Goal: Task Accomplishment & Management: Use online tool/utility

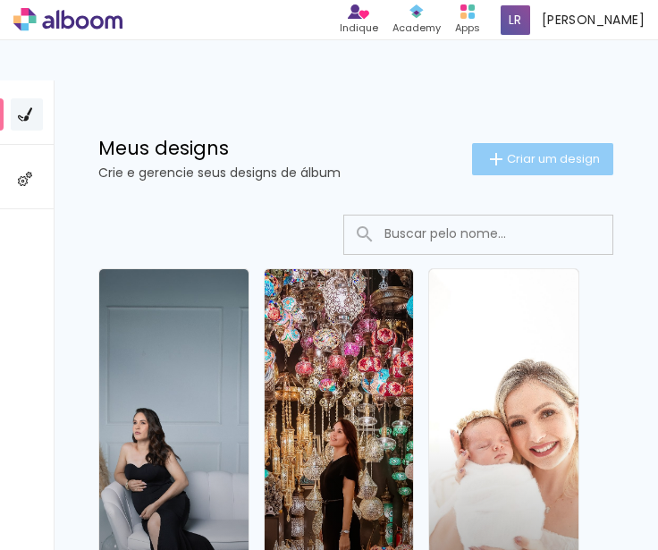
click at [578, 156] on span "Criar um design" at bounding box center [553, 159] width 93 height 12
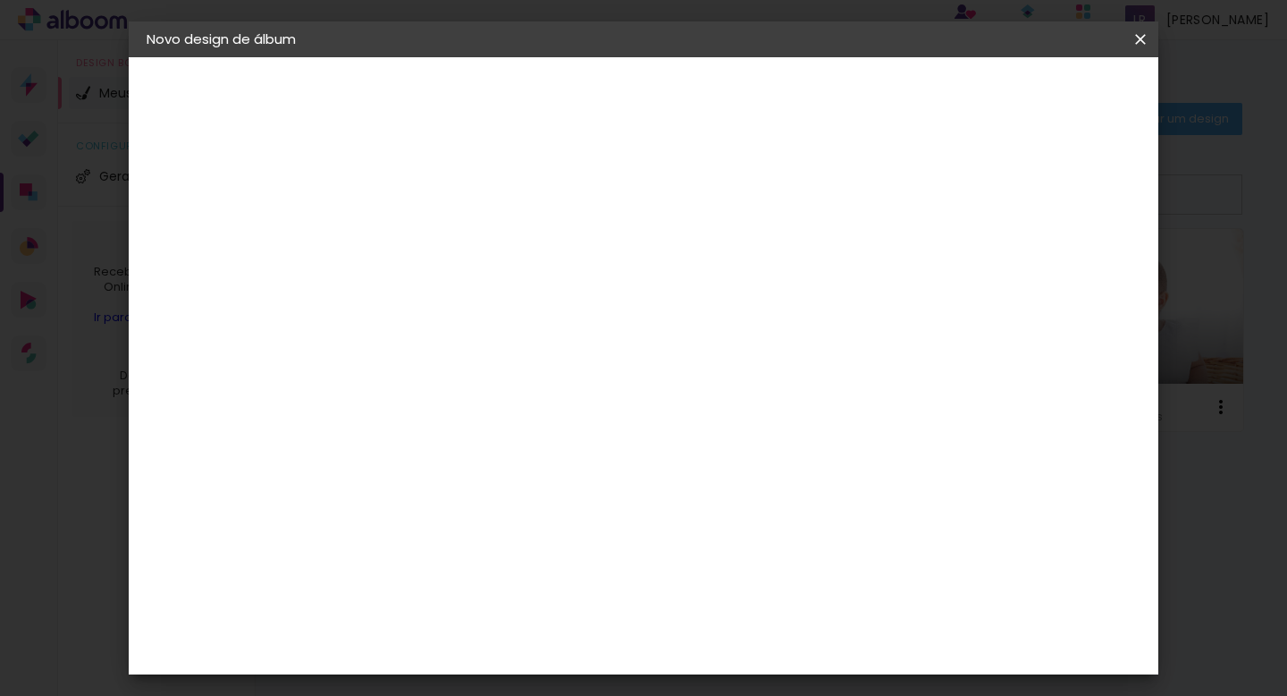
click at [439, 252] on input at bounding box center [439, 240] width 0 height 28
type input "n"
type input "N/B"
type paper-input "N/B"
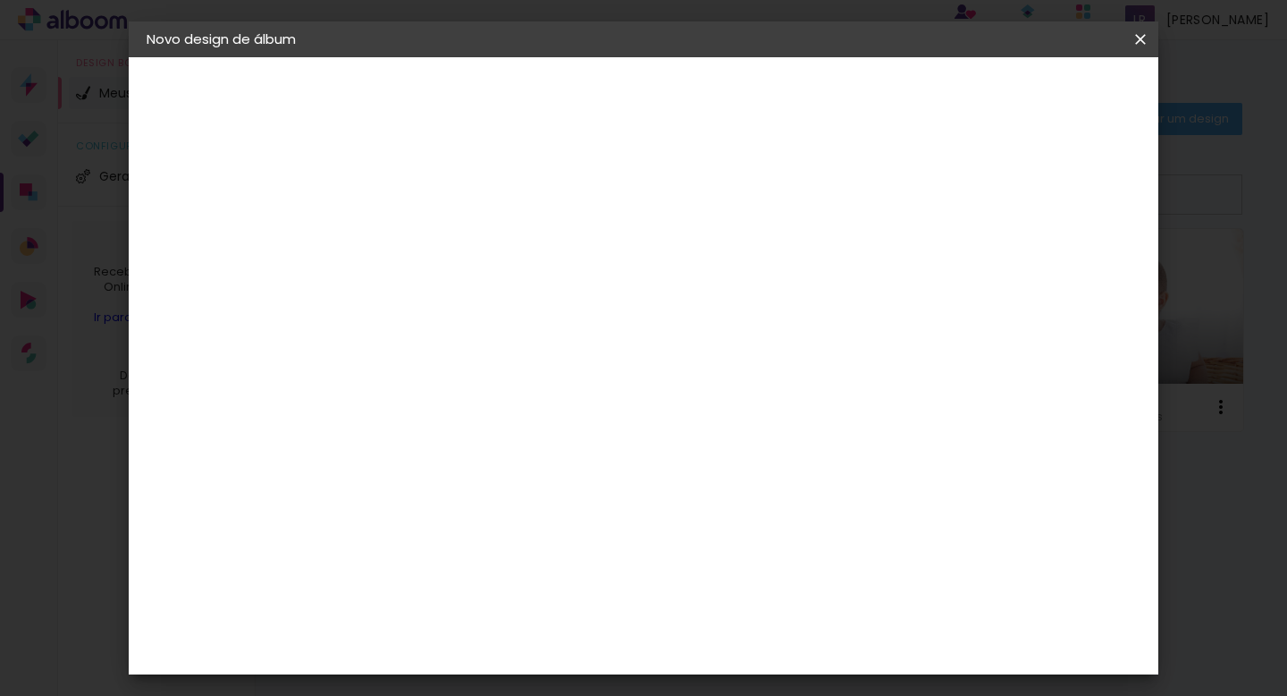
click at [0, 0] on slot "Avançar" at bounding box center [0, 0] width 0 height 0
click at [518, 342] on input at bounding box center [484, 340] width 181 height 22
type input "DRE"
type paper-input "DRE"
click at [506, 410] on div "DreambooksPro" at bounding box center [485, 404] width 116 height 14
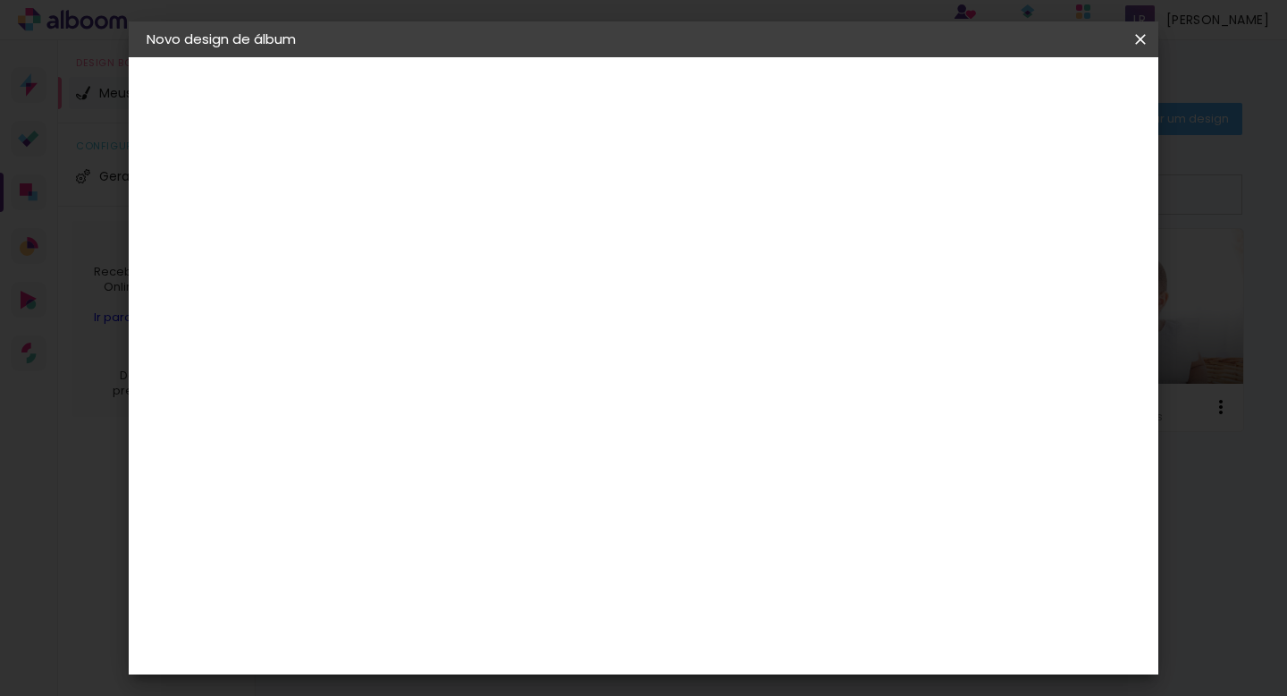
click at [0, 0] on slot "Avançar" at bounding box center [0, 0] width 0 height 0
click at [509, 299] on input "text" at bounding box center [474, 312] width 70 height 28
click at [657, 307] on paper-item "Álbum" at bounding box center [760, 297] width 358 height 36
type input "Álbum"
click at [256, 208] on paper-button "DreambooksPro" at bounding box center [245, 221] width 196 height 36
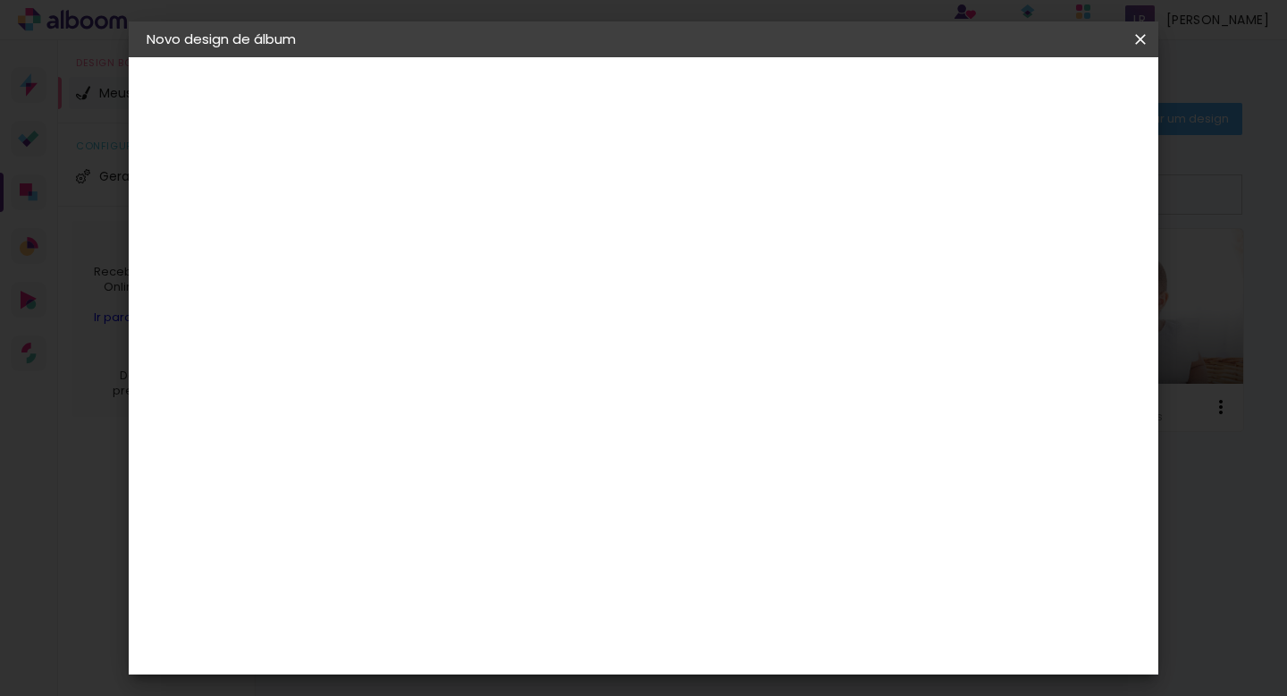
click at [0, 0] on slot "Tamanho Livre" at bounding box center [0, 0] width 0 height 0
click at [0, 0] on slot "Avançar" at bounding box center [0, 0] width 0 height 0
click at [401, 478] on input "30" at bounding box center [382, 478] width 46 height 27
type input "21"
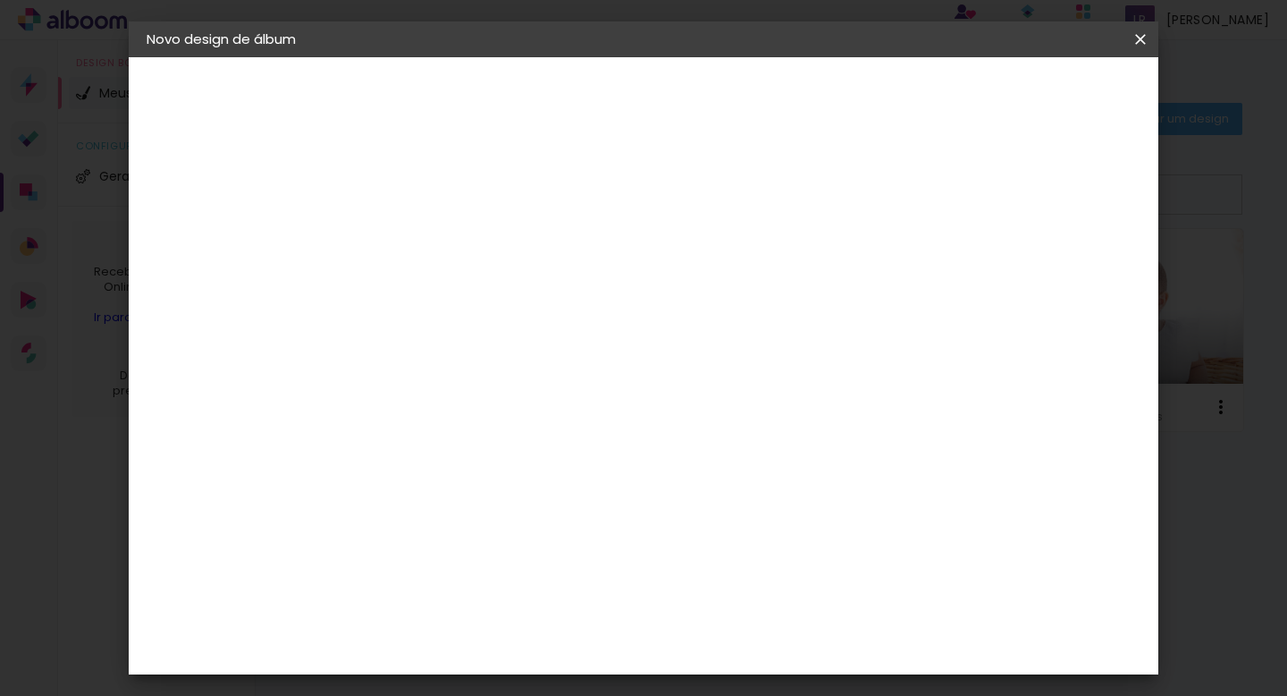
type paper-input "21"
click at [657, 549] on input "60" at bounding box center [749, 599] width 46 height 27
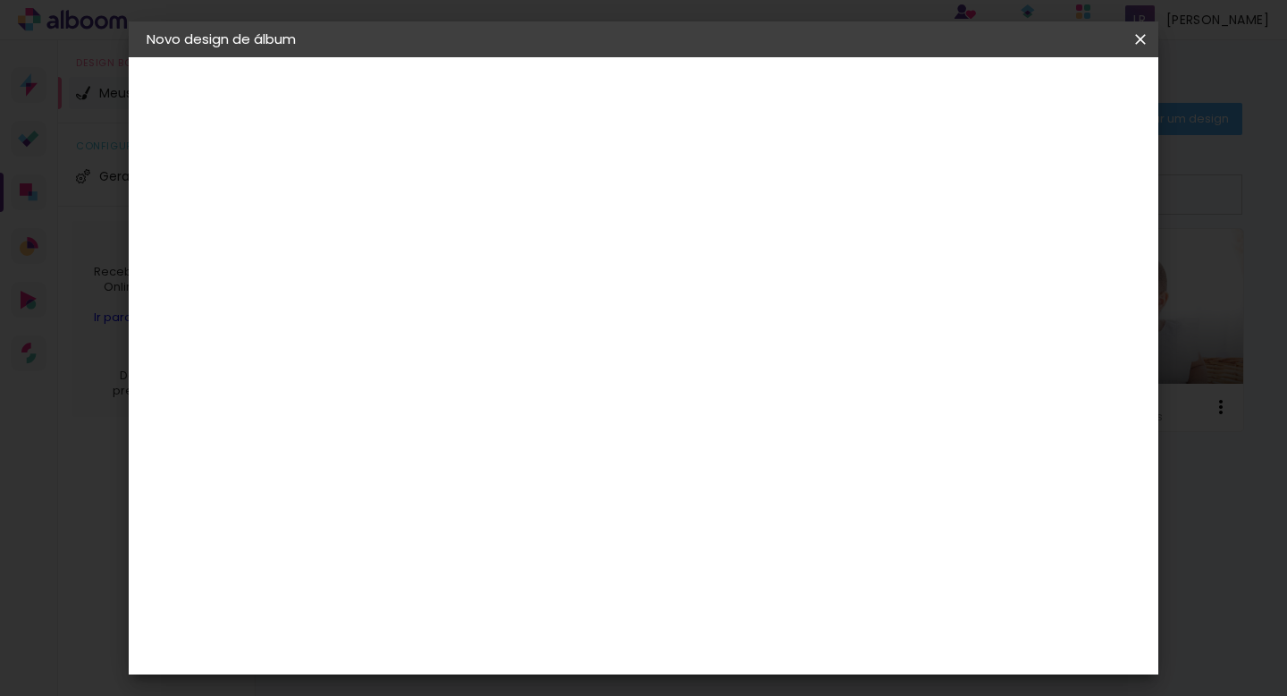
type input "42"
type paper-input "42"
click at [657, 234] on div "21 cm cm cm mm A maioria das encadernadoras sugere 5mm de sangria." at bounding box center [724, 162] width 726 height 143
click at [657, 96] on span "Iniciar design" at bounding box center [1001, 95] width 81 height 13
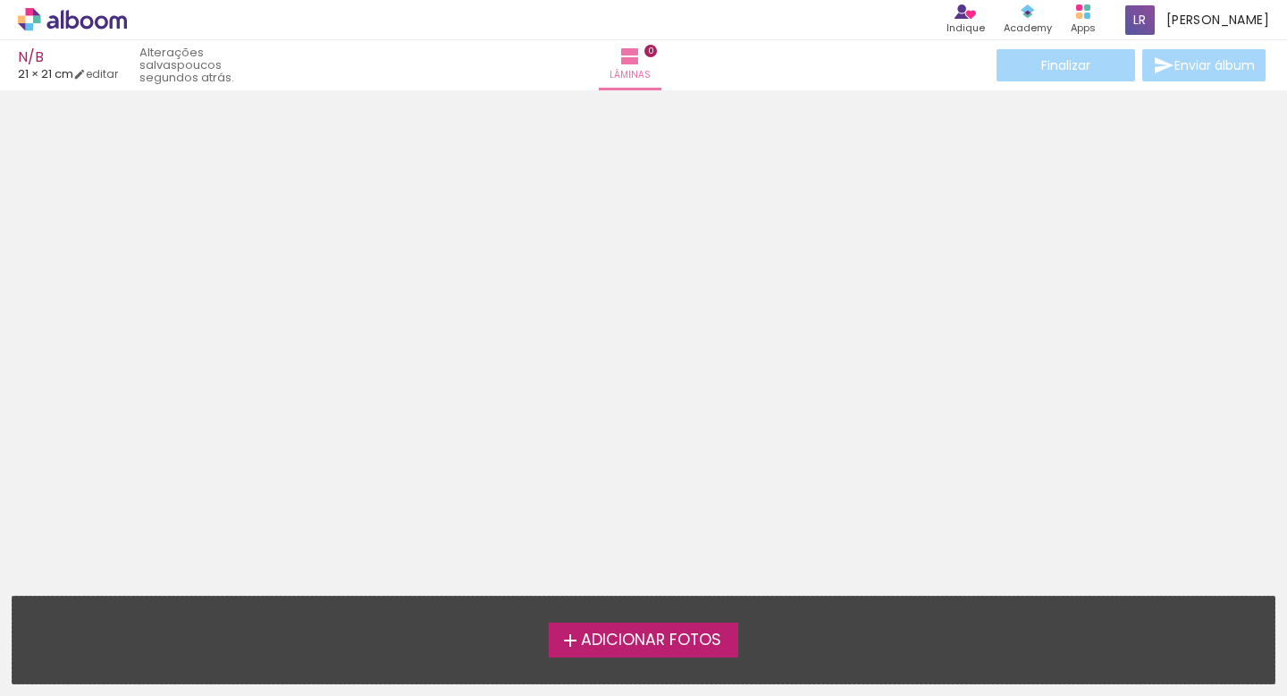
click at [657, 549] on span "Adicionar Fotos" at bounding box center [651, 640] width 140 height 16
click at [0, 0] on input "file" at bounding box center [0, 0] width 0 height 0
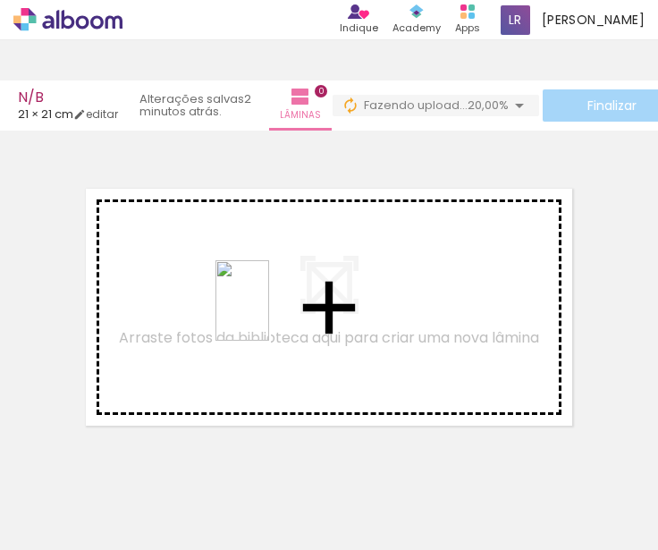
drag, startPoint x: 498, startPoint y: 485, endPoint x: 266, endPoint y: 313, distance: 288.3
click at [266, 313] on quentale-workspace at bounding box center [329, 275] width 658 height 550
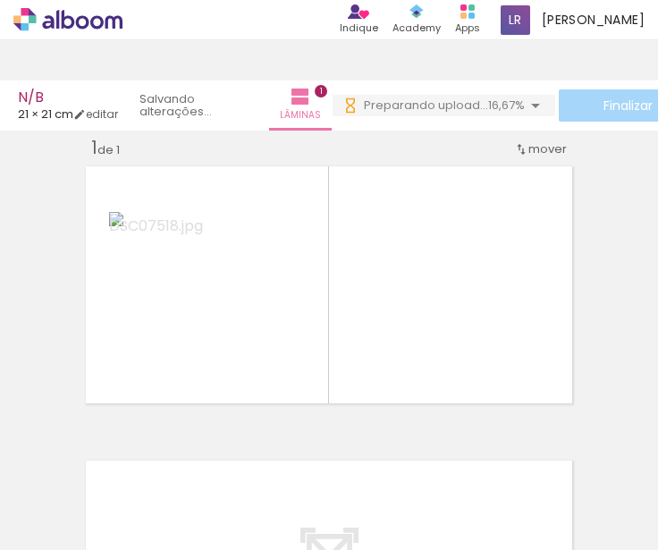
scroll to position [0, 99]
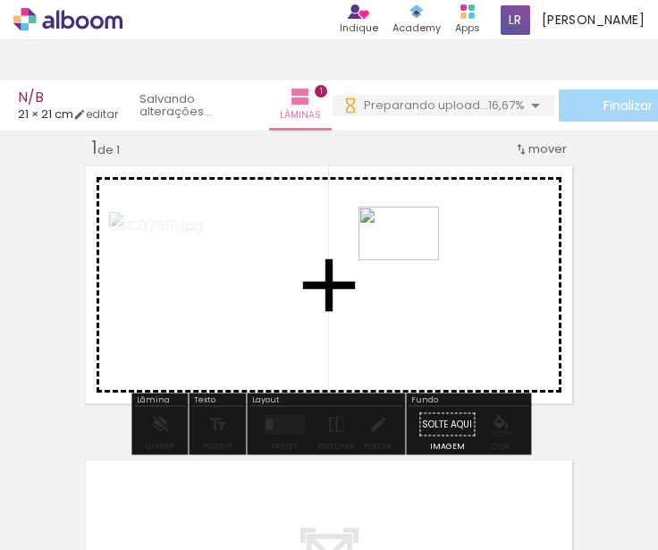
drag, startPoint x: 488, startPoint y: 506, endPoint x: 412, endPoint y: 260, distance: 257.3
click at [412, 260] on quentale-workspace at bounding box center [329, 275] width 658 height 550
drag, startPoint x: 577, startPoint y: 500, endPoint x: 563, endPoint y: 342, distance: 158.8
click at [563, 342] on quentale-workspace at bounding box center [329, 275] width 658 height 550
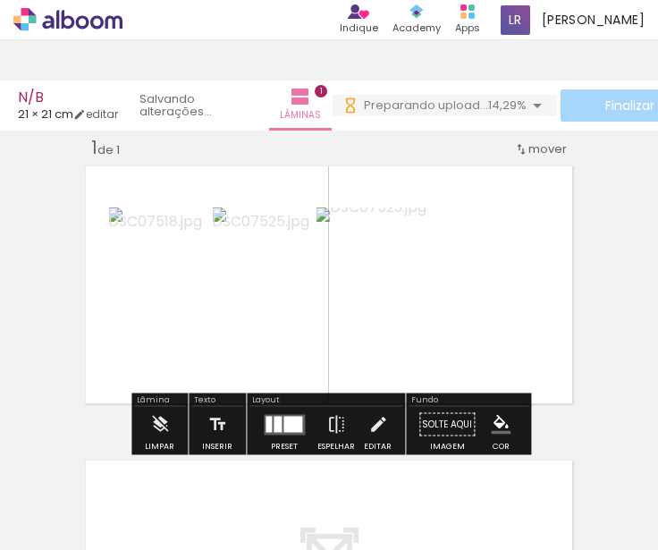
scroll to position [0, 278]
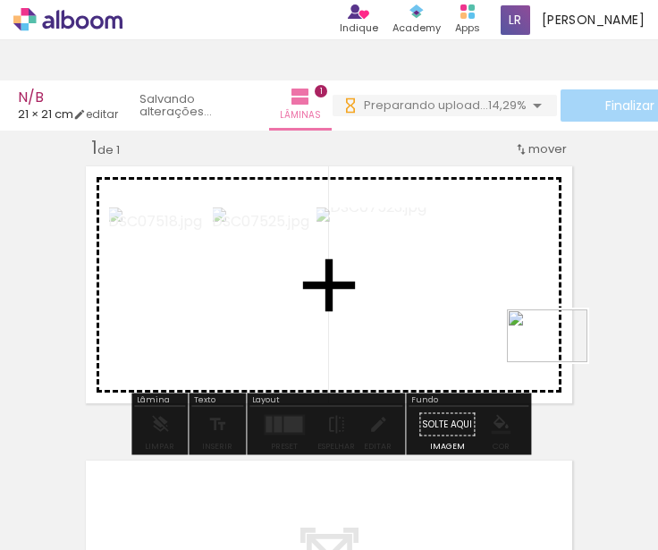
drag, startPoint x: 474, startPoint y: 508, endPoint x: 560, endPoint y: 361, distance: 169.9
click at [560, 361] on quentale-workspace at bounding box center [329, 275] width 658 height 550
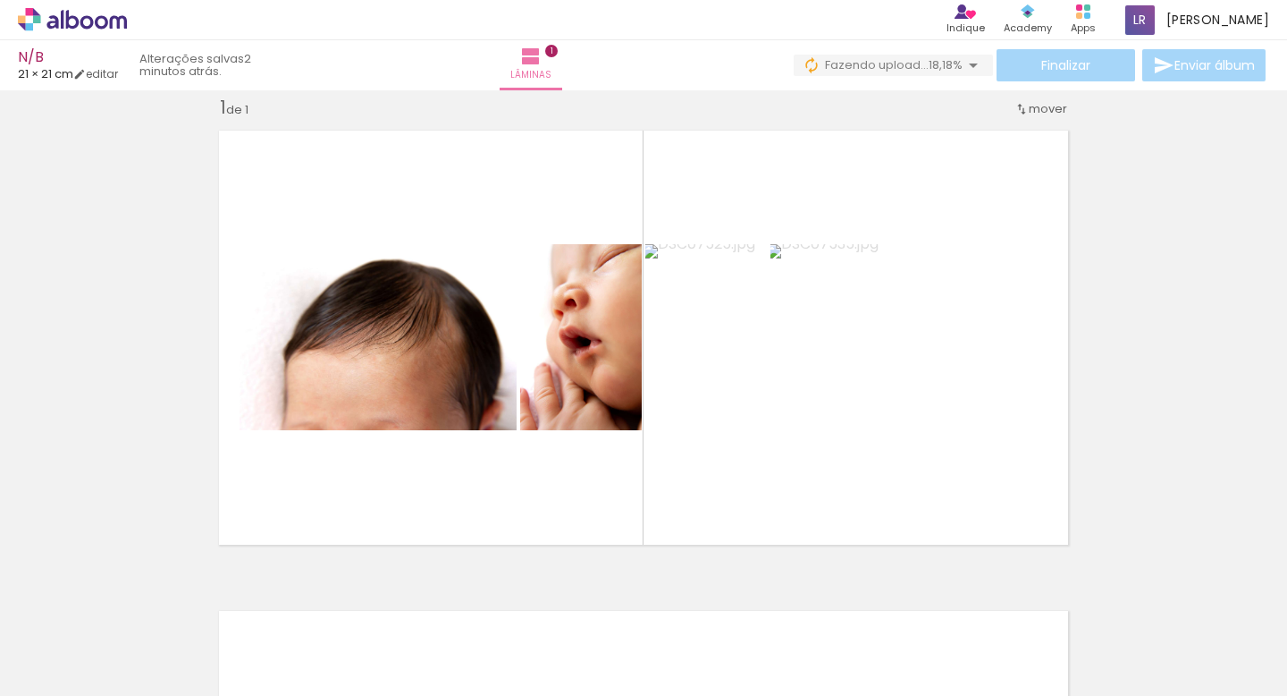
scroll to position [0, 3532]
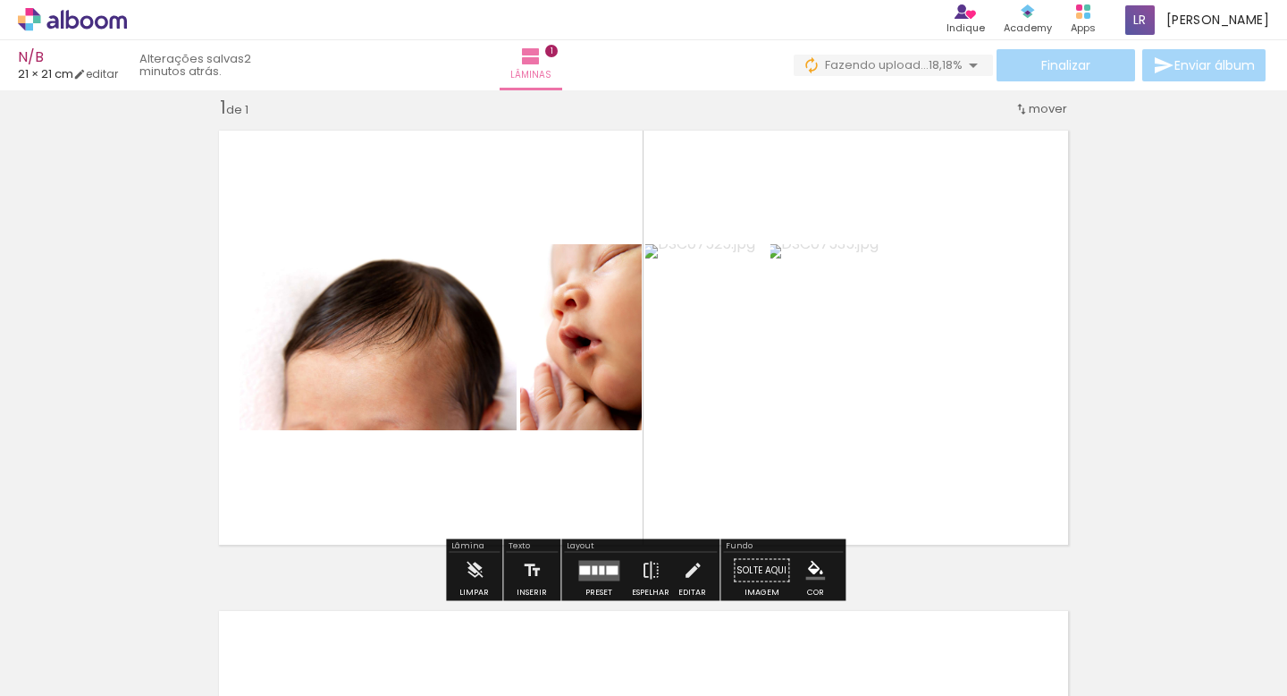
click at [657, 510] on quentale-layouter at bounding box center [643, 337] width 871 height 435
click at [657, 549] on div "Inserir lâmina 1 de 1" at bounding box center [643, 554] width 1287 height 961
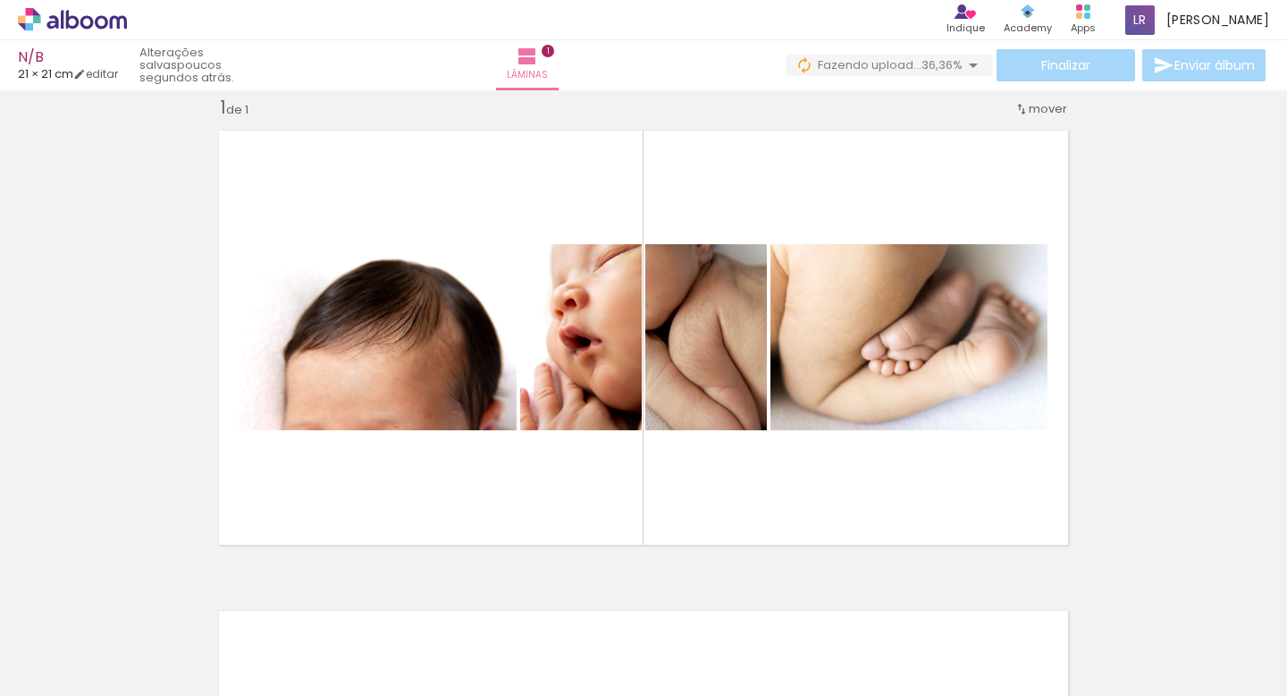
scroll to position [0, 644]
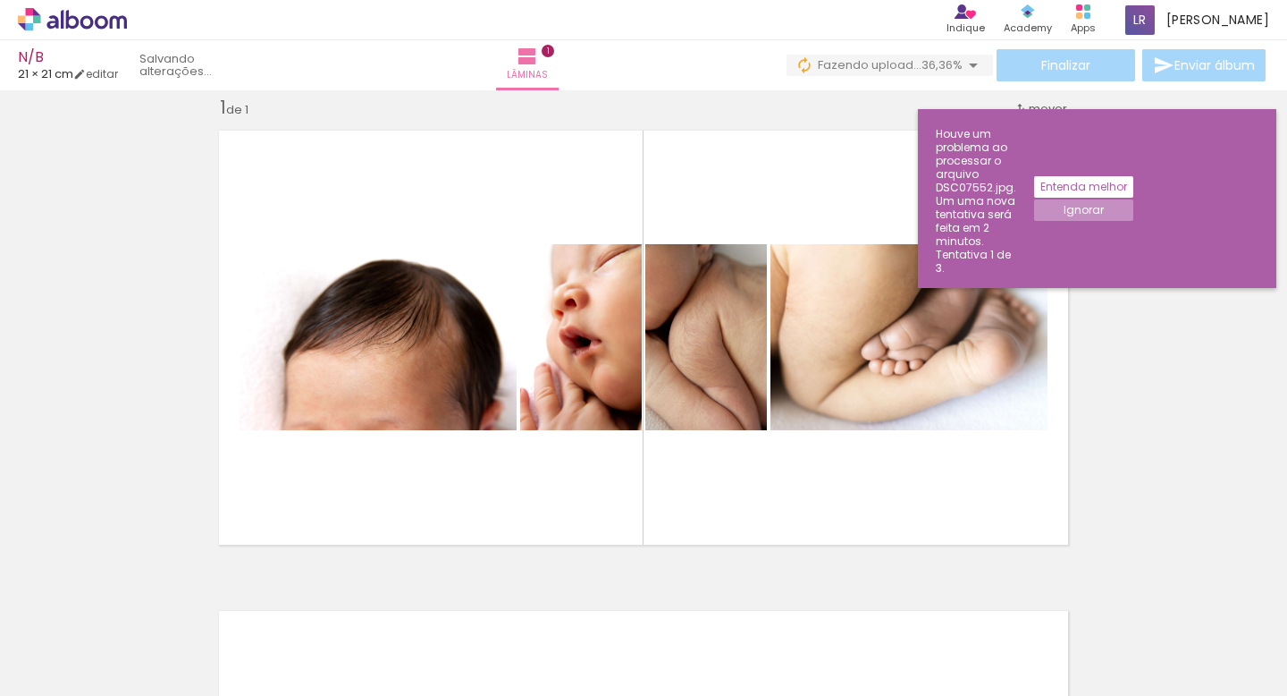
click at [657, 283] on div "Inserir lâmina 1 de 1" at bounding box center [643, 554] width 1287 height 961
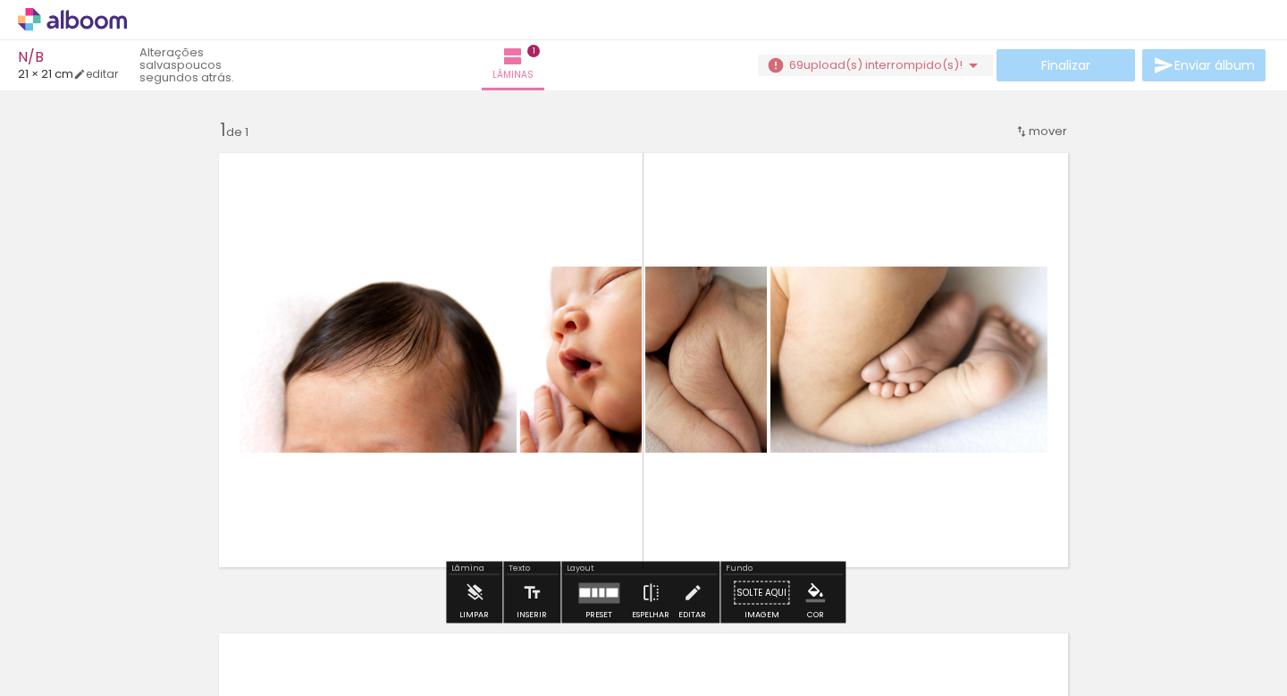
scroll to position [0, 706]
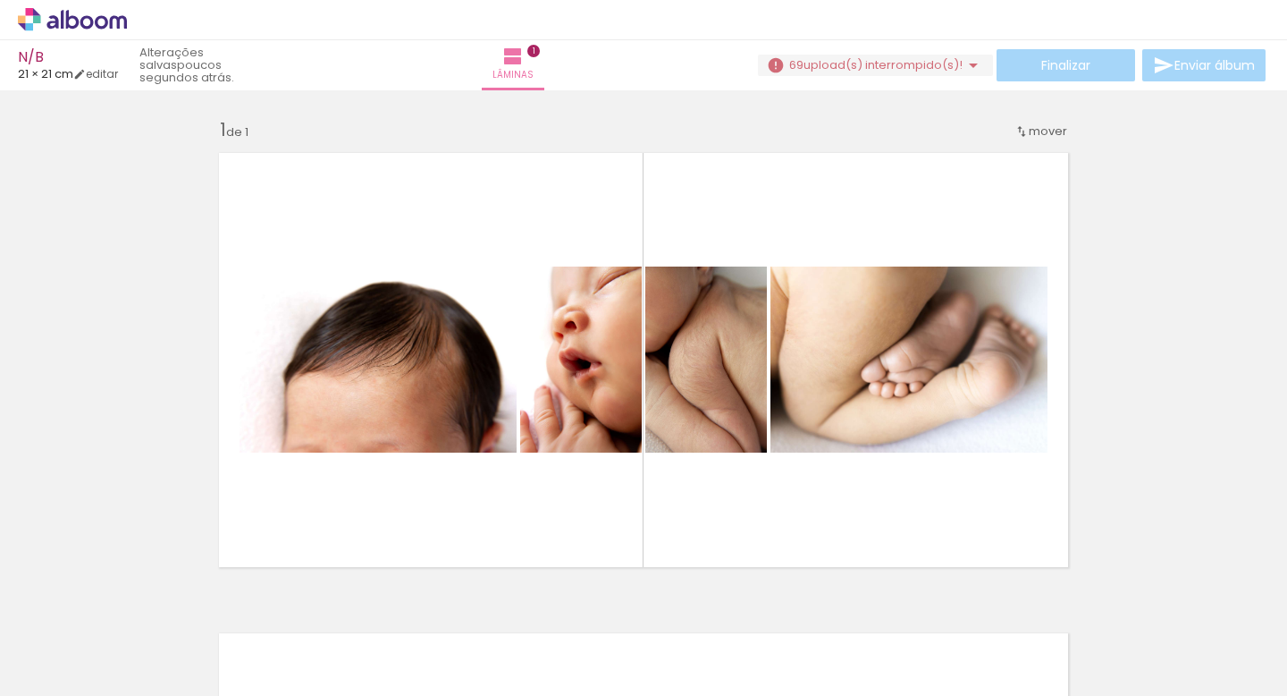
click at [605, 646] on div at bounding box center [574, 635] width 89 height 89
click at [84, 643] on input "Todas as fotos" at bounding box center [50, 641] width 68 height 15
click at [0, 0] on slot "Todas as fotos" at bounding box center [0, 0] width 0 height 0
click at [374, 679] on quentale-thumb at bounding box center [374, 635] width 100 height 103
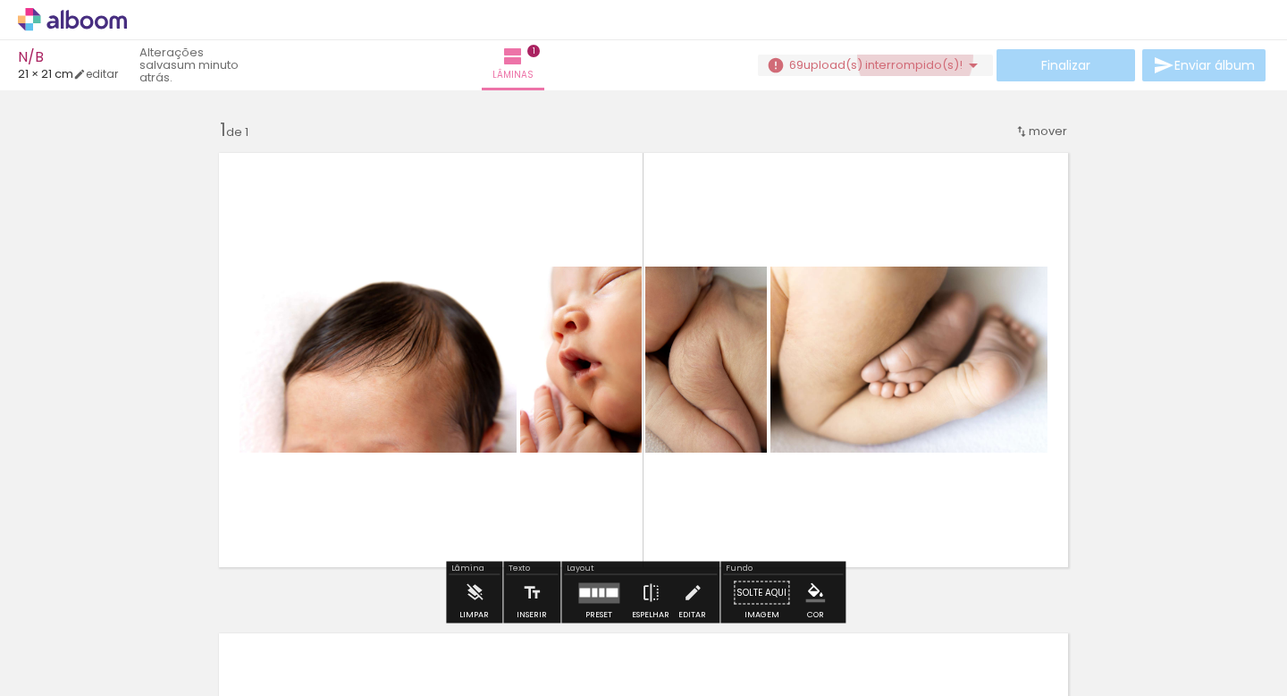
click at [907, 56] on span "upload(s) interrompido(s)!" at bounding box center [883, 64] width 159 height 17
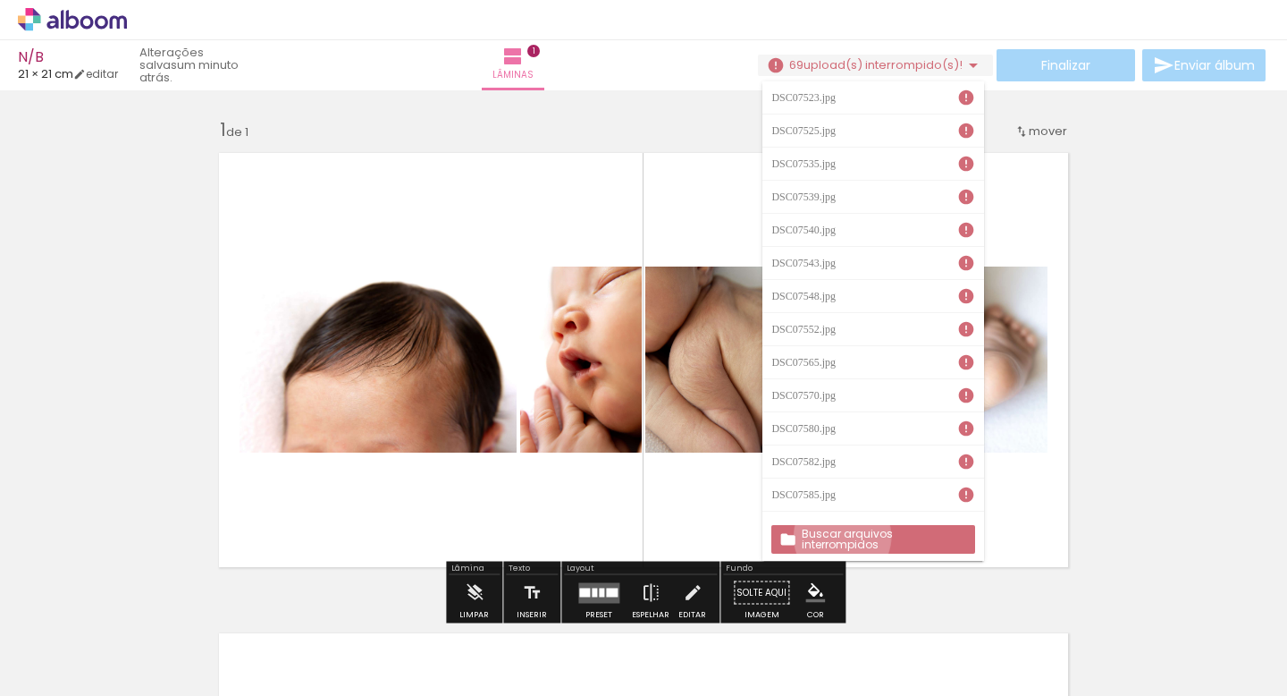
click at [0, 0] on slot "Buscar arquivos interrompidos" at bounding box center [0, 0] width 0 height 0
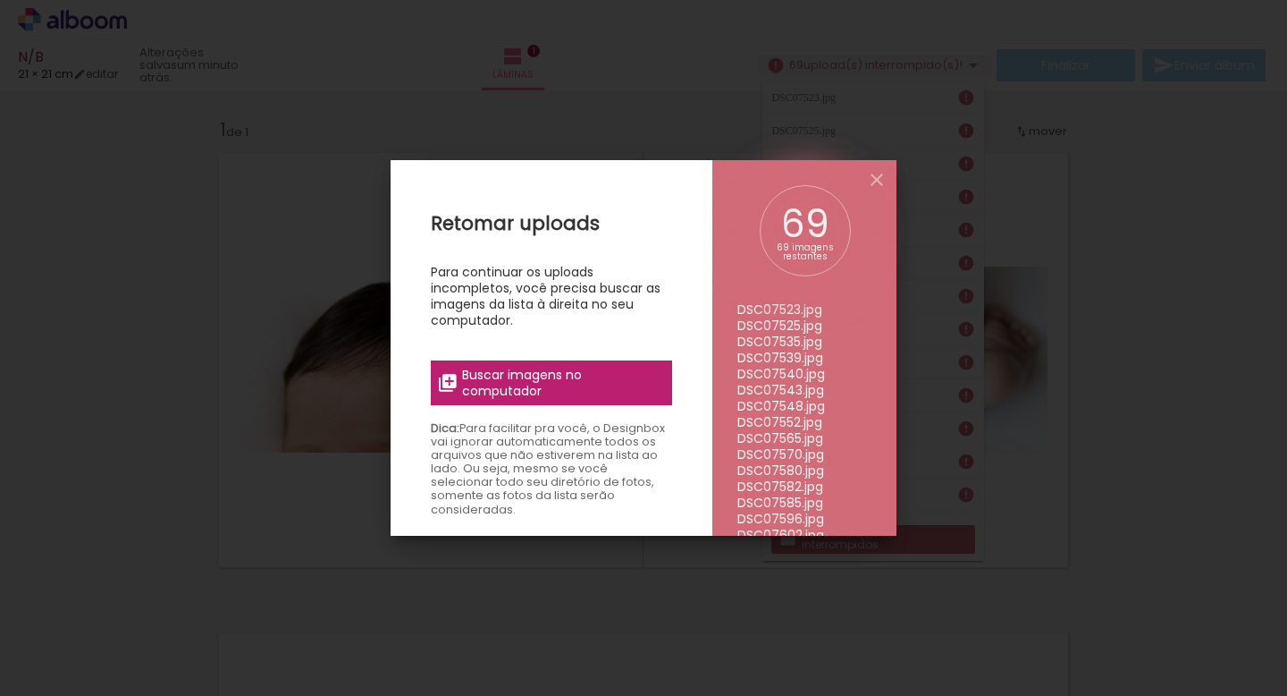
click at [574, 378] on span "Buscar imagens no computador" at bounding box center [561, 383] width 199 height 32
click at [0, 0] on input "file" at bounding box center [0, 0] width 0 height 0
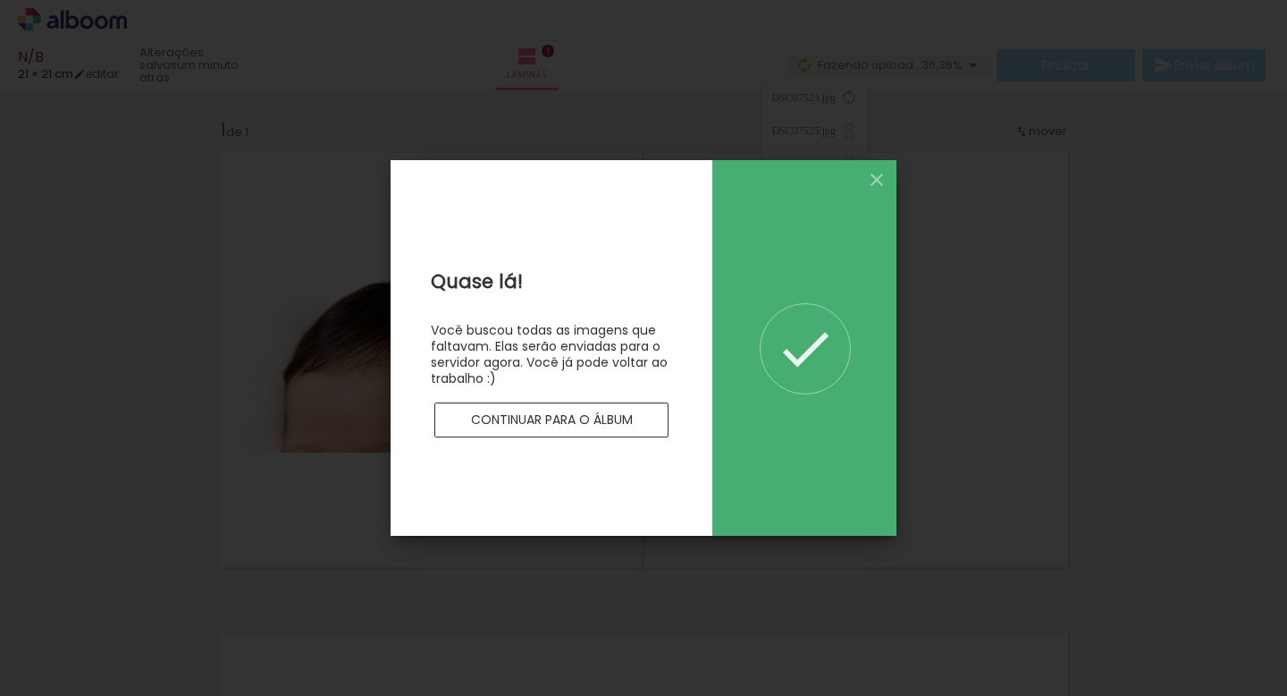
scroll to position [0, 0]
click at [0, 0] on slot "Continuar para o álbum" at bounding box center [0, 0] width 0 height 0
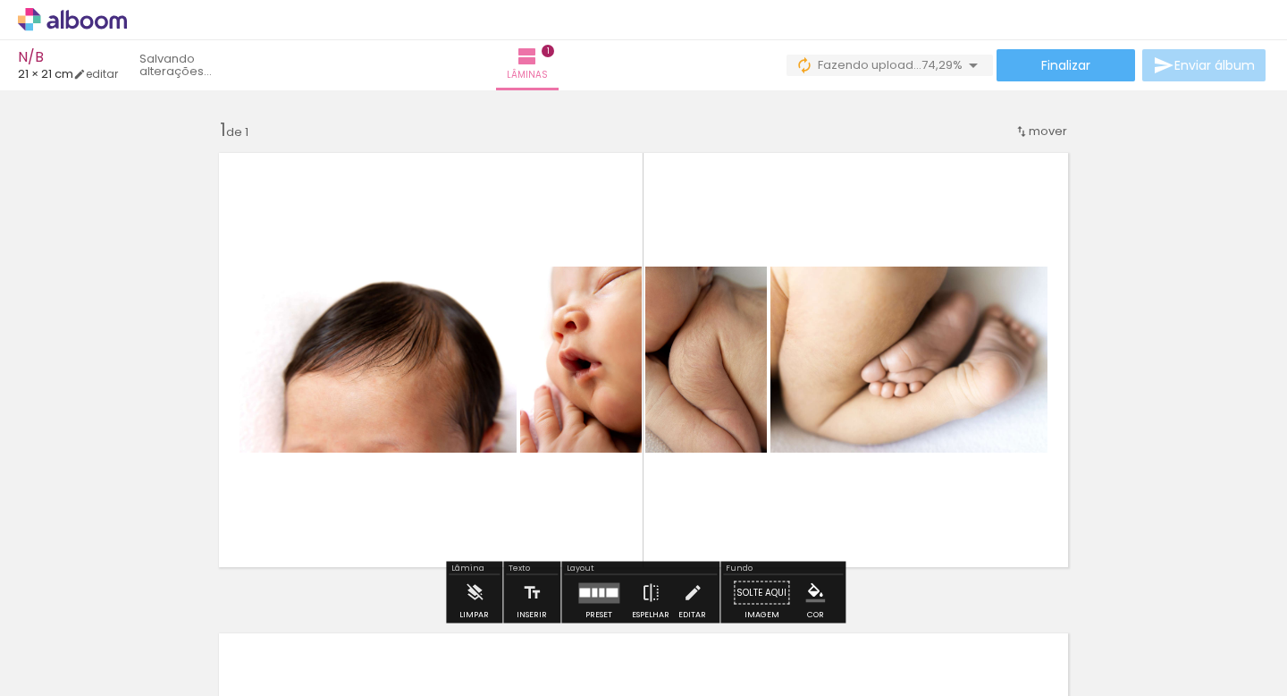
click at [814, 544] on quentale-layouter at bounding box center [643, 359] width 871 height 435
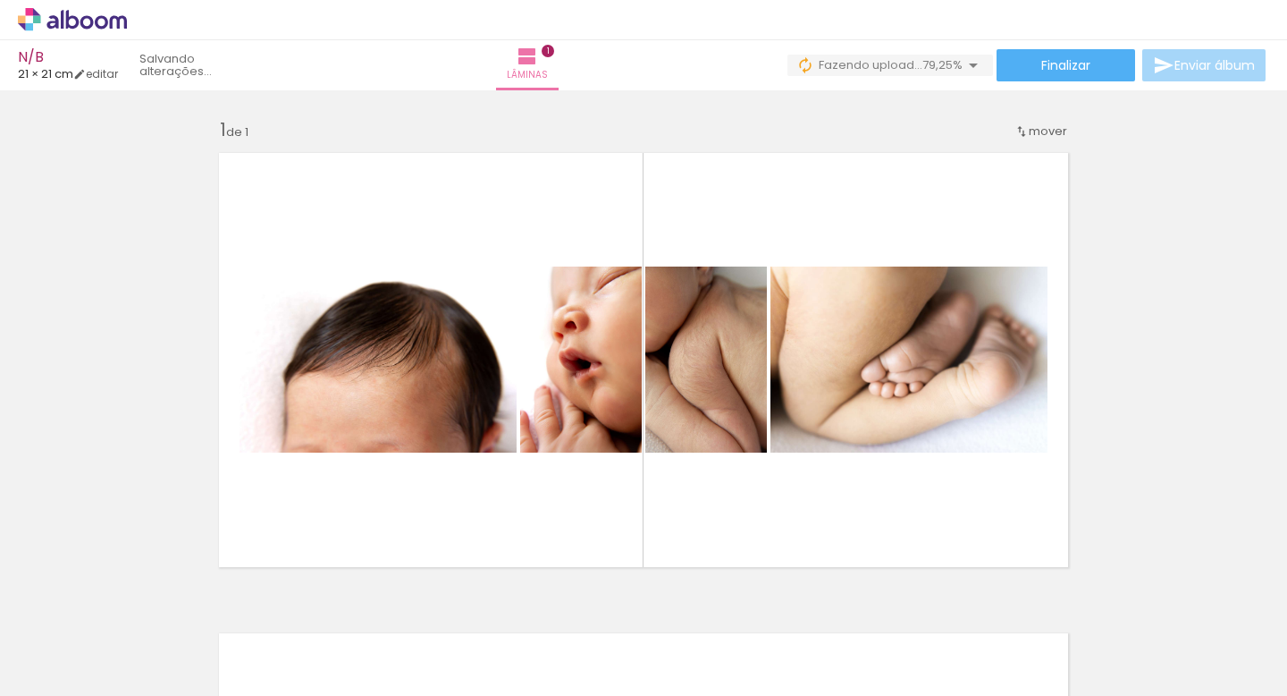
scroll to position [0, 5130]
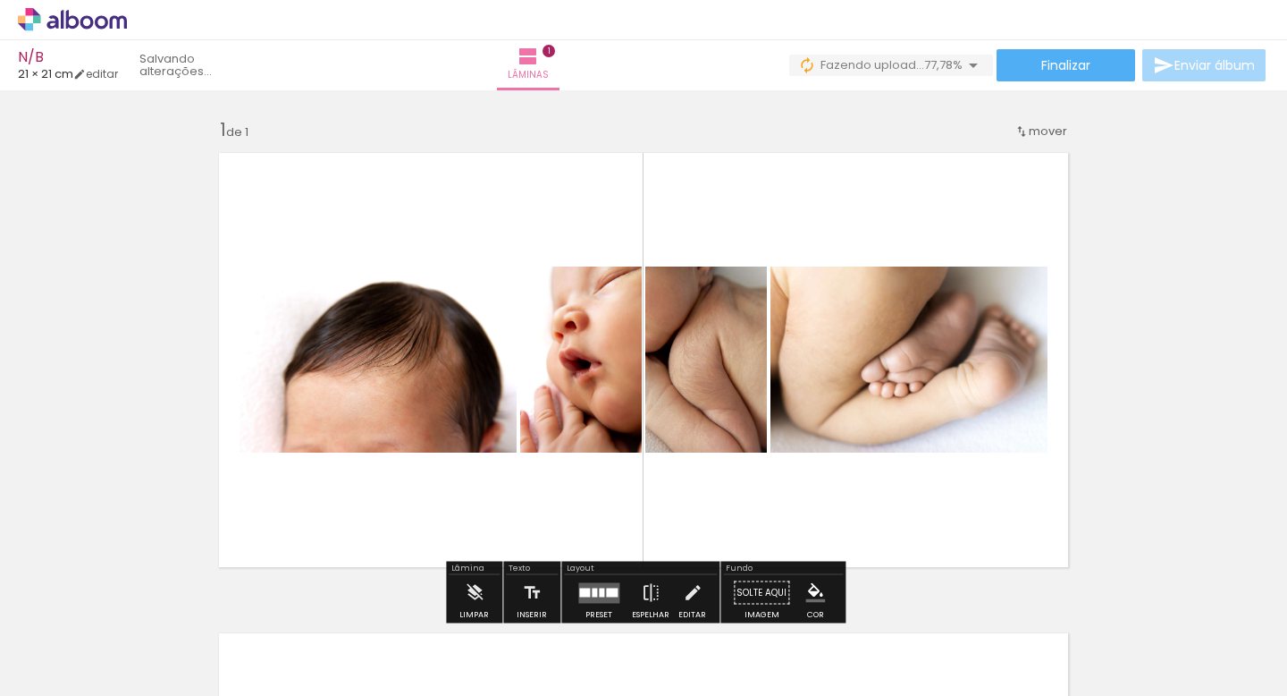
click at [871, 529] on quentale-layouter at bounding box center [643, 359] width 871 height 435
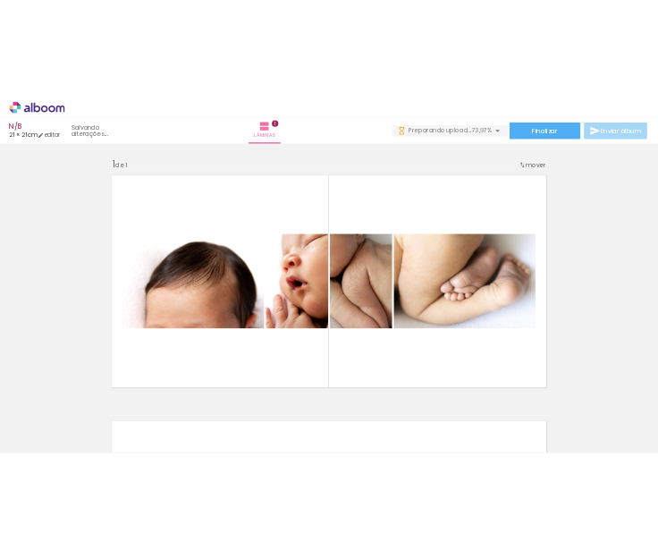
scroll to position [0, 764]
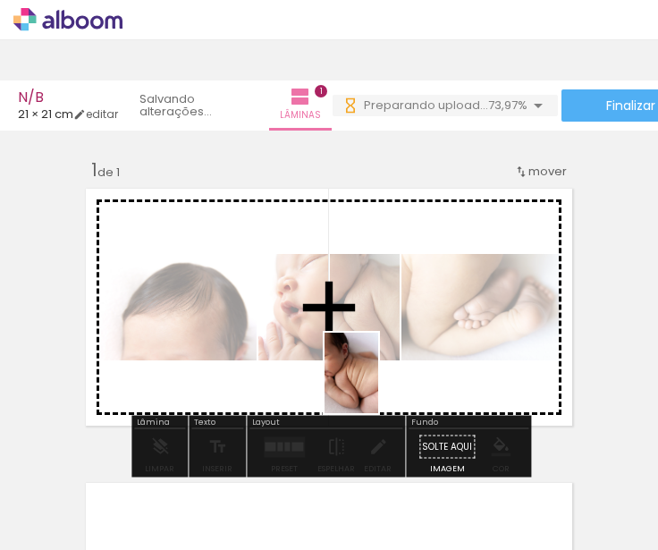
drag, startPoint x: 228, startPoint y: 519, endPoint x: 376, endPoint y: 386, distance: 199.4
click at [376, 386] on quentale-workspace at bounding box center [329, 275] width 658 height 550
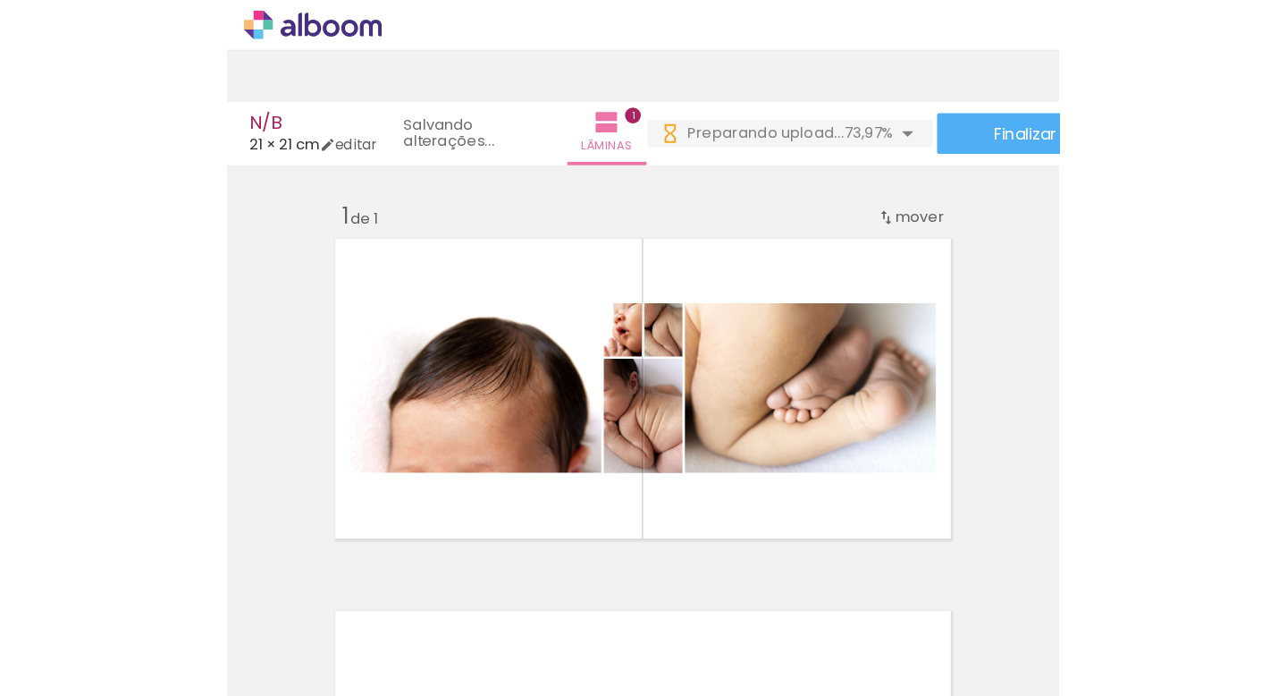
scroll to position [0, 1957]
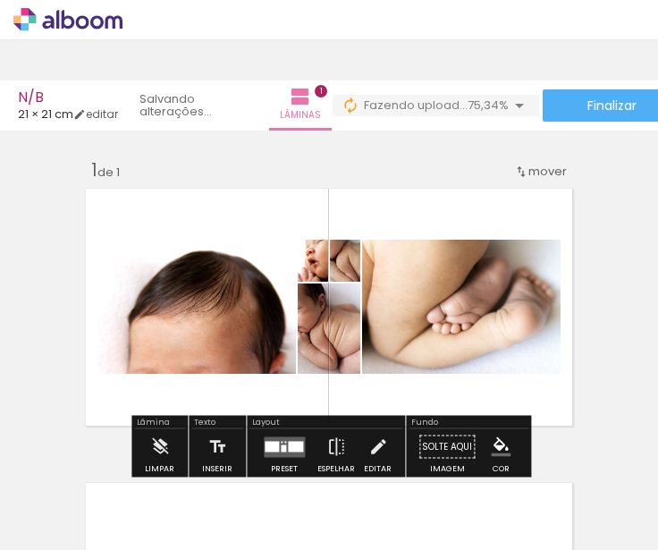
click at [68, 526] on span "Adicionar Fotos" at bounding box center [64, 526] width 54 height 20
click at [0, 0] on input "file" at bounding box center [0, 0] width 0 height 0
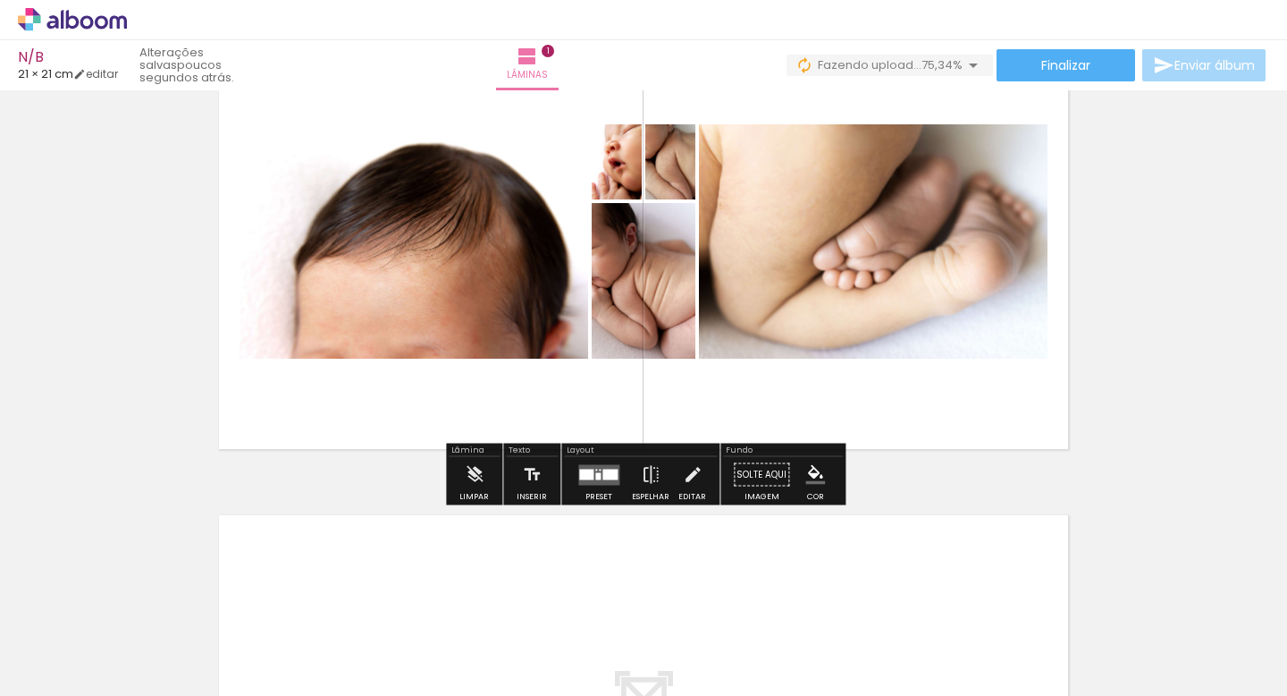
scroll to position [98, 0]
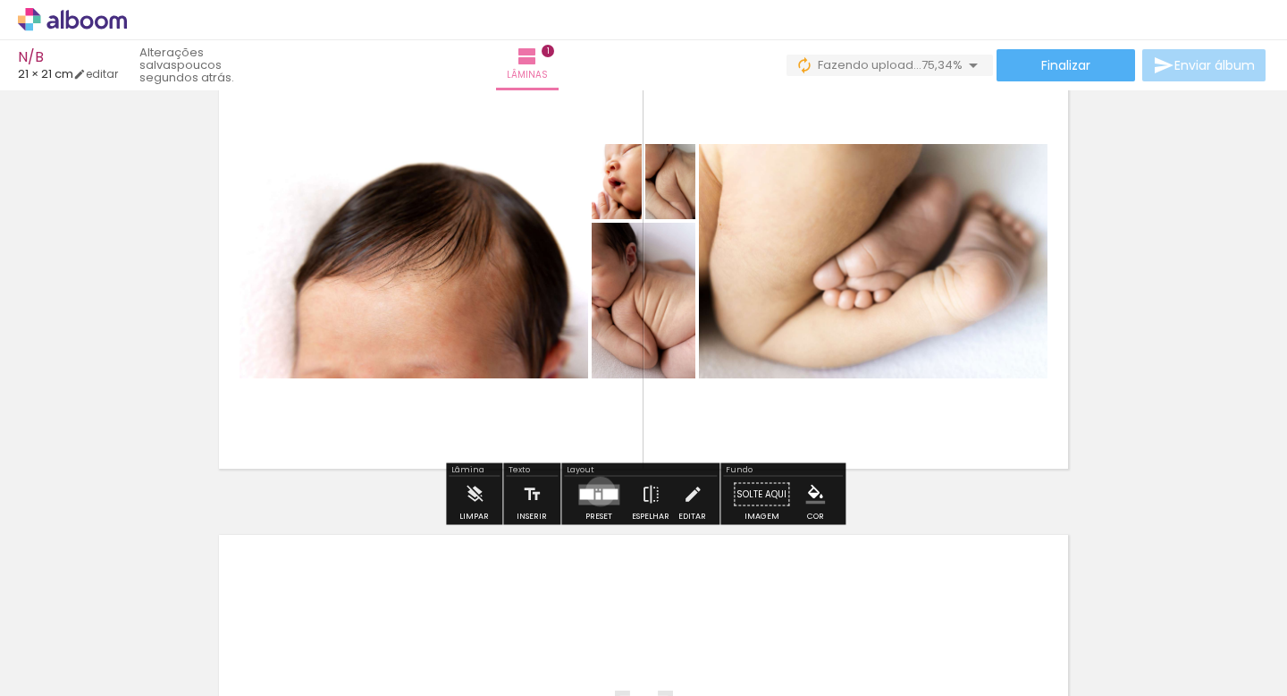
click at [596, 491] on quentale-layouter at bounding box center [598, 494] width 41 height 21
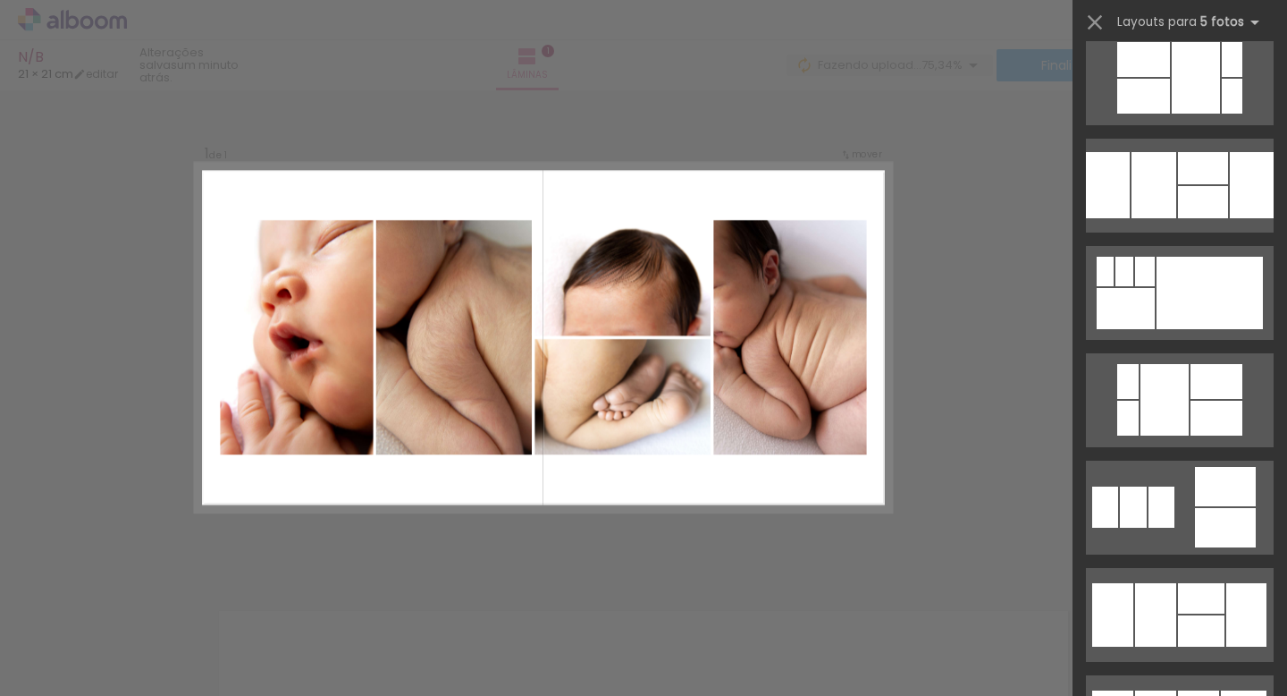
scroll to position [1421, 0]
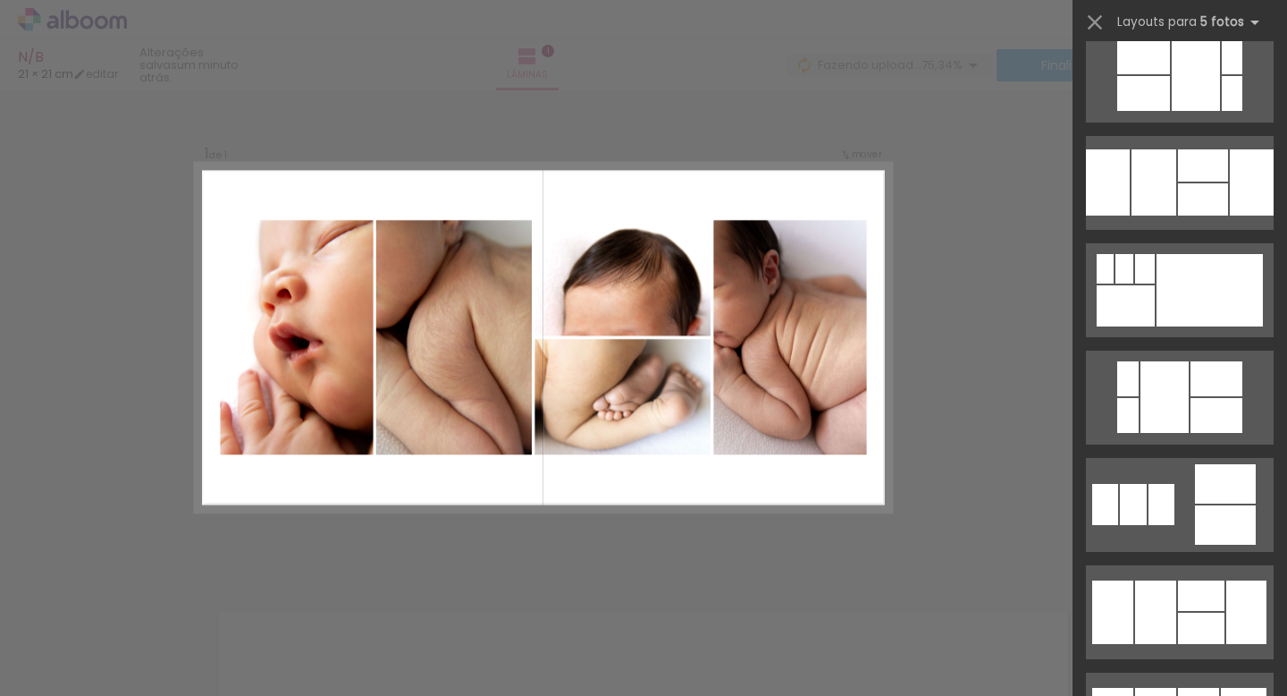
click at [1201, 611] on quentale-layouter at bounding box center [1180, 612] width 188 height 94
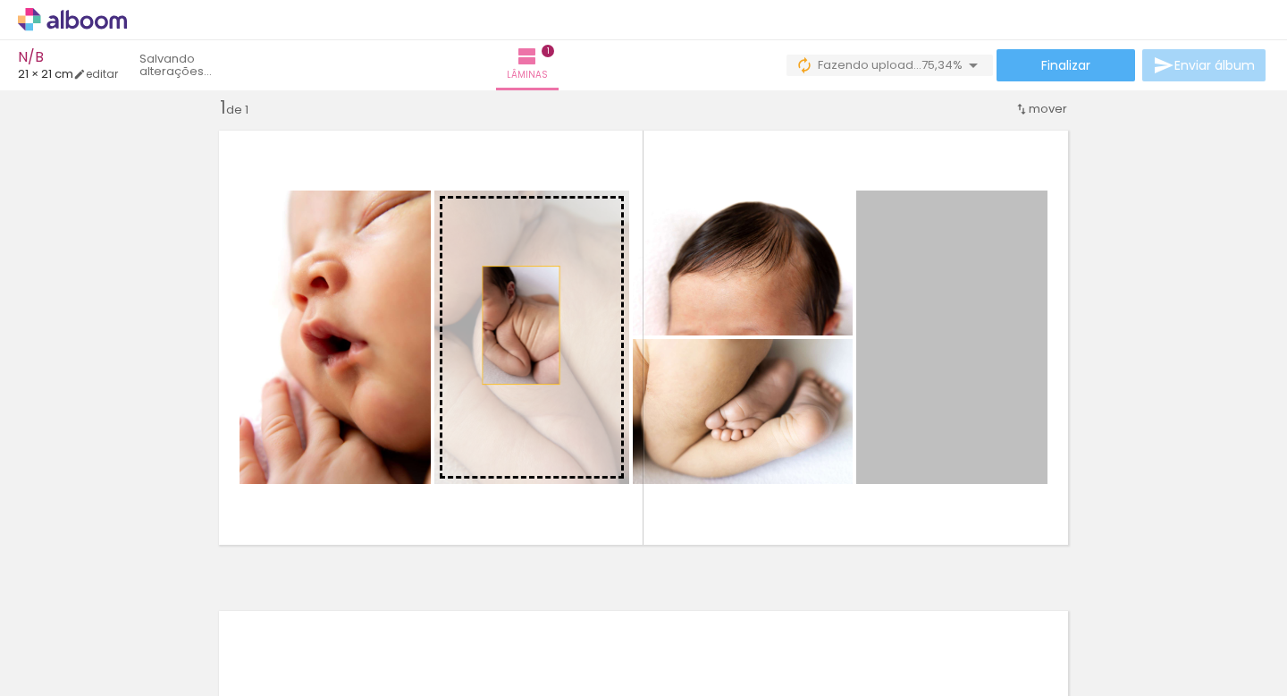
drag, startPoint x: 916, startPoint y: 349, endPoint x: 521, endPoint y: 325, distance: 395.9
click at [0, 0] on slot at bounding box center [0, 0] width 0 height 0
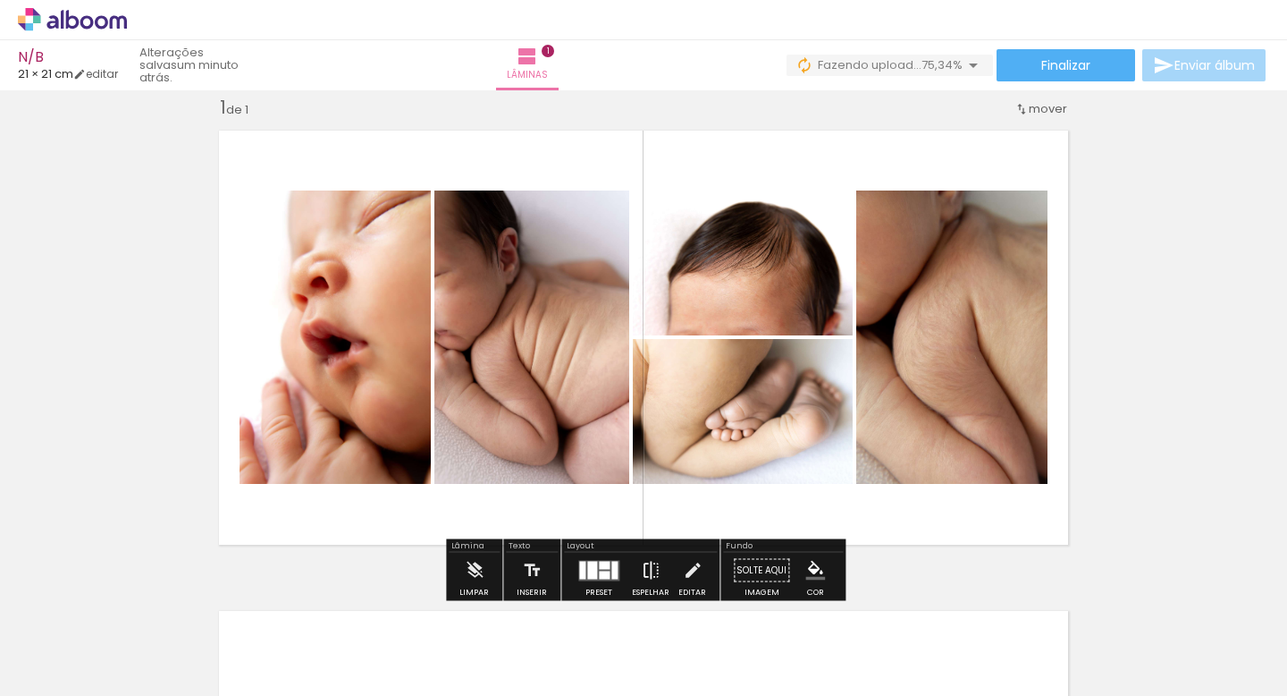
click at [649, 571] on iron-icon at bounding box center [651, 571] width 20 height 36
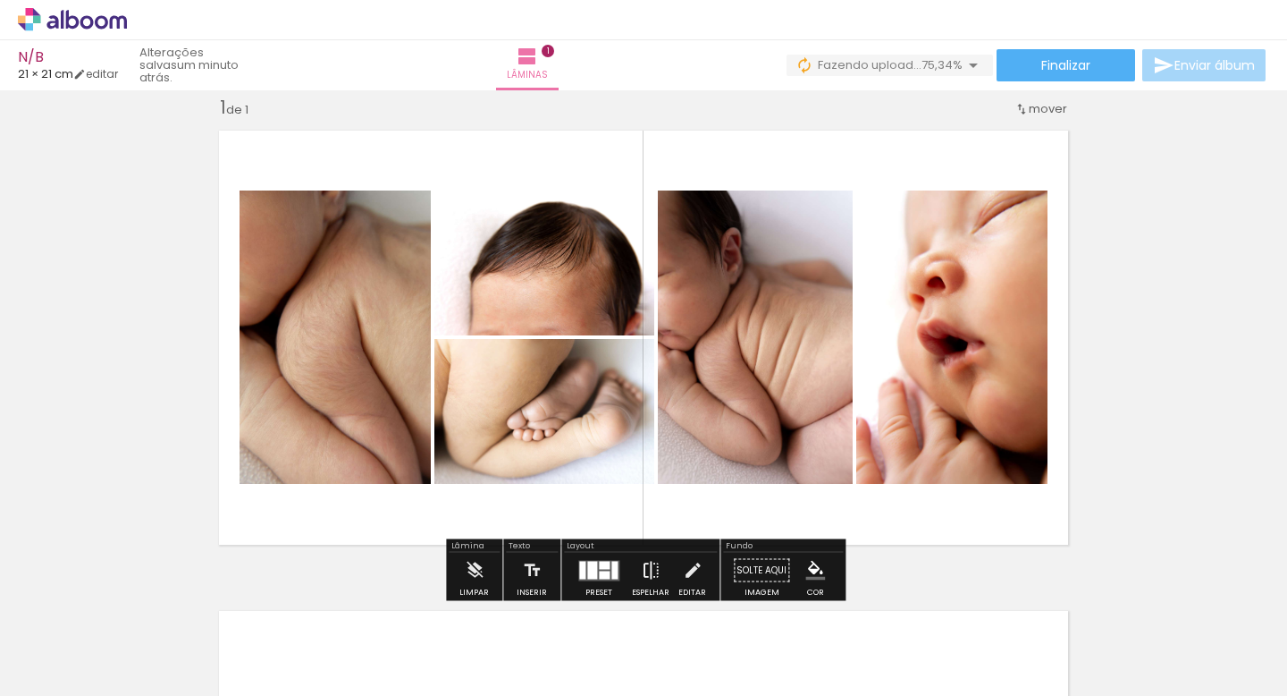
click at [649, 571] on iron-icon at bounding box center [651, 571] width 20 height 36
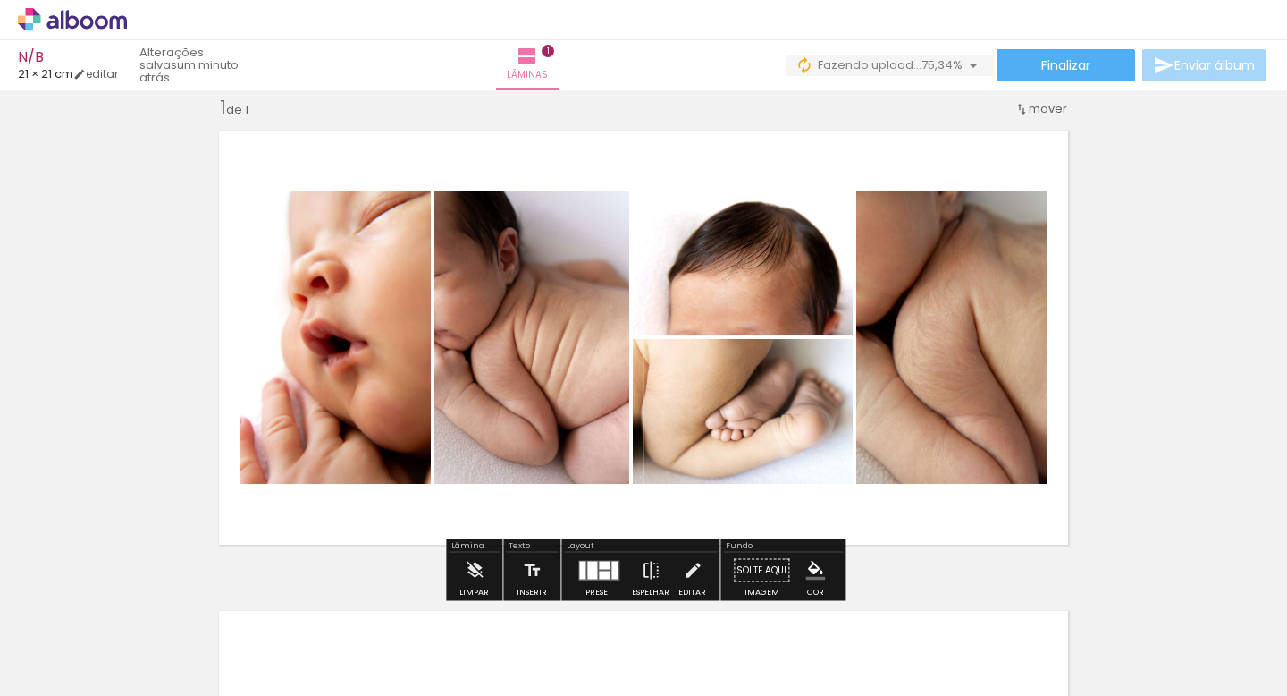
click at [600, 562] on div at bounding box center [604, 565] width 11 height 8
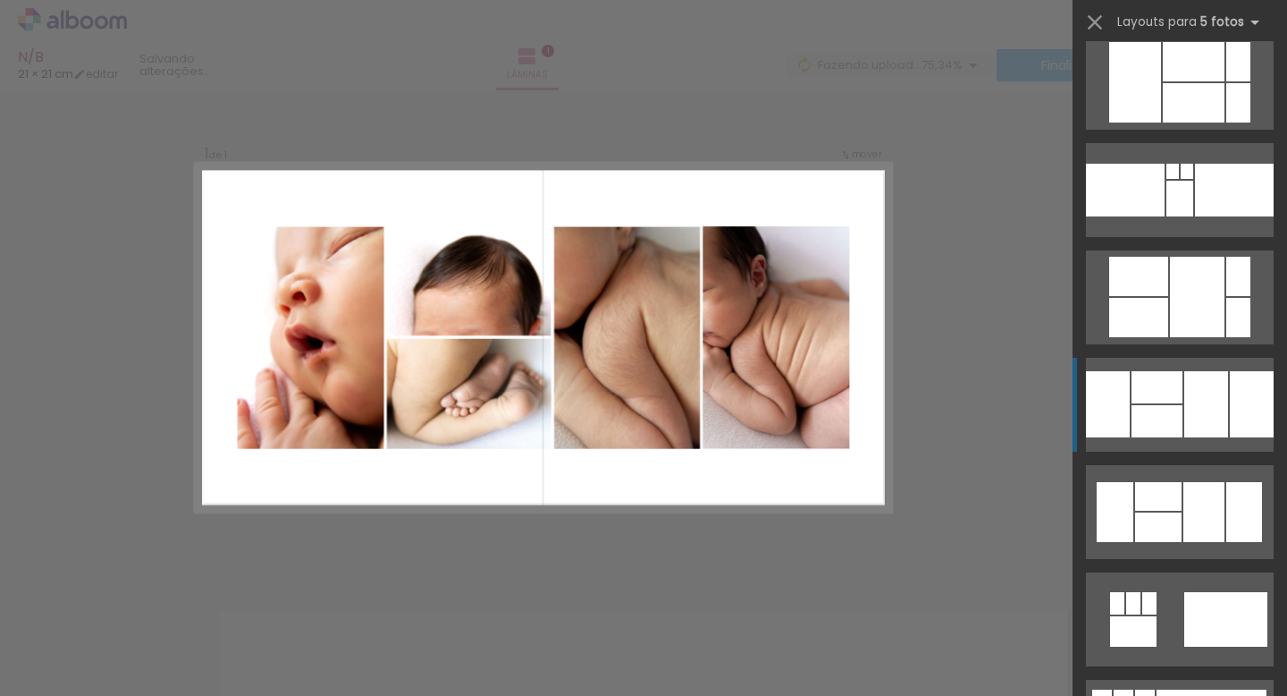
scroll to position [3460, 0]
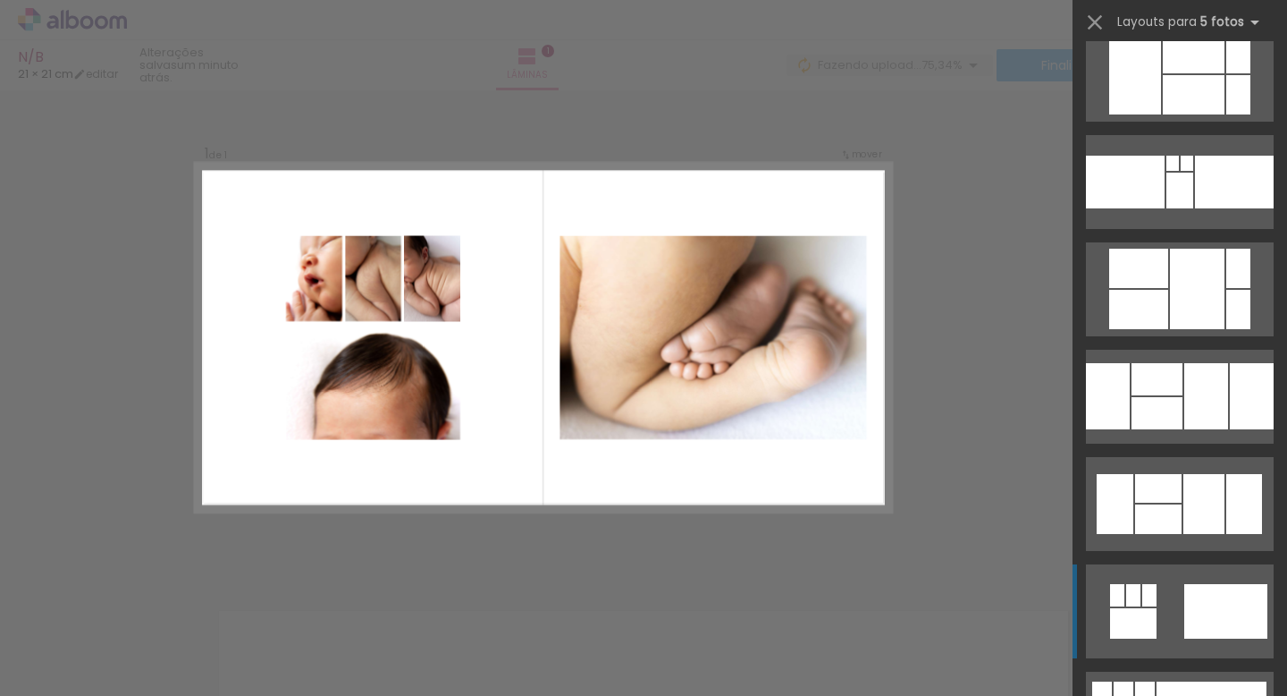
click at [1217, 627] on div at bounding box center [1226, 611] width 83 height 55
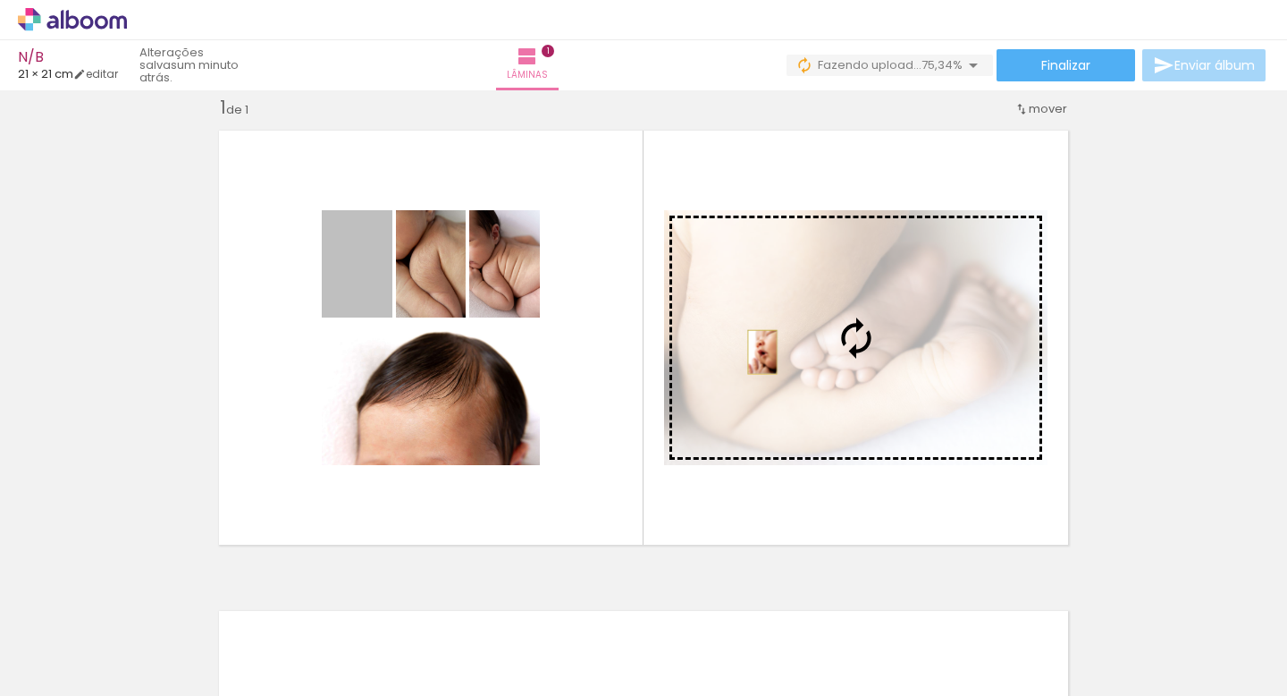
drag, startPoint x: 343, startPoint y: 290, endPoint x: 761, endPoint y: 350, distance: 421.9
click at [0, 0] on slot at bounding box center [0, 0] width 0 height 0
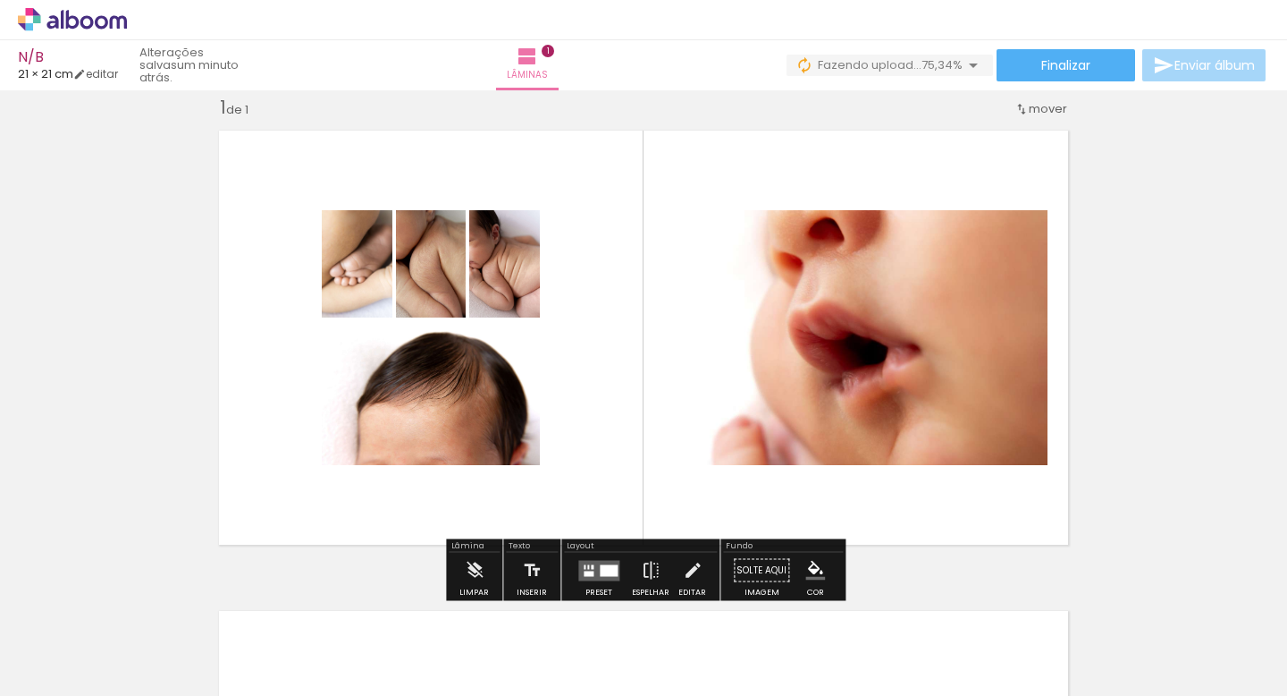
click at [861, 311] on quentale-photo at bounding box center [856, 337] width 384 height 255
click at [588, 569] on quentale-layouter at bounding box center [598, 570] width 41 height 21
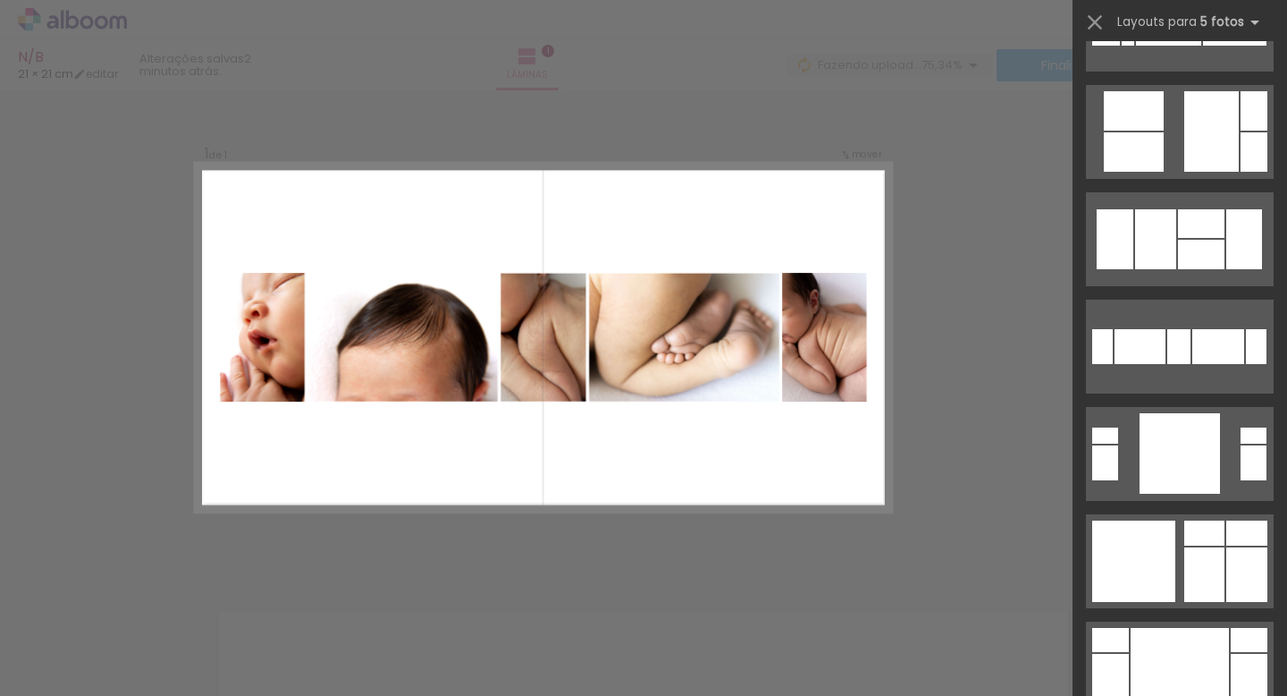
scroll to position [4479, 0]
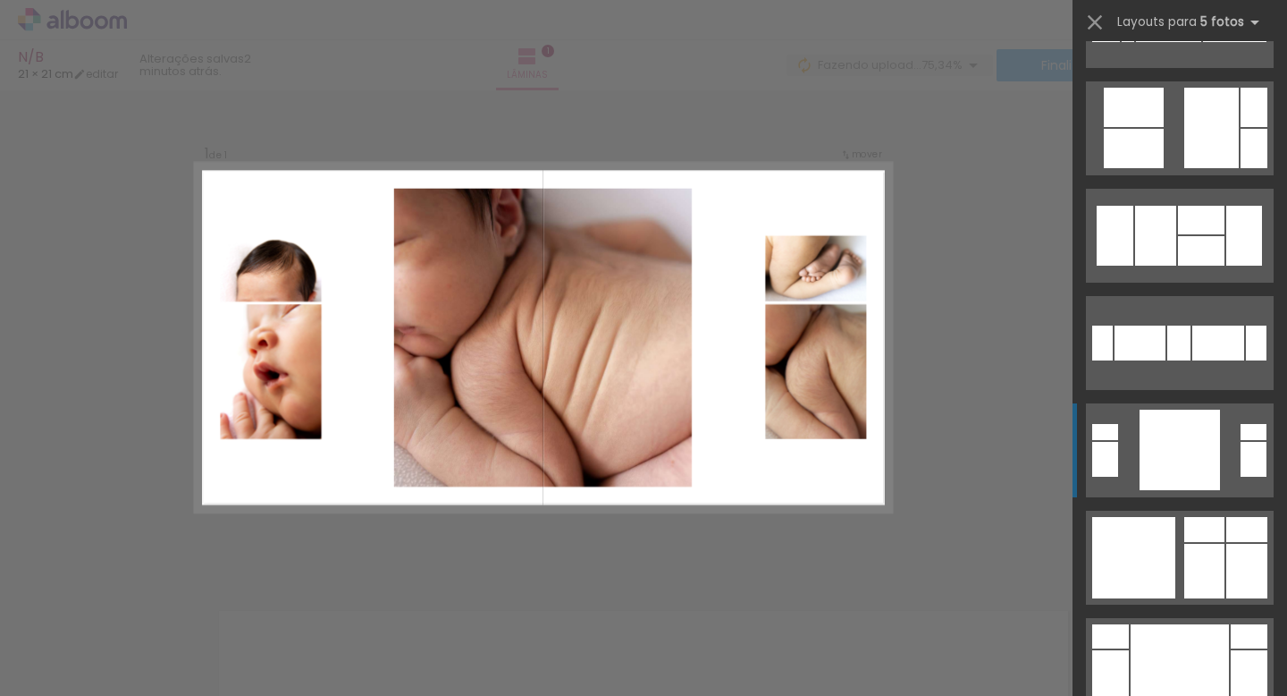
click at [1212, 460] on div at bounding box center [1180, 449] width 80 height 80
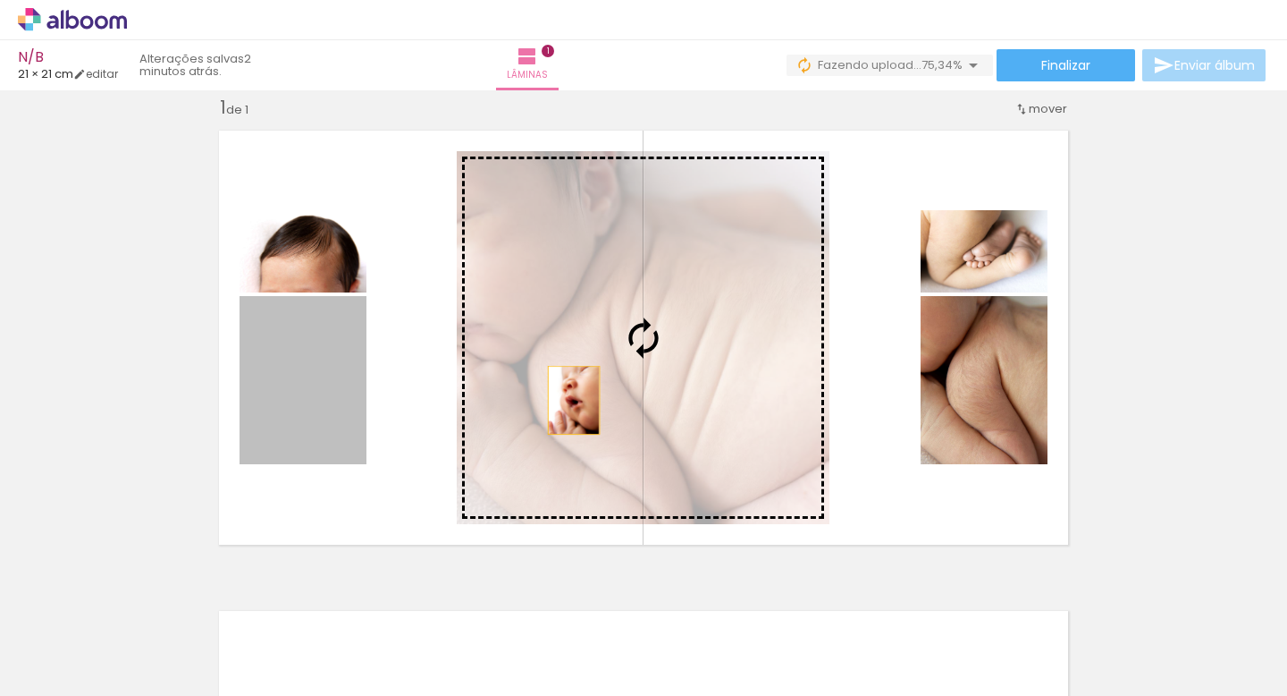
drag, startPoint x: 311, startPoint y: 402, endPoint x: 574, endPoint y: 400, distance: 262.9
click at [0, 0] on slot at bounding box center [0, 0] width 0 height 0
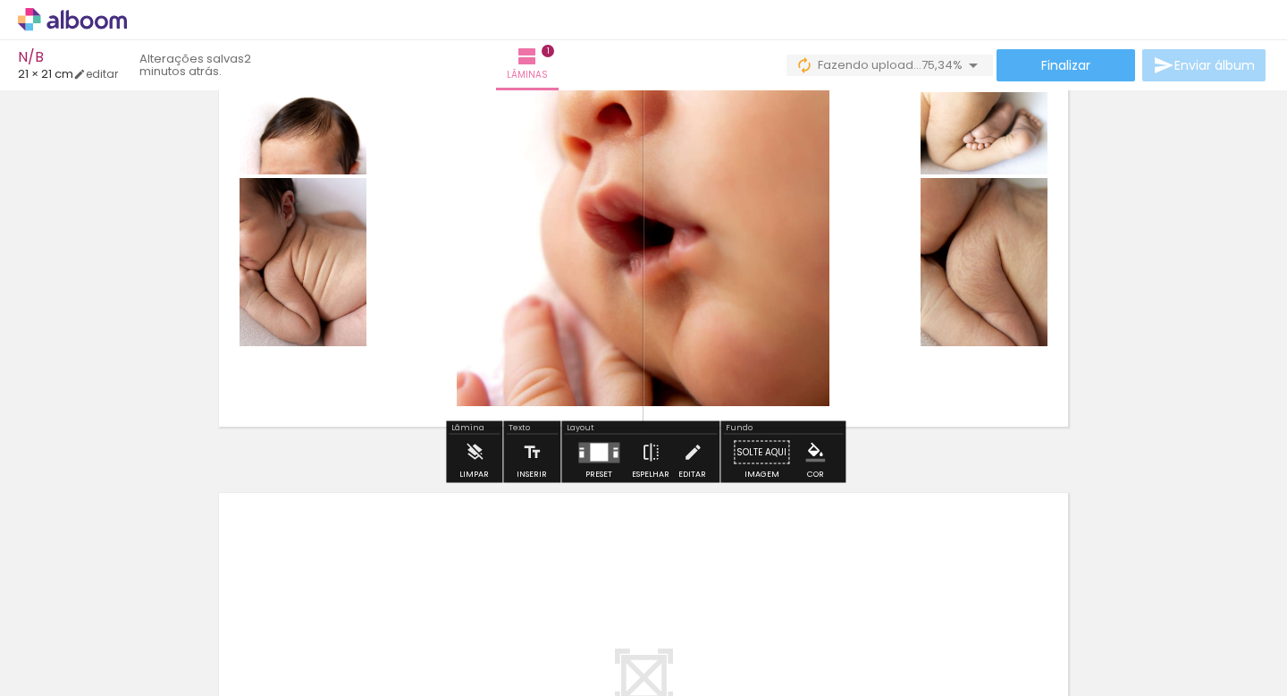
scroll to position [151, 0]
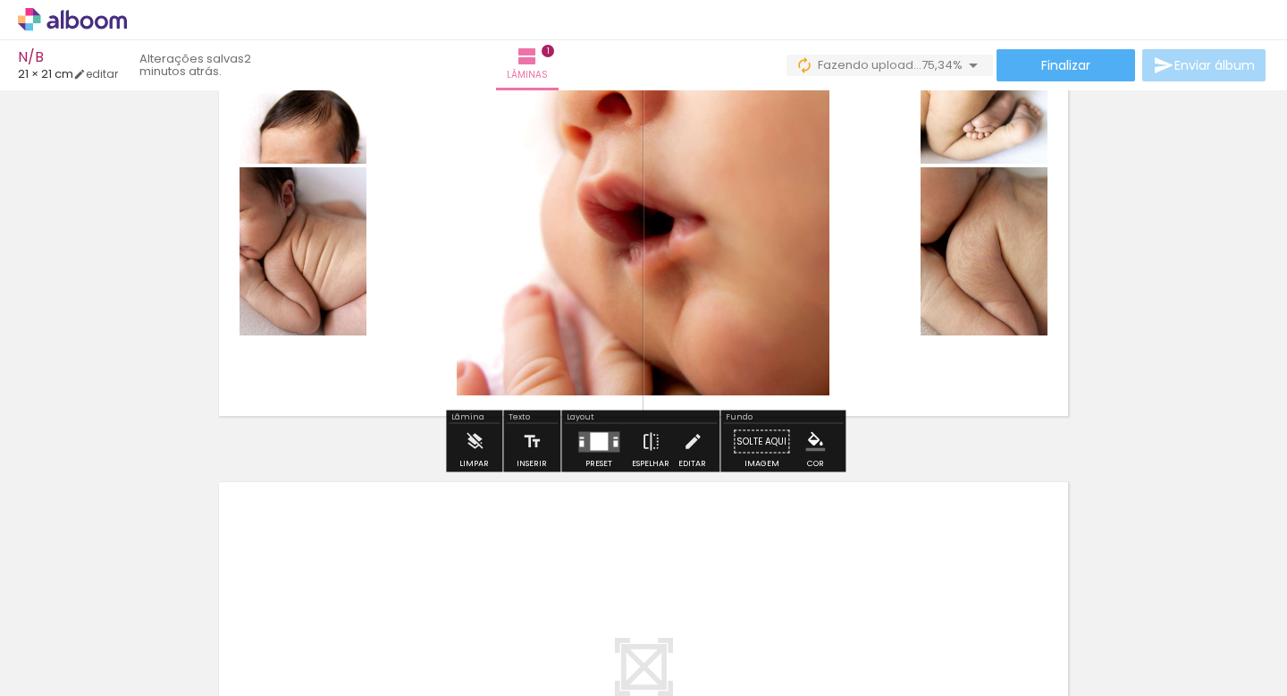
click at [585, 445] on quentale-layouter at bounding box center [598, 441] width 41 height 21
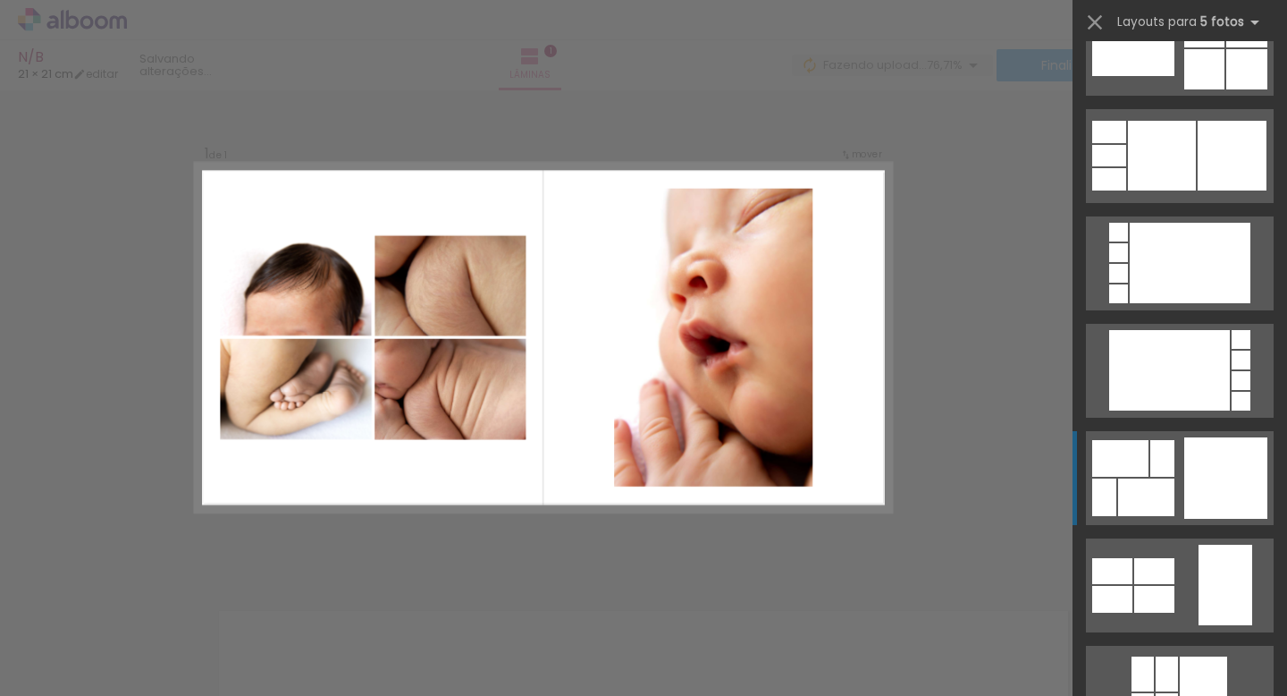
scroll to position [15837, 0]
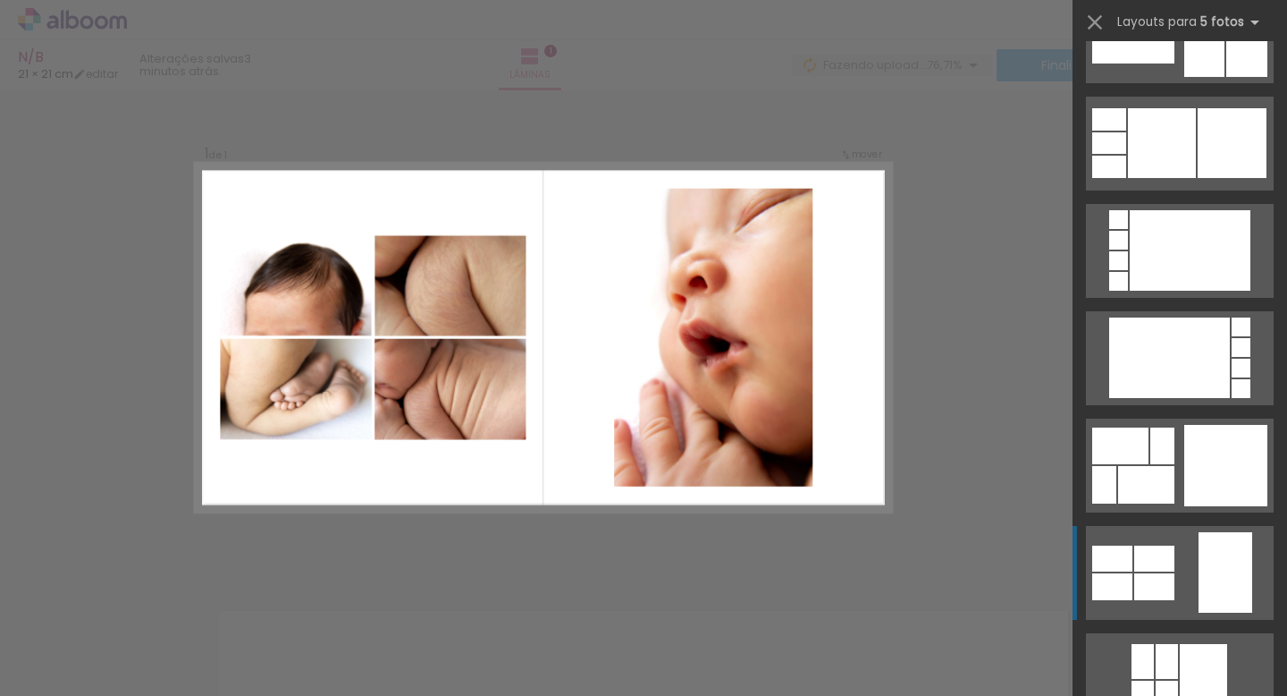
click at [1159, 589] on div at bounding box center [1155, 586] width 40 height 27
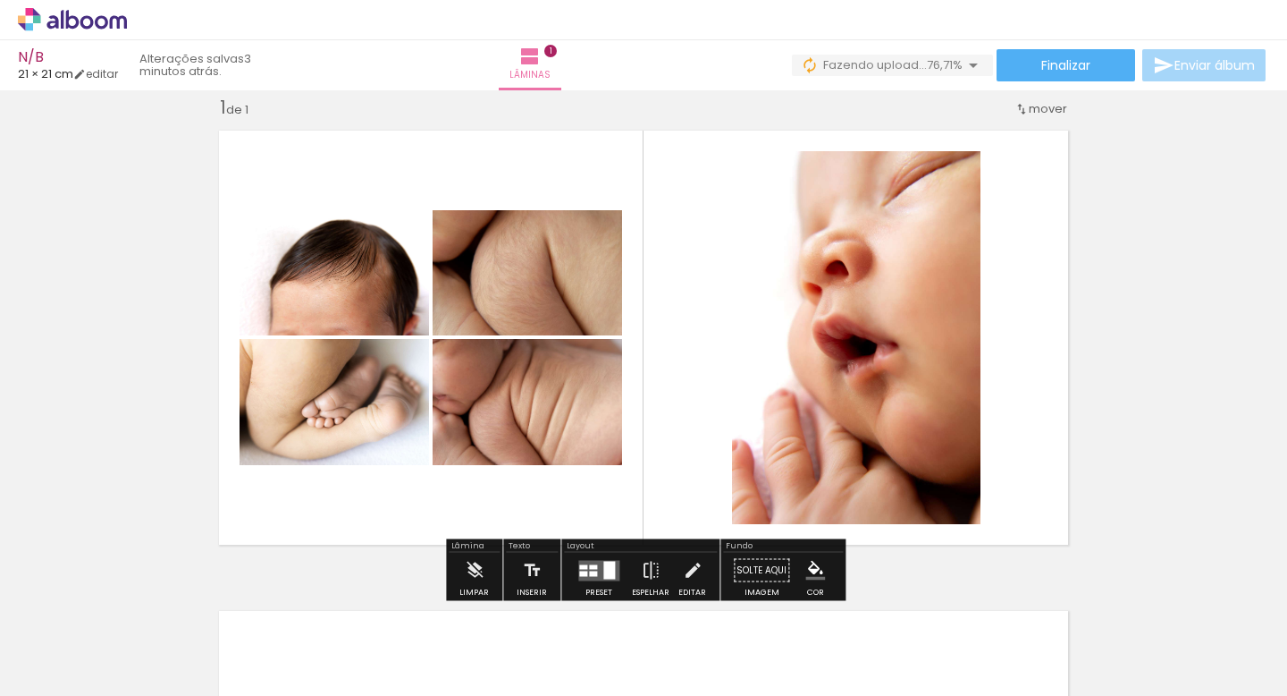
click at [1051, 398] on quentale-layouter at bounding box center [643, 337] width 871 height 435
click at [641, 578] on iron-icon at bounding box center [651, 571] width 20 height 36
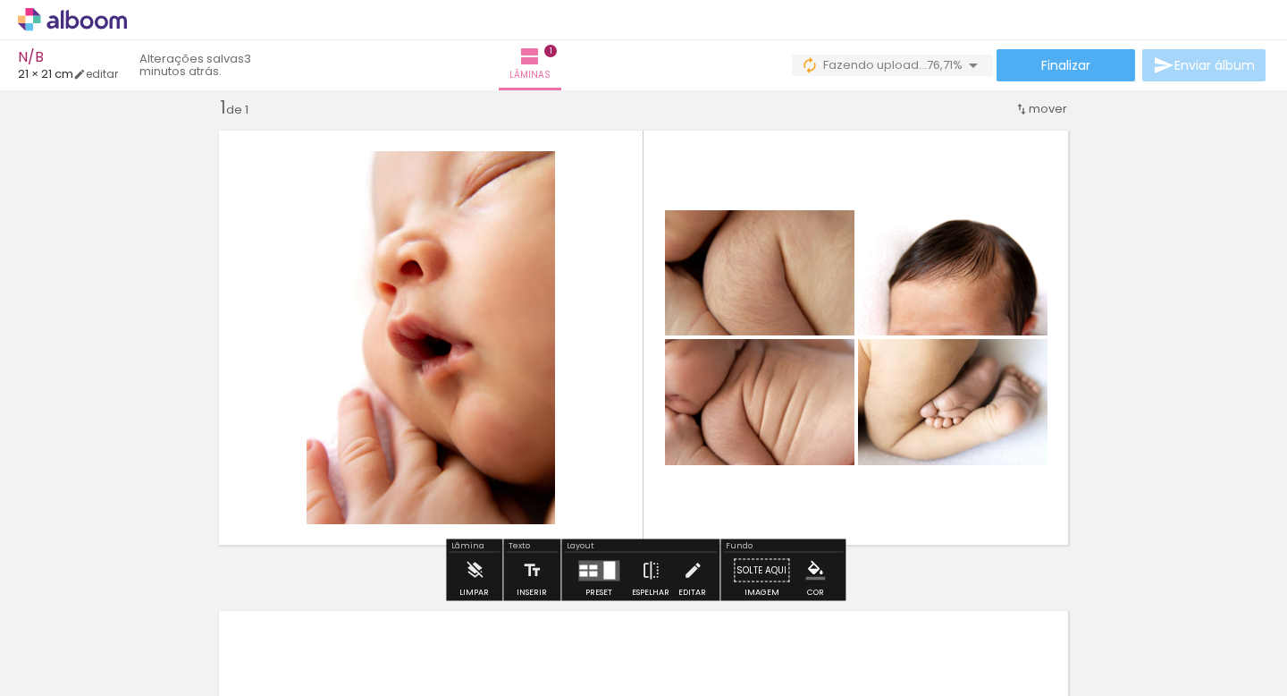
click at [1155, 464] on div "Inserir lâmina 1 de 1" at bounding box center [643, 554] width 1287 height 961
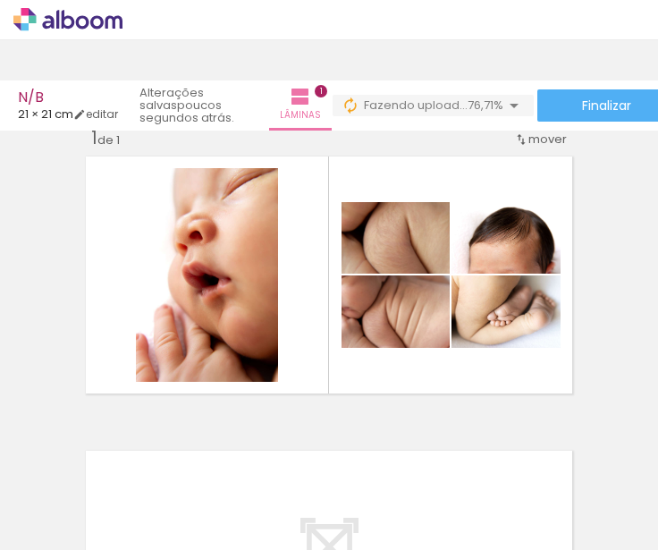
scroll to position [45, 0]
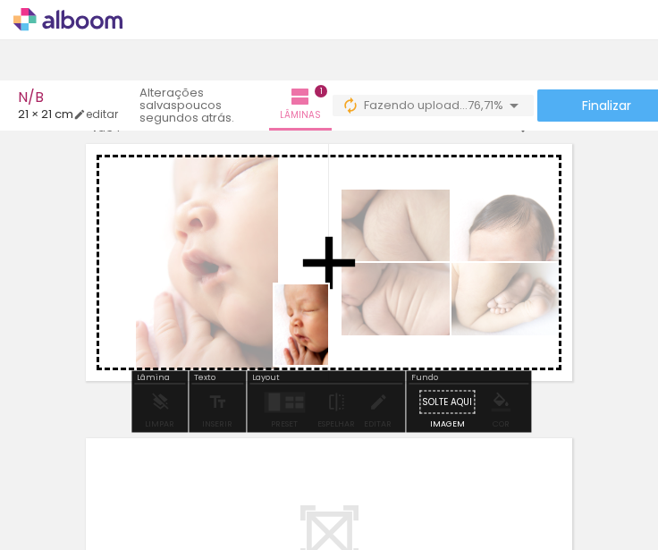
drag, startPoint x: 392, startPoint y: 511, endPoint x: 326, endPoint y: 333, distance: 188.7
click at [326, 333] on quentale-workspace at bounding box center [329, 275] width 658 height 550
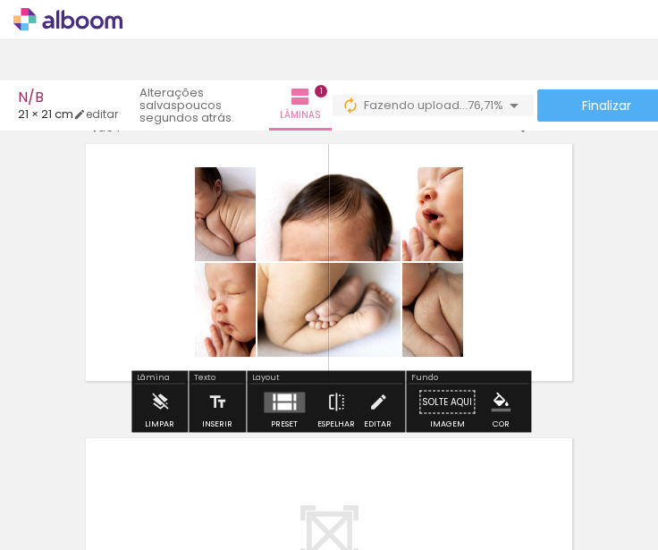
click at [542, 290] on quentale-layouter at bounding box center [329, 262] width 499 height 249
click at [285, 402] on div at bounding box center [284, 405] width 14 height 7
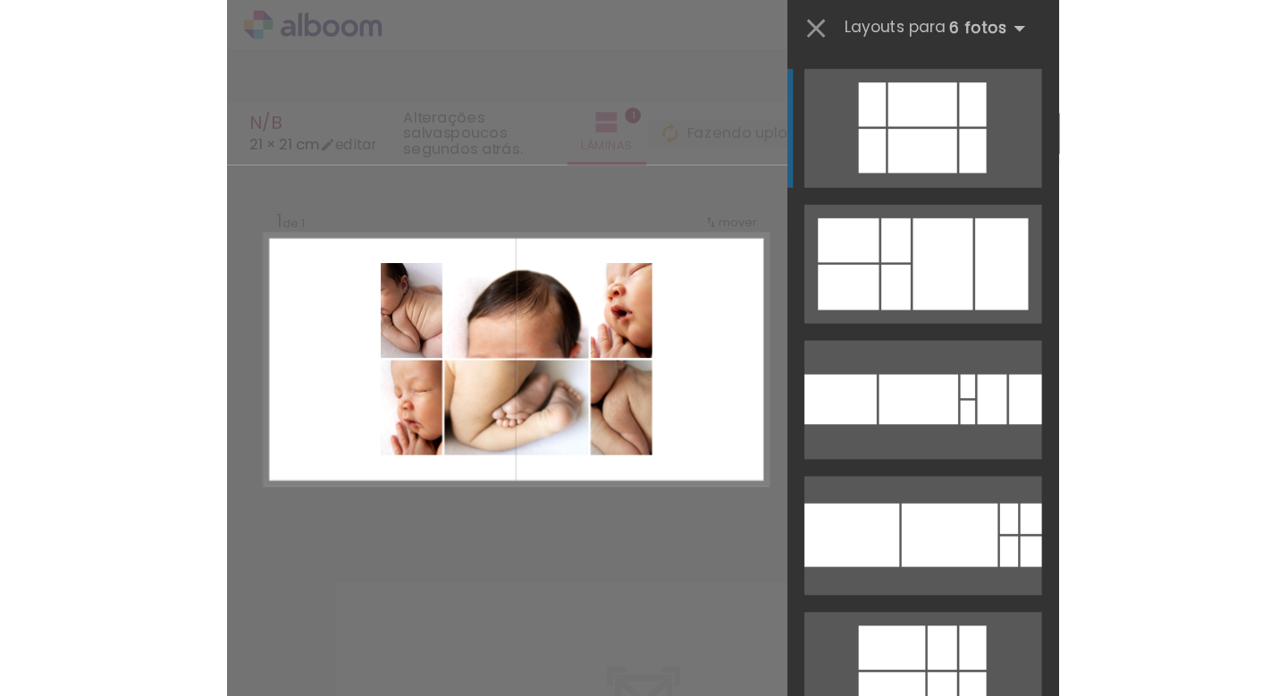
scroll to position [22, 0]
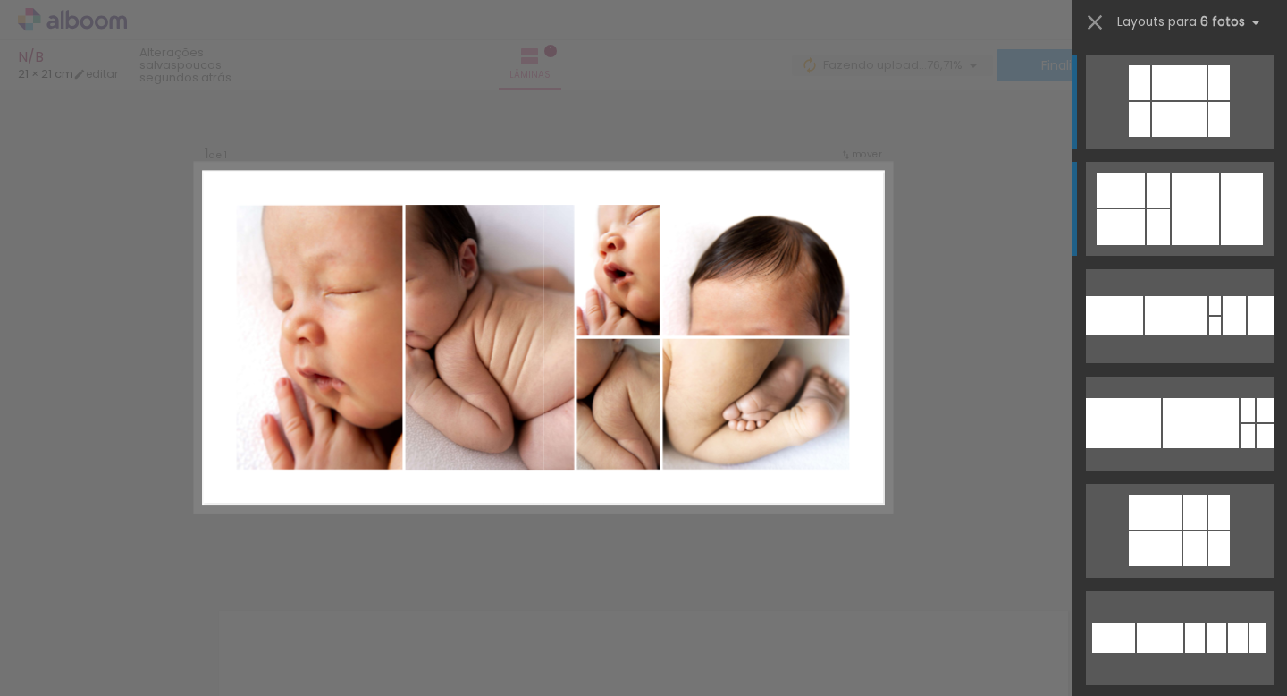
click at [1172, 237] on div at bounding box center [1195, 209] width 47 height 72
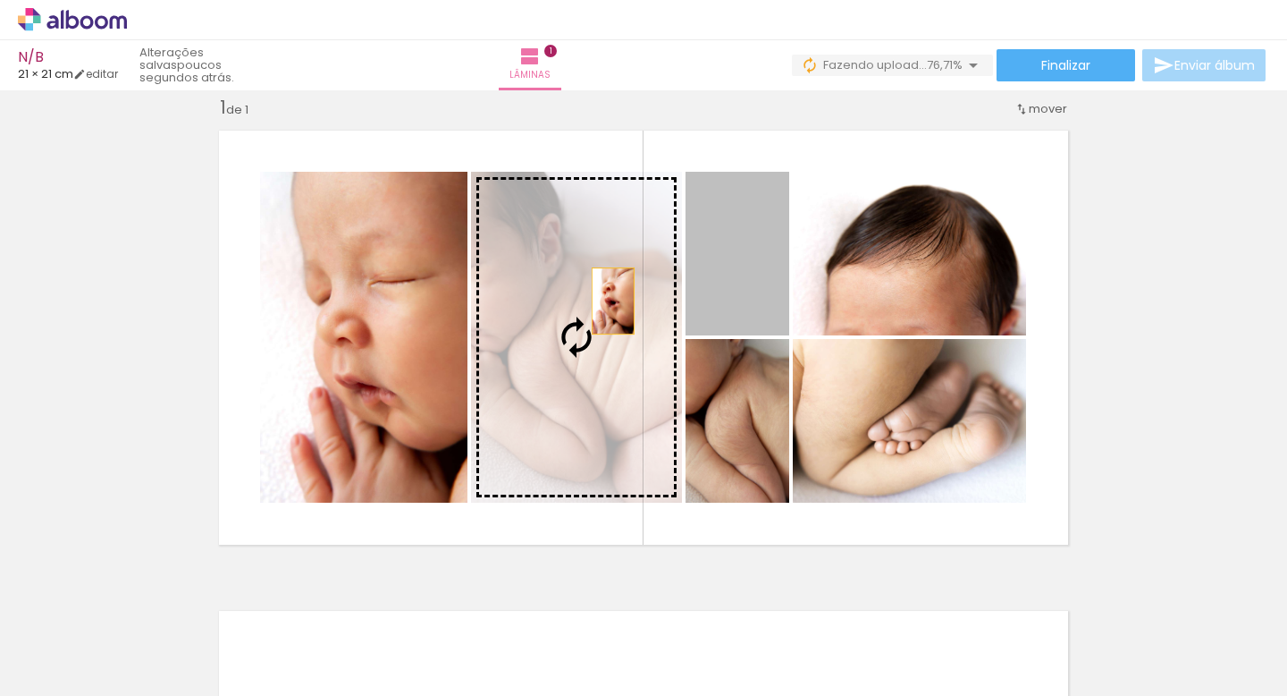
drag, startPoint x: 761, startPoint y: 267, endPoint x: 613, endPoint y: 300, distance: 151.2
click at [0, 0] on slot at bounding box center [0, 0] width 0 height 0
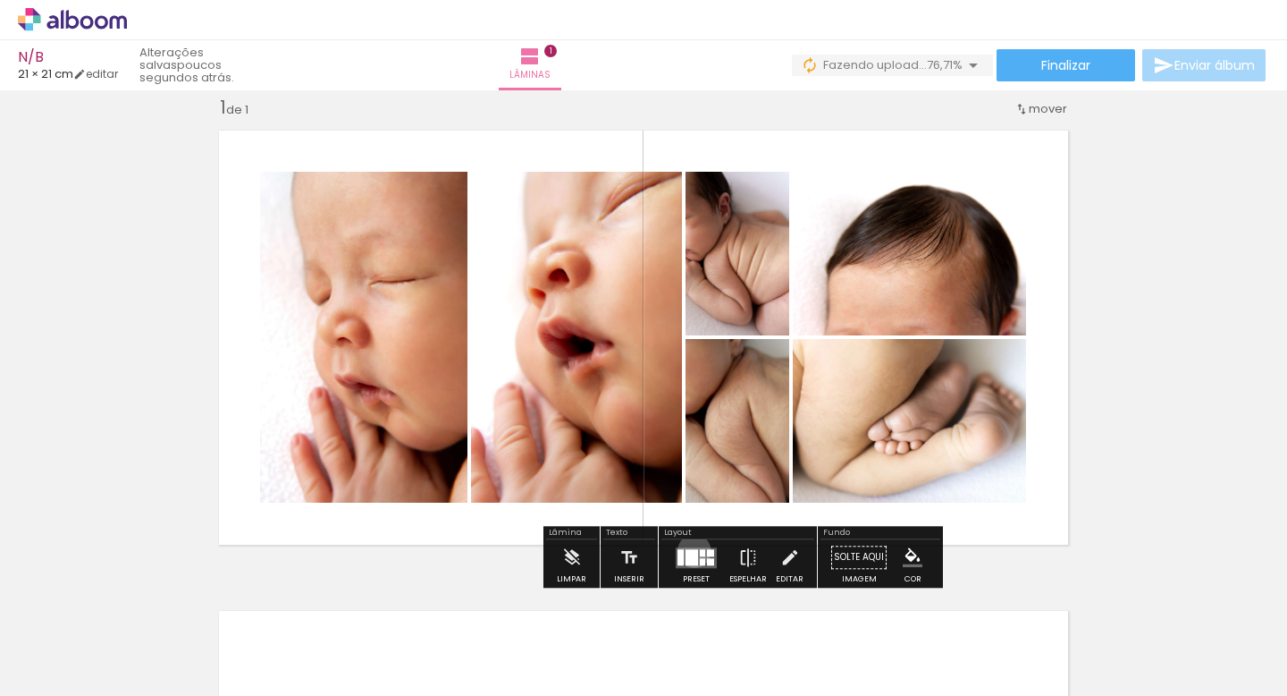
click at [690, 550] on div at bounding box center [692, 557] width 13 height 16
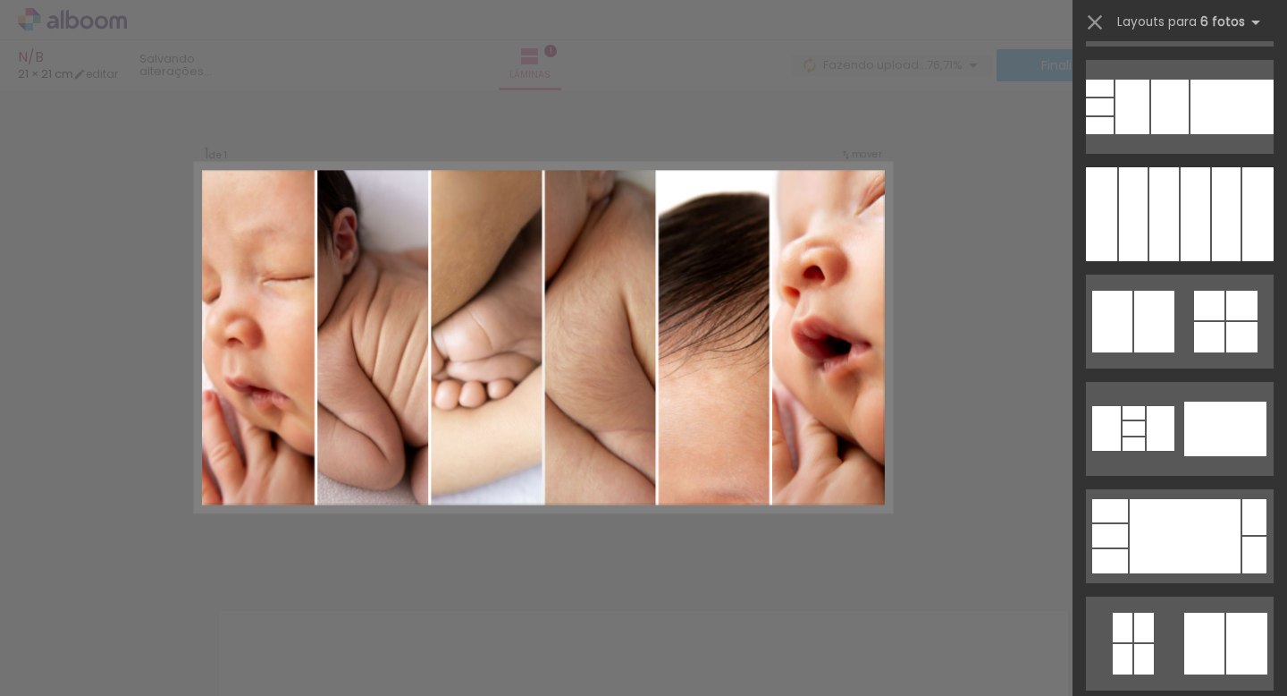
scroll to position [18570, 0]
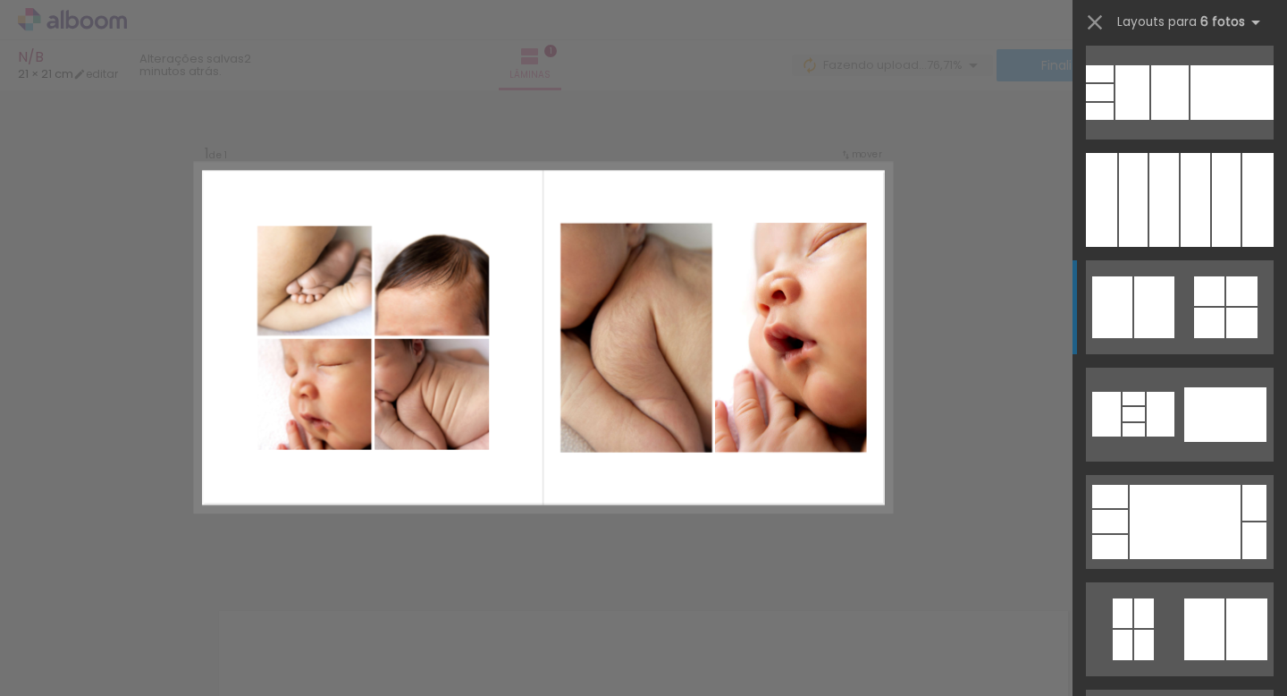
click at [1194, 331] on div at bounding box center [1209, 323] width 30 height 30
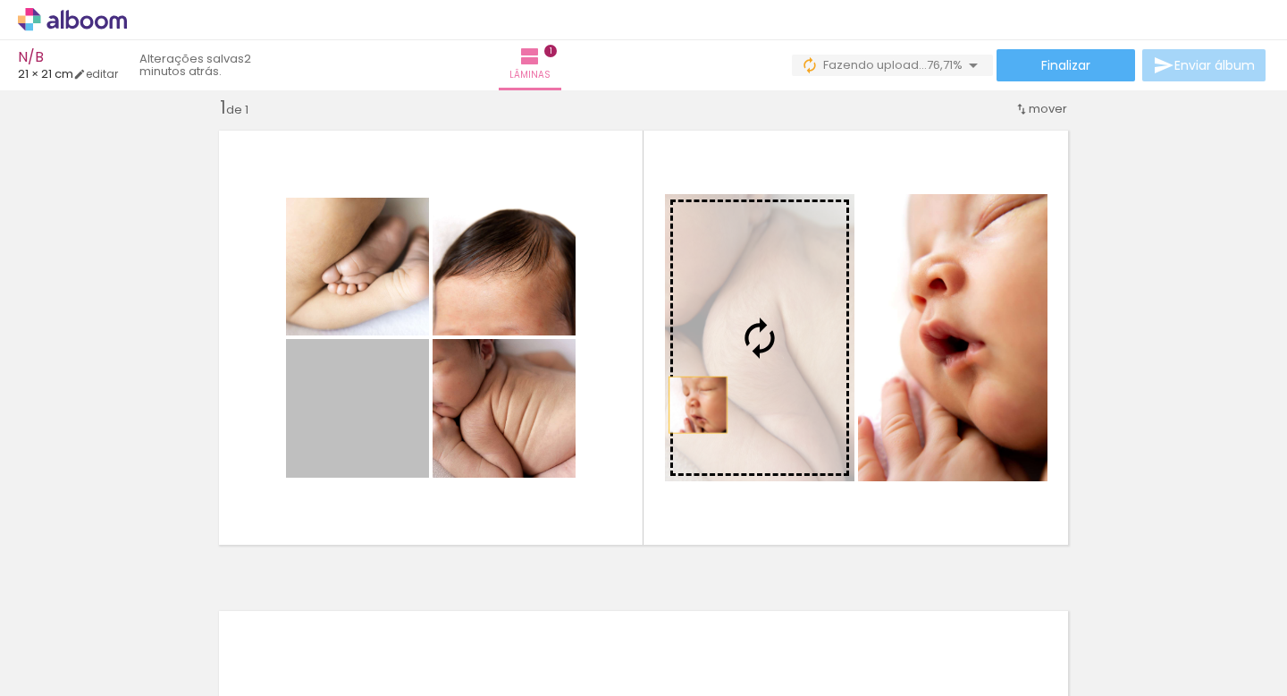
drag, startPoint x: 380, startPoint y: 423, endPoint x: 697, endPoint y: 403, distance: 318.0
click at [0, 0] on slot at bounding box center [0, 0] width 0 height 0
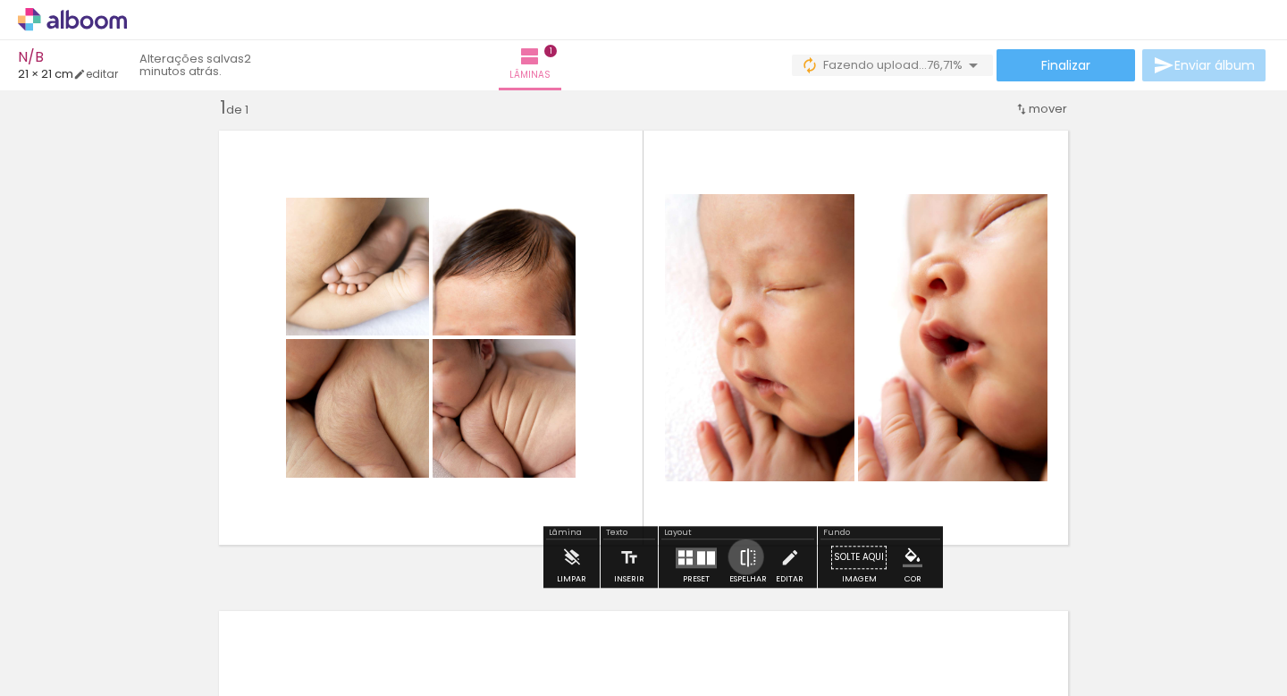
click at [742, 556] on iron-icon at bounding box center [749, 557] width 20 height 36
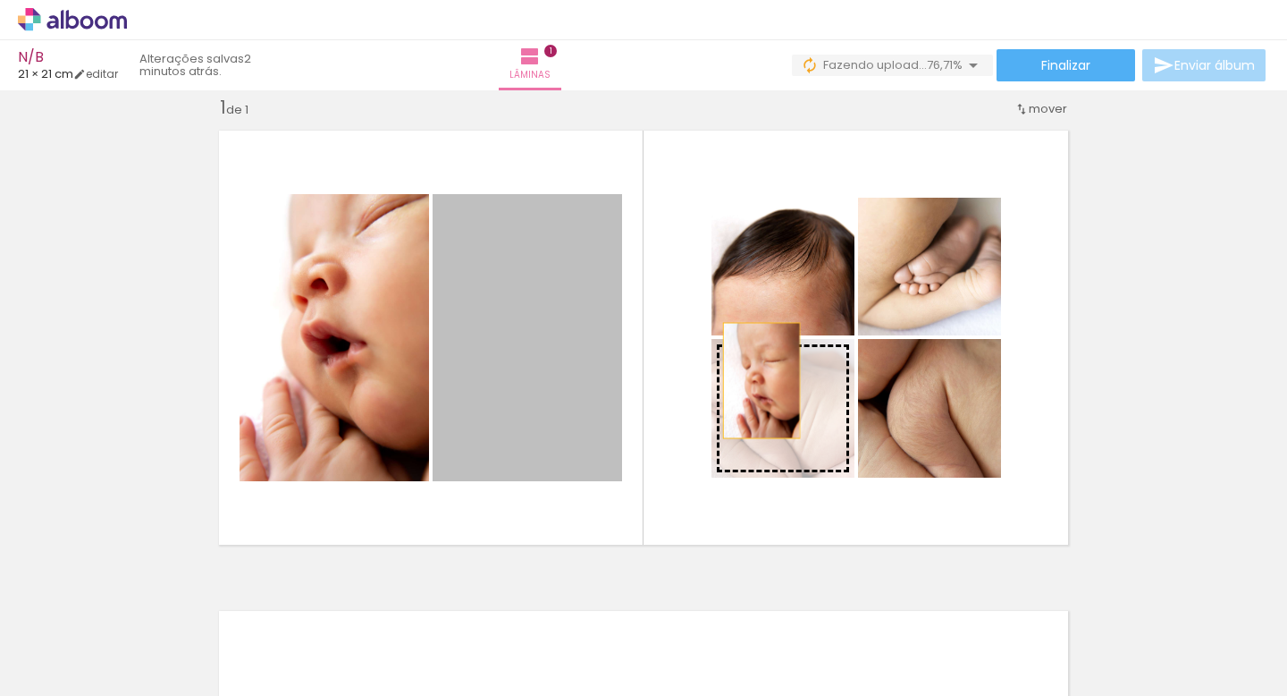
drag, startPoint x: 516, startPoint y: 368, endPoint x: 761, endPoint y: 380, distance: 245.3
click at [0, 0] on slot at bounding box center [0, 0] width 0 height 0
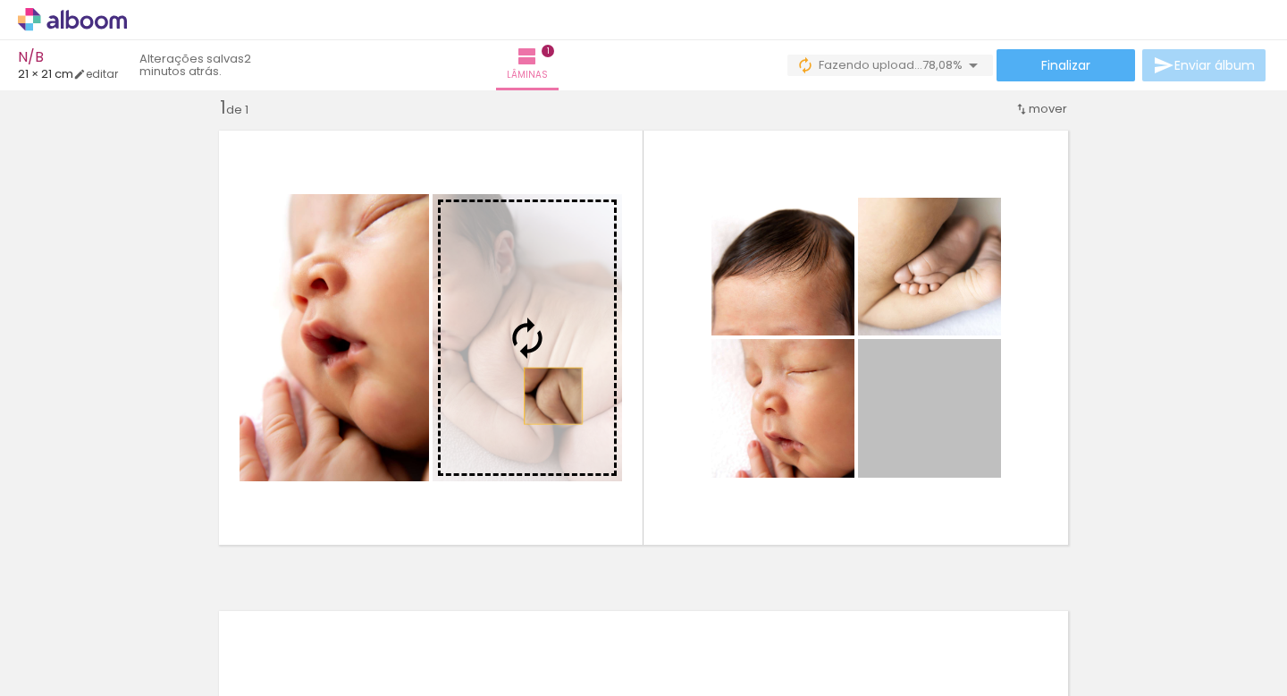
drag, startPoint x: 924, startPoint y: 414, endPoint x: 553, endPoint y: 395, distance: 370.6
click at [0, 0] on slot at bounding box center [0, 0] width 0 height 0
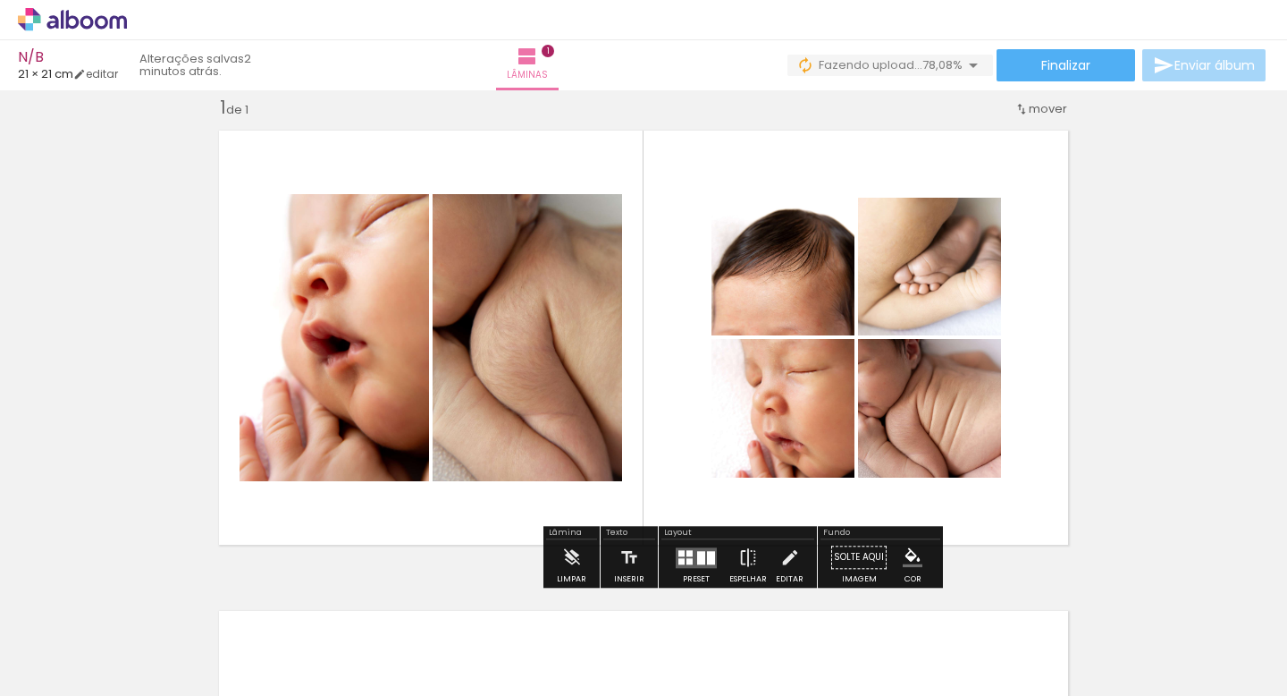
click at [1019, 396] on quentale-layouter at bounding box center [643, 337] width 871 height 435
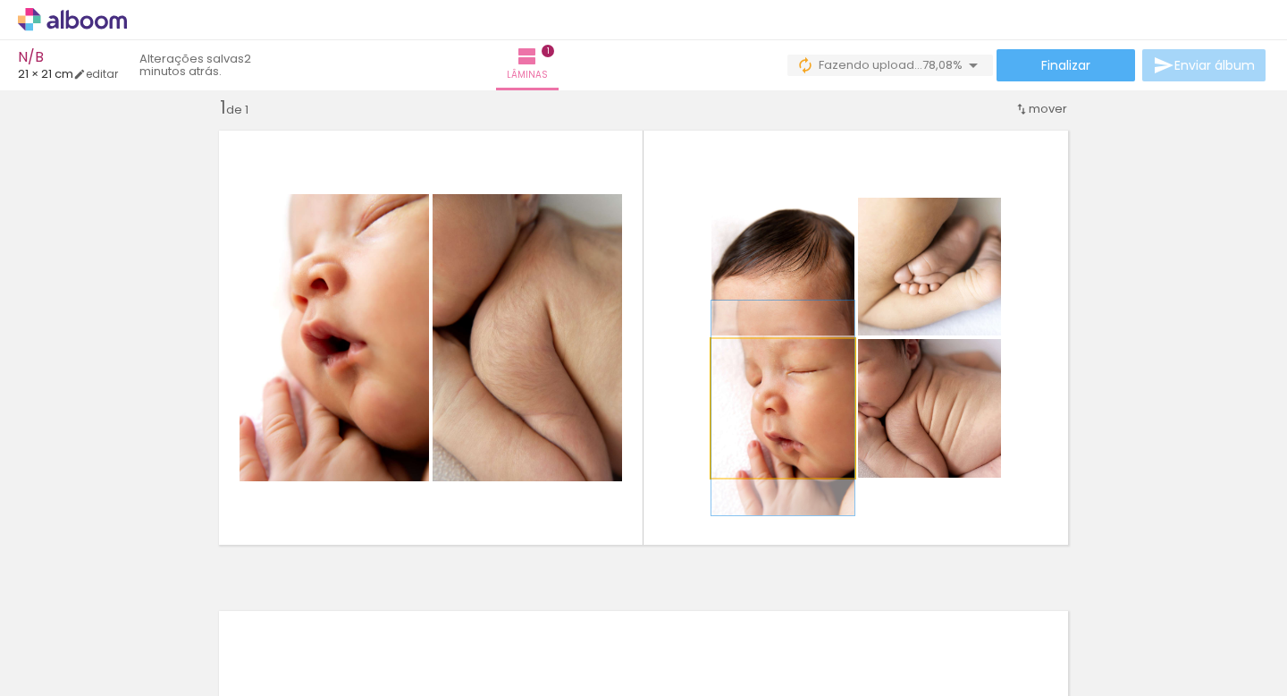
click at [810, 409] on quentale-photo at bounding box center [783, 408] width 143 height 139
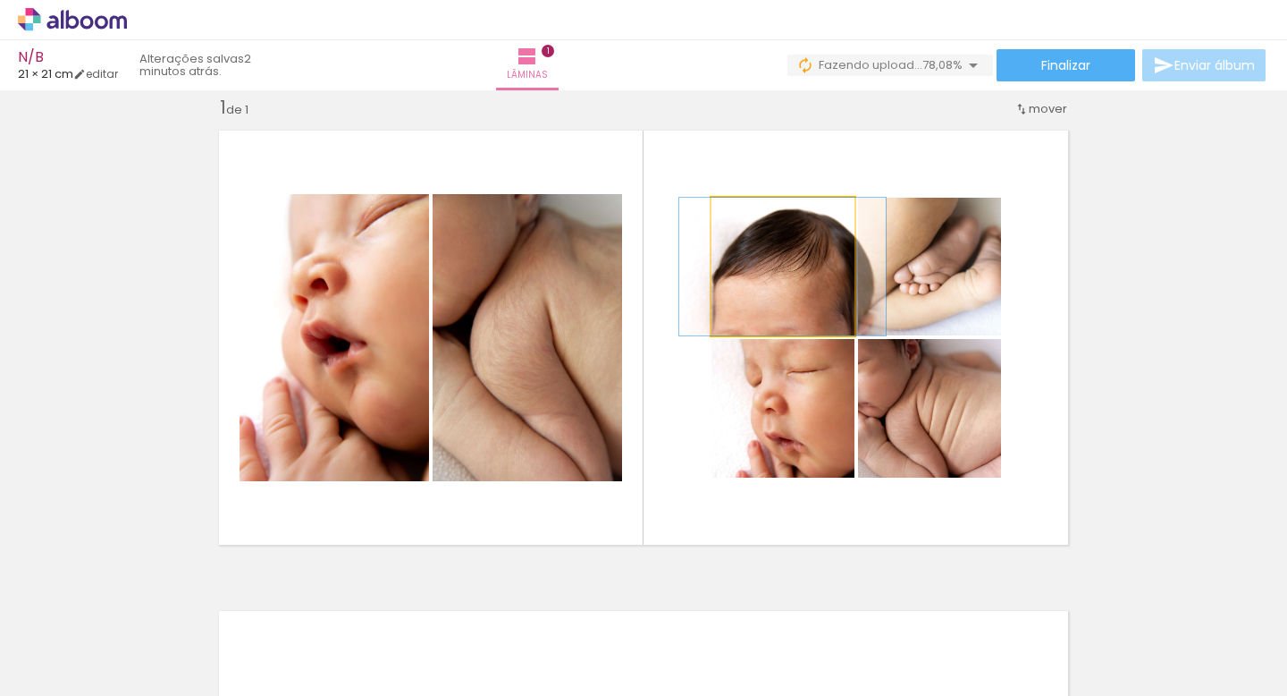
drag, startPoint x: 751, startPoint y: 221, endPoint x: 704, endPoint y: 204, distance: 50.3
type paper-slider "100"
click at [712, 204] on quentale-photo at bounding box center [783, 267] width 143 height 138
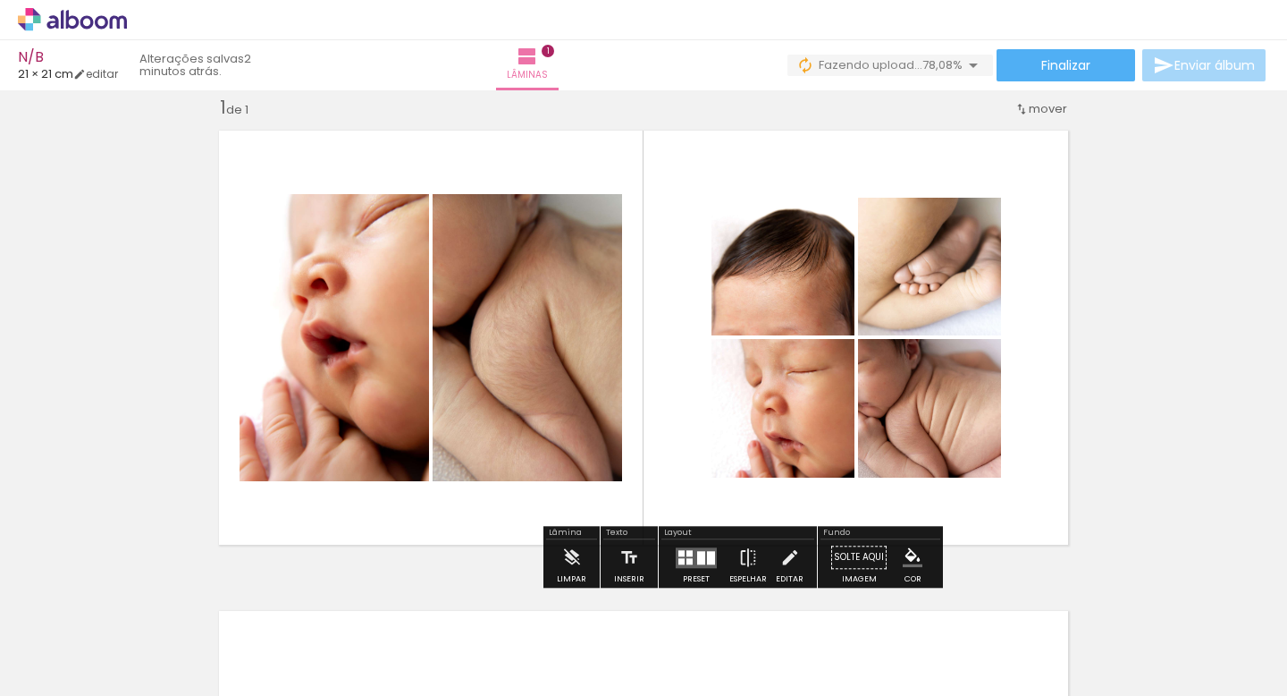
click at [791, 436] on quentale-photo at bounding box center [783, 408] width 143 height 139
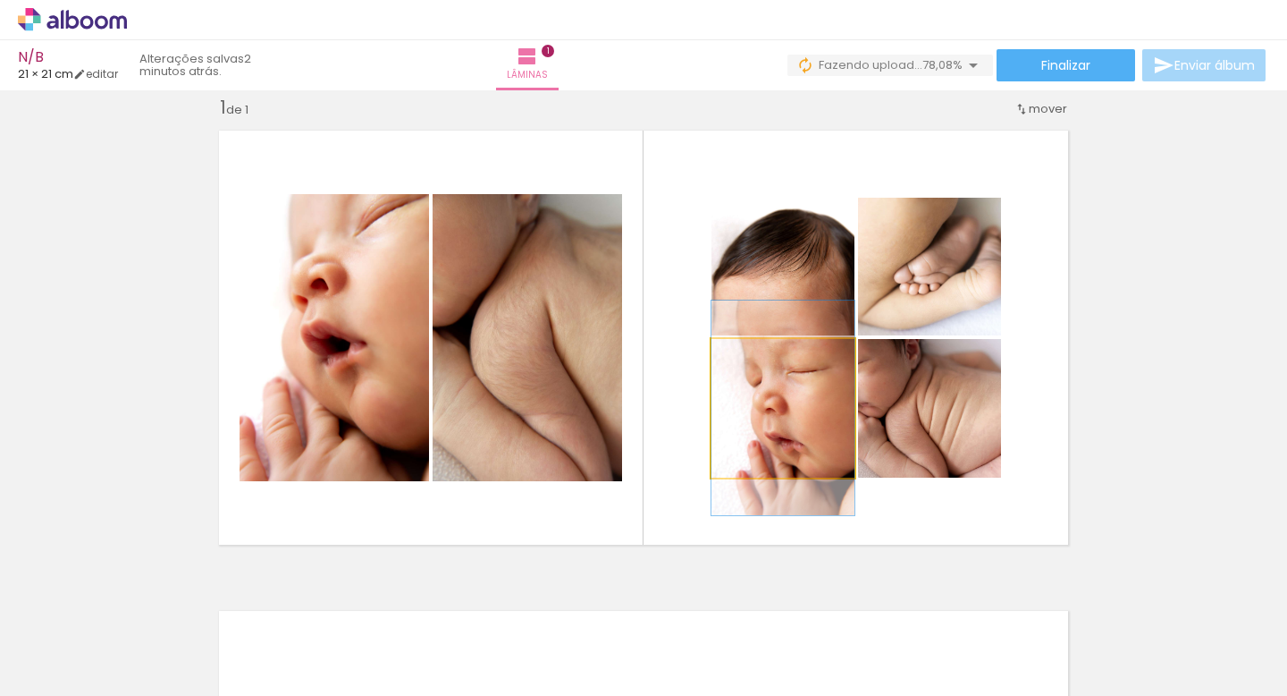
drag, startPoint x: 755, startPoint y: 357, endPoint x: 722, endPoint y: 356, distance: 33.1
type paper-slider "100"
click at [722, 356] on div at bounding box center [779, 357] width 124 height 27
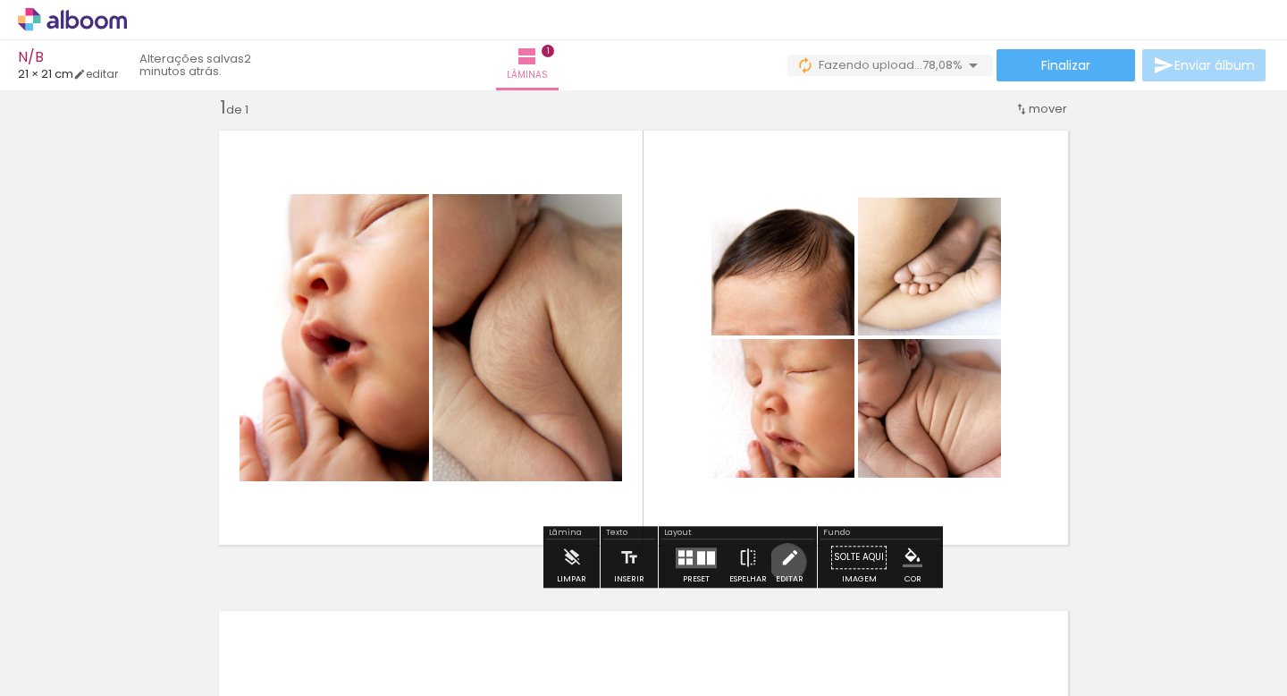
click at [783, 561] on iron-icon at bounding box center [791, 557] width 20 height 36
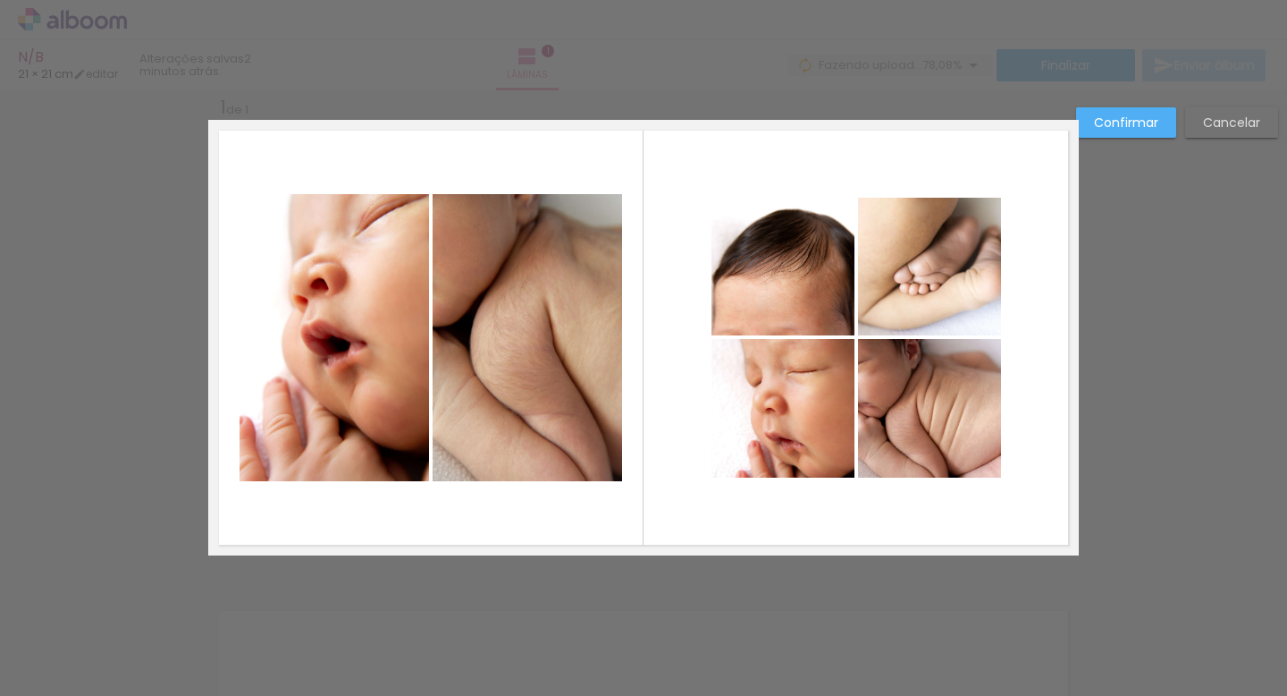
click at [785, 359] on quentale-photo at bounding box center [783, 408] width 143 height 139
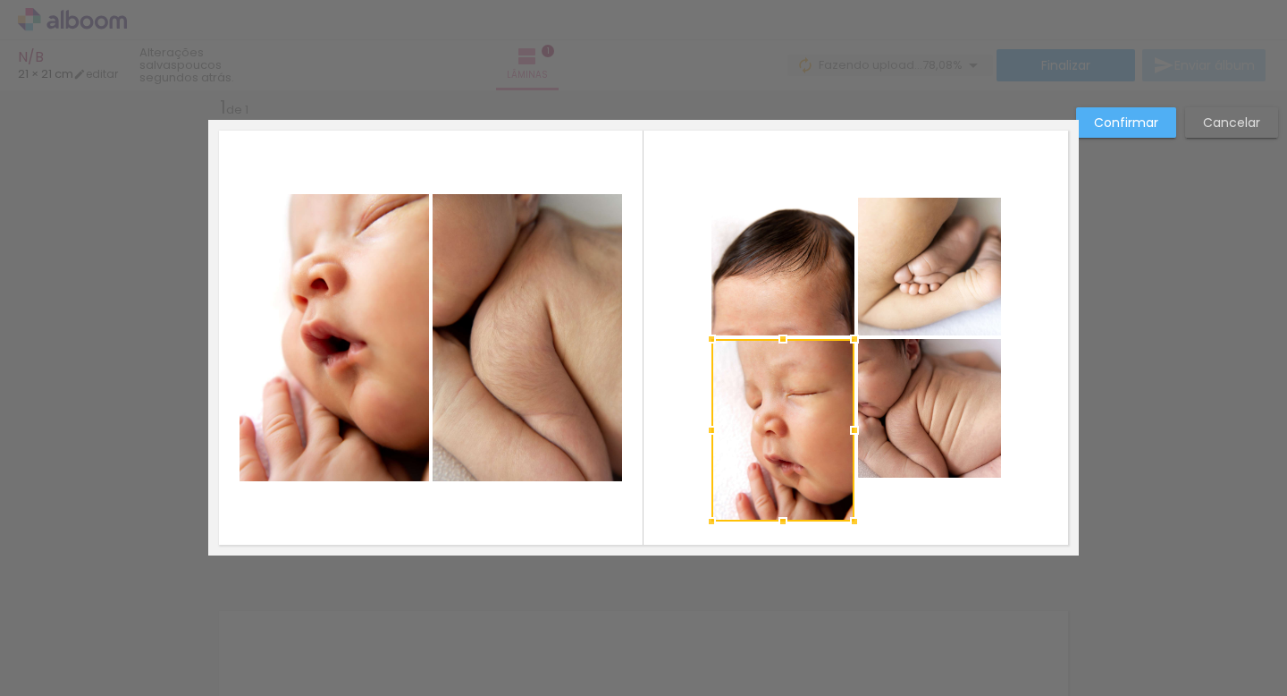
drag, startPoint x: 782, startPoint y: 477, endPoint x: 785, endPoint y: 521, distance: 43.9
click at [785, 521] on div at bounding box center [783, 521] width 36 height 36
click at [931, 431] on quentale-photo at bounding box center [929, 408] width 143 height 139
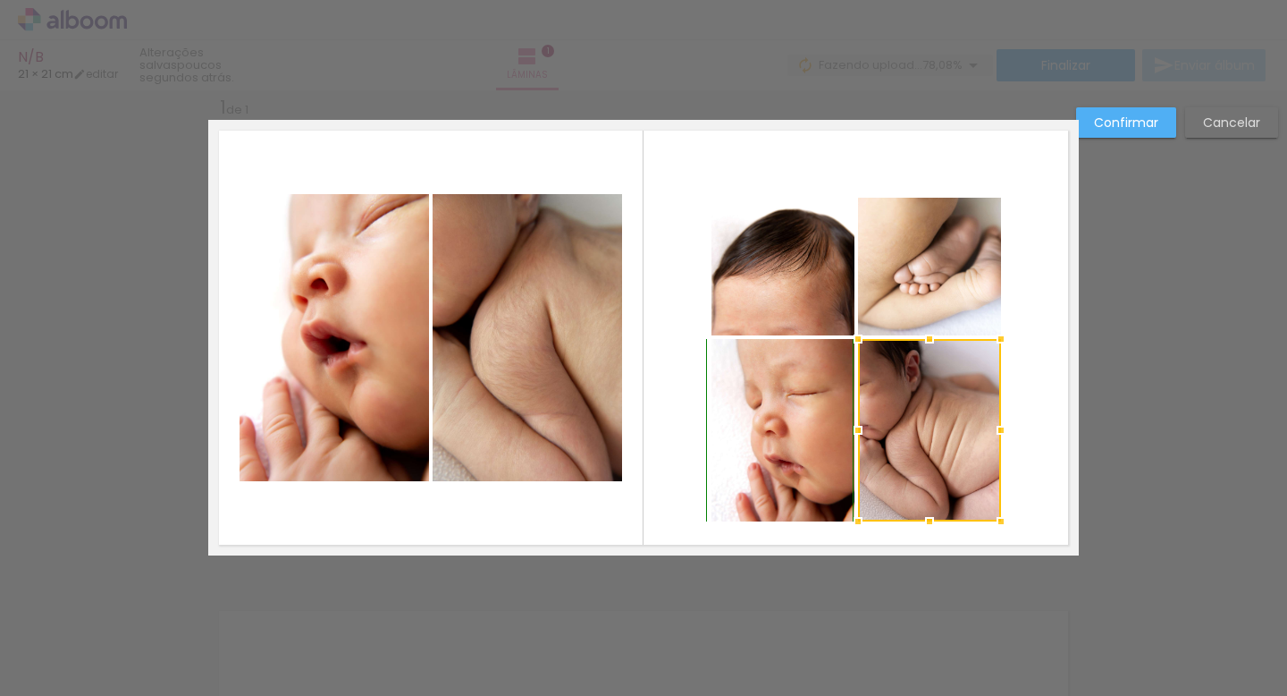
drag, startPoint x: 930, startPoint y: 477, endPoint x: 934, endPoint y: 516, distance: 38.7
click at [934, 516] on div at bounding box center [930, 521] width 36 height 36
click at [903, 235] on quentale-photo at bounding box center [929, 267] width 143 height 138
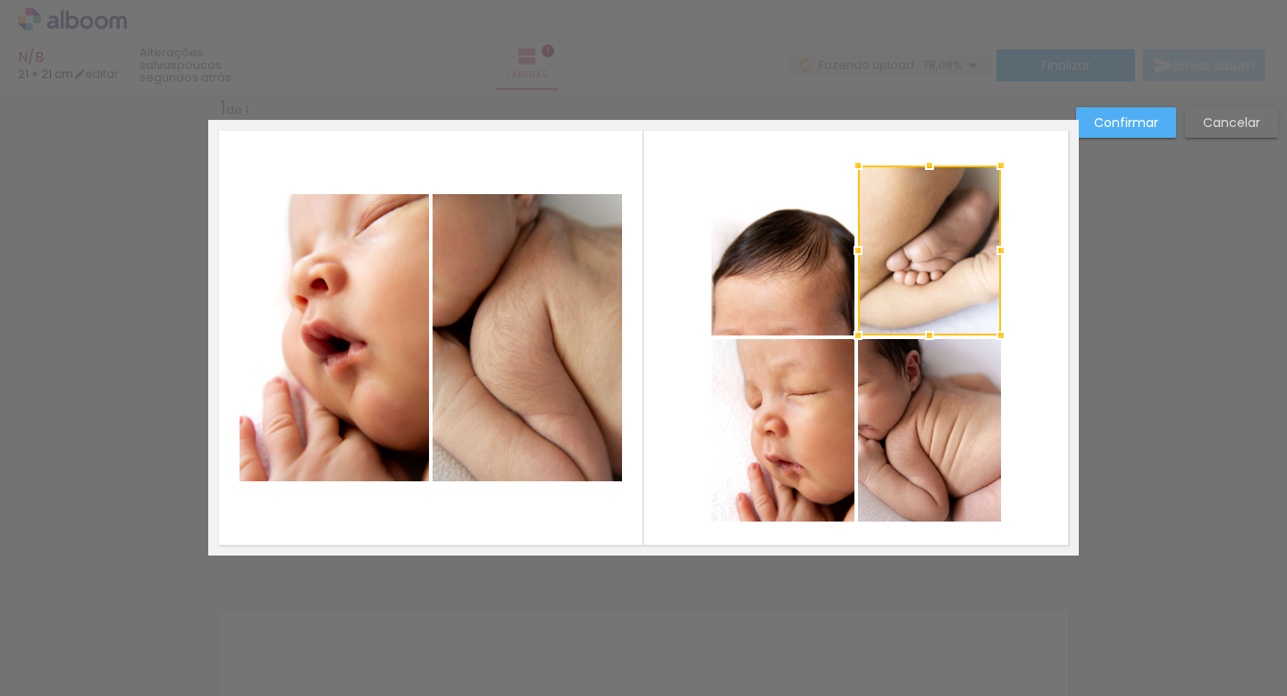
drag, startPoint x: 932, startPoint y: 196, endPoint x: 930, endPoint y: 169, distance: 26.9
click at [930, 169] on div at bounding box center [930, 166] width 36 height 36
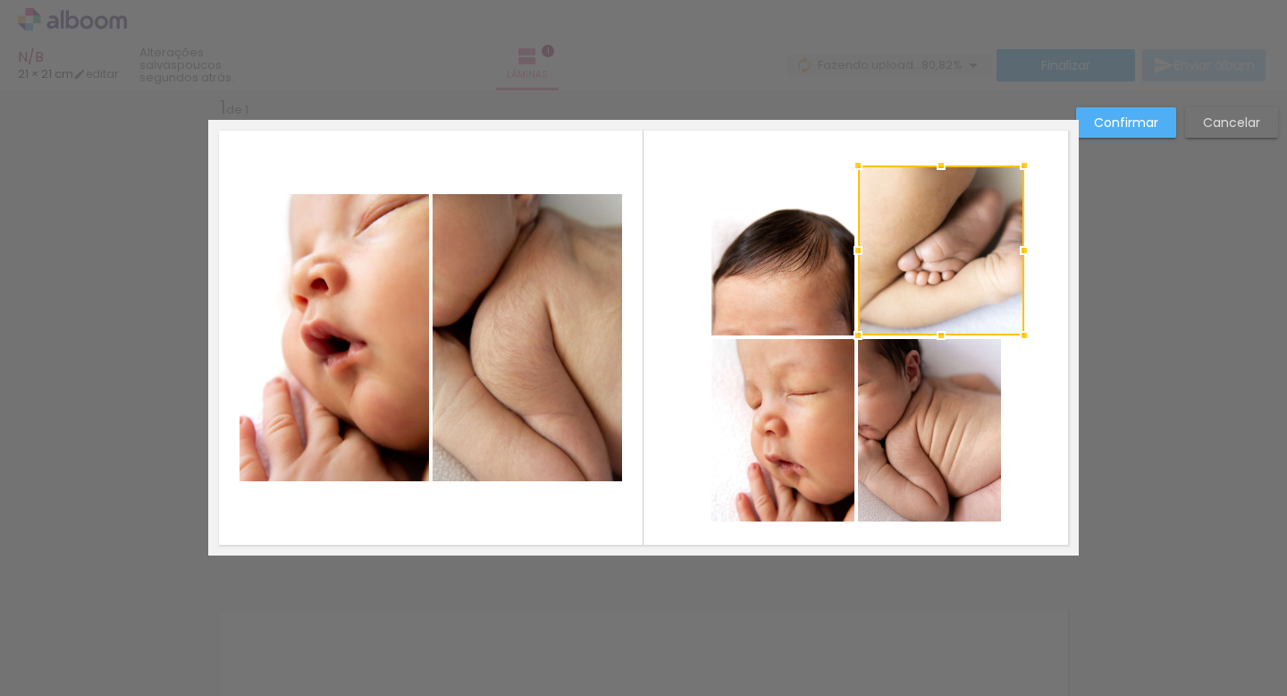
drag, startPoint x: 1002, startPoint y: 250, endPoint x: 1025, endPoint y: 253, distance: 22.5
click at [1025, 253] on div at bounding box center [1025, 250] width 36 height 36
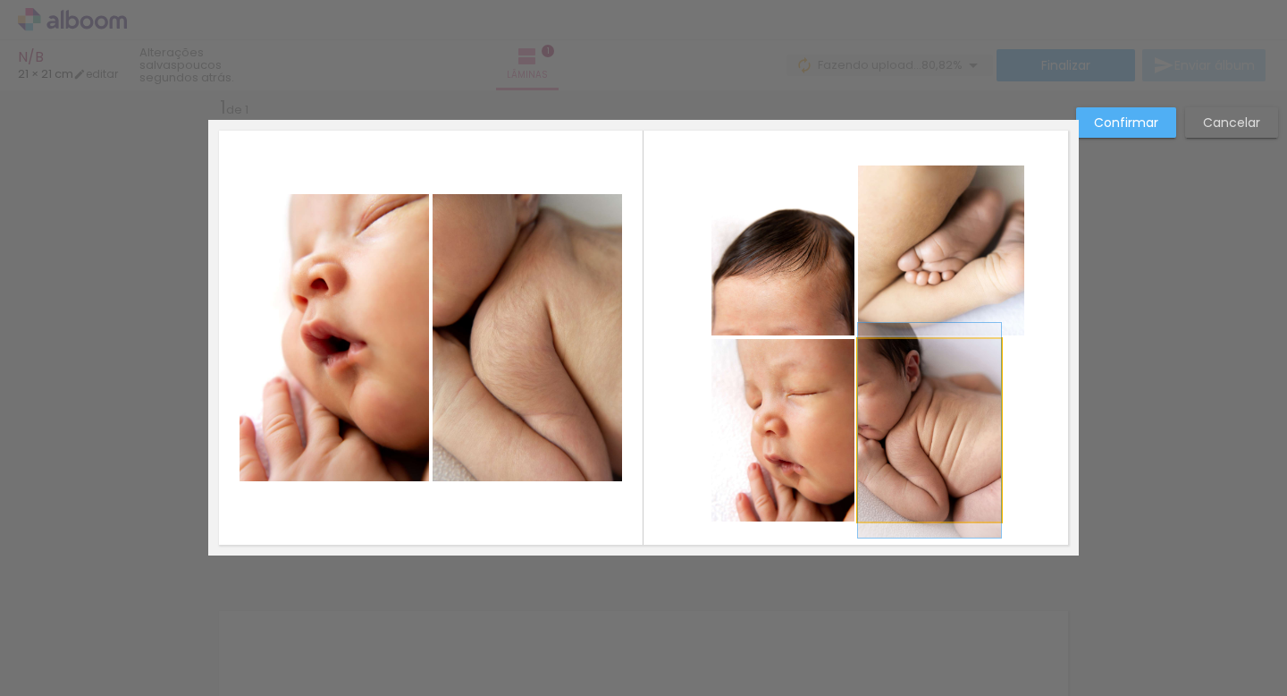
click at [989, 439] on quentale-photo at bounding box center [929, 430] width 143 height 182
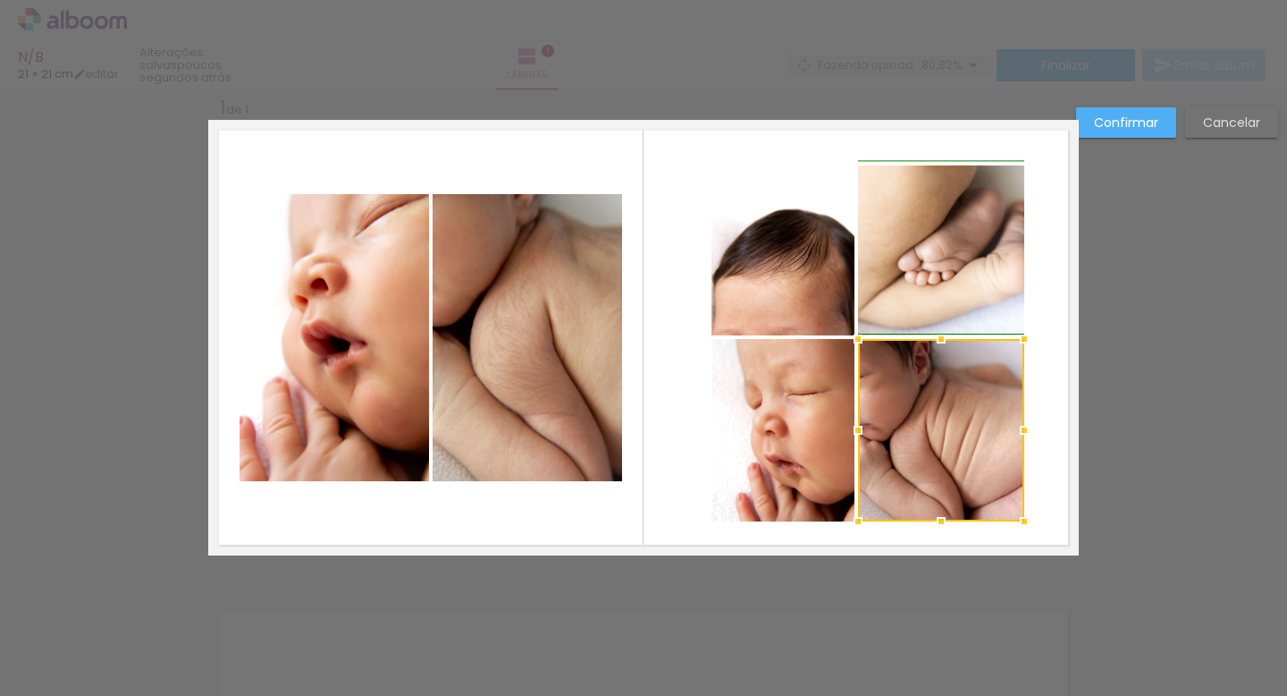
drag, startPoint x: 1000, startPoint y: 426, endPoint x: 1025, endPoint y: 430, distance: 25.3
click at [1025, 430] on div at bounding box center [1025, 430] width 36 height 36
click at [763, 249] on quentale-photo at bounding box center [783, 267] width 143 height 138
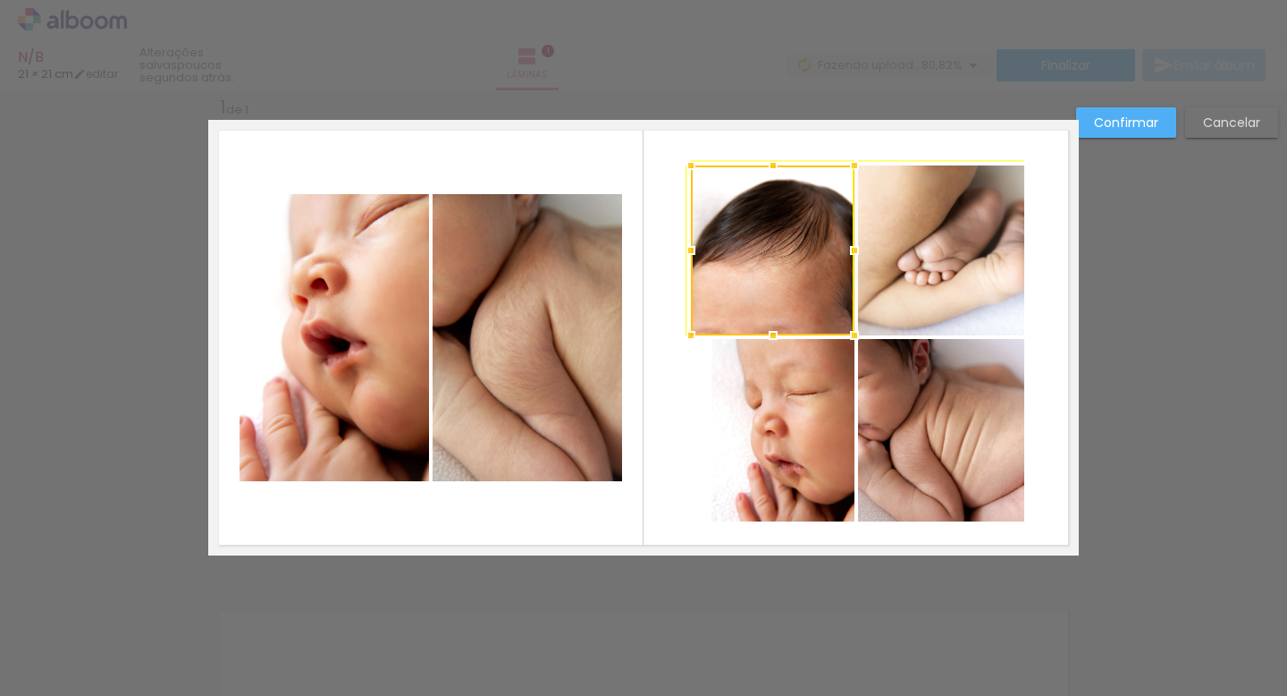
drag, startPoint x: 710, startPoint y: 195, endPoint x: 695, endPoint y: 174, distance: 25.6
click at [695, 174] on div at bounding box center [691, 166] width 36 height 36
click at [734, 452] on quentale-photo at bounding box center [783, 430] width 143 height 182
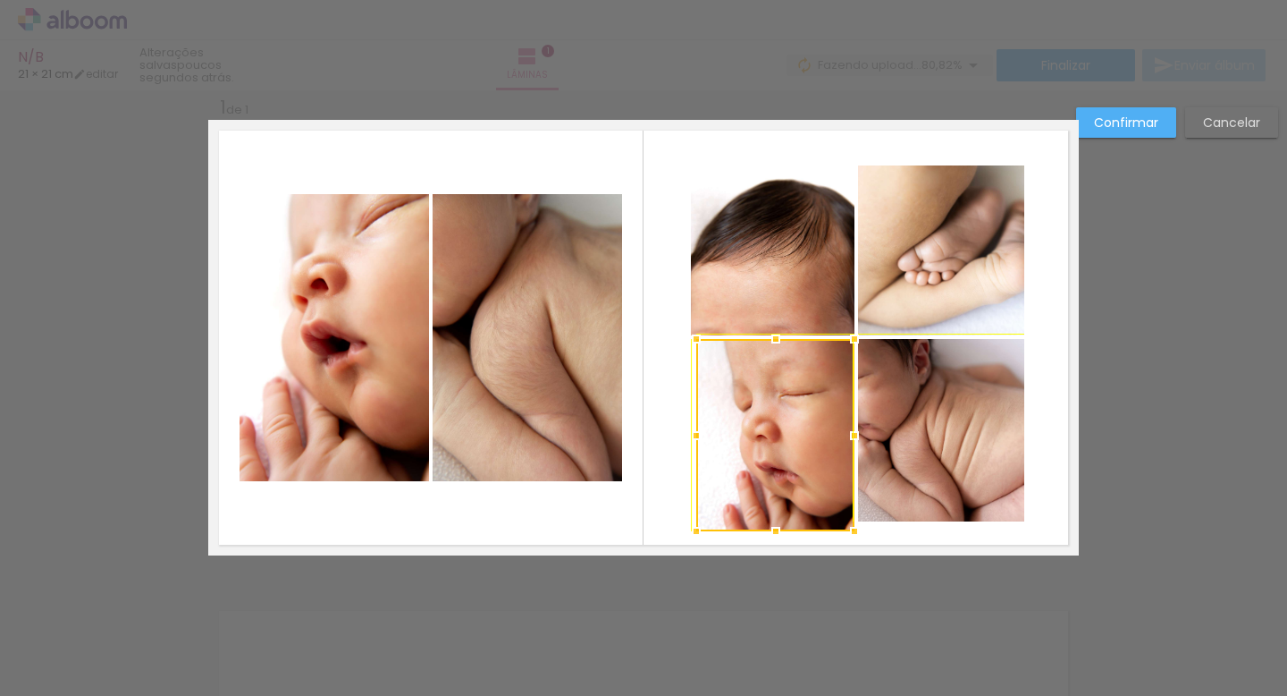
drag, startPoint x: 711, startPoint y: 519, endPoint x: 679, endPoint y: 521, distance: 31.4
click at [679, 521] on div at bounding box center [697, 531] width 36 height 36
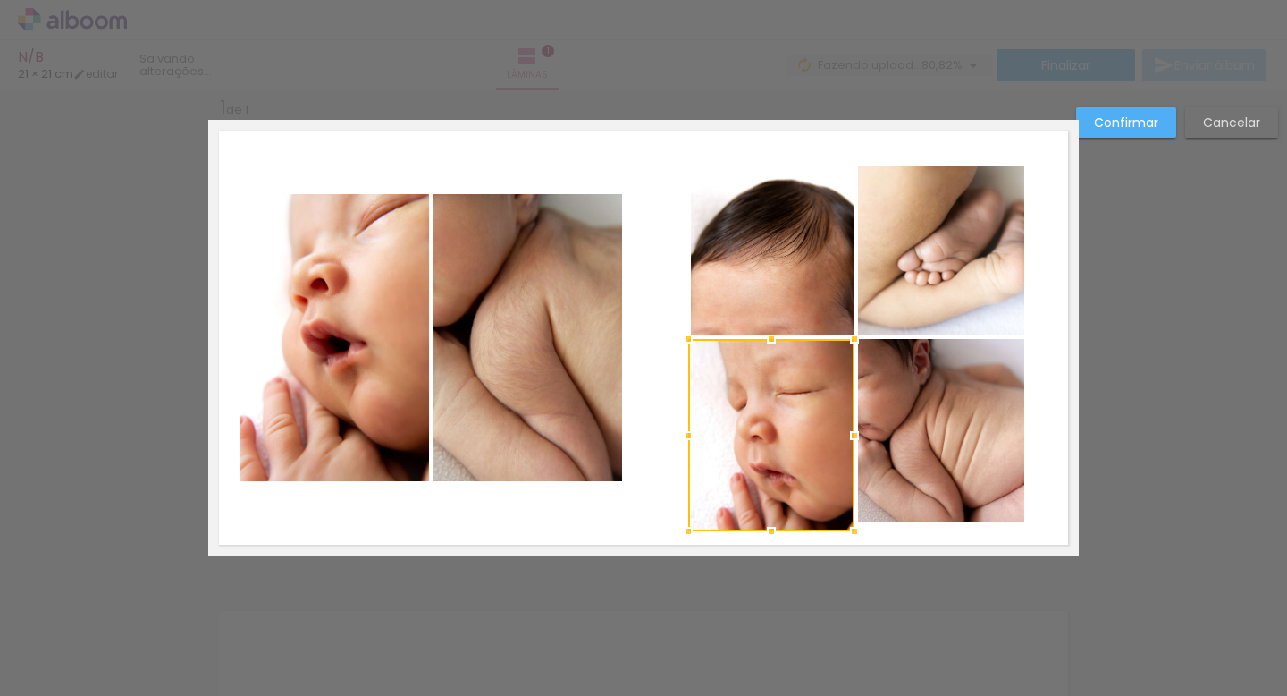
click at [670, 442] on quentale-layouter at bounding box center [643, 337] width 871 height 435
click at [762, 463] on quentale-photo at bounding box center [771, 435] width 166 height 192
drag, startPoint x: 688, startPoint y: 528, endPoint x: 691, endPoint y: 516, distance: 11.9
click at [691, 516] on div at bounding box center [691, 522] width 36 height 36
click at [626, 426] on quentale-layouter at bounding box center [643, 337] width 871 height 435
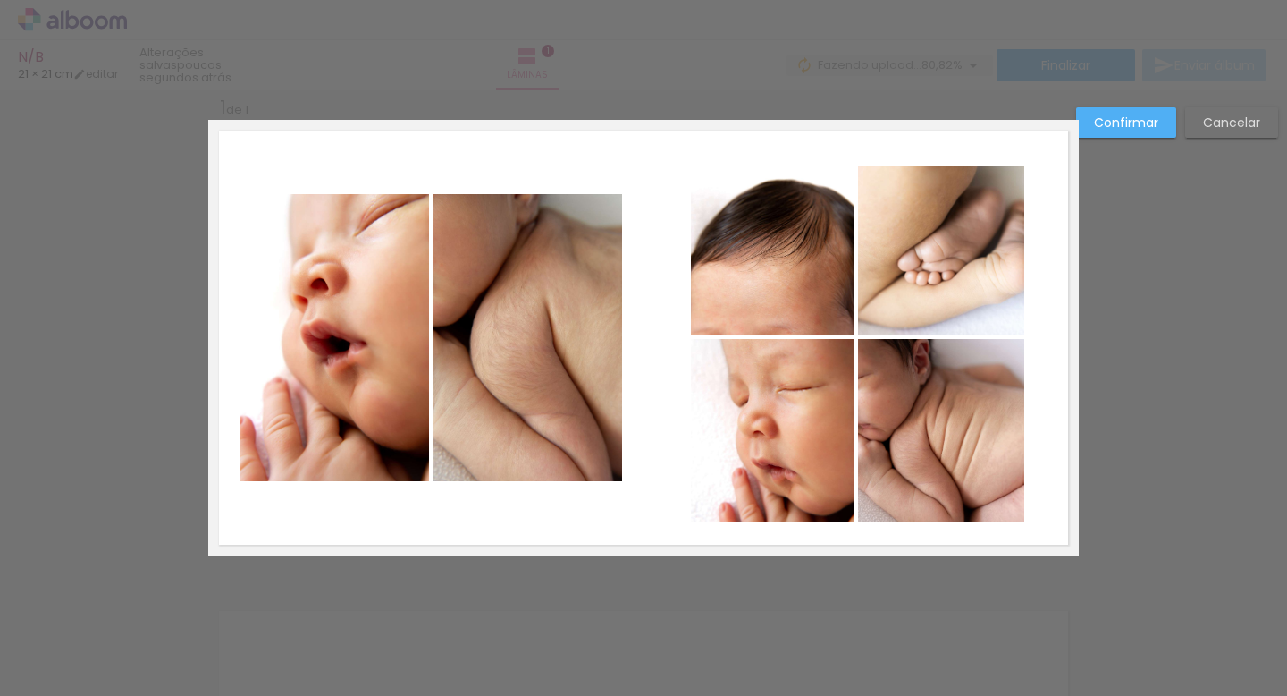
click at [452, 367] on quentale-photo at bounding box center [528, 337] width 190 height 287
click at [349, 366] on quentale-photo at bounding box center [335, 337] width 190 height 287
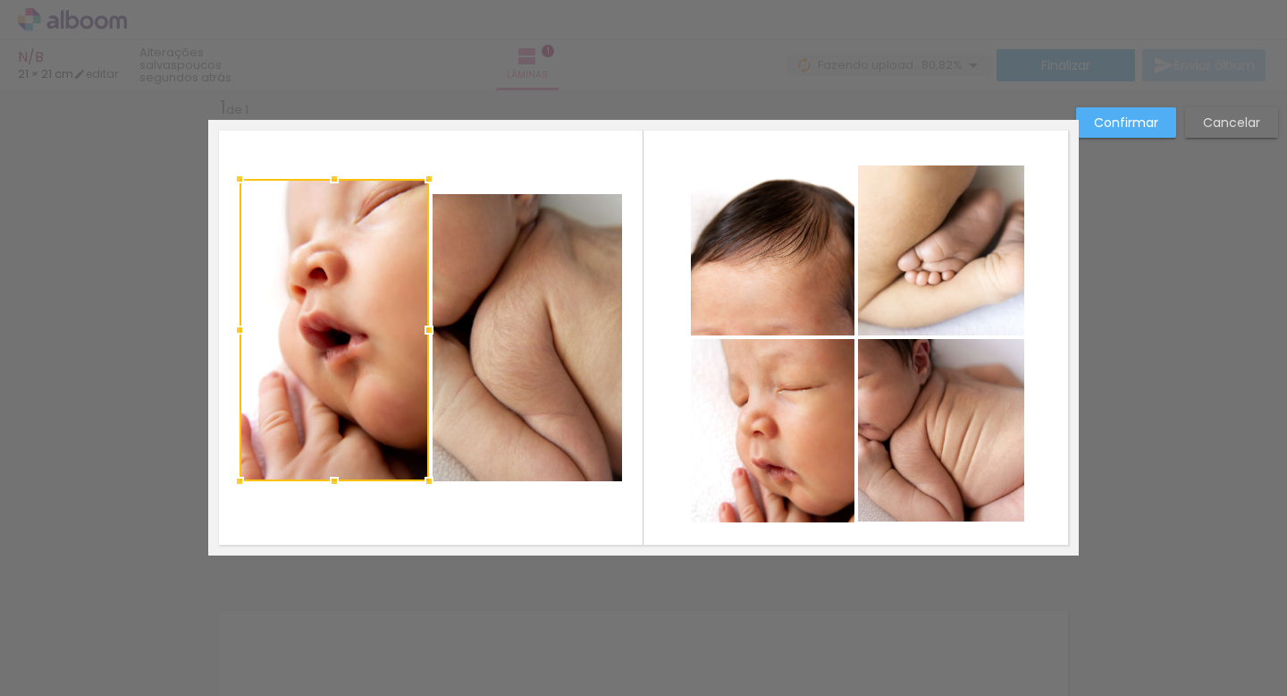
drag, startPoint x: 335, startPoint y: 192, endPoint x: 335, endPoint y: 177, distance: 15.2
click at [335, 177] on div at bounding box center [335, 179] width 36 height 36
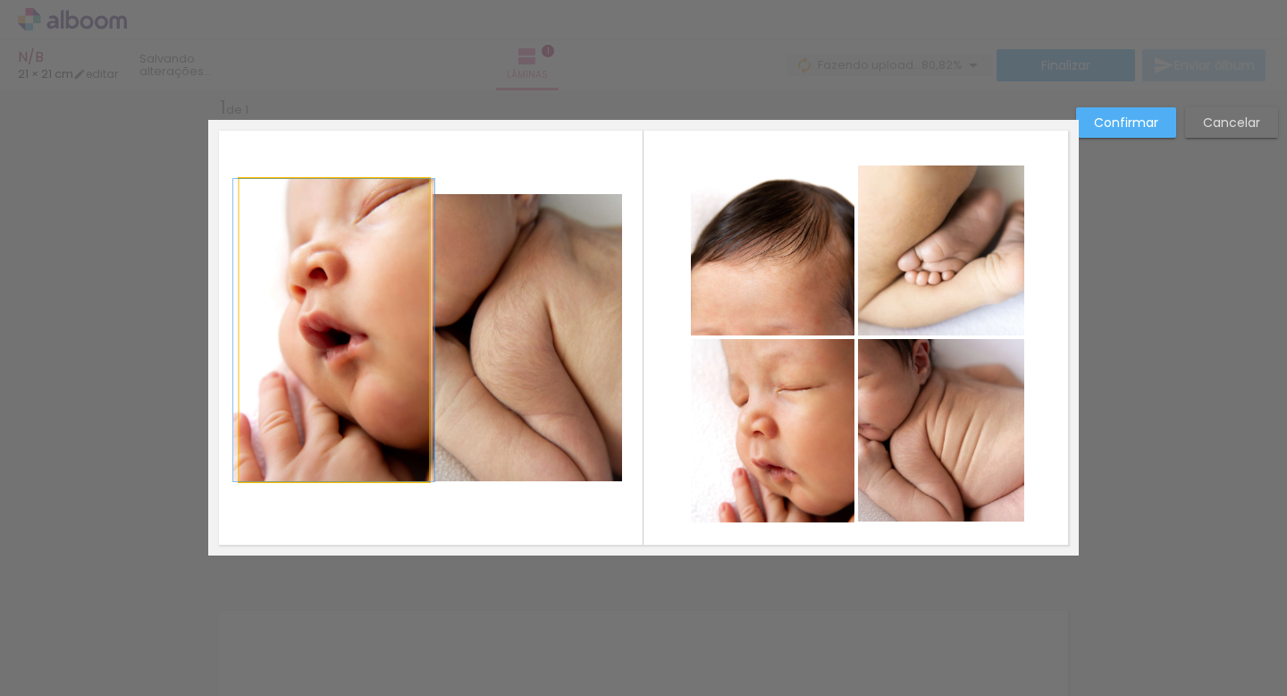
click at [340, 476] on quentale-photo at bounding box center [335, 330] width 190 height 302
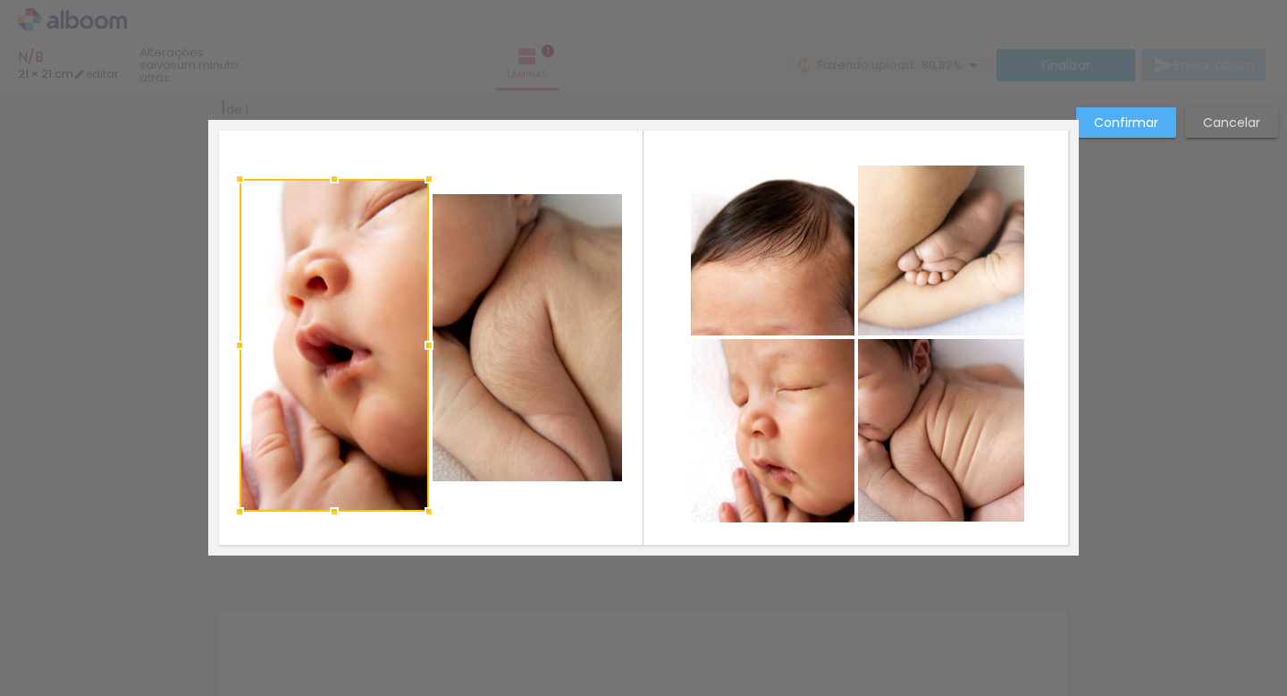
drag, startPoint x: 333, startPoint y: 481, endPoint x: 335, endPoint y: 510, distance: 28.7
click at [335, 510] on div at bounding box center [335, 512] width 36 height 36
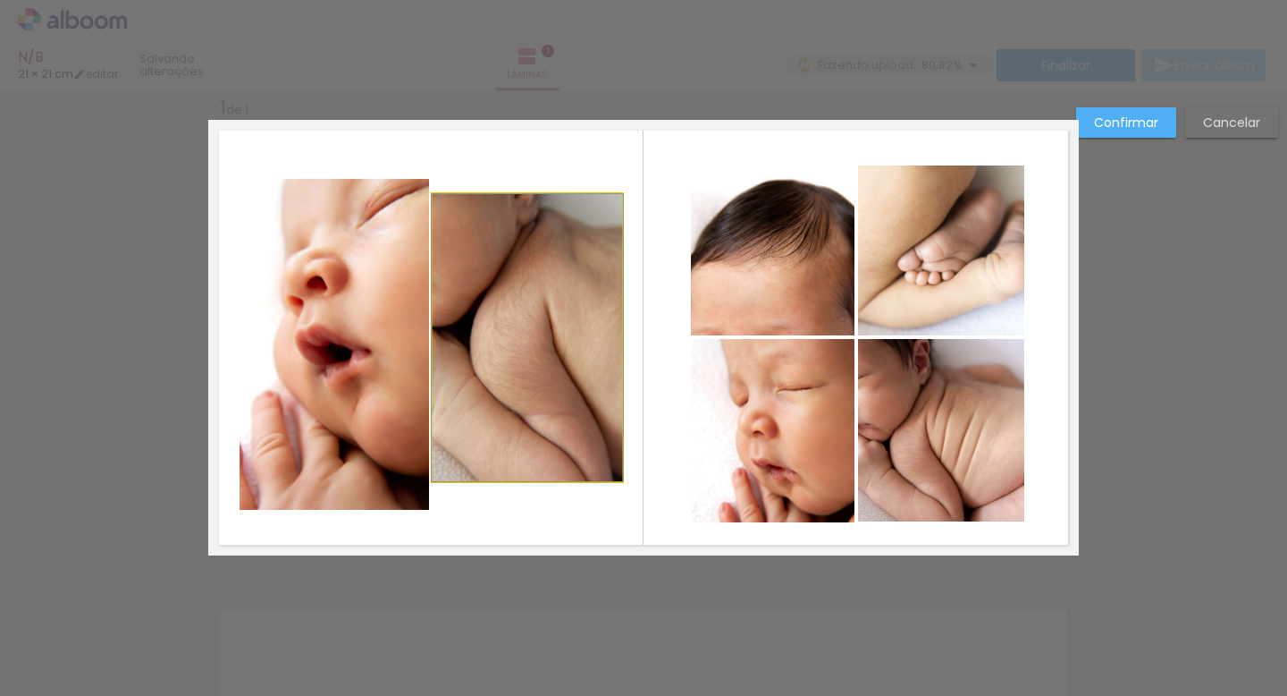
click at [468, 460] on quentale-photo at bounding box center [528, 337] width 190 height 287
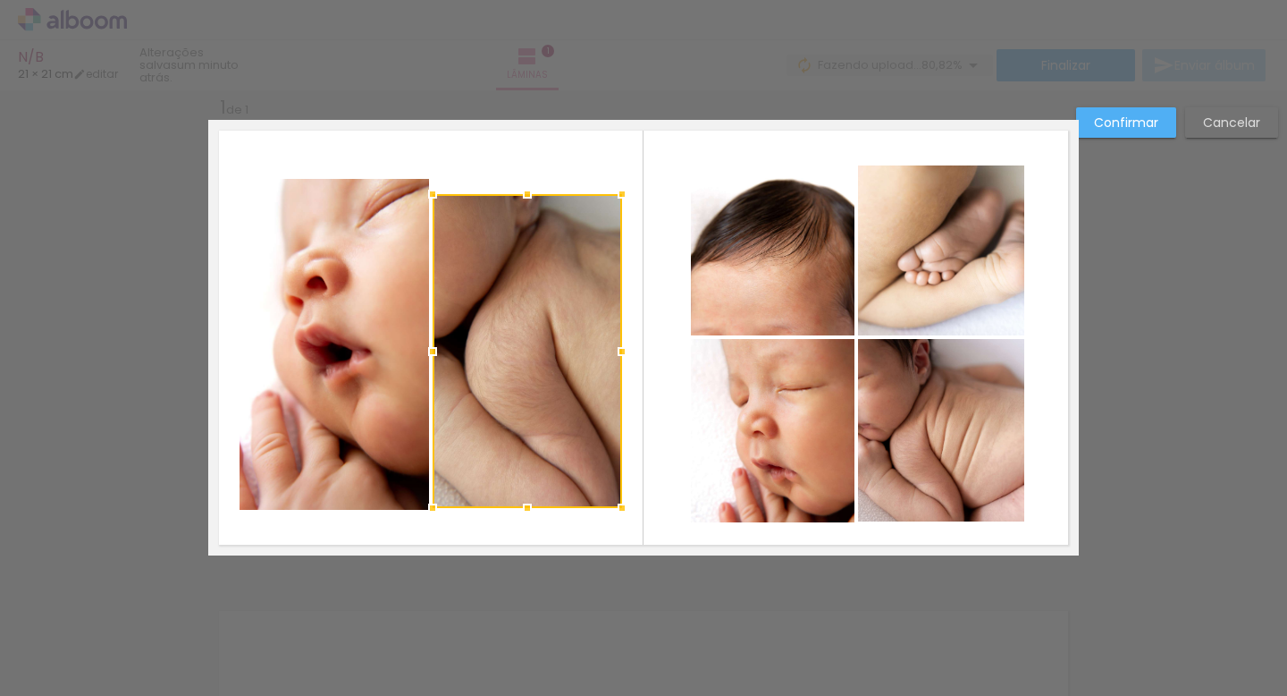
drag, startPoint x: 526, startPoint y: 482, endPoint x: 534, endPoint y: 509, distance: 28.0
click at [534, 509] on div at bounding box center [528, 508] width 36 height 36
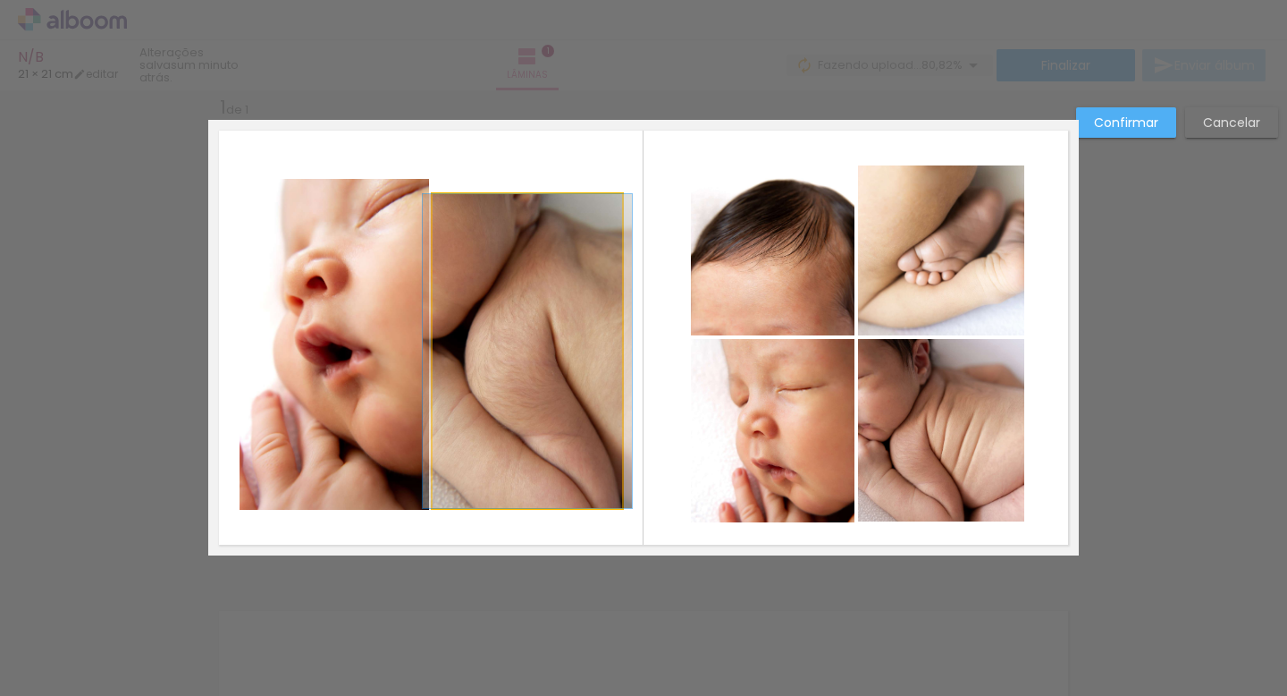
click at [519, 197] on quentale-photo at bounding box center [528, 351] width 190 height 314
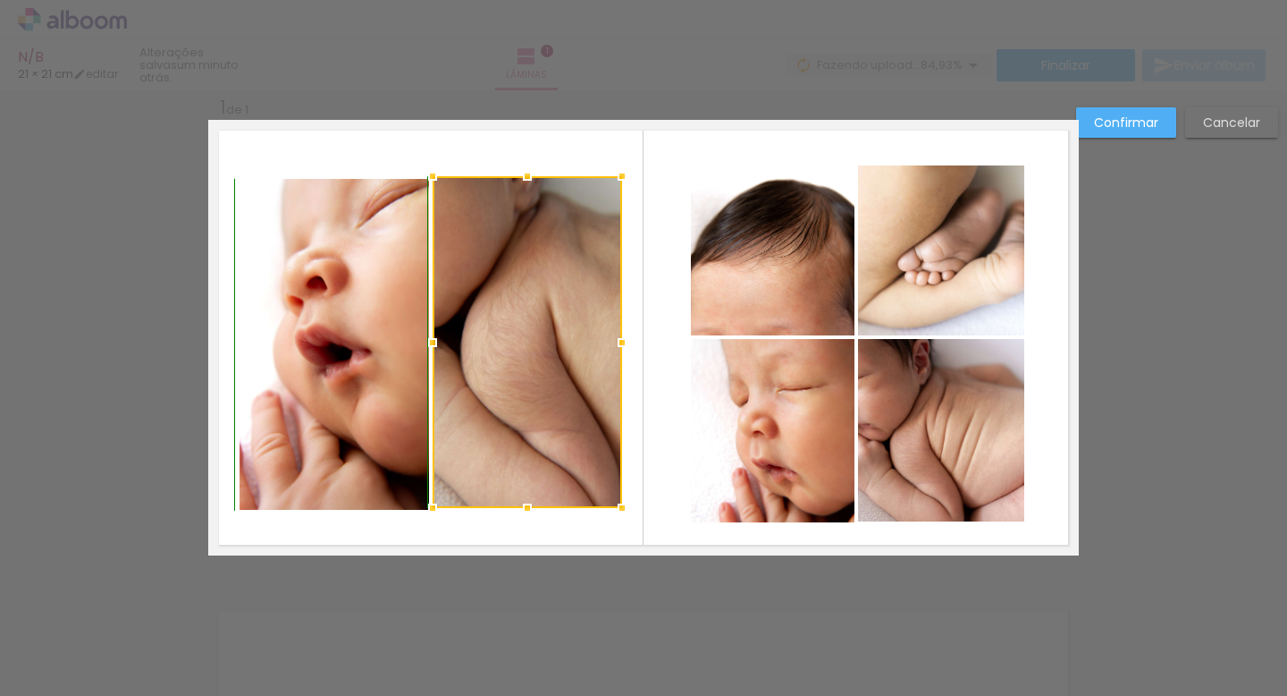
drag, startPoint x: 526, startPoint y: 196, endPoint x: 527, endPoint y: 182, distance: 13.4
click at [527, 182] on div at bounding box center [528, 176] width 36 height 36
click at [682, 424] on quentale-layouter at bounding box center [643, 337] width 871 height 435
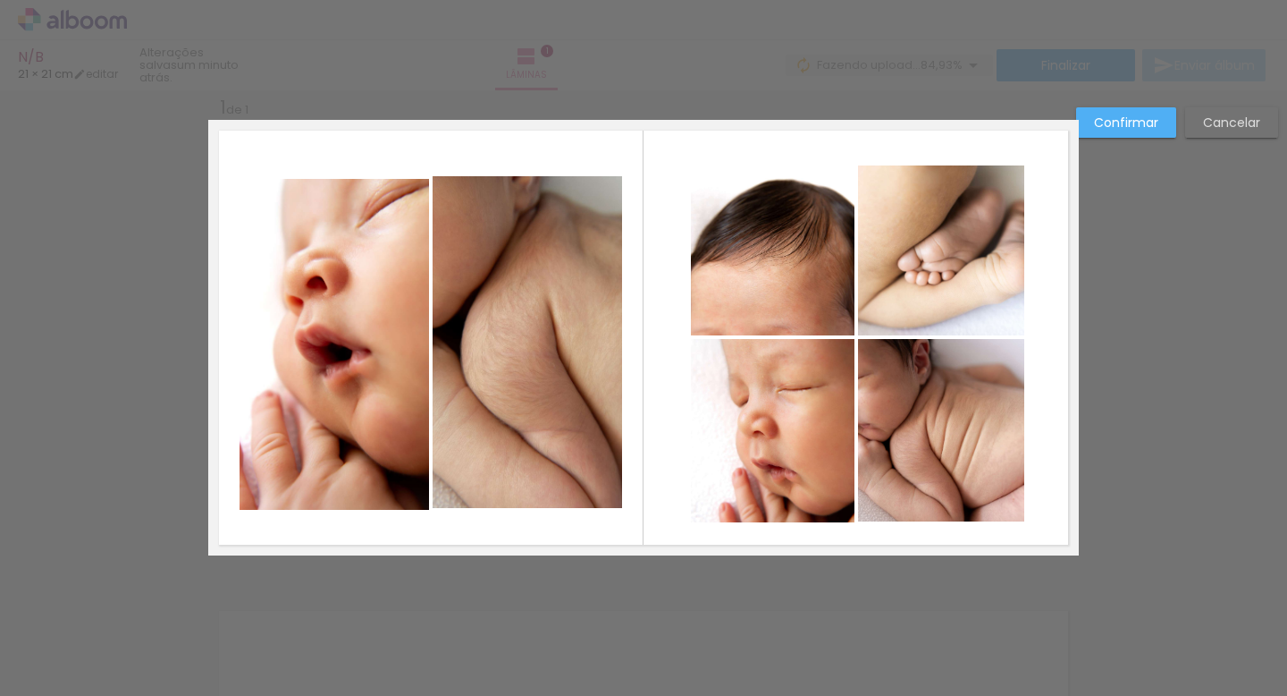
click at [278, 377] on quentale-photo at bounding box center [335, 345] width 190 height 332
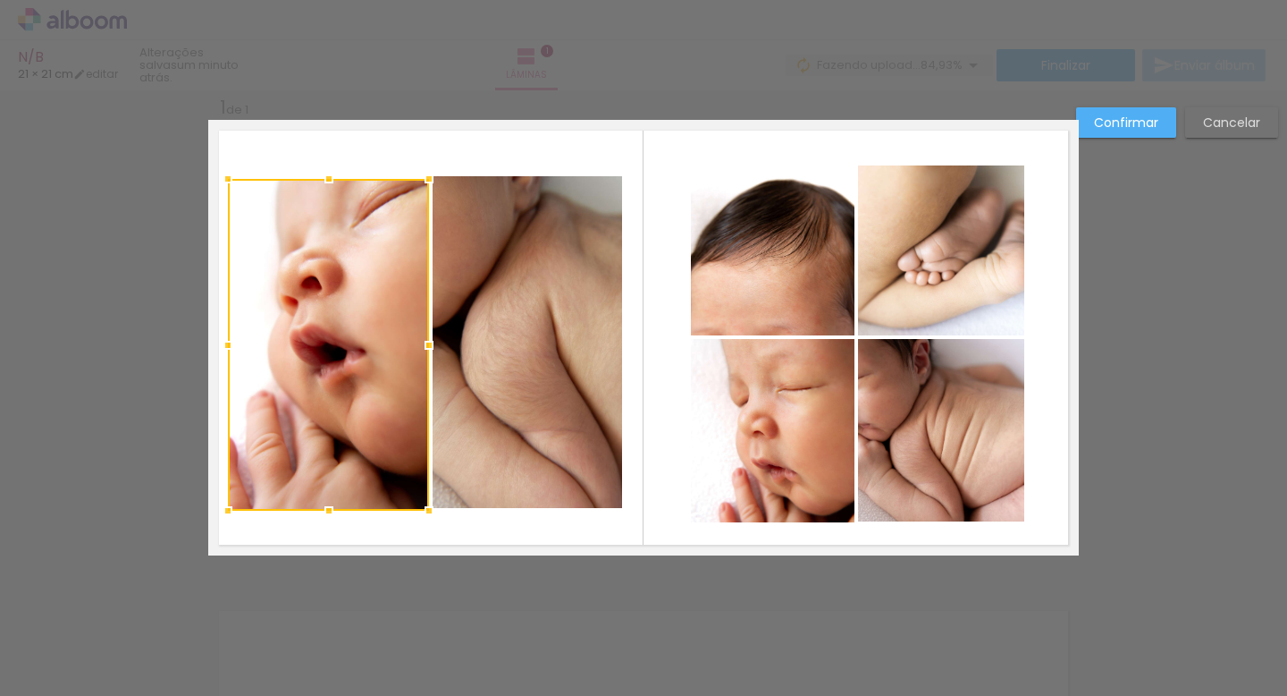
drag, startPoint x: 238, startPoint y: 341, endPoint x: 226, endPoint y: 341, distance: 11.6
click at [226, 341] on div at bounding box center [228, 345] width 36 height 36
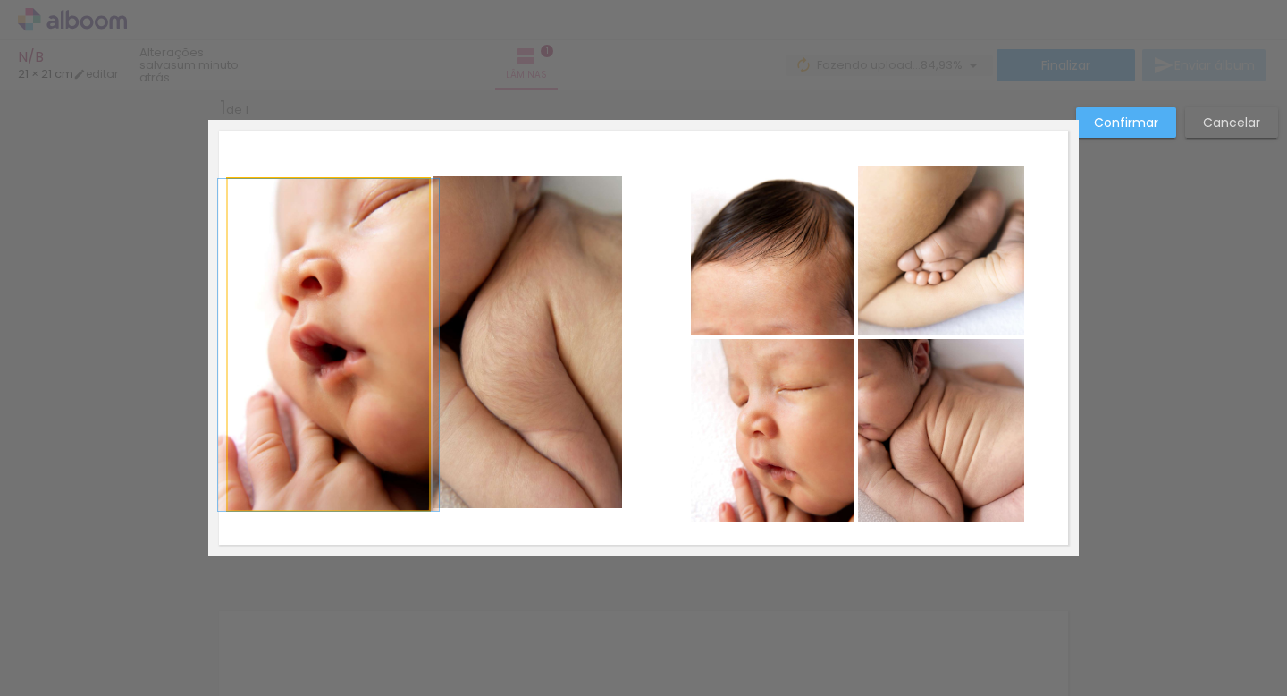
click at [348, 351] on quentale-photo at bounding box center [328, 345] width 201 height 332
click at [348, 351] on div at bounding box center [328, 345] width 201 height 332
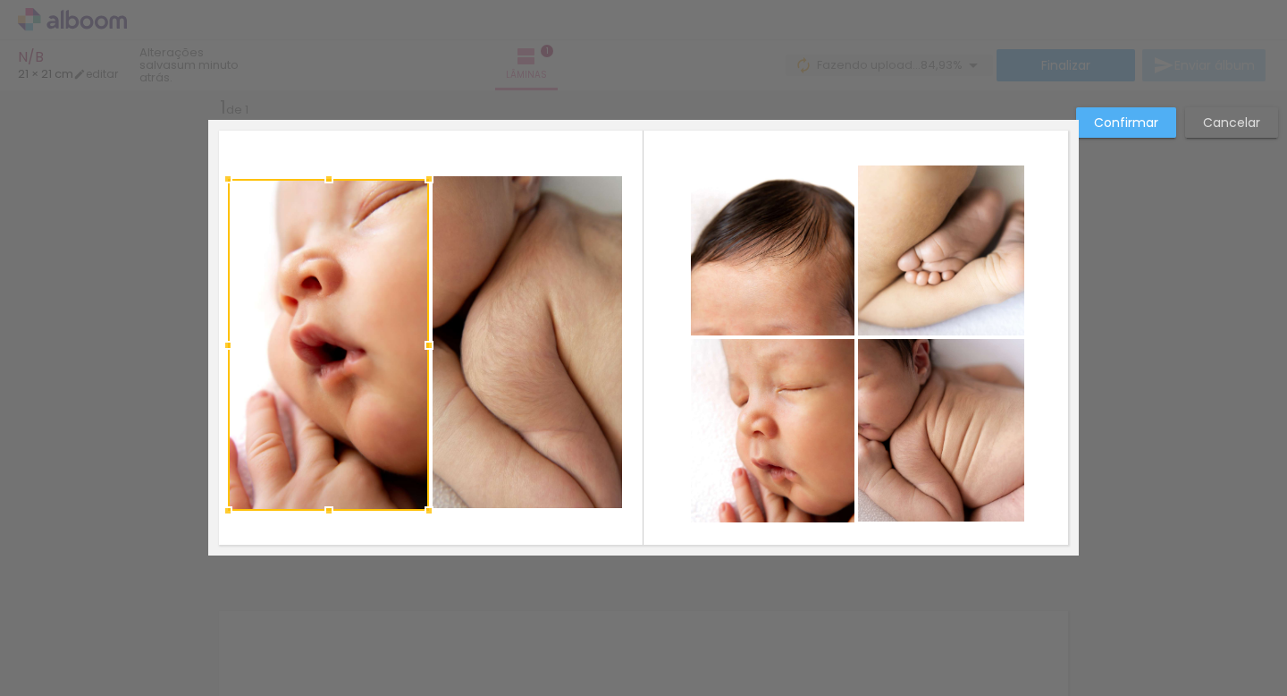
click at [348, 351] on div at bounding box center [328, 345] width 201 height 332
click at [574, 530] on quentale-layouter at bounding box center [643, 337] width 871 height 435
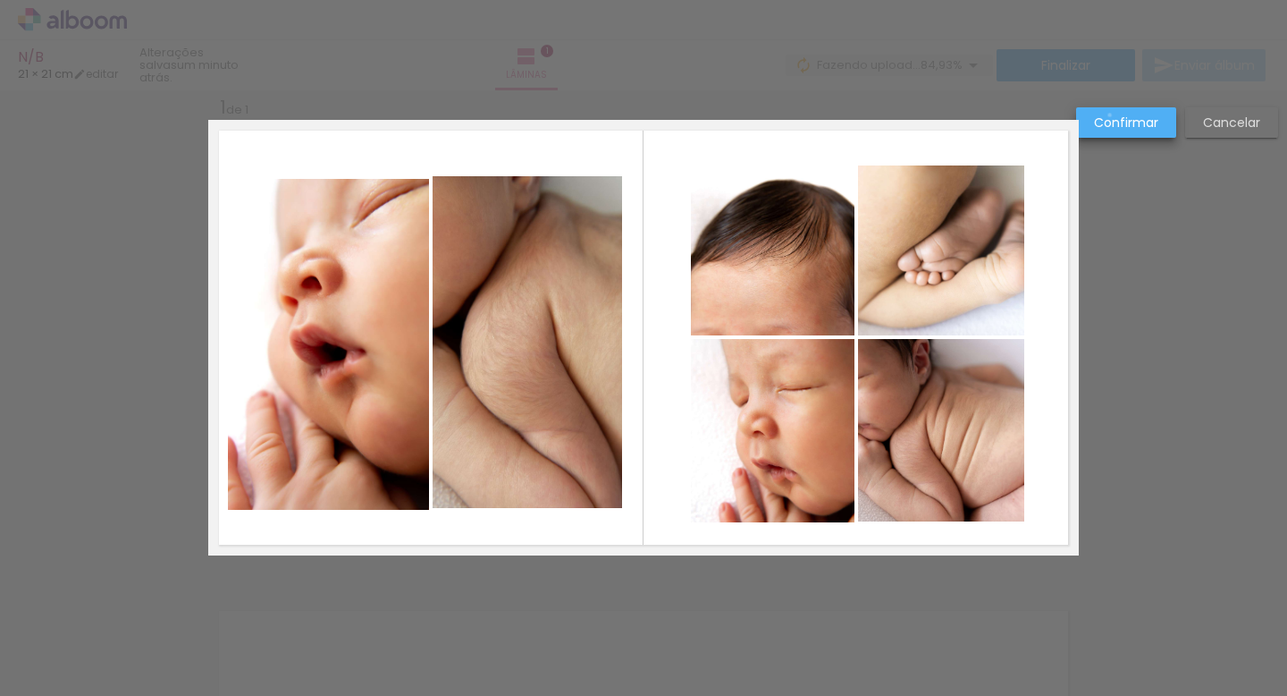
click at [0, 0] on slot "Confirmar" at bounding box center [0, 0] width 0 height 0
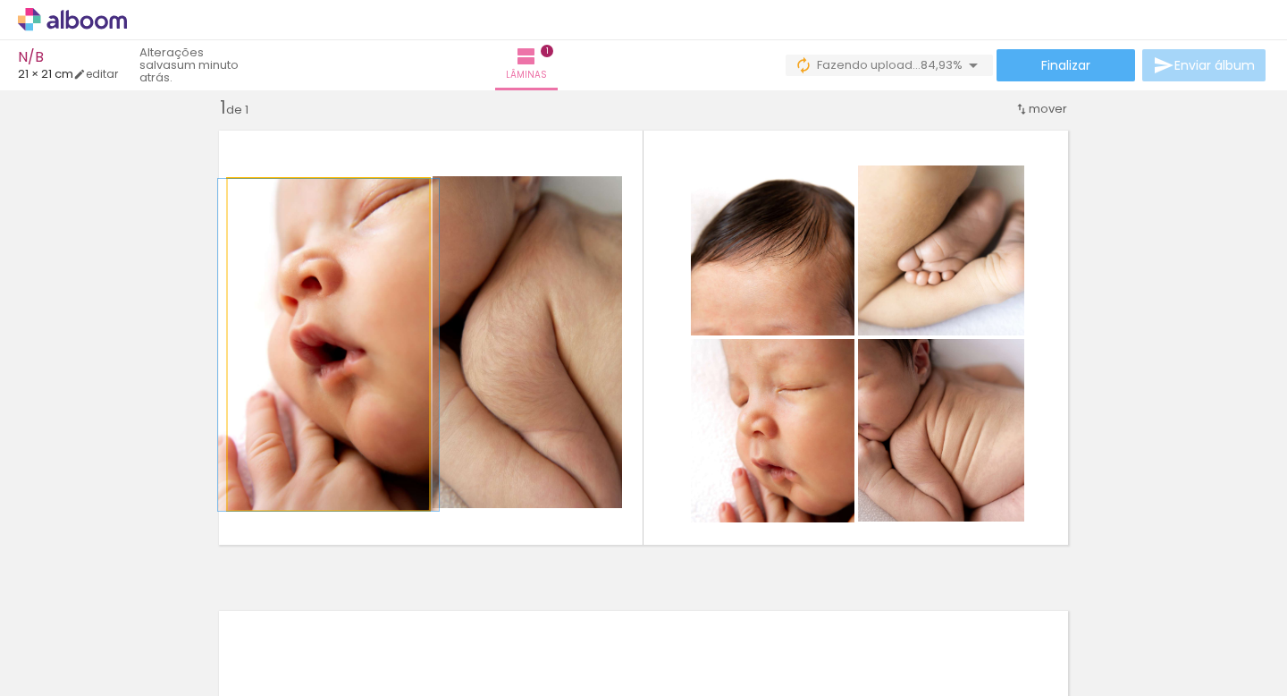
click at [344, 391] on quentale-photo at bounding box center [328, 345] width 201 height 332
drag, startPoint x: 262, startPoint y: 197, endPoint x: 242, endPoint y: 191, distance: 20.4
type paper-slider "100"
click at [242, 191] on div at bounding box center [295, 197] width 124 height 27
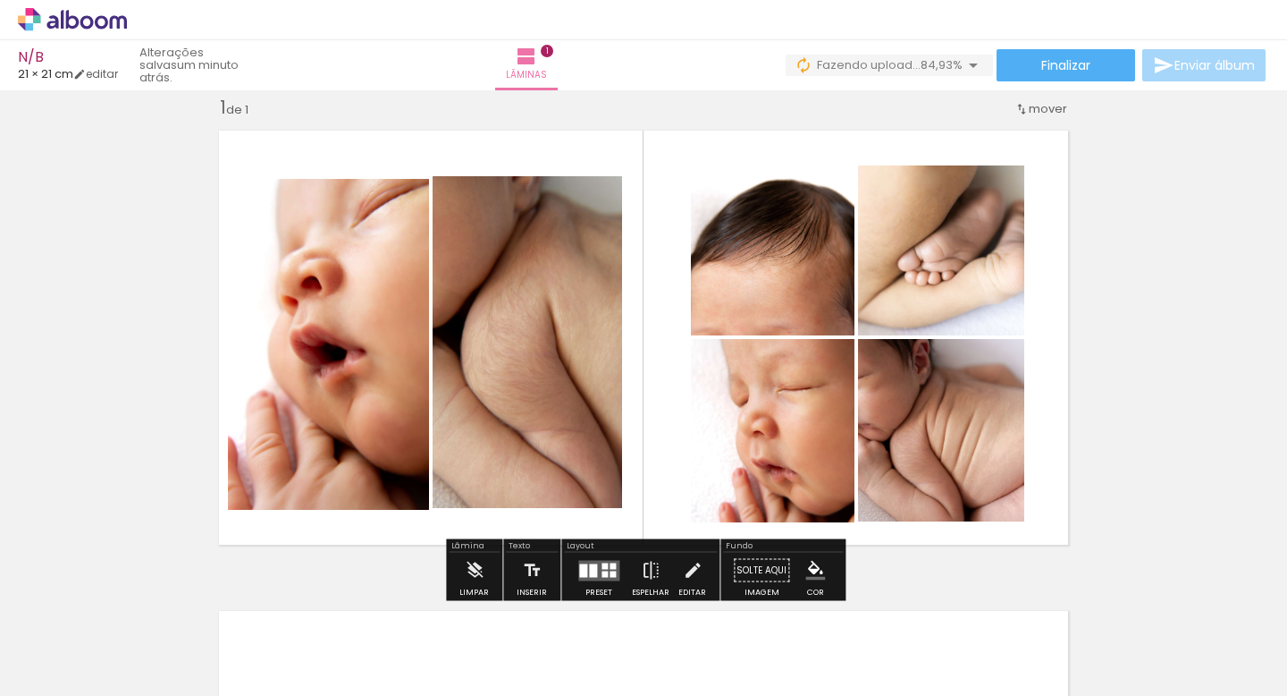
click at [451, 260] on quentale-photo at bounding box center [528, 342] width 190 height 332
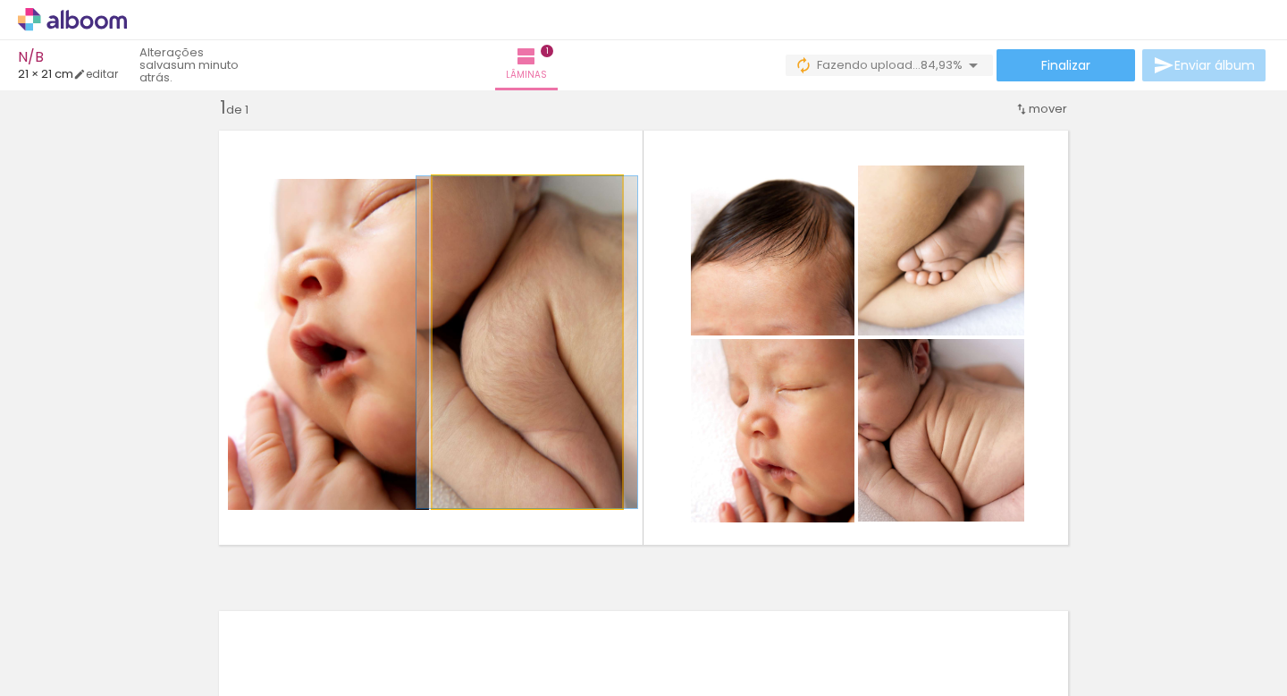
drag, startPoint x: 470, startPoint y: 191, endPoint x: 429, endPoint y: 178, distance: 43.3
type paper-slider "100"
click at [433, 178] on quentale-photo at bounding box center [528, 342] width 190 height 332
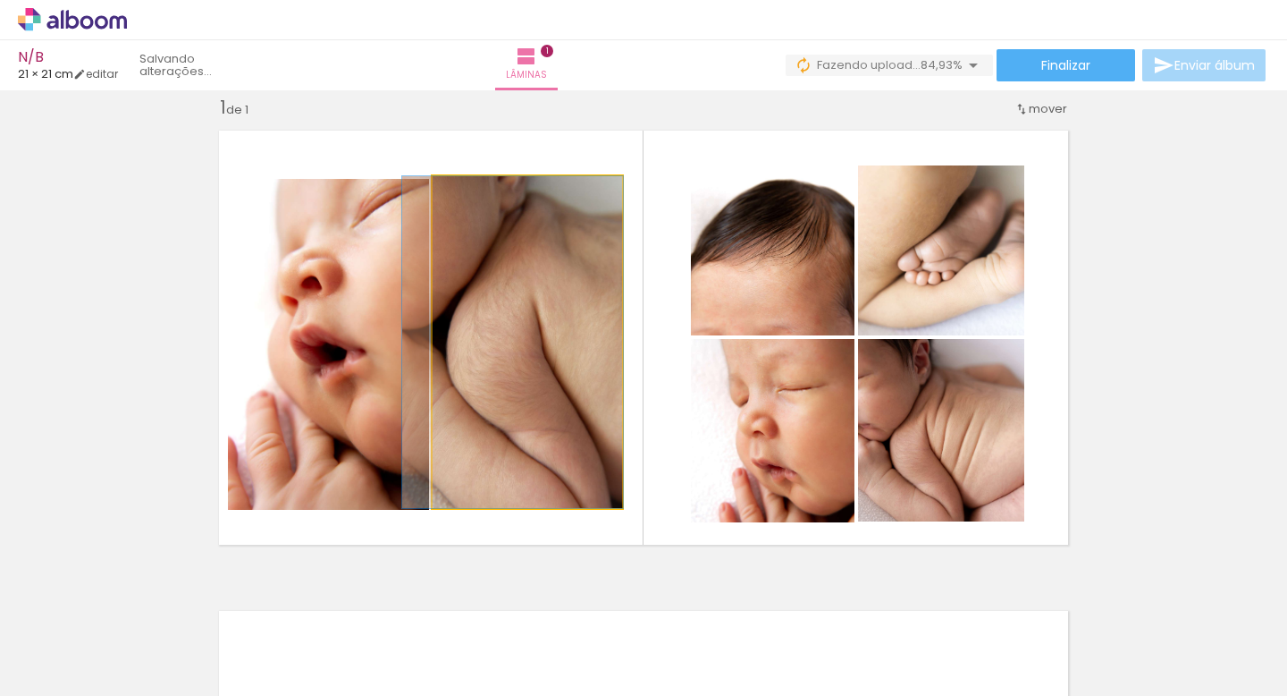
drag, startPoint x: 553, startPoint y: 372, endPoint x: 538, endPoint y: 371, distance: 14.3
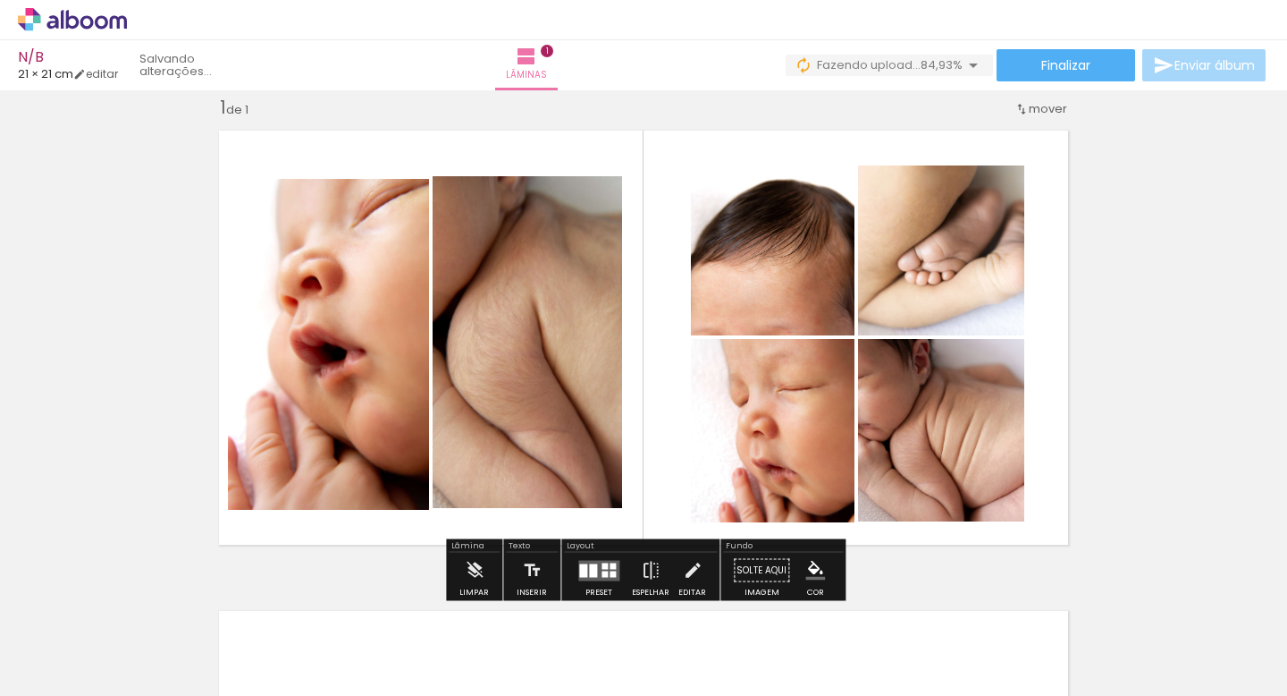
click at [674, 368] on quentale-layouter at bounding box center [643, 337] width 871 height 435
click at [499, 377] on quentale-photo at bounding box center [528, 342] width 190 height 332
click at [687, 570] on iron-icon at bounding box center [693, 571] width 20 height 36
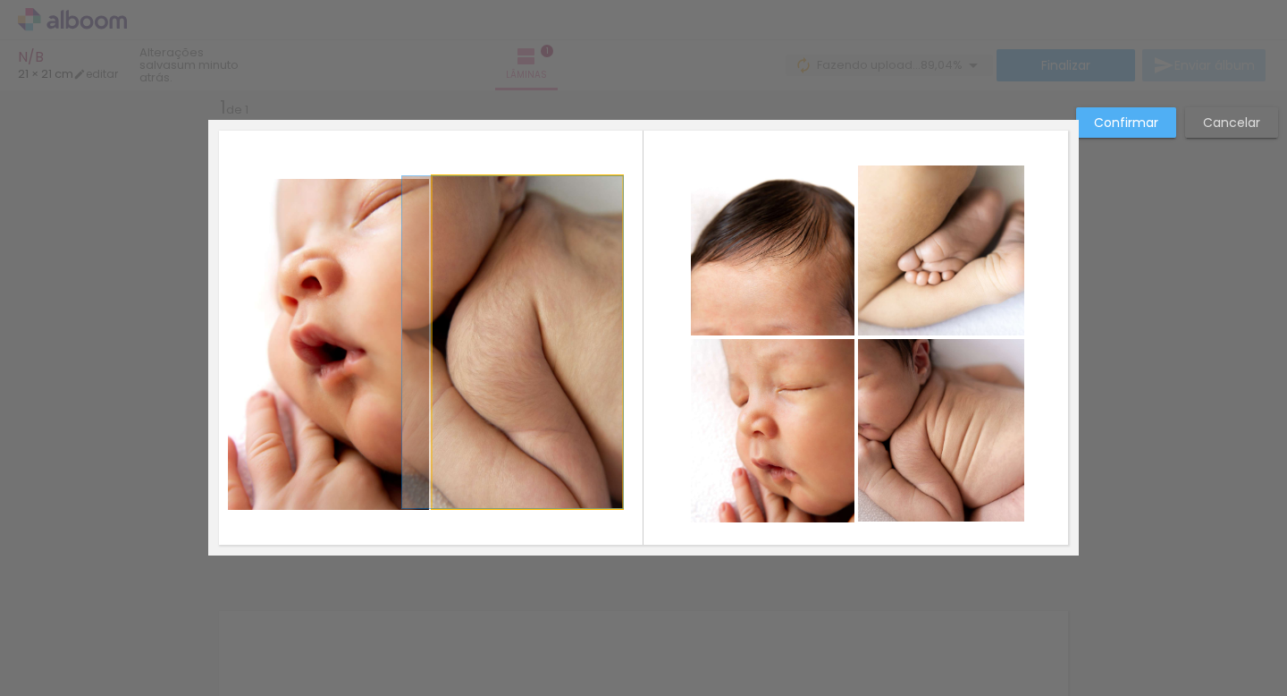
click at [488, 454] on quentale-photo at bounding box center [528, 342] width 190 height 332
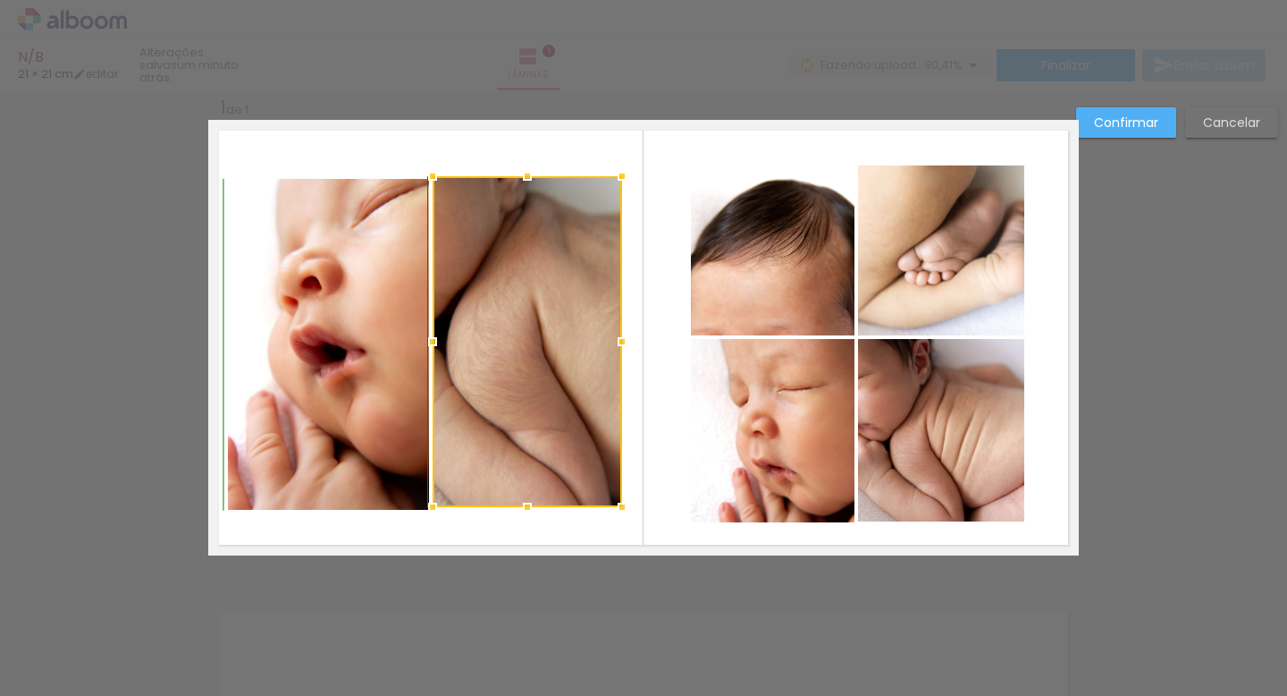
click at [529, 514] on div at bounding box center [528, 507] width 36 height 36
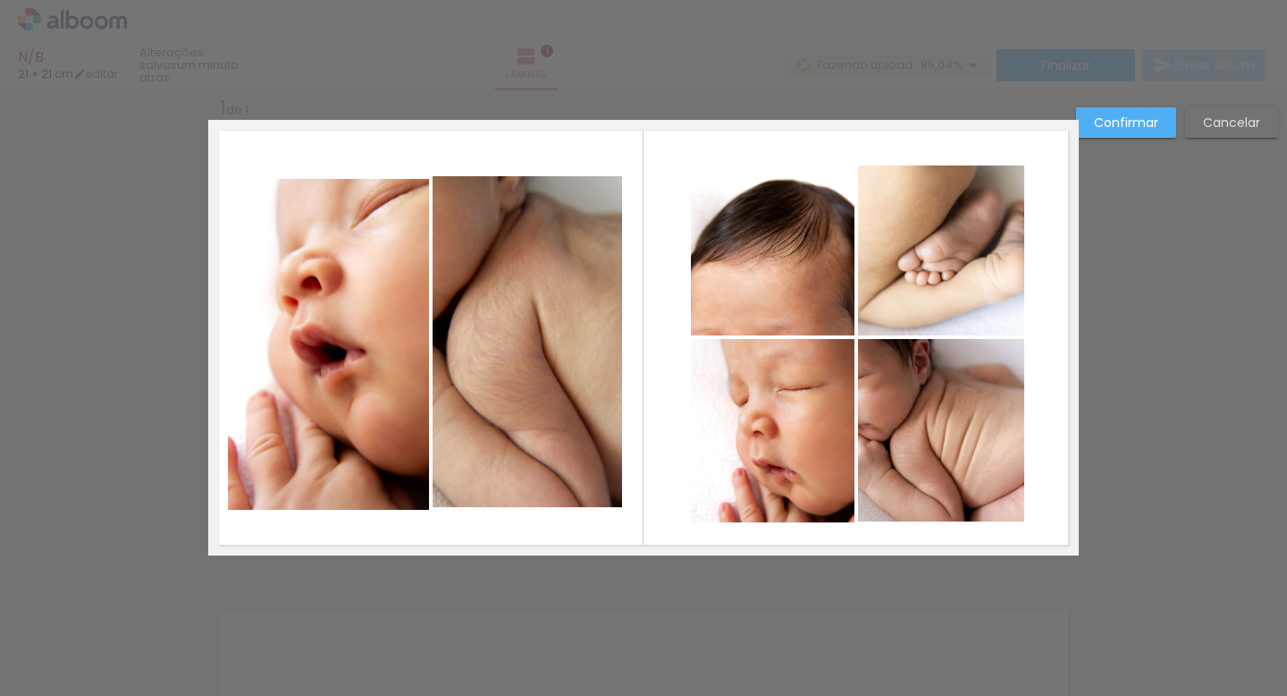
click at [1134, 106] on div "Confirmar Cancelar" at bounding box center [643, 569] width 1287 height 1003
click at [0, 0] on slot "Confirmar" at bounding box center [0, 0] width 0 height 0
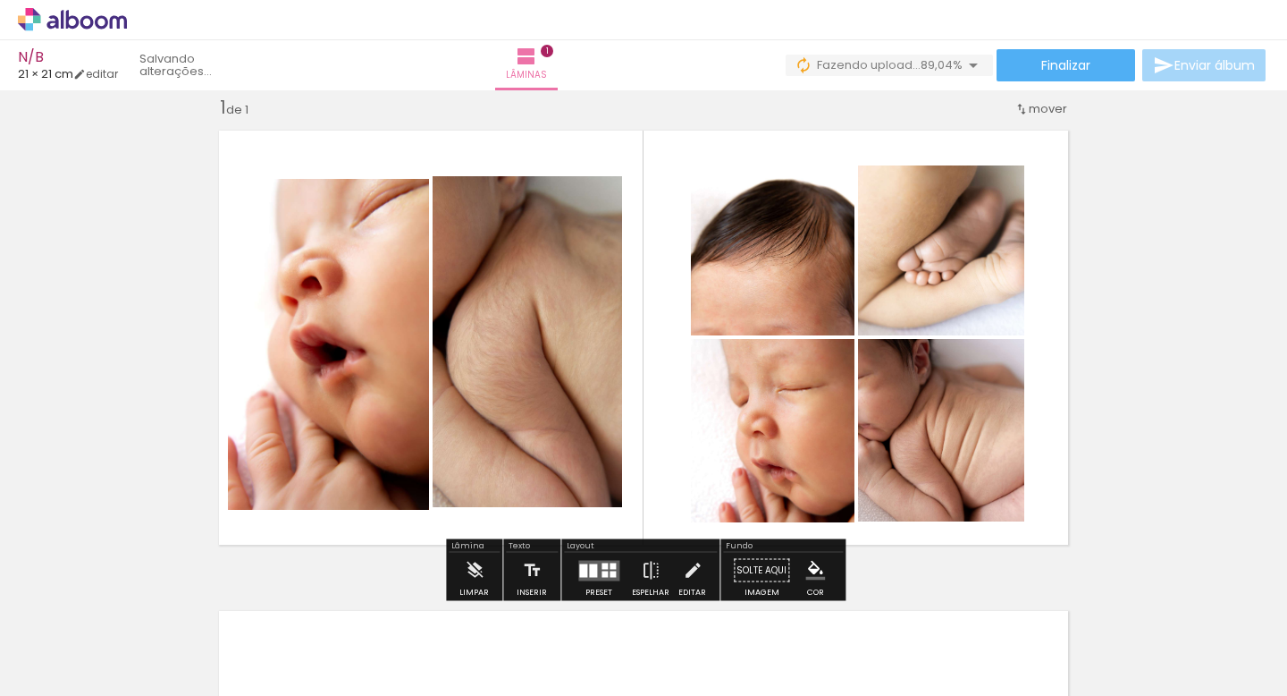
click at [610, 576] on div at bounding box center [613, 573] width 6 height 6
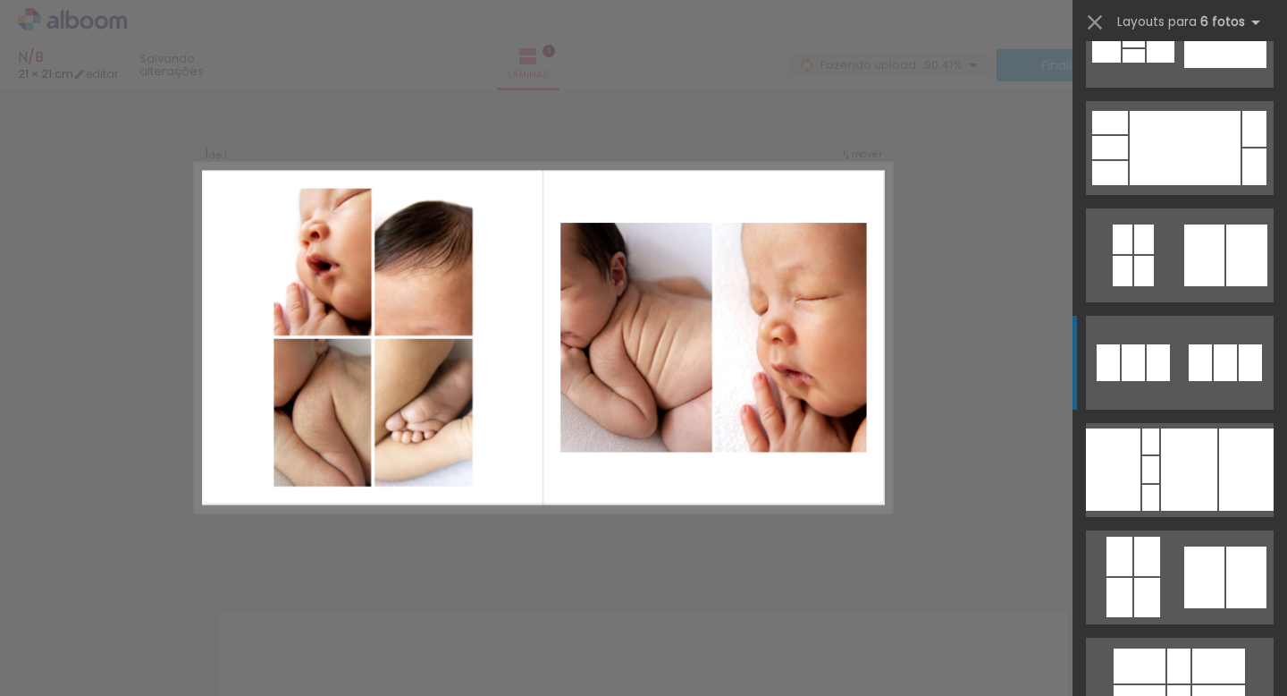
scroll to position [18966, 0]
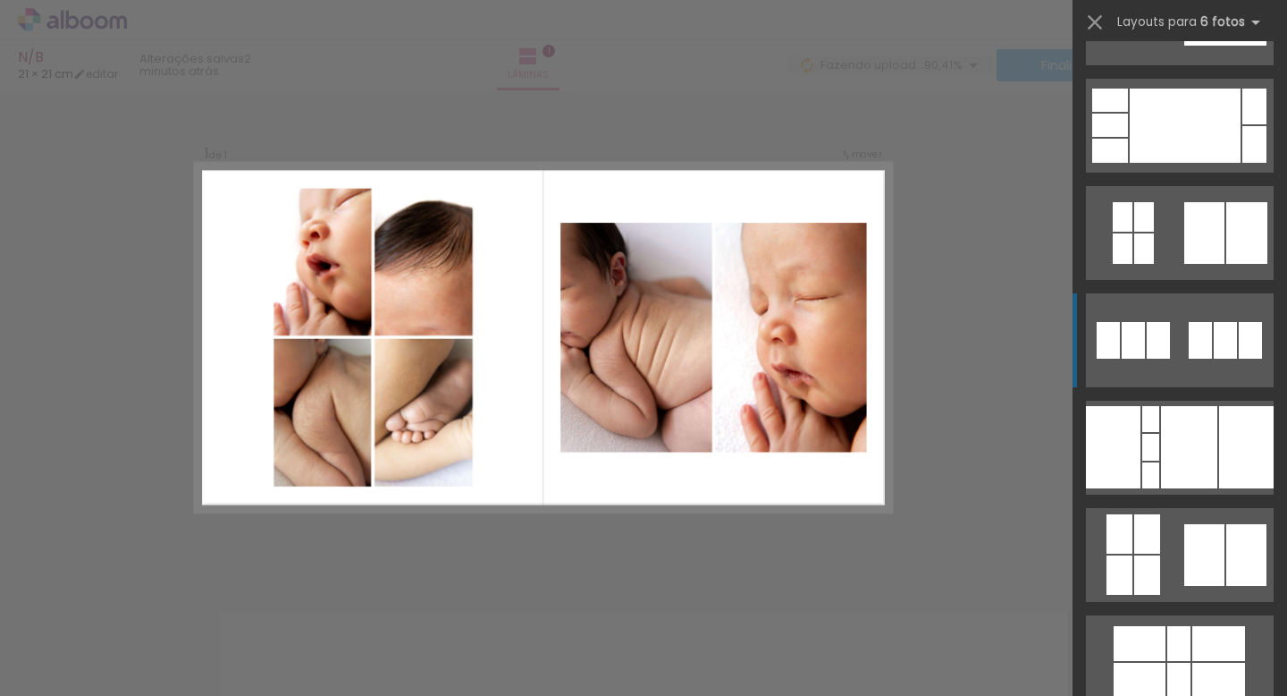
click at [1166, 554] on quentale-layouter at bounding box center [1180, 555] width 188 height 94
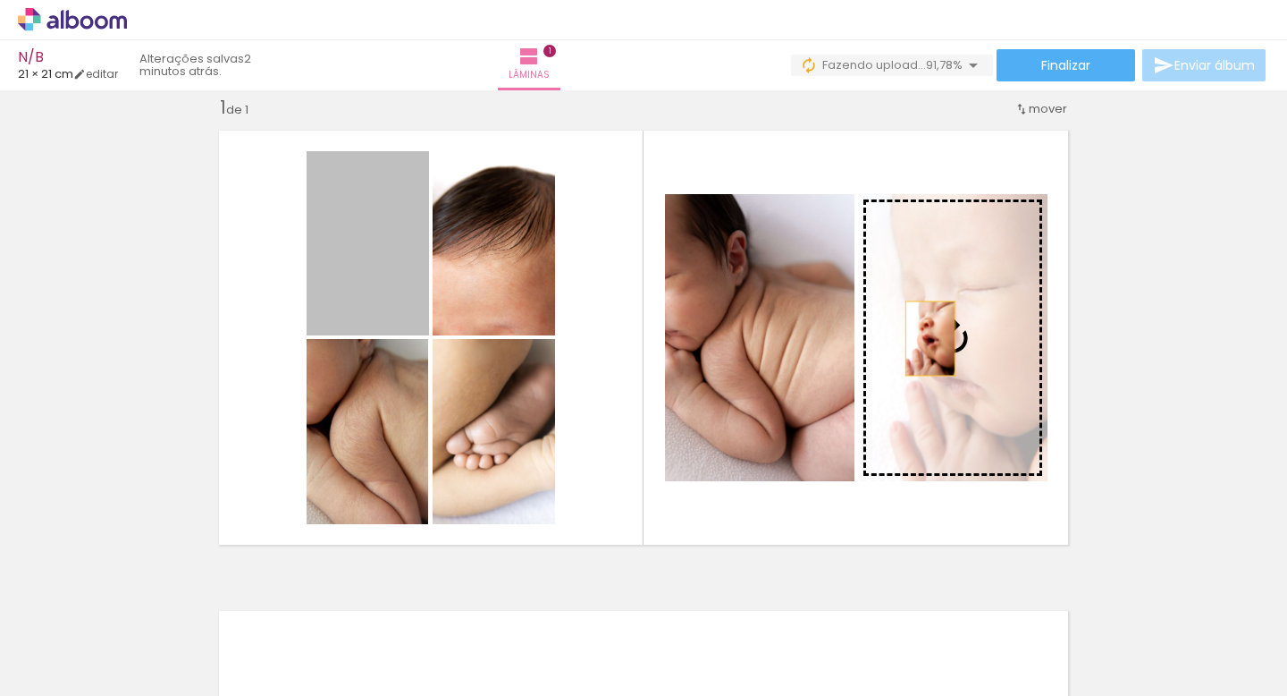
drag, startPoint x: 381, startPoint y: 240, endPoint x: 931, endPoint y: 338, distance: 558.6
click at [0, 0] on slot at bounding box center [0, 0] width 0 height 0
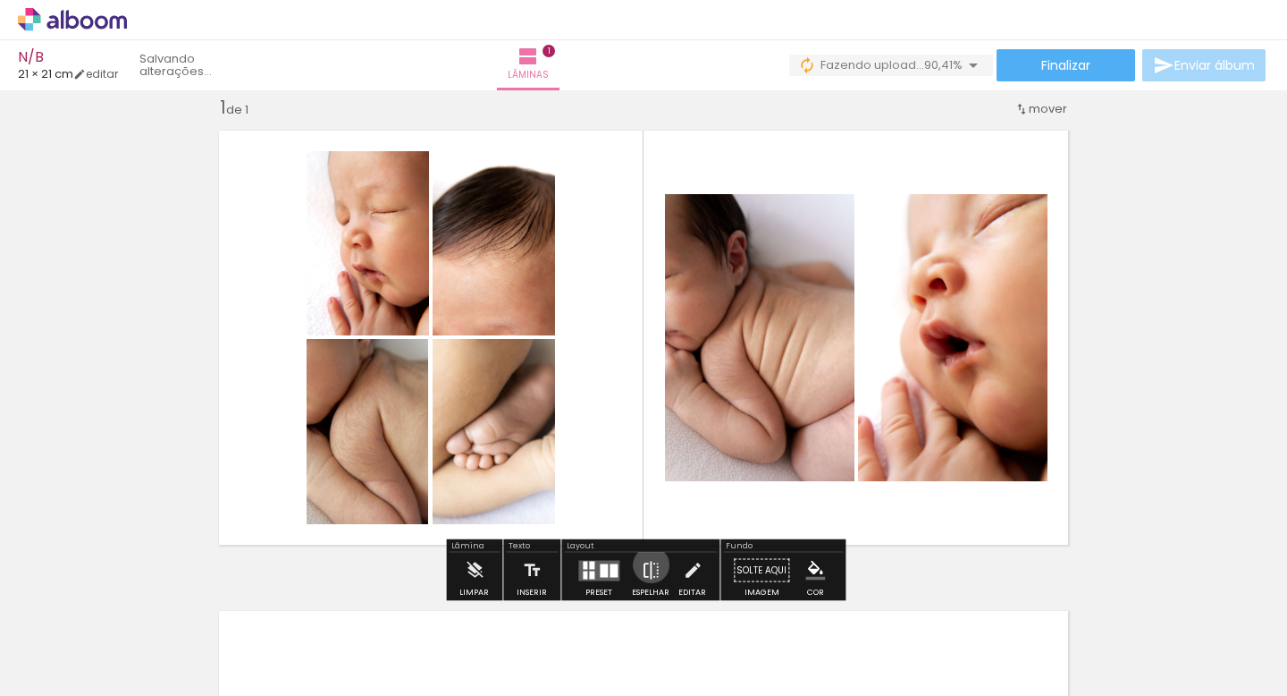
click at [647, 564] on iron-icon at bounding box center [651, 571] width 20 height 36
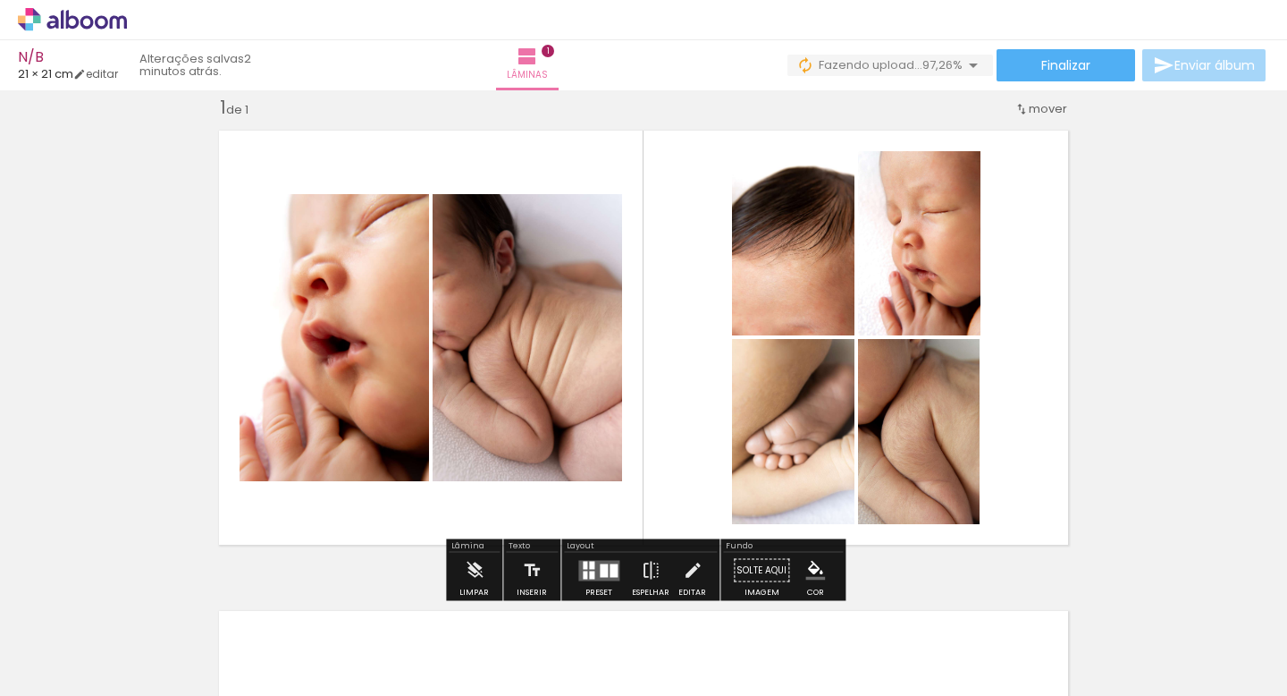
click at [1021, 492] on quentale-layouter at bounding box center [643, 337] width 871 height 435
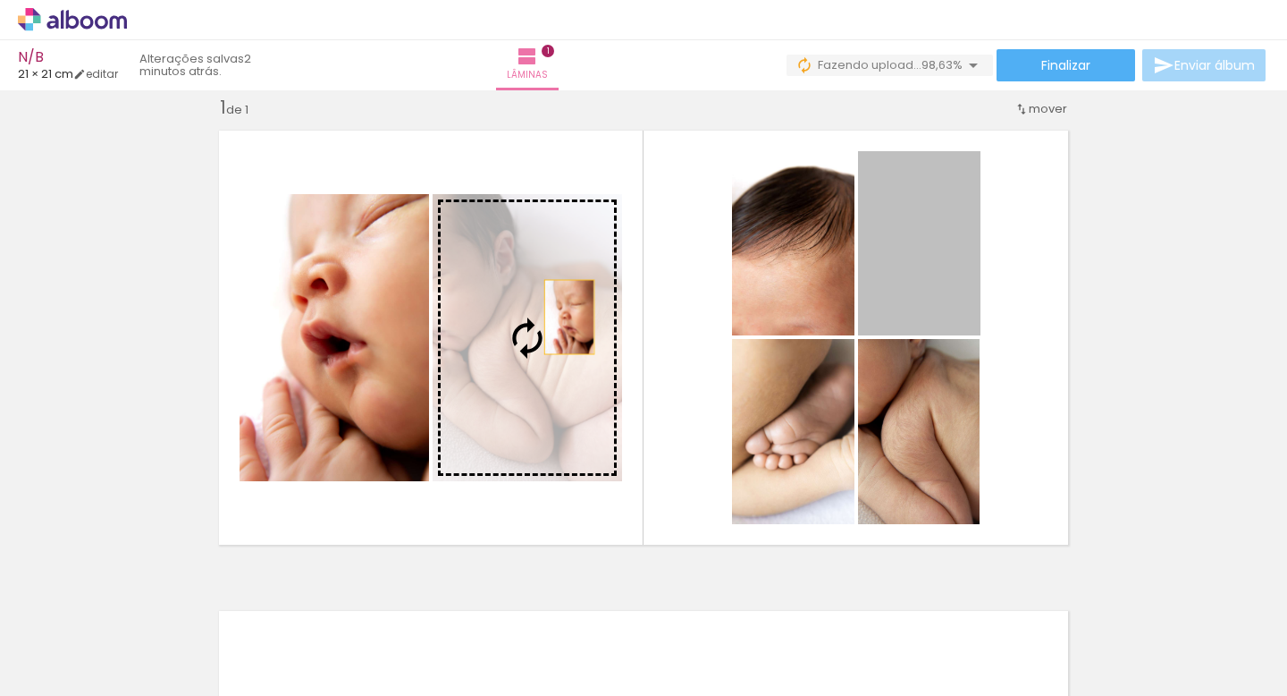
drag, startPoint x: 896, startPoint y: 280, endPoint x: 570, endPoint y: 317, distance: 327.5
click at [0, 0] on slot at bounding box center [0, 0] width 0 height 0
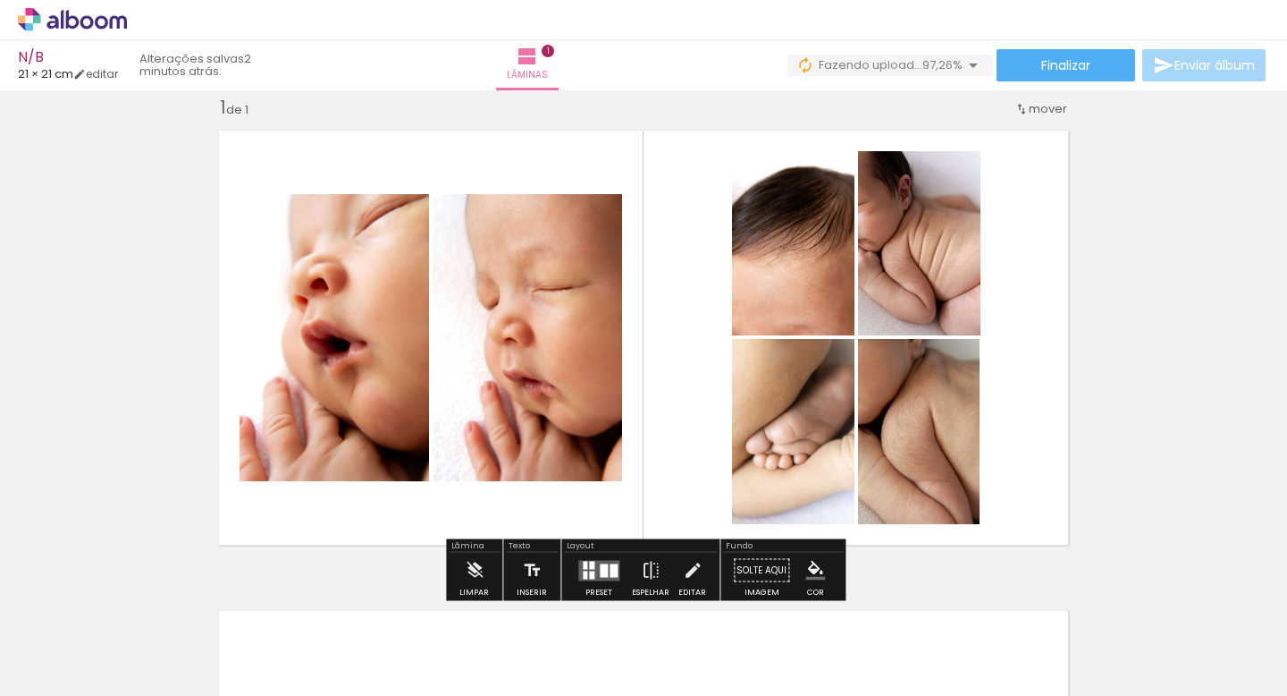
click at [1120, 452] on div "Inserir lâmina 1 de 1" at bounding box center [643, 554] width 1287 height 961
click at [595, 566] on quentale-layouter at bounding box center [598, 570] width 41 height 21
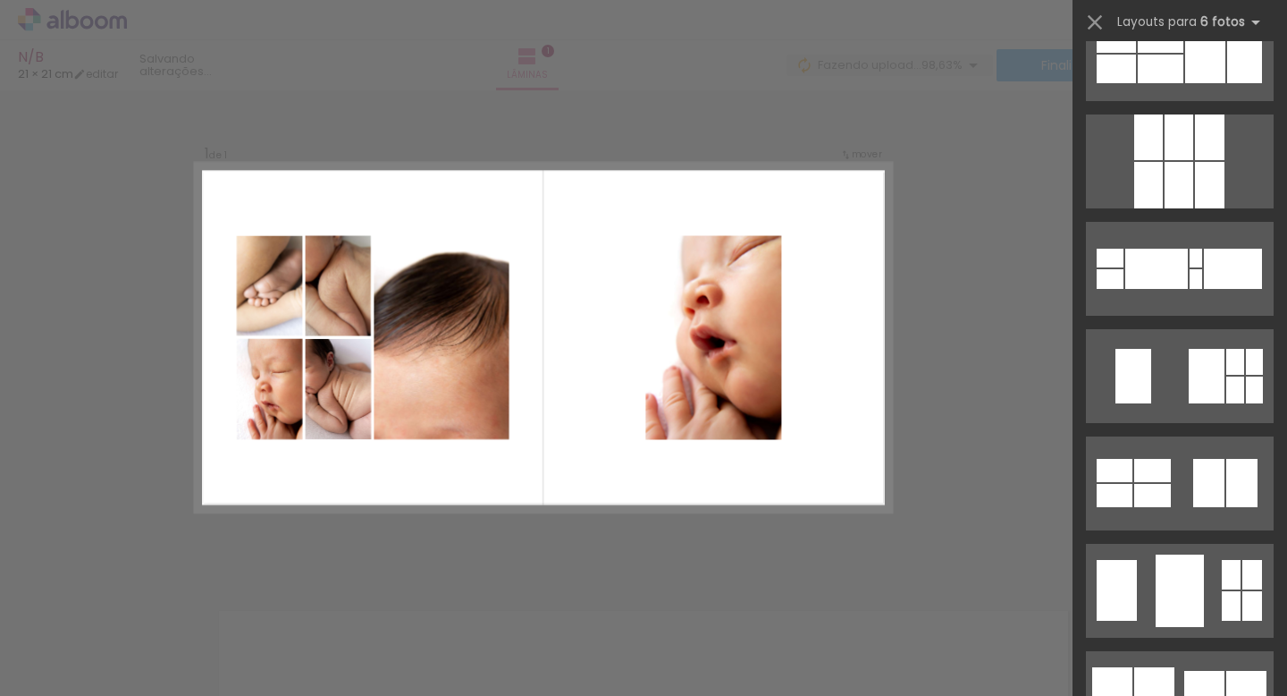
scroll to position [22151, 0]
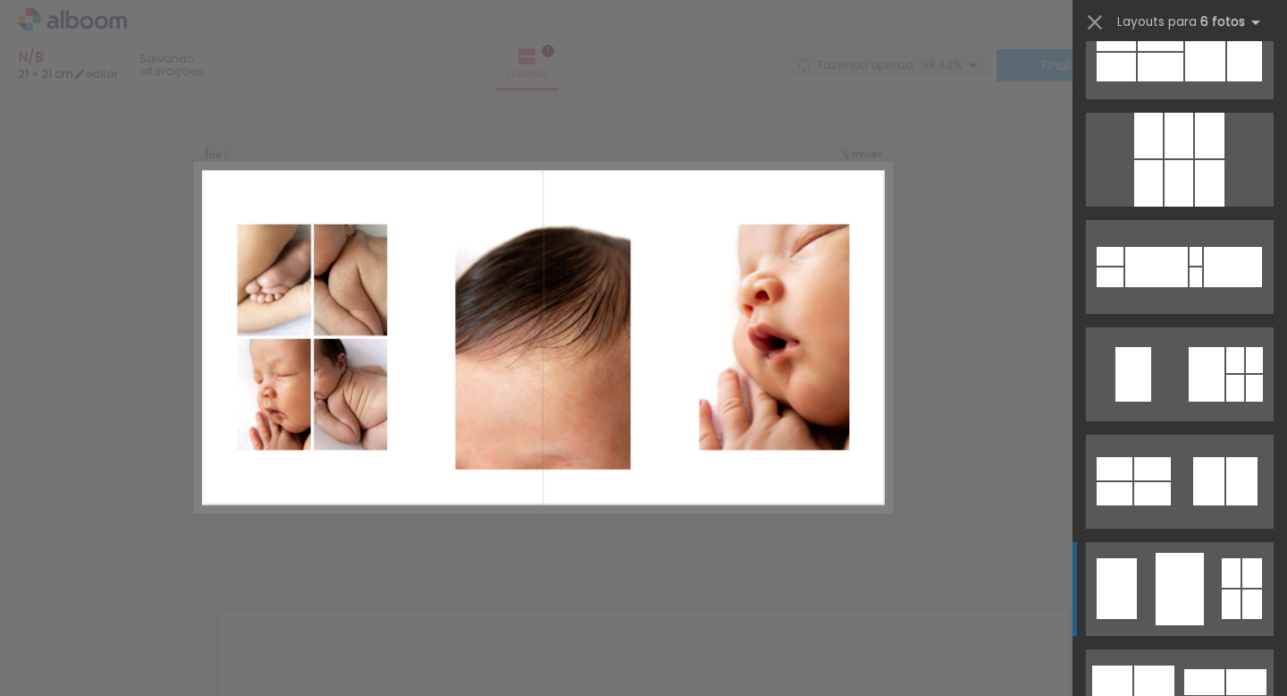
click at [1183, 586] on div at bounding box center [1180, 589] width 48 height 72
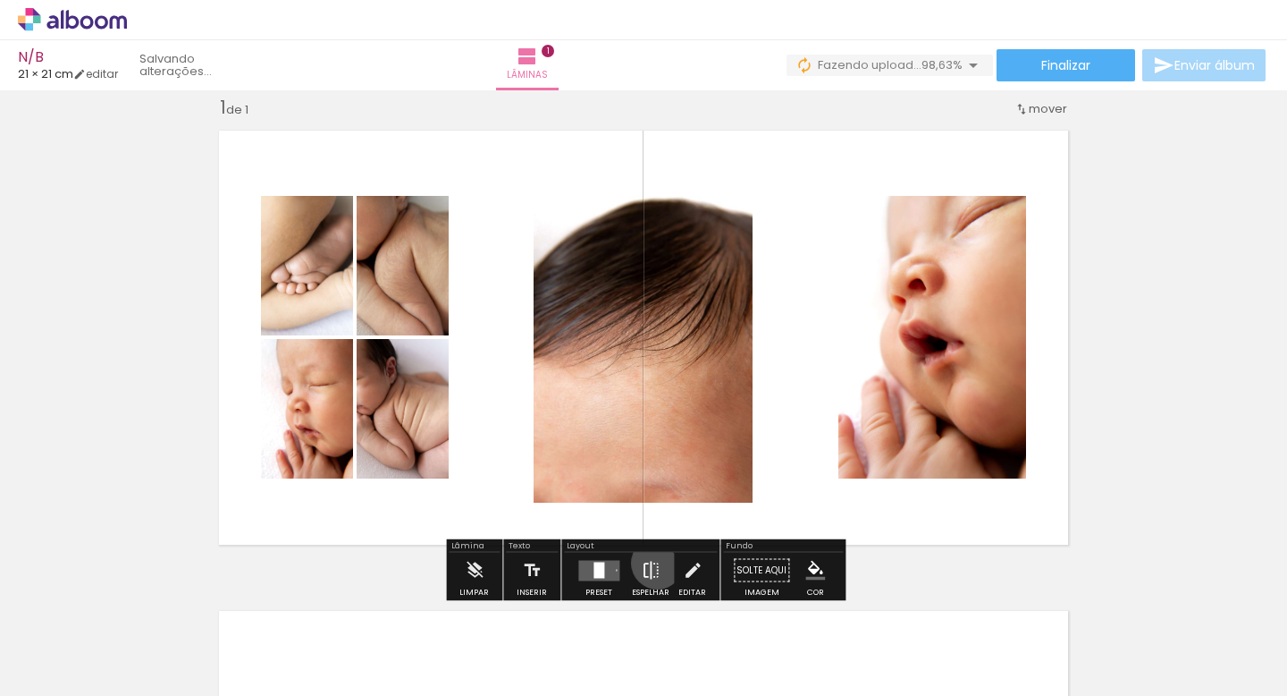
click at [654, 562] on iron-icon at bounding box center [651, 571] width 20 height 36
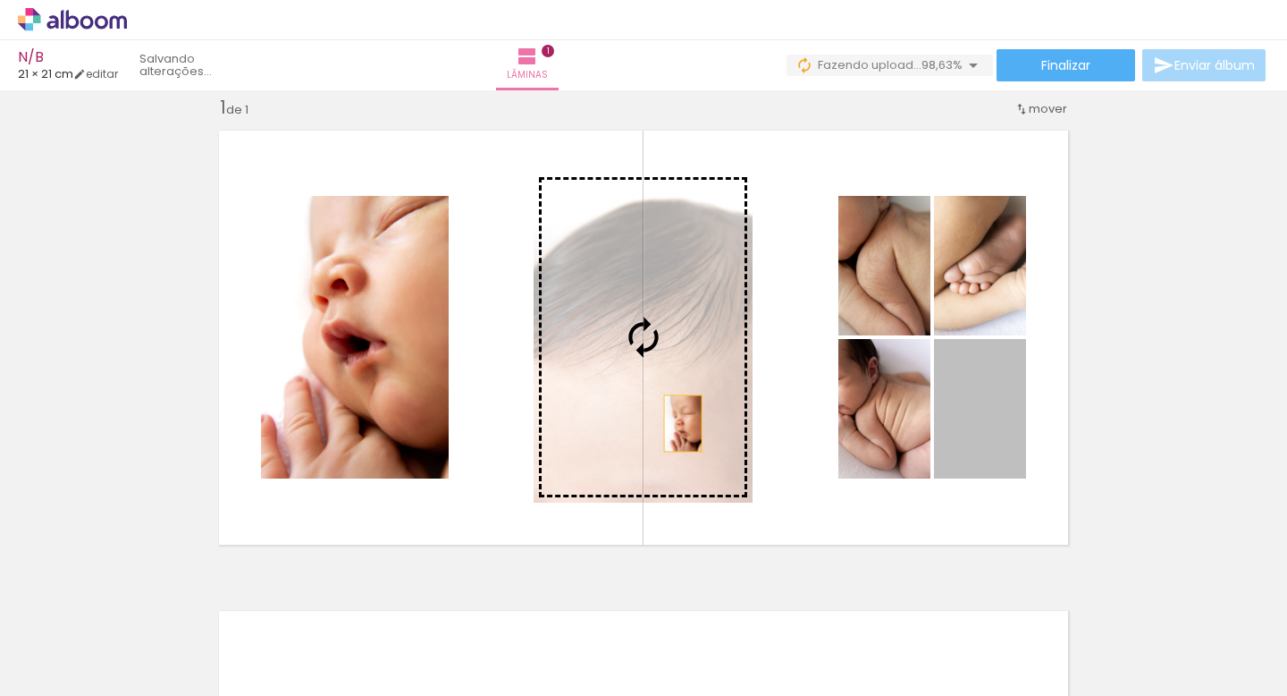
drag, startPoint x: 992, startPoint y: 450, endPoint x: 683, endPoint y: 422, distance: 310.6
click at [0, 0] on slot at bounding box center [0, 0] width 0 height 0
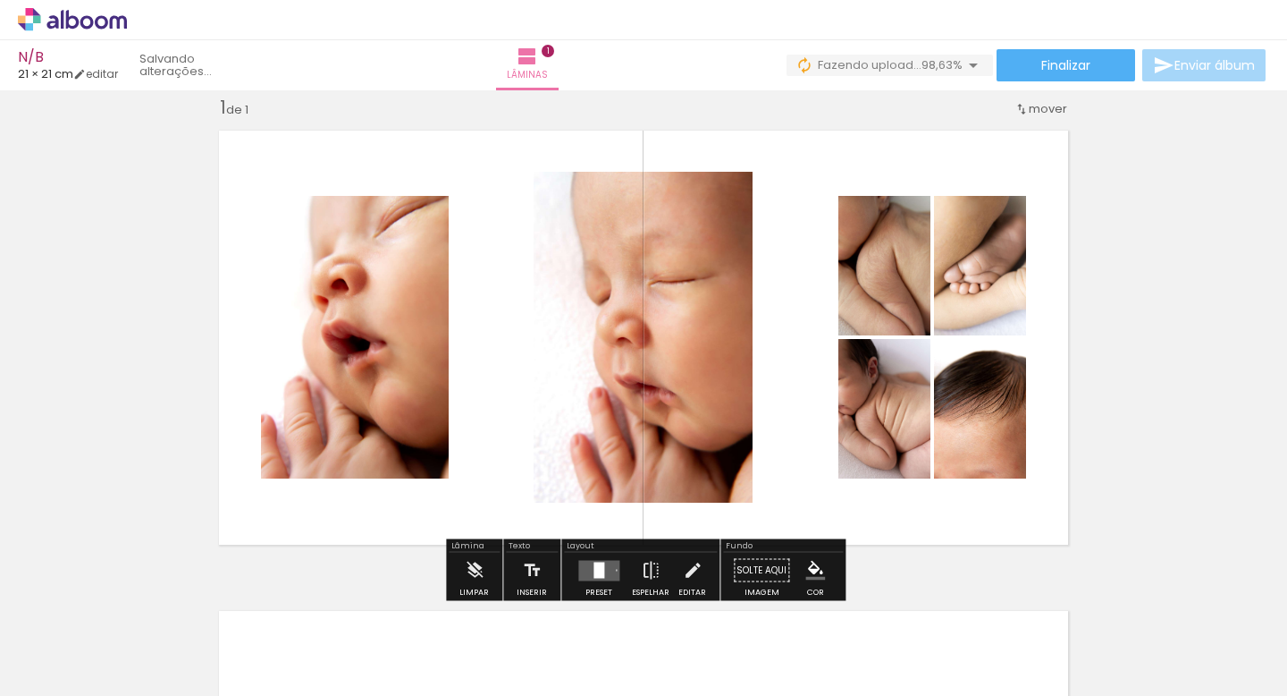
click at [797, 436] on quentale-layouter at bounding box center [643, 337] width 871 height 435
click at [594, 570] on div at bounding box center [599, 569] width 11 height 16
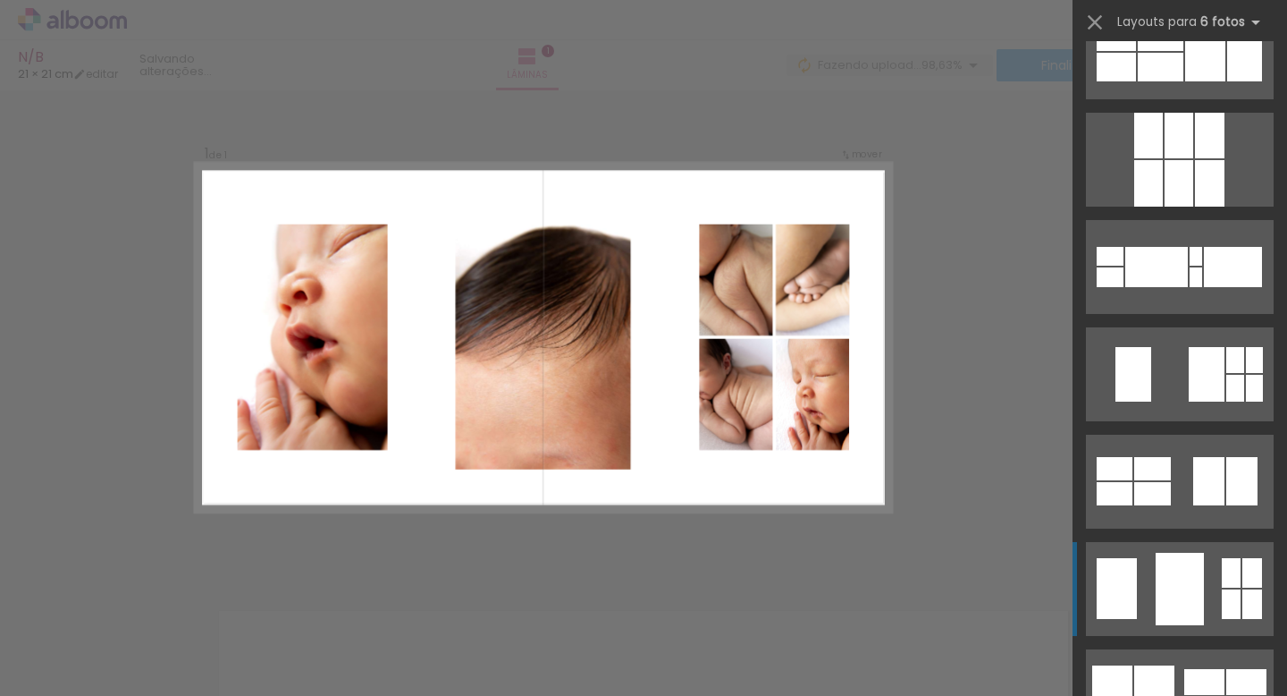
scroll to position [22638, 0]
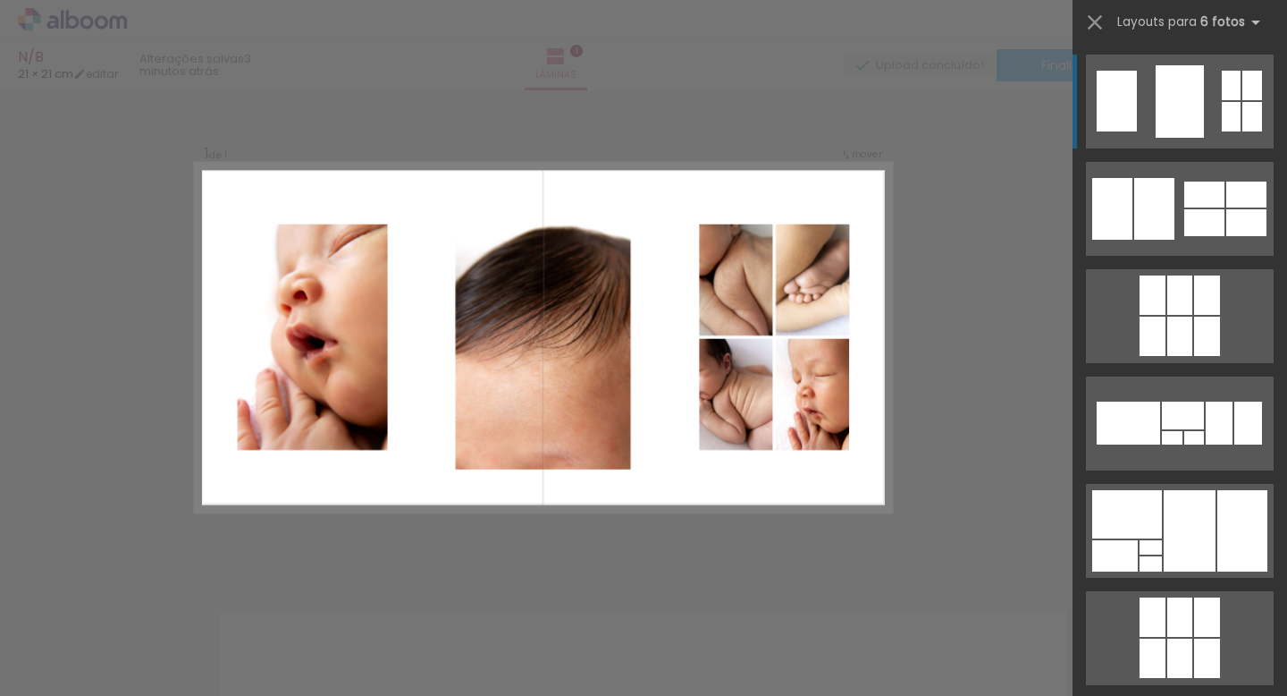
click at [940, 507] on div "Confirmar Cancelar" at bounding box center [643, 569] width 1287 height 1003
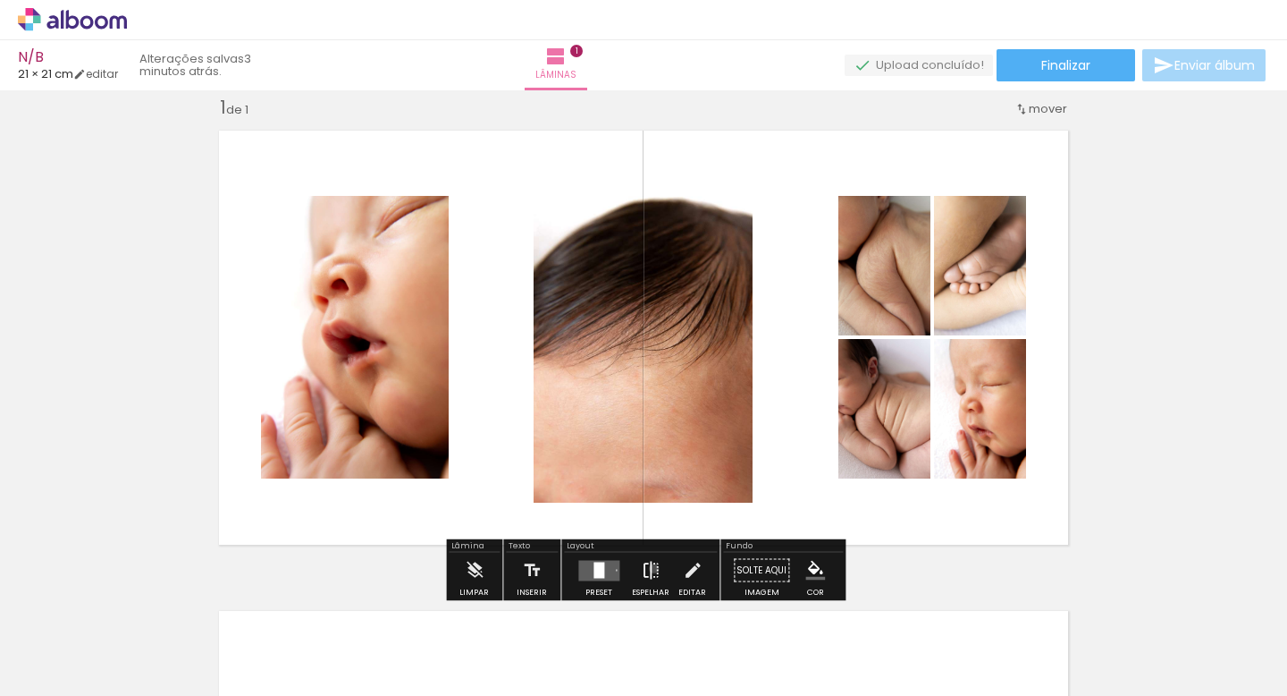
click at [650, 568] on iron-icon at bounding box center [651, 571] width 20 height 36
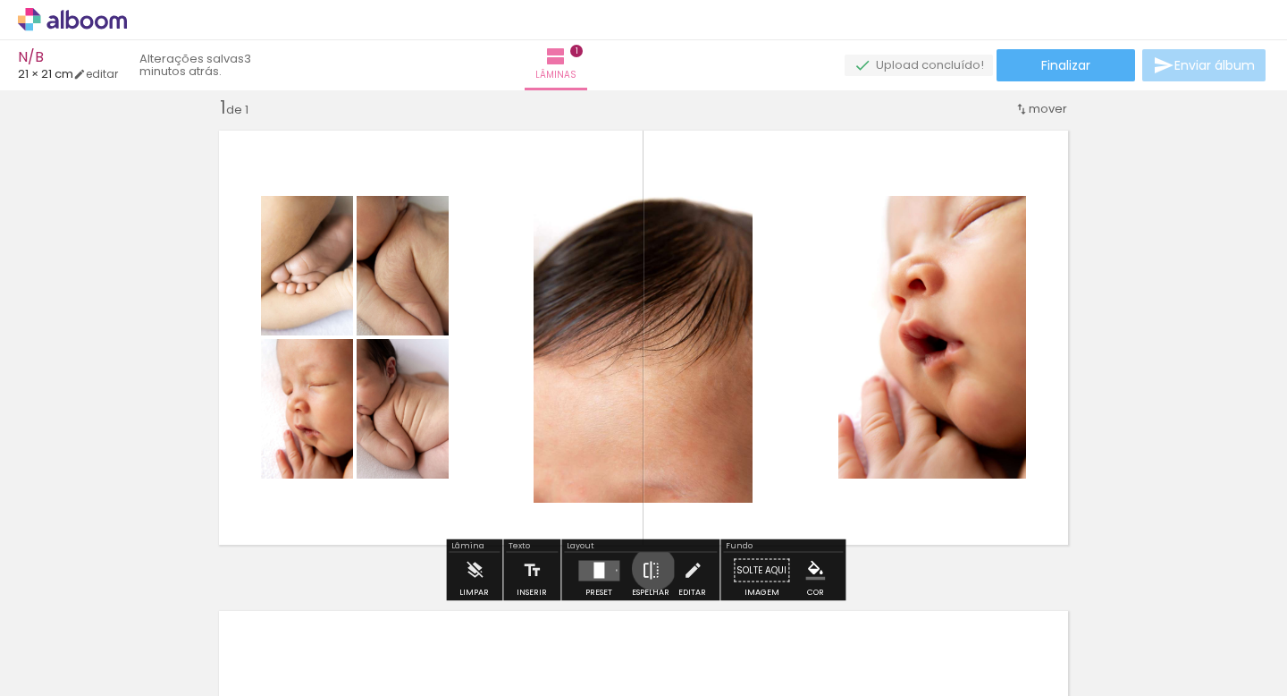
click at [650, 568] on iron-icon at bounding box center [651, 571] width 20 height 36
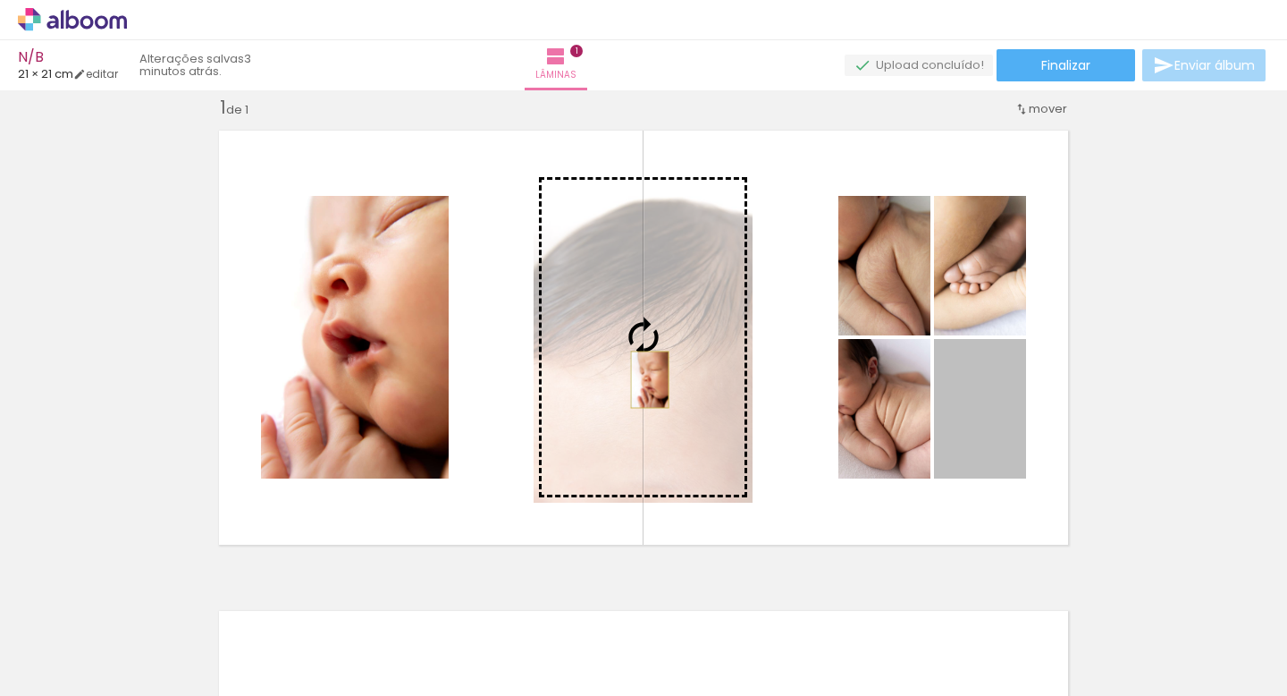
drag, startPoint x: 970, startPoint y: 418, endPoint x: 651, endPoint y: 378, distance: 321.6
click at [0, 0] on slot at bounding box center [0, 0] width 0 height 0
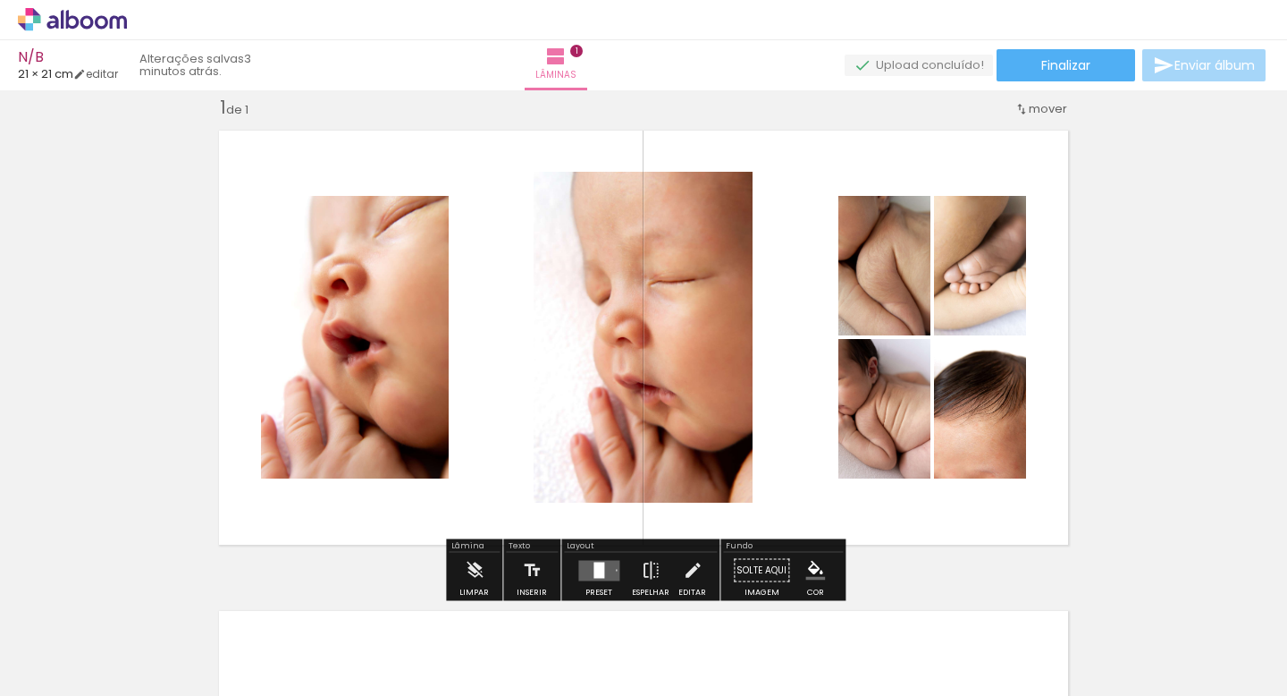
click at [1076, 490] on quentale-layouter at bounding box center [643, 337] width 871 height 435
click at [914, 570] on div "Inserir lâmina 1 de 1" at bounding box center [643, 554] width 1287 height 961
click at [603, 562] on quentale-layouter at bounding box center [598, 570] width 41 height 21
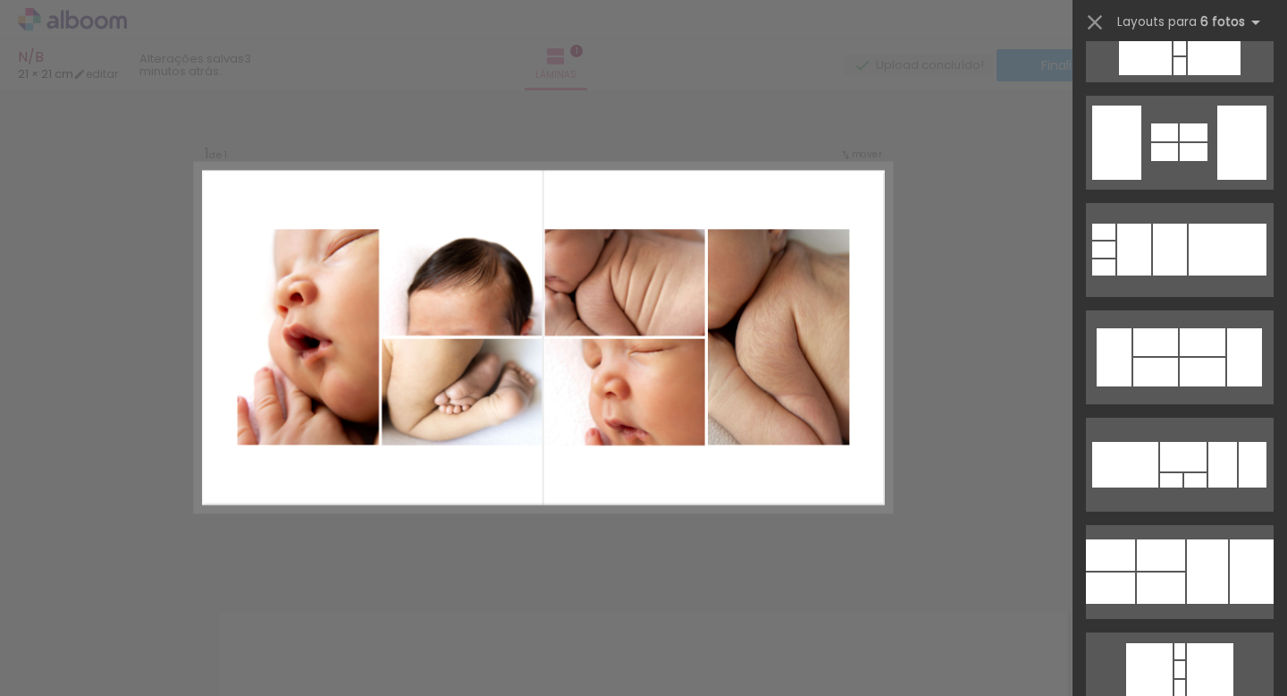
scroll to position [25932, 0]
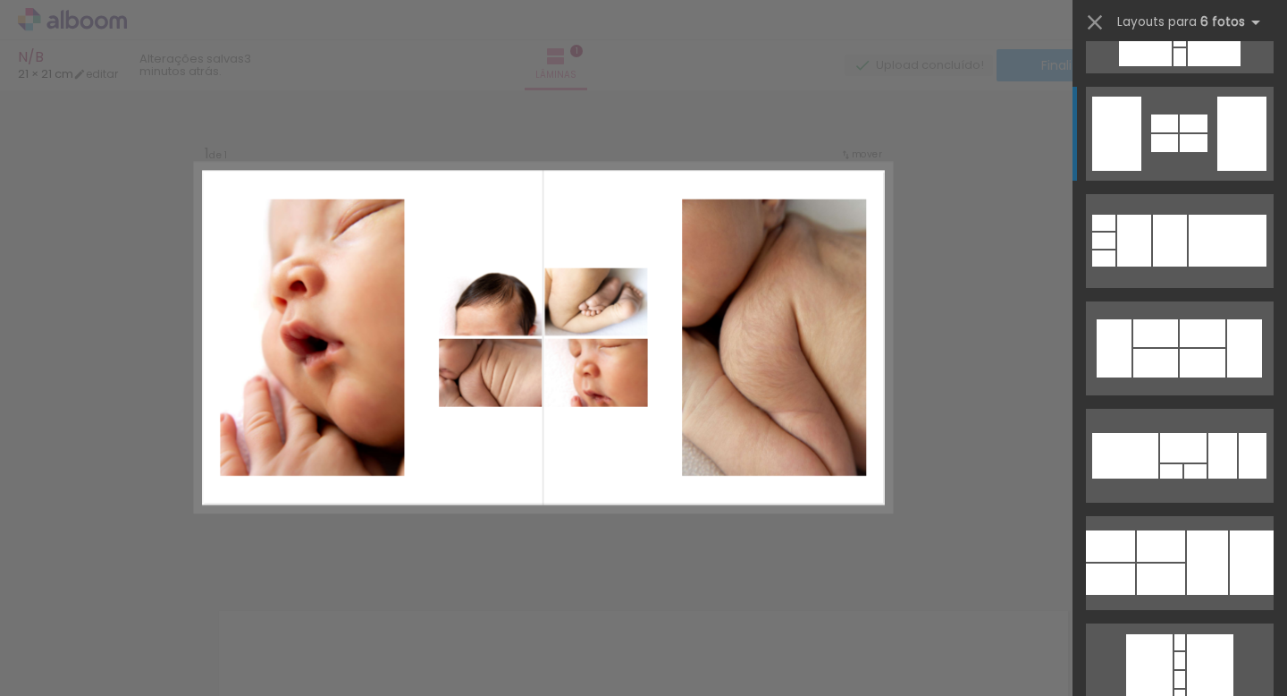
click at [1169, 121] on div at bounding box center [1165, 123] width 27 height 18
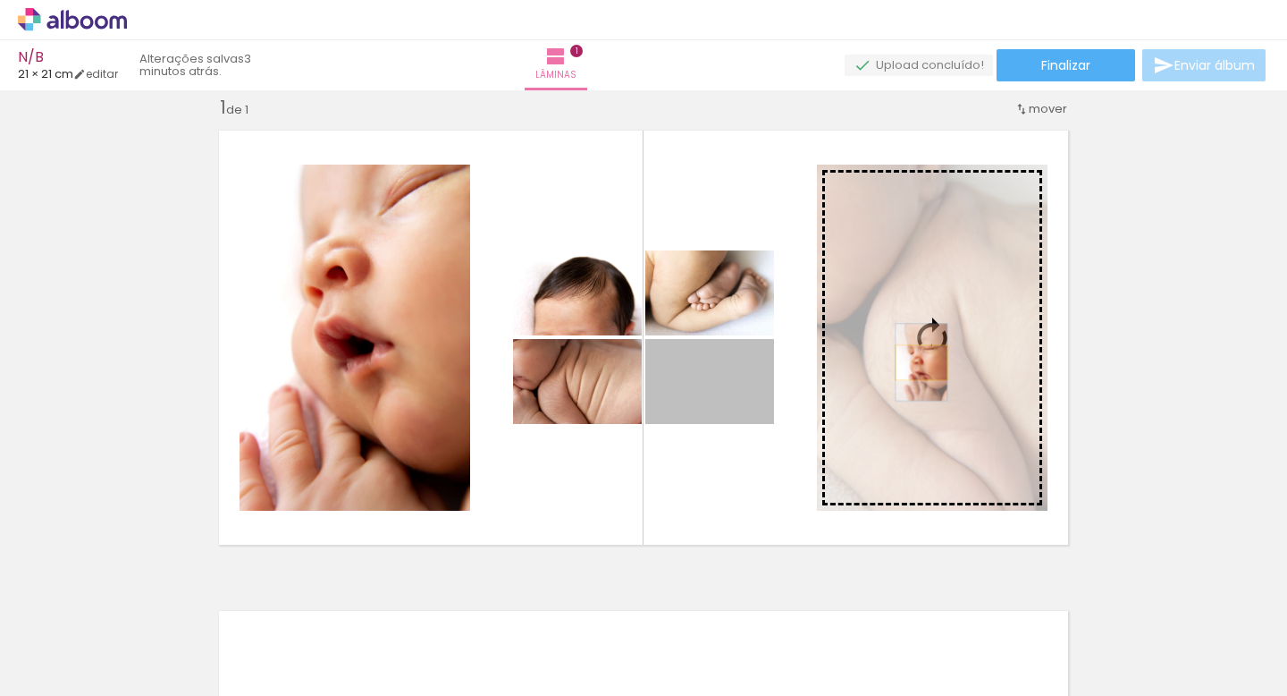
drag, startPoint x: 730, startPoint y: 392, endPoint x: 920, endPoint y: 362, distance: 192.0
click at [0, 0] on slot at bounding box center [0, 0] width 0 height 0
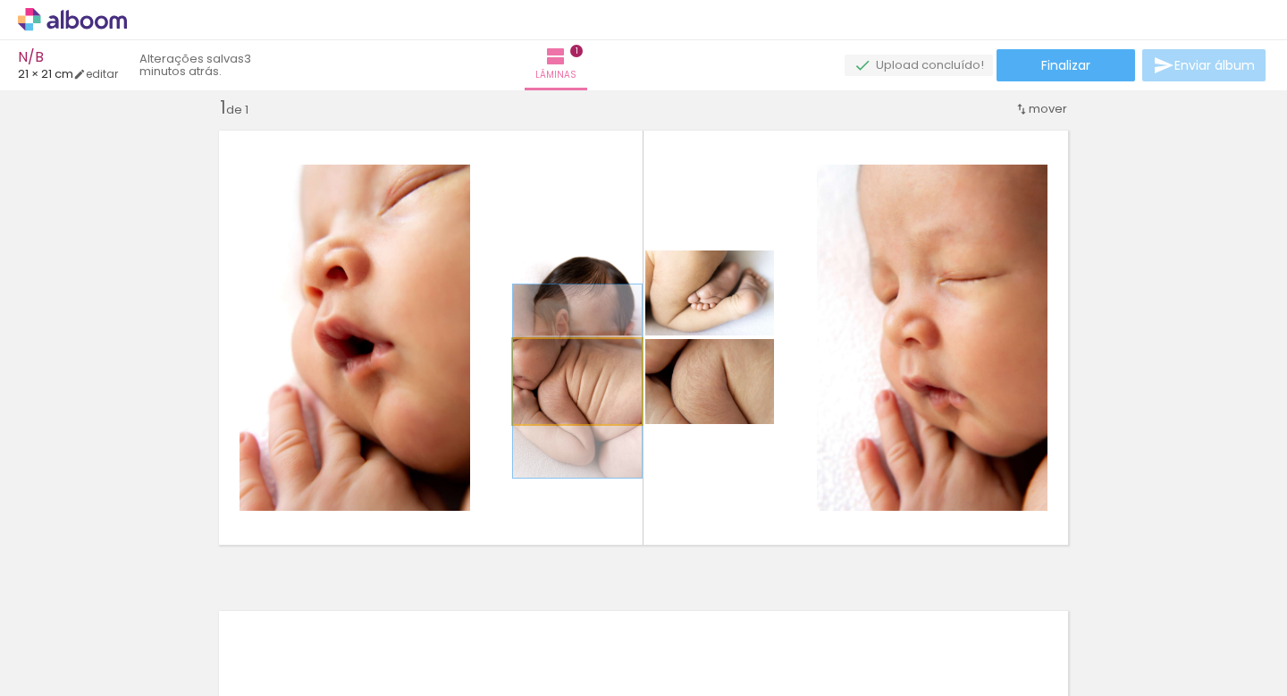
click at [606, 413] on quentale-photo at bounding box center [577, 381] width 129 height 85
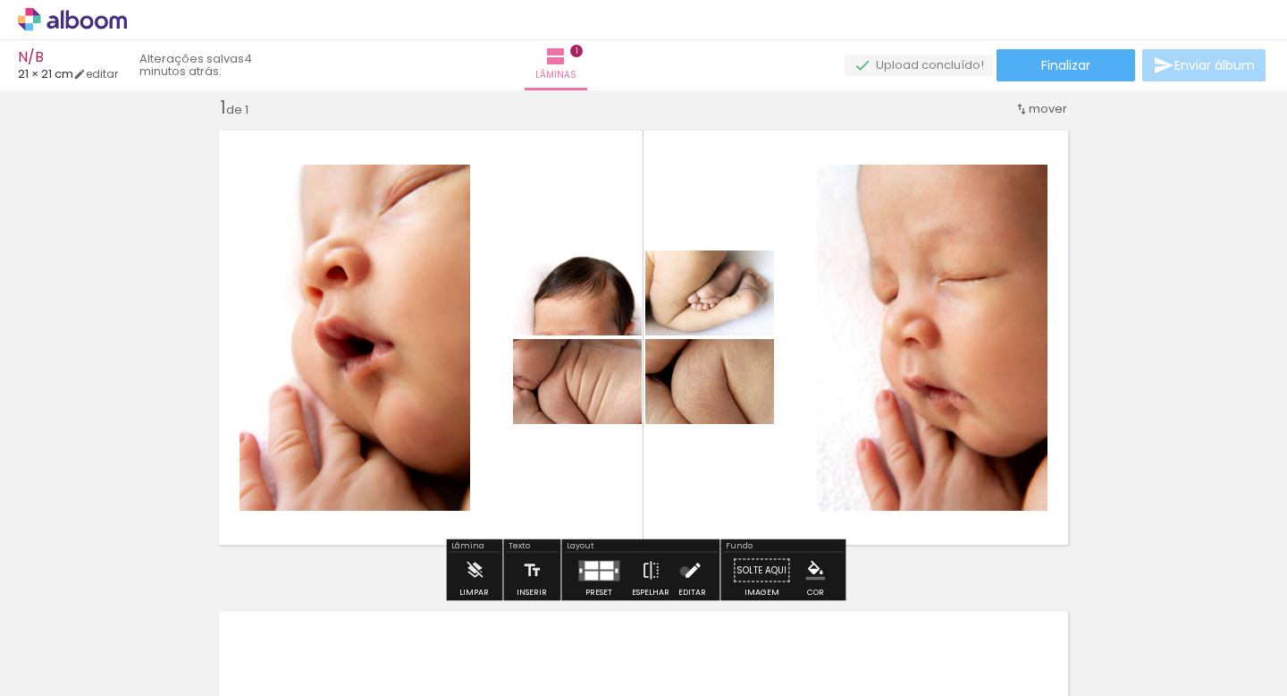
click at [683, 570] on iron-icon at bounding box center [693, 571] width 20 height 36
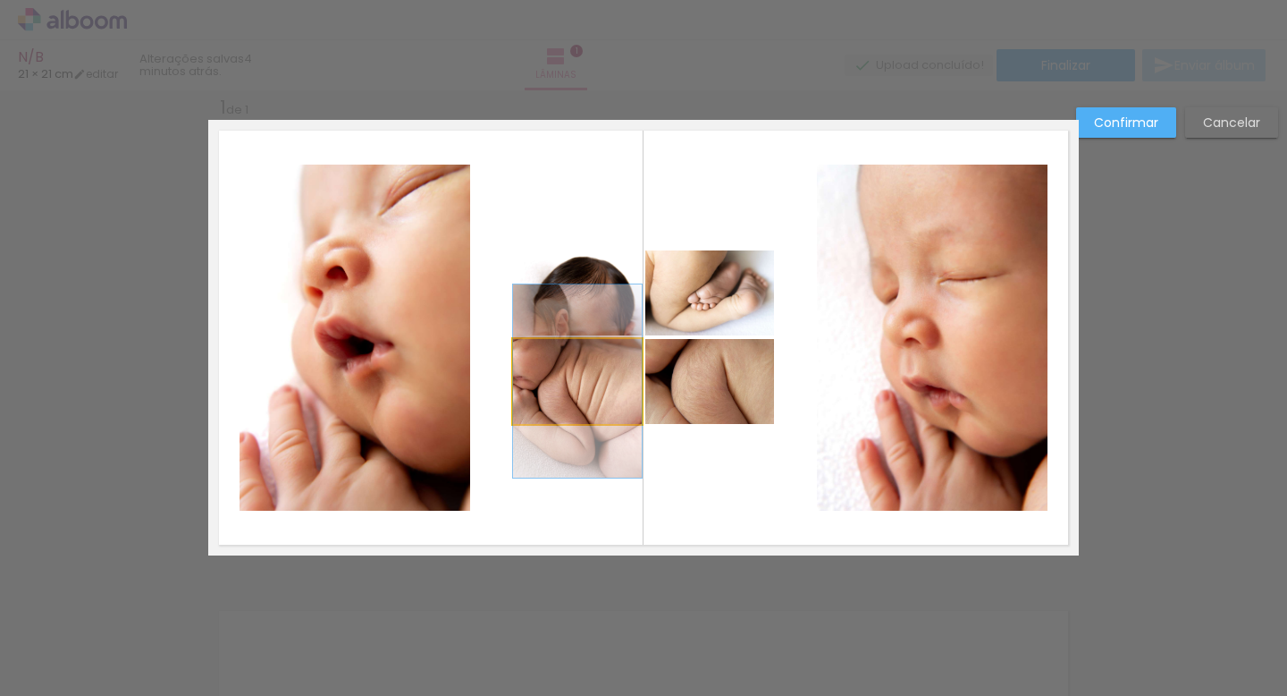
click at [562, 369] on quentale-photo at bounding box center [577, 381] width 129 height 85
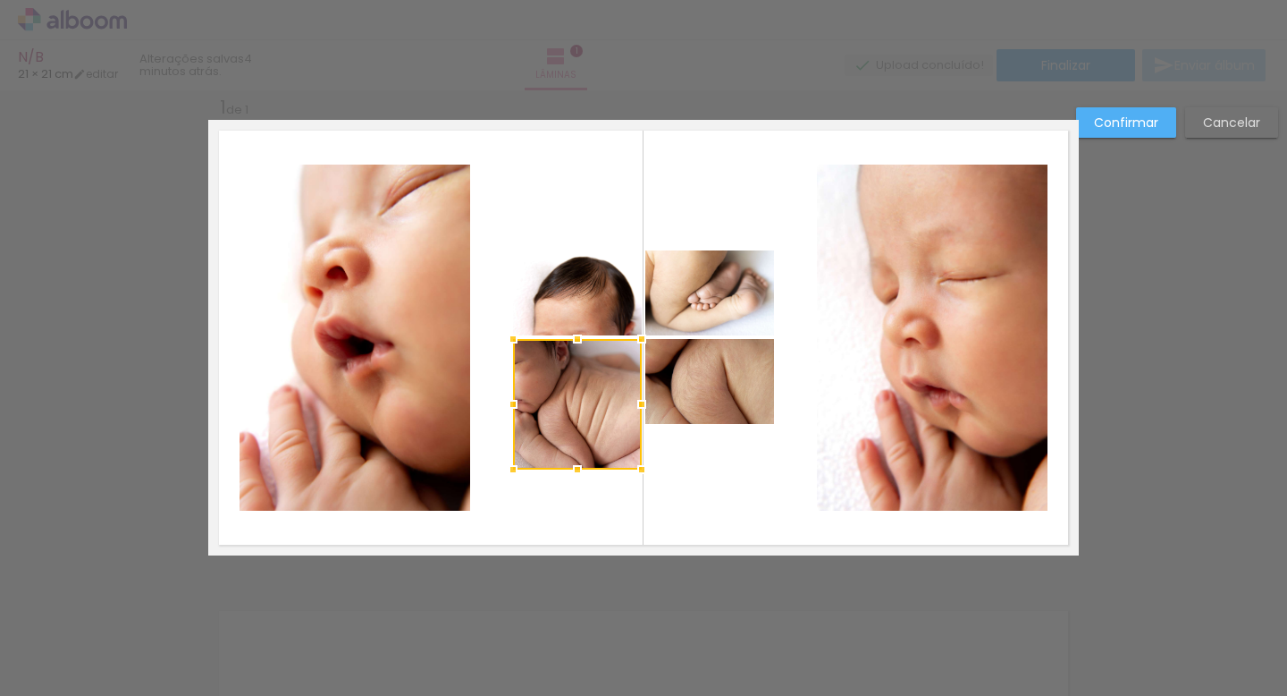
drag, startPoint x: 577, startPoint y: 423, endPoint x: 583, endPoint y: 459, distance: 36.3
click at [583, 459] on div at bounding box center [578, 470] width 36 height 36
click at [691, 413] on quentale-photo at bounding box center [710, 381] width 129 height 85
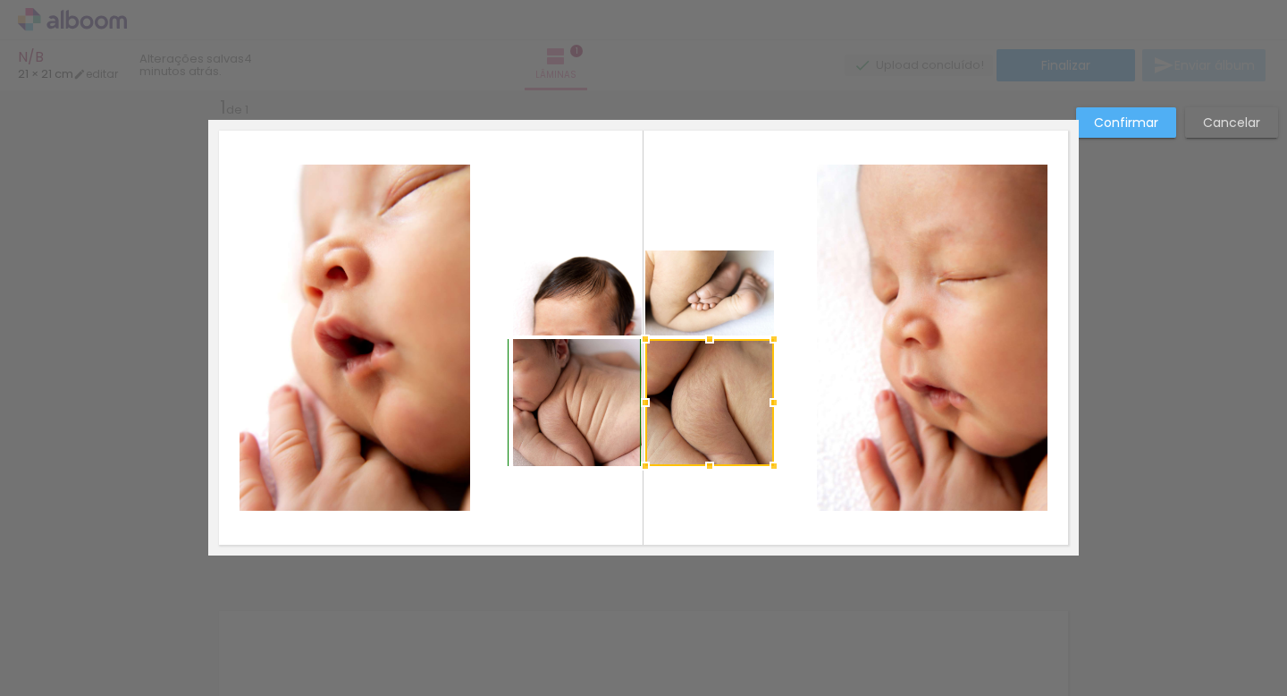
drag, startPoint x: 713, startPoint y: 424, endPoint x: 715, endPoint y: 463, distance: 39.4
click at [715, 463] on div at bounding box center [710, 466] width 36 height 36
click at [728, 299] on quentale-photo at bounding box center [710, 292] width 129 height 85
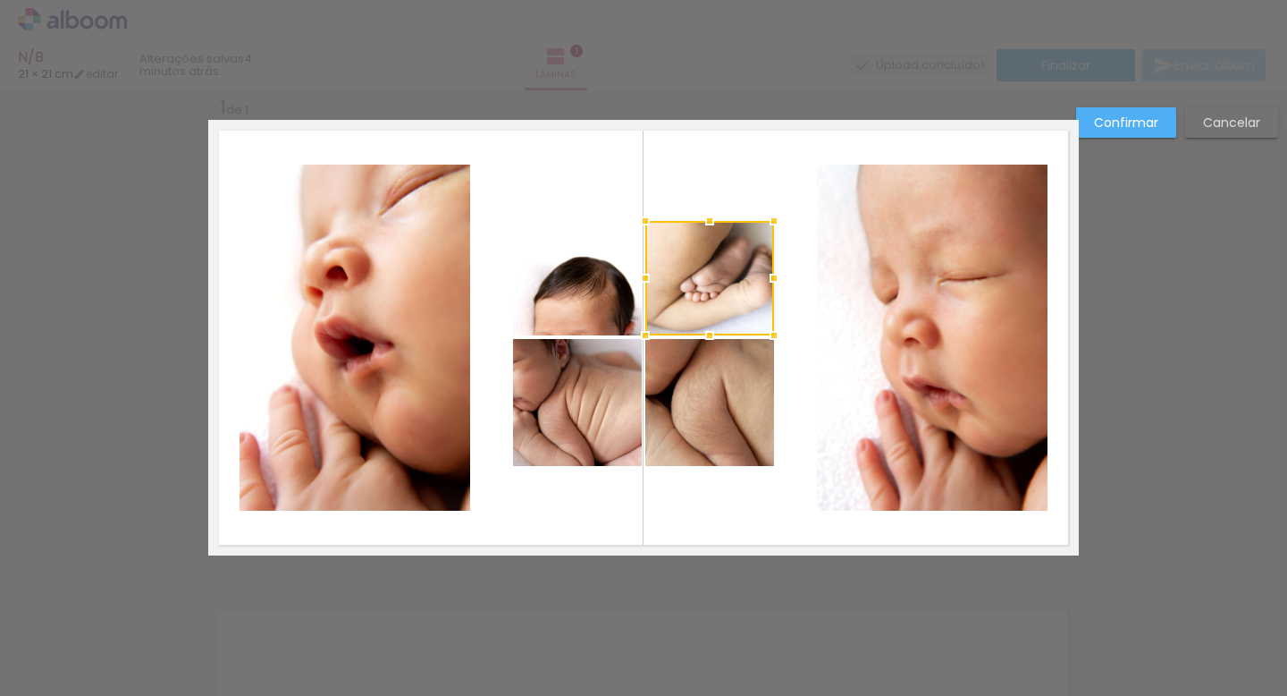
drag, startPoint x: 709, startPoint y: 249, endPoint x: 707, endPoint y: 223, distance: 26.0
click at [707, 223] on div at bounding box center [710, 221] width 36 height 36
click at [564, 278] on quentale-photo at bounding box center [577, 292] width 129 height 85
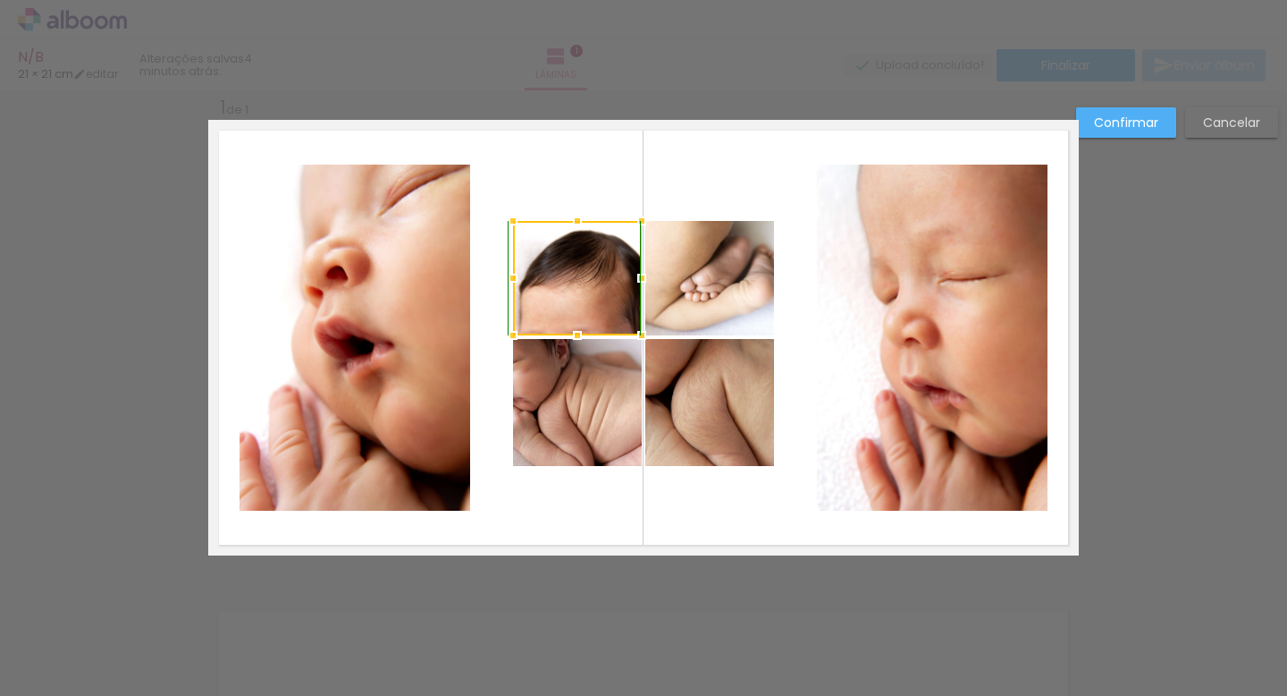
drag, startPoint x: 578, startPoint y: 248, endPoint x: 576, endPoint y: 223, distance: 25.1
click at [576, 223] on div at bounding box center [578, 221] width 36 height 36
click at [796, 334] on quentale-layouter at bounding box center [643, 337] width 871 height 435
click at [746, 531] on quentale-layouter at bounding box center [643, 337] width 871 height 435
click at [0, 0] on slot "Confirmar" at bounding box center [0, 0] width 0 height 0
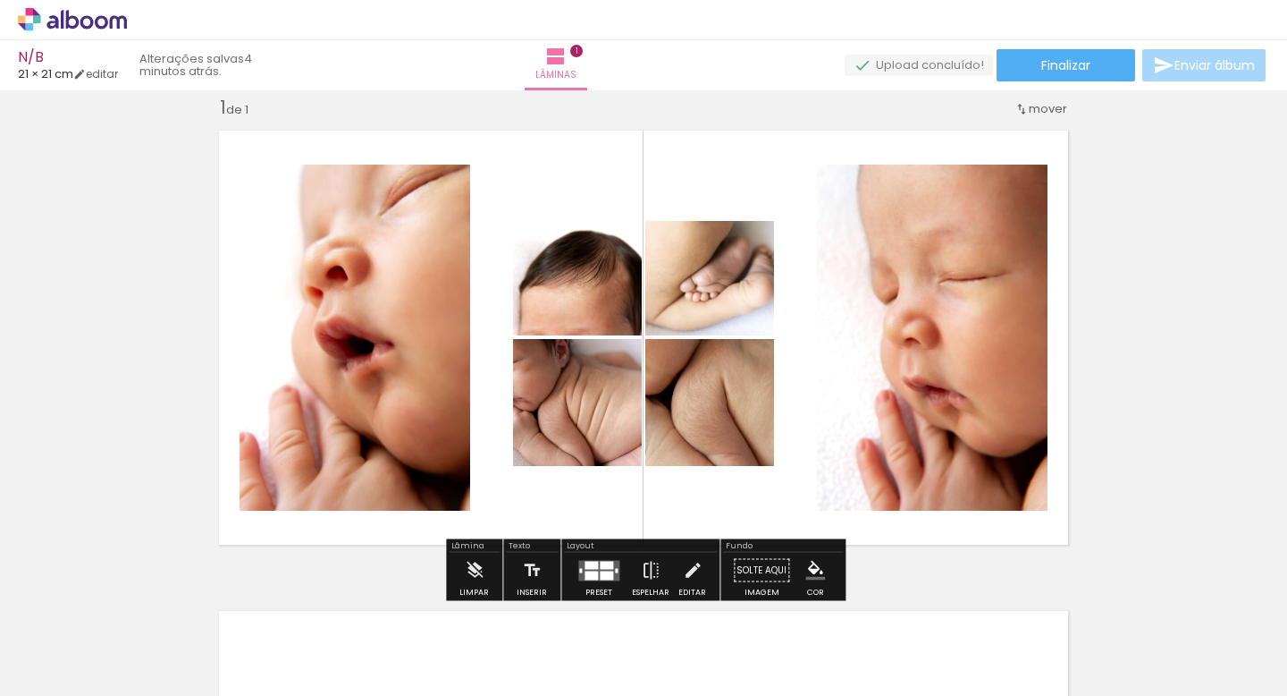
click at [1056, 384] on quentale-layouter at bounding box center [643, 337] width 871 height 435
click at [1142, 401] on div "Inserir lâmina 1 de 1" at bounding box center [643, 554] width 1287 height 961
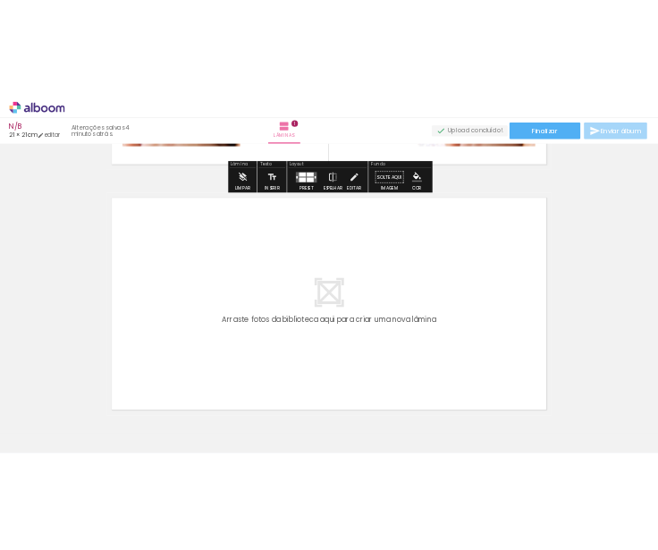
scroll to position [438, 0]
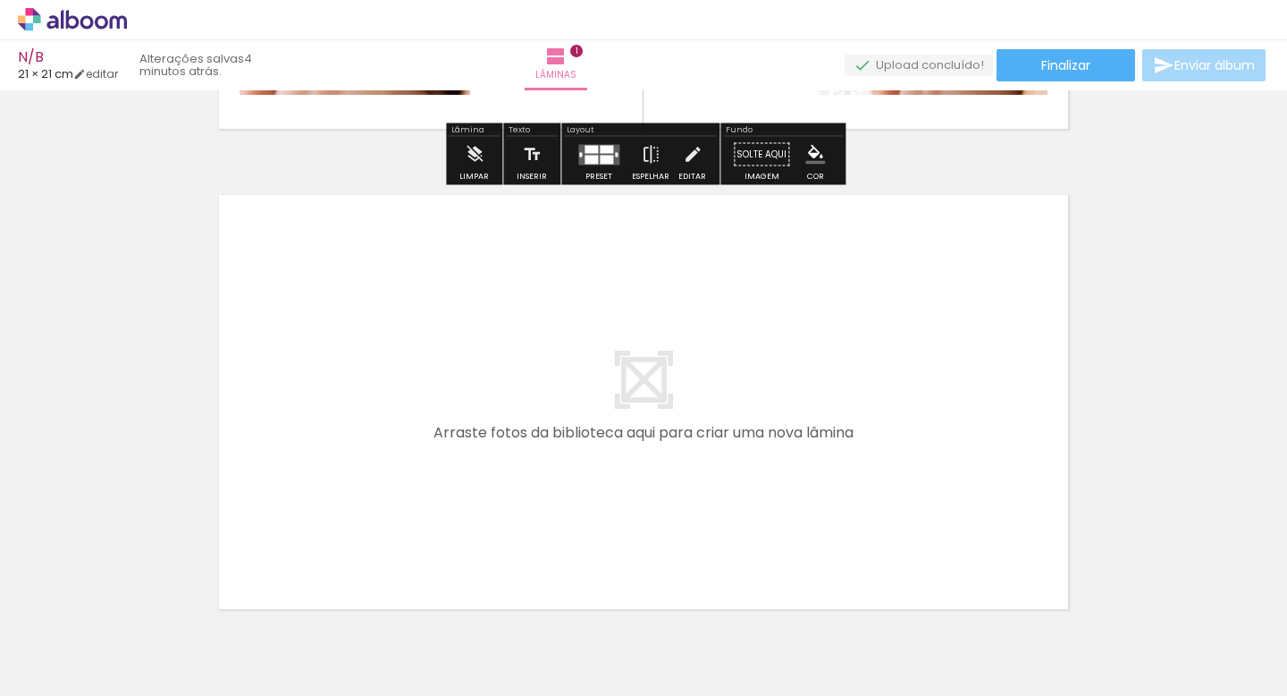
click at [589, 434] on quentale-layouter at bounding box center [643, 401] width 871 height 435
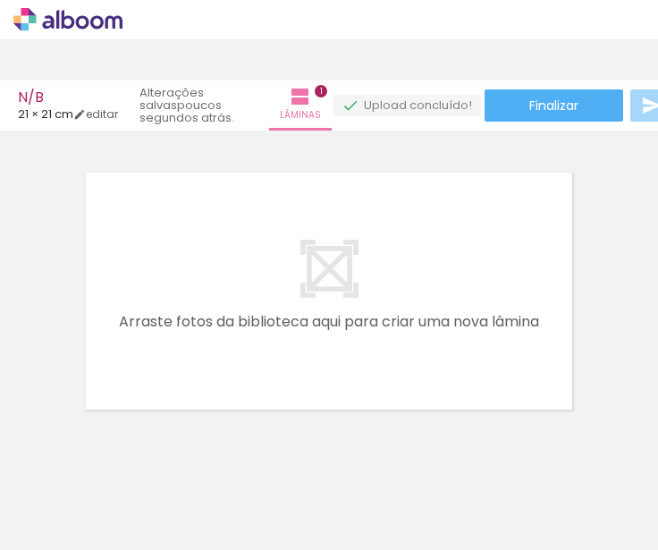
scroll to position [0, 0]
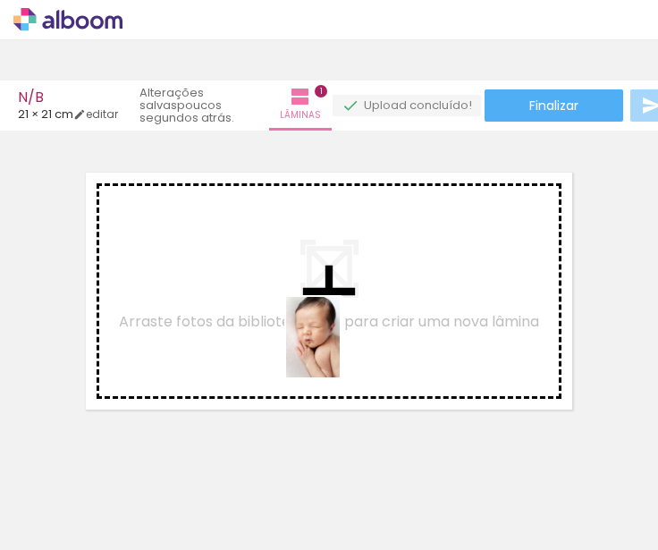
drag, startPoint x: 277, startPoint y: 513, endPoint x: 340, endPoint y: 350, distance: 175.2
click at [340, 350] on quentale-workspace at bounding box center [329, 275] width 658 height 550
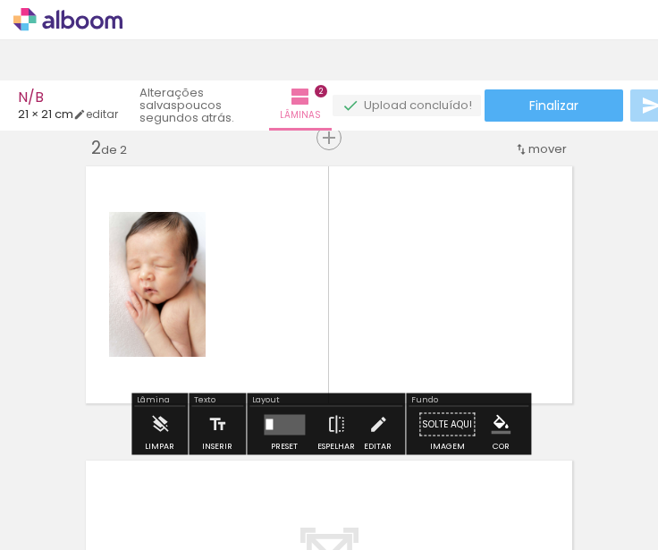
scroll to position [0, 455]
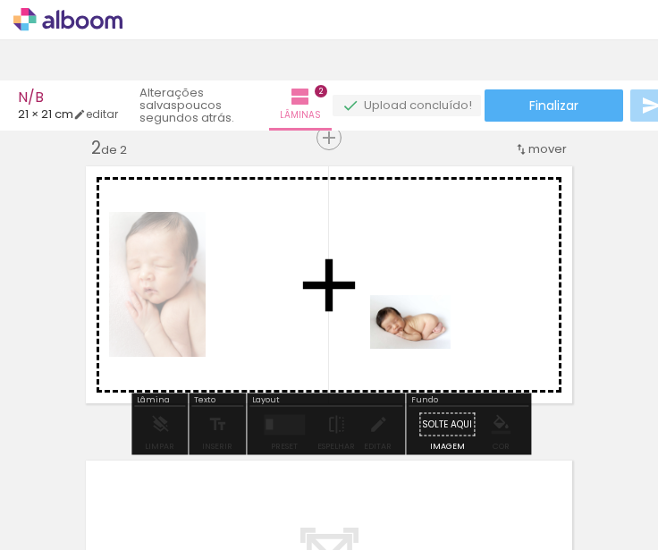
click at [423, 337] on quentale-workspace at bounding box center [329, 275] width 658 height 550
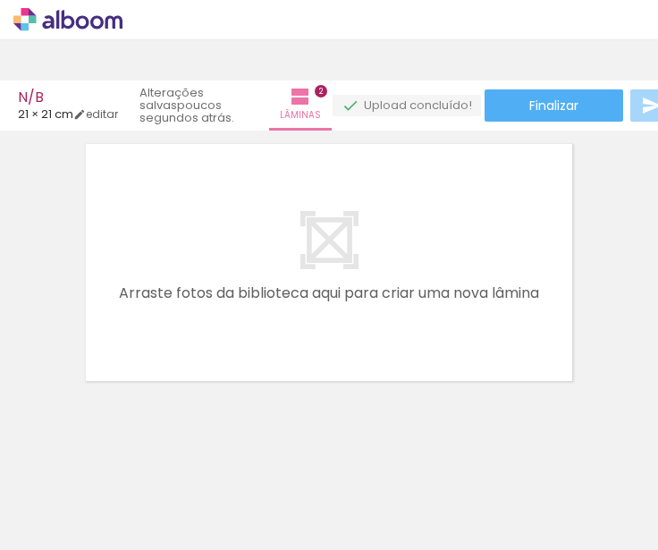
scroll to position [0, 651]
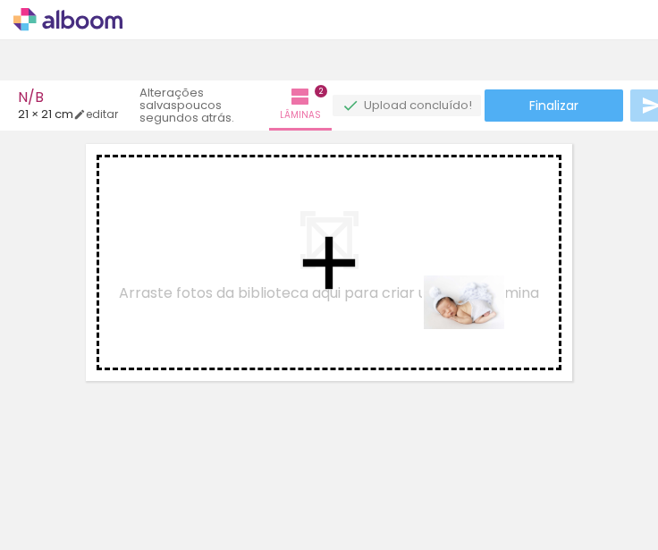
drag, startPoint x: 549, startPoint y: 511, endPoint x: 469, endPoint y: 320, distance: 206.4
click at [469, 320] on quentale-workspace at bounding box center [329, 275] width 658 height 550
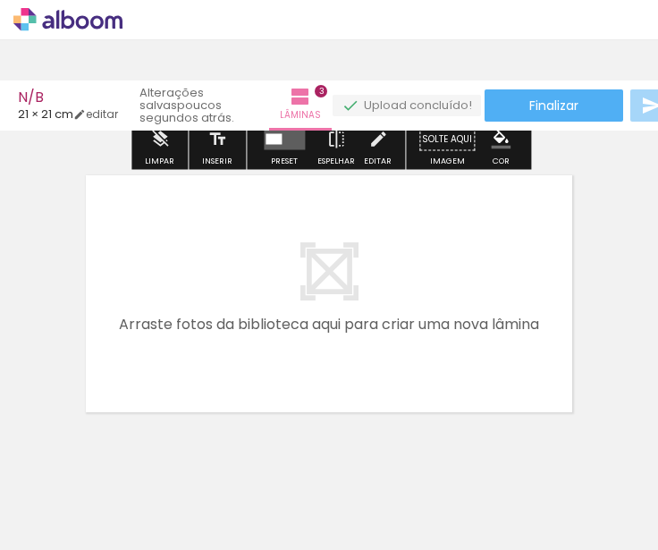
scroll to position [897, 0]
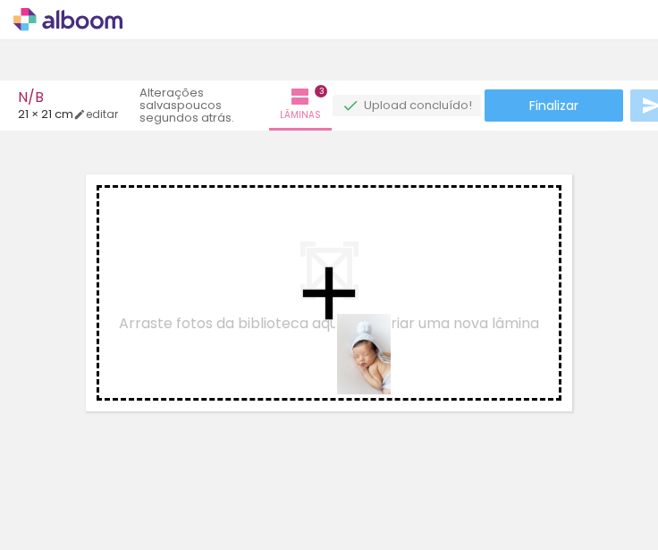
drag, startPoint x: 439, startPoint y: 508, endPoint x: 390, endPoint y: 367, distance: 148.7
click at [390, 367] on quentale-workspace at bounding box center [329, 275] width 658 height 550
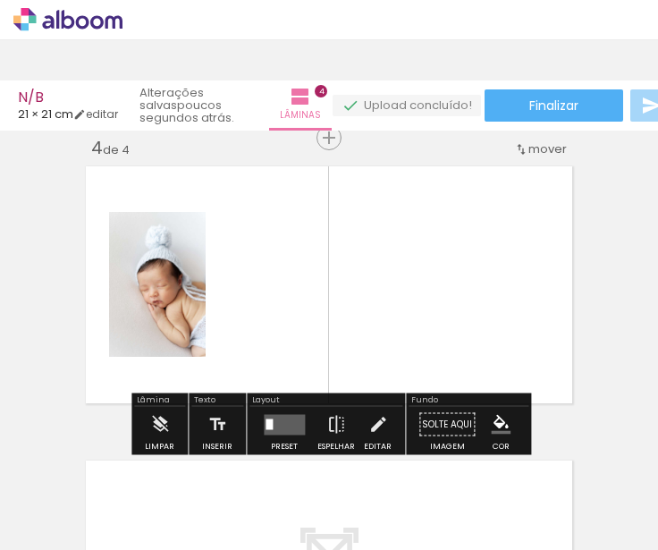
scroll to position [0, 844]
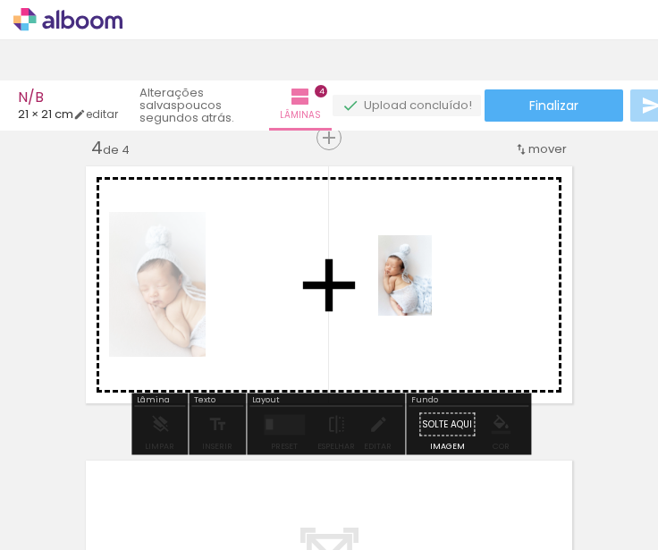
drag, startPoint x: 432, startPoint y: 505, endPoint x: 432, endPoint y: 289, distance: 216.4
click at [432, 289] on quentale-workspace at bounding box center [329, 275] width 658 height 550
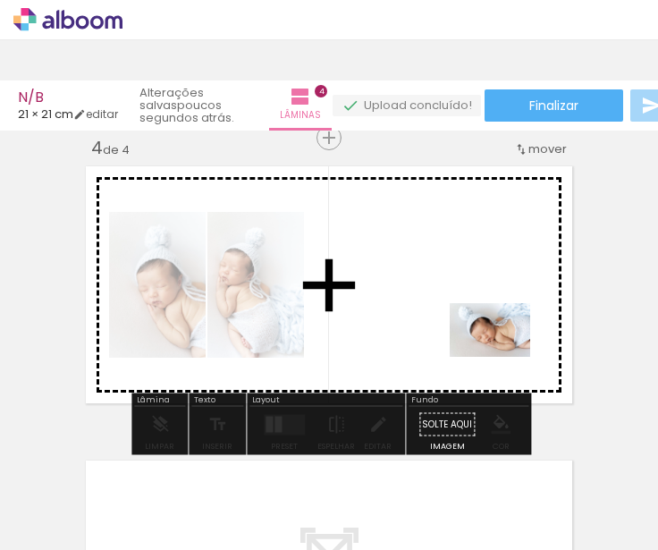
drag, startPoint x: 556, startPoint y: 504, endPoint x: 503, endPoint y: 357, distance: 156.7
click at [503, 357] on quentale-workspace at bounding box center [329, 275] width 658 height 550
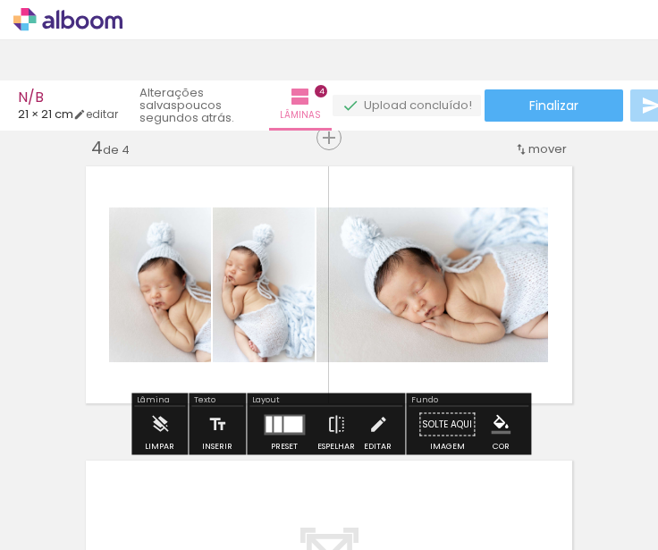
scroll to position [0, 1110]
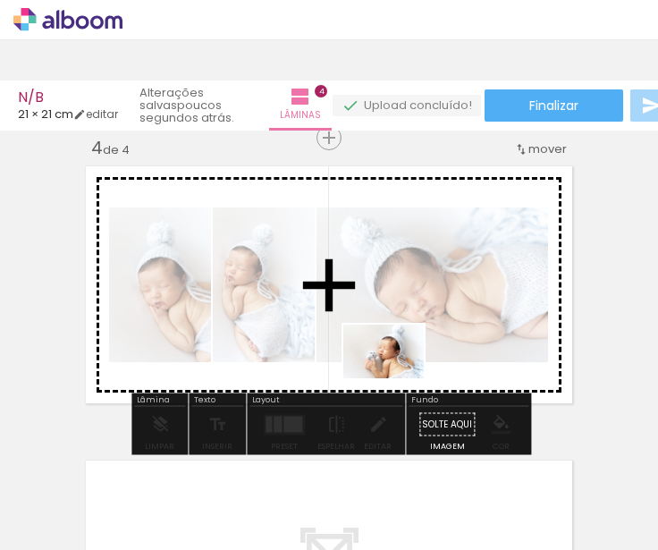
drag, startPoint x: 382, startPoint y: 497, endPoint x: 396, endPoint y: 377, distance: 120.7
click at [396, 377] on quentale-workspace at bounding box center [329, 275] width 658 height 550
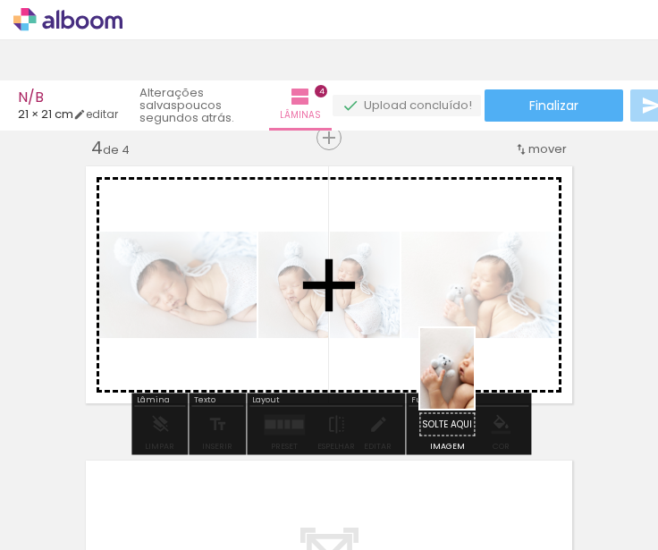
drag, startPoint x: 491, startPoint y: 512, endPoint x: 474, endPoint y: 382, distance: 131.6
click at [474, 382] on quentale-workspace at bounding box center [329, 275] width 658 height 550
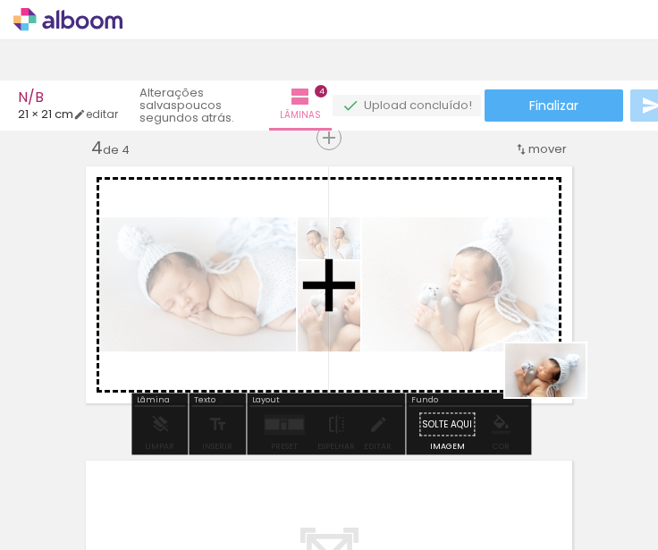
drag, startPoint x: 585, startPoint y: 498, endPoint x: 558, endPoint y: 397, distance: 104.5
click at [558, 397] on quentale-workspace at bounding box center [329, 275] width 658 height 550
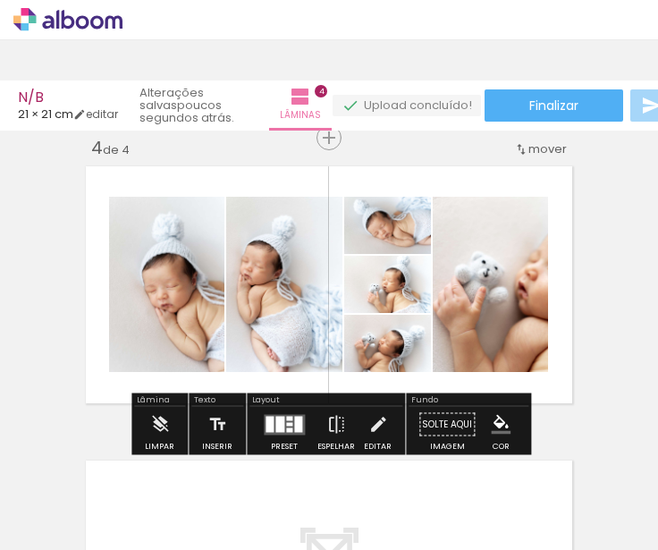
scroll to position [0, 1254]
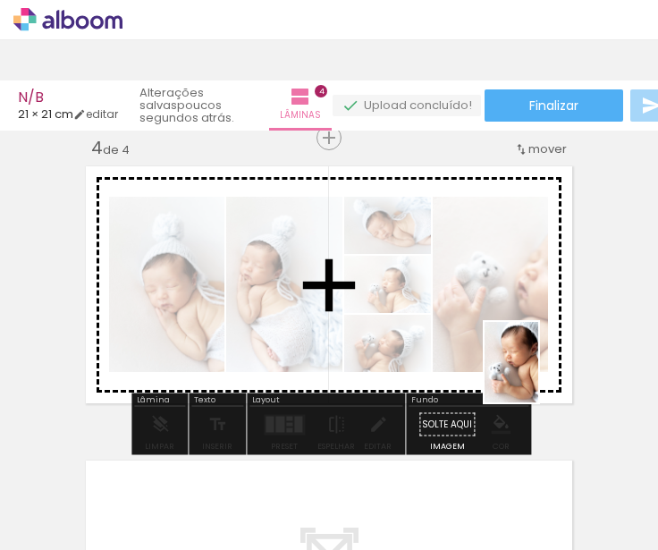
drag, startPoint x: 538, startPoint y: 508, endPoint x: 537, endPoint y: 376, distance: 132.3
click at [537, 376] on quentale-workspace at bounding box center [329, 275] width 658 height 550
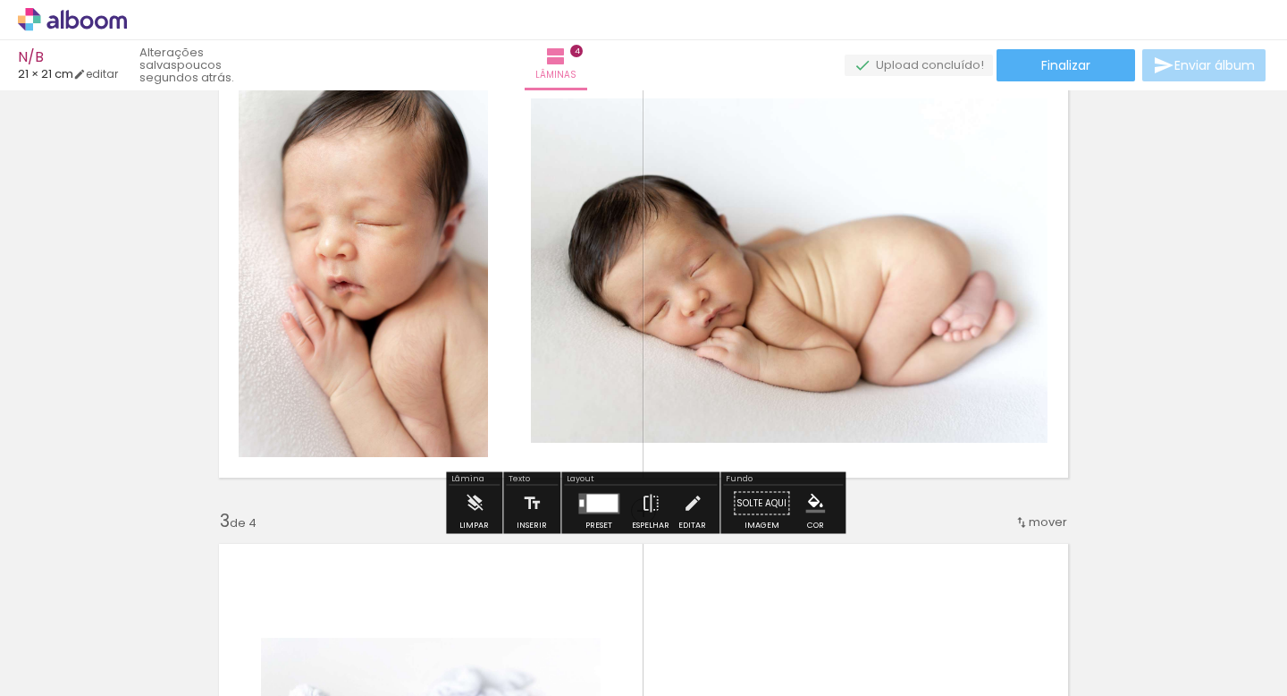
scroll to position [574, 0]
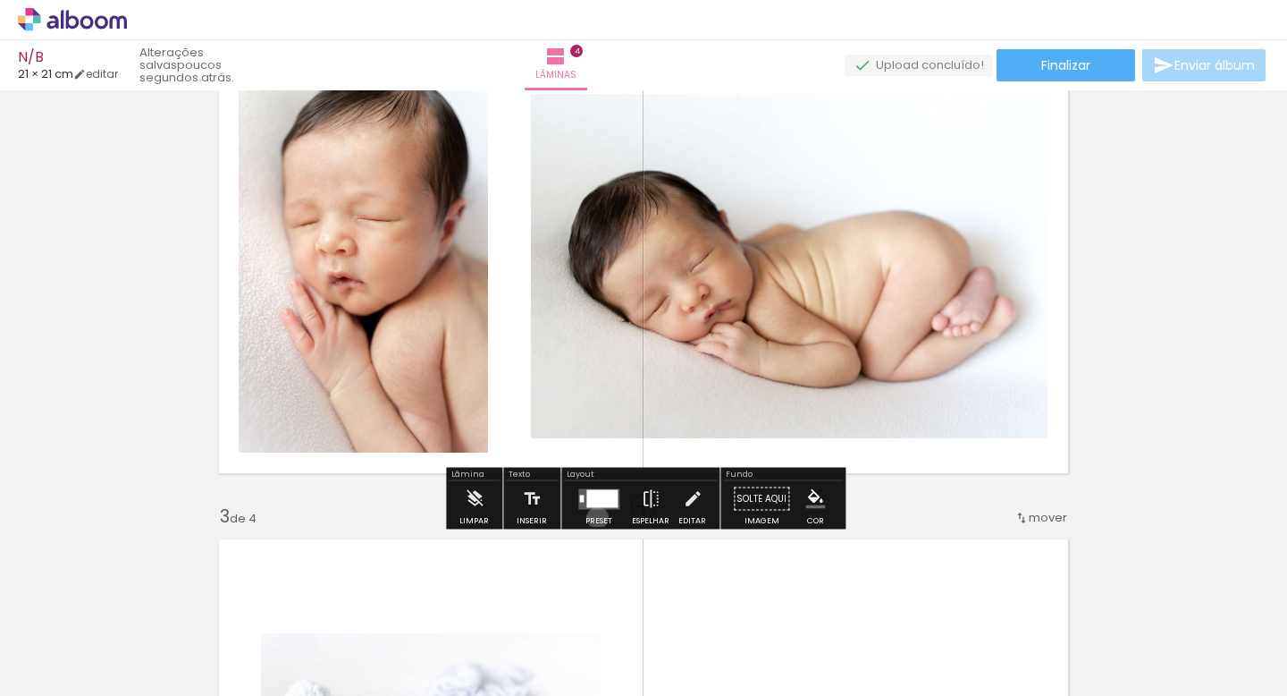
click at [593, 517] on div "Preset" at bounding box center [599, 521] width 27 height 8
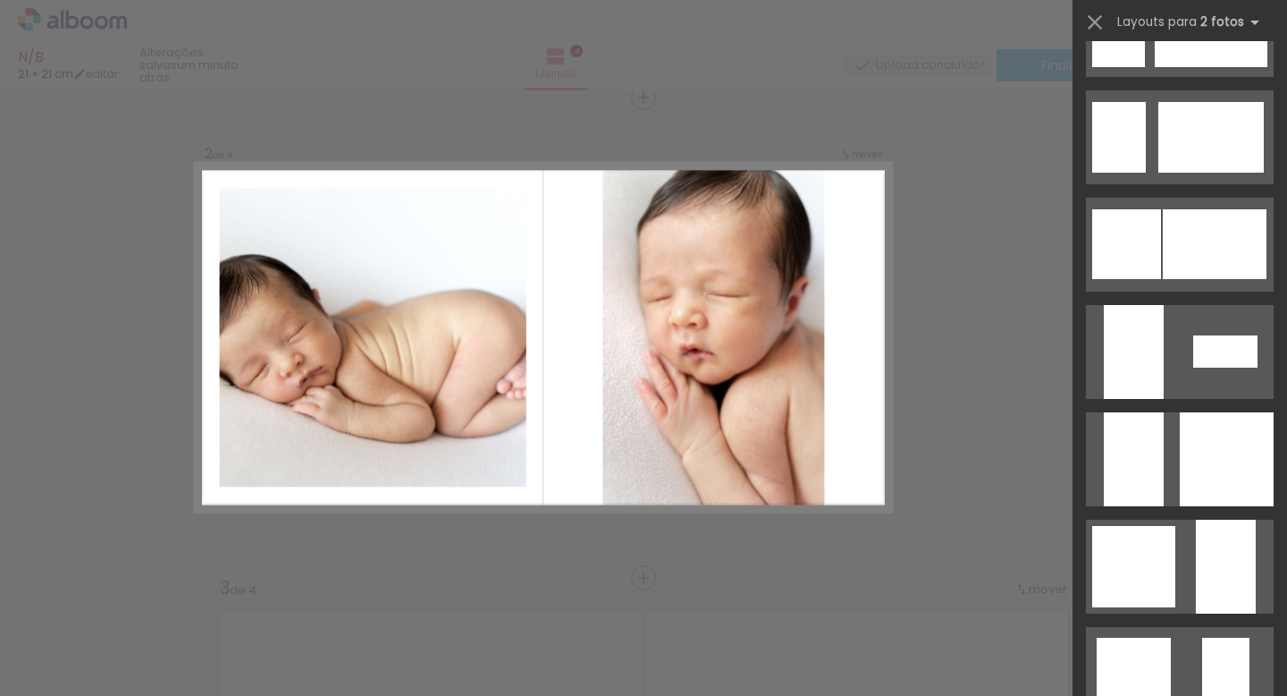
scroll to position [1473, 0]
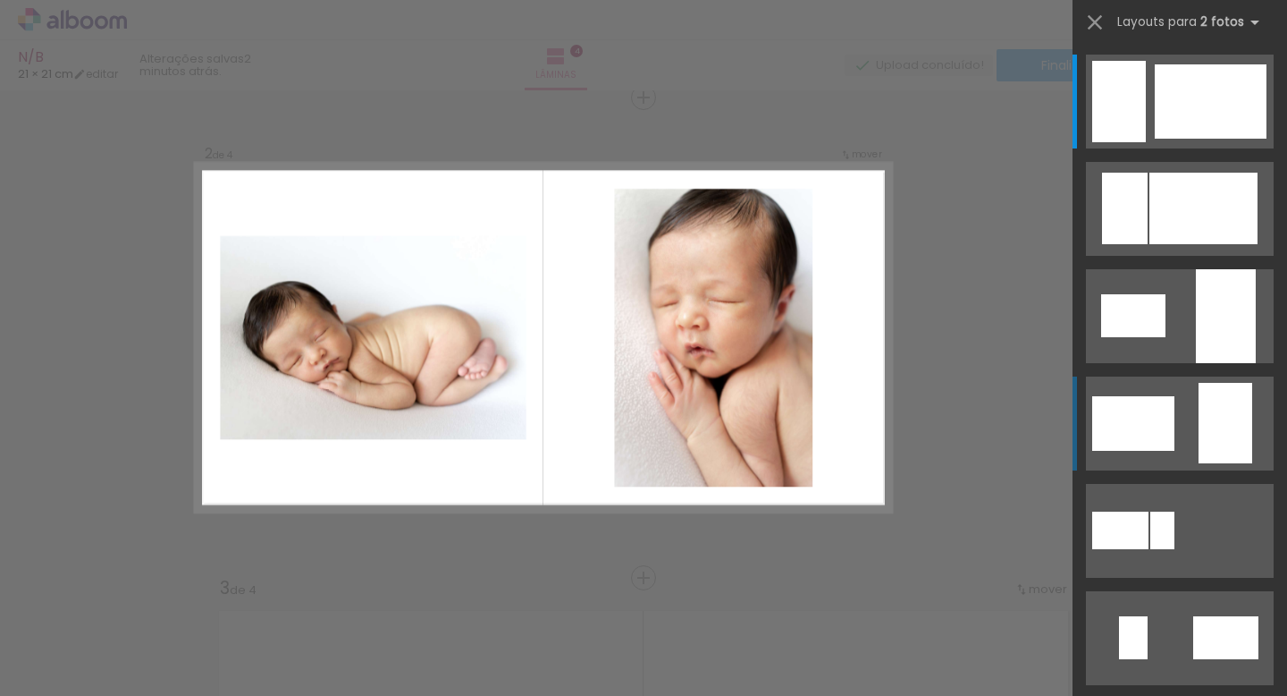
click at [1194, 423] on quentale-layouter at bounding box center [1180, 423] width 188 height 94
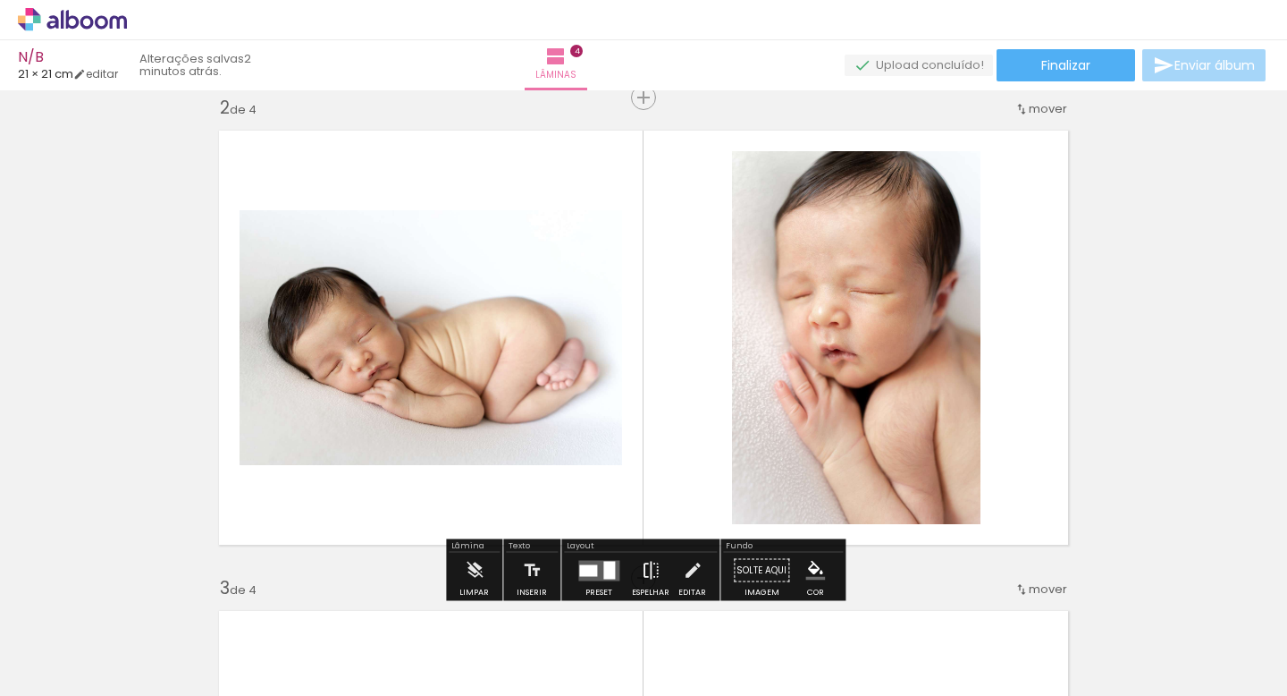
click at [653, 567] on iron-icon at bounding box center [651, 571] width 20 height 36
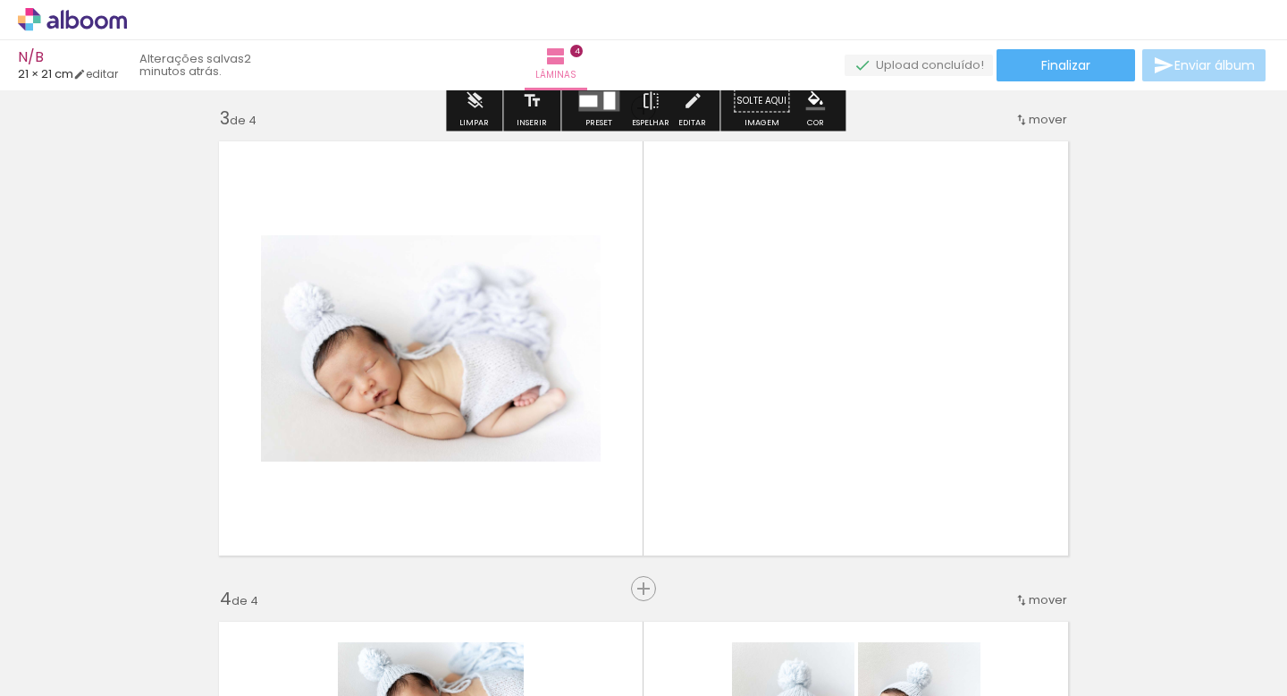
scroll to position [989, 0]
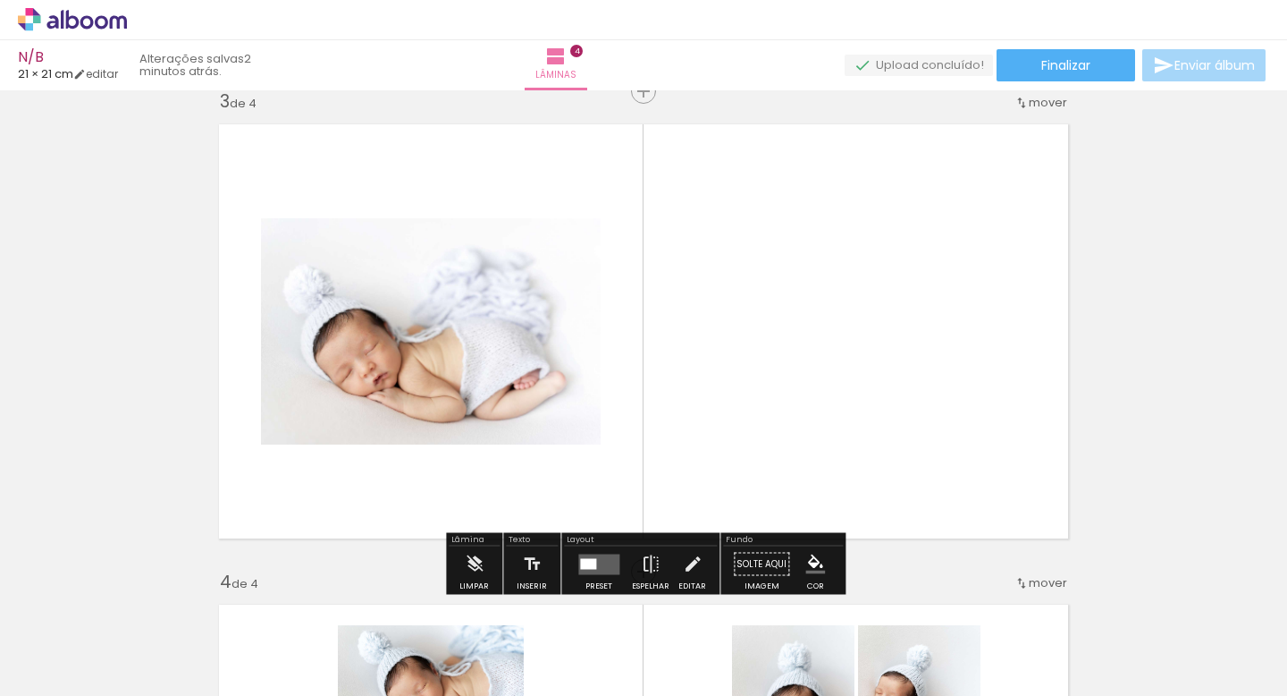
click at [514, 373] on quentale-photo at bounding box center [431, 331] width 340 height 226
click at [589, 561] on div at bounding box center [588, 563] width 16 height 11
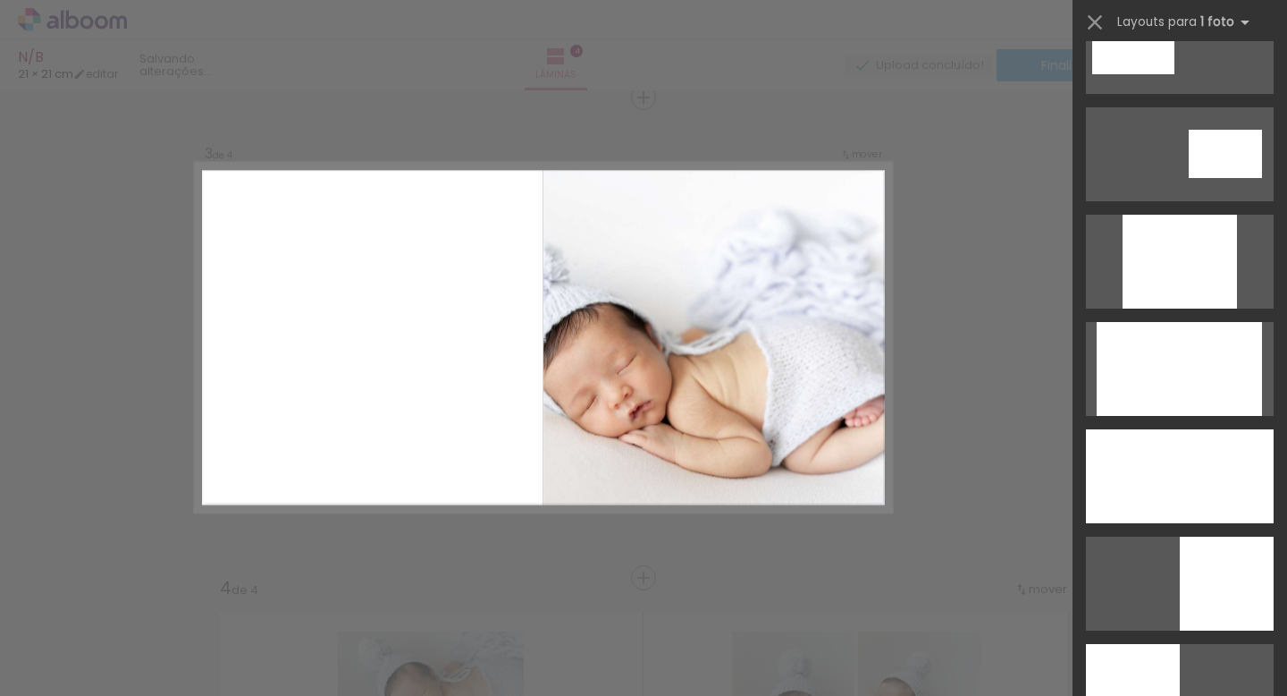
scroll to position [912, 0]
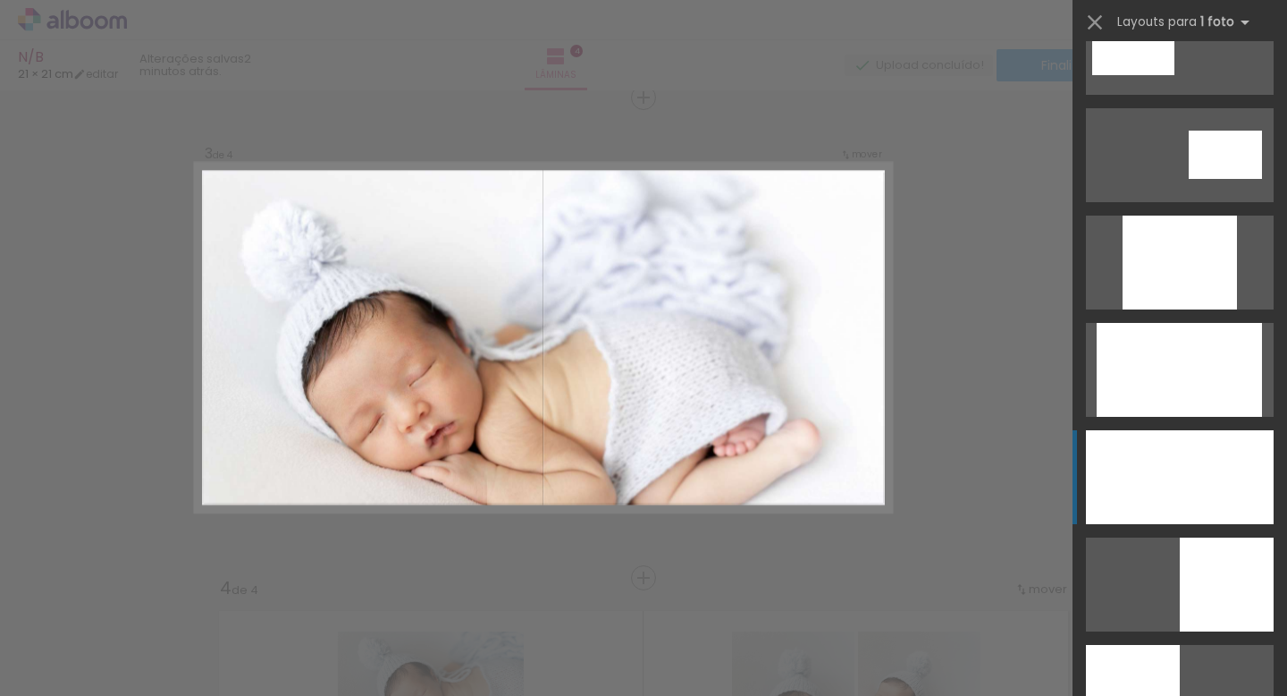
click at [1171, 490] on div at bounding box center [1180, 477] width 188 height 94
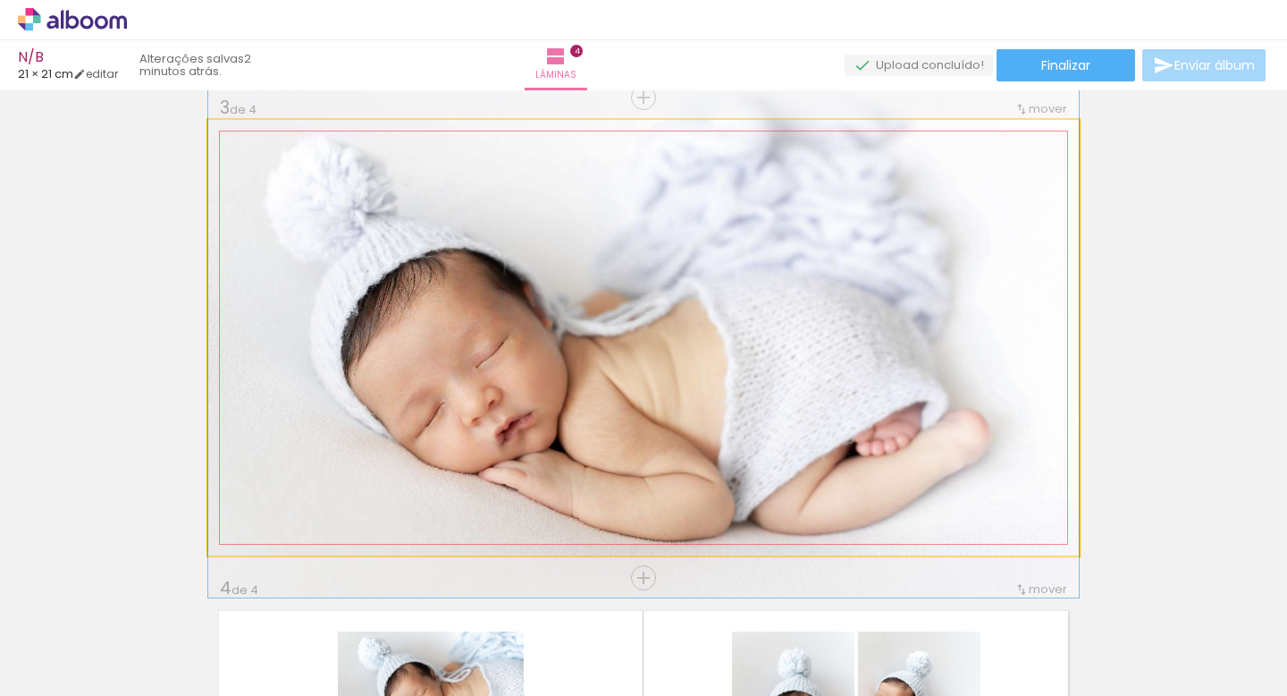
drag, startPoint x: 663, startPoint y: 434, endPoint x: 664, endPoint y: 402, distance: 31.3
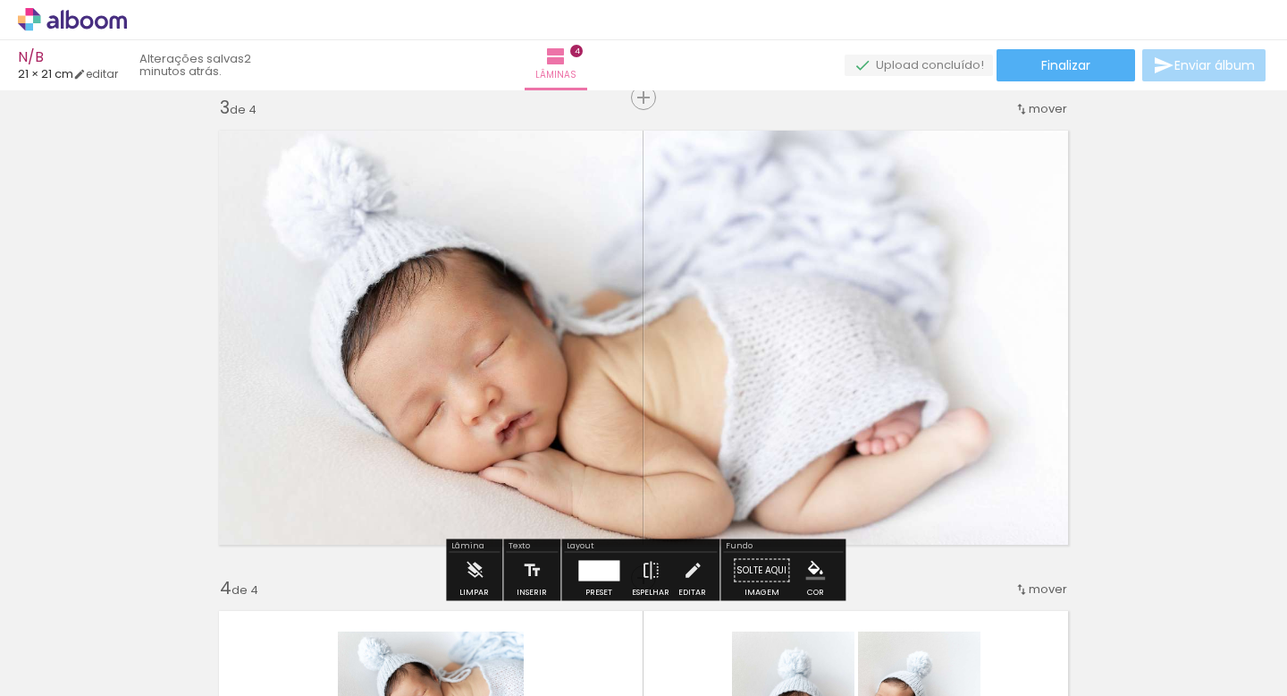
click at [1169, 376] on div "Inserir lâmina 1 de 4 Inserir lâmina 2 de 4 Inserir lâmina 3 de 4 Inserir lâmin…" at bounding box center [643, 314] width 1287 height 2401
click at [1165, 360] on div "Inserir lâmina 1 de 4 Inserir lâmina 2 de 4 Inserir lâmina 3 de 4 Inserir lâmin…" at bounding box center [643, 314] width 1287 height 2401
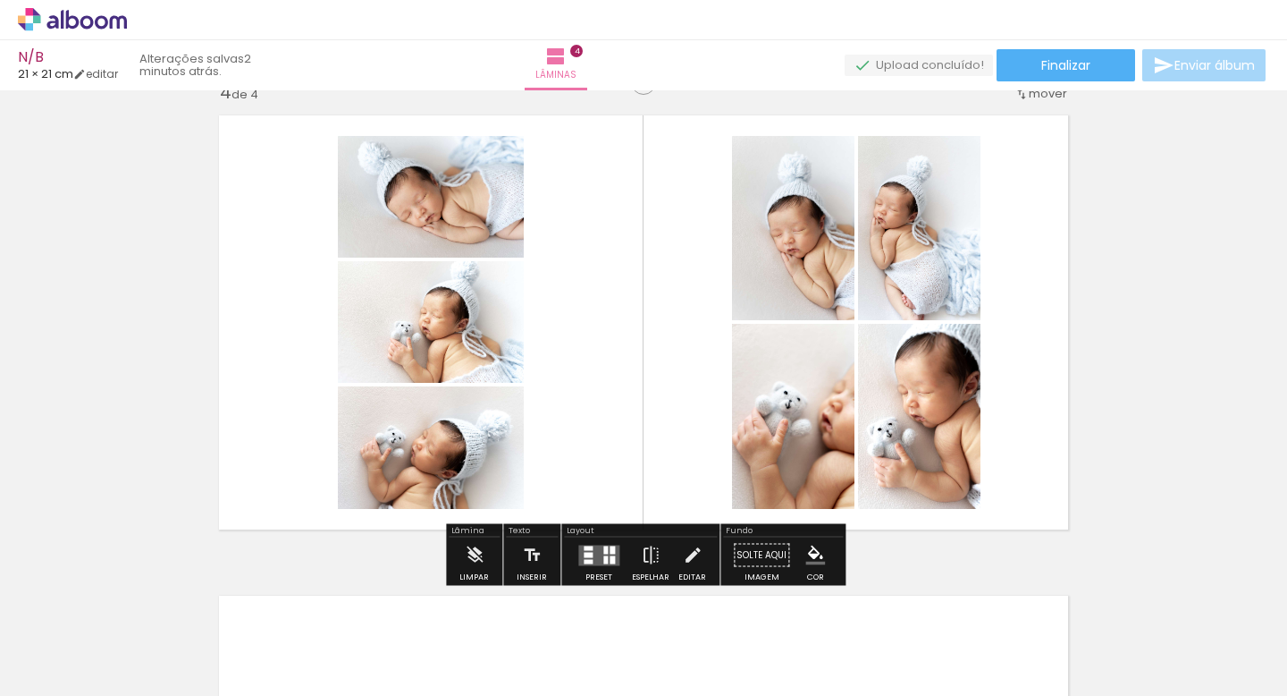
scroll to position [1474, 0]
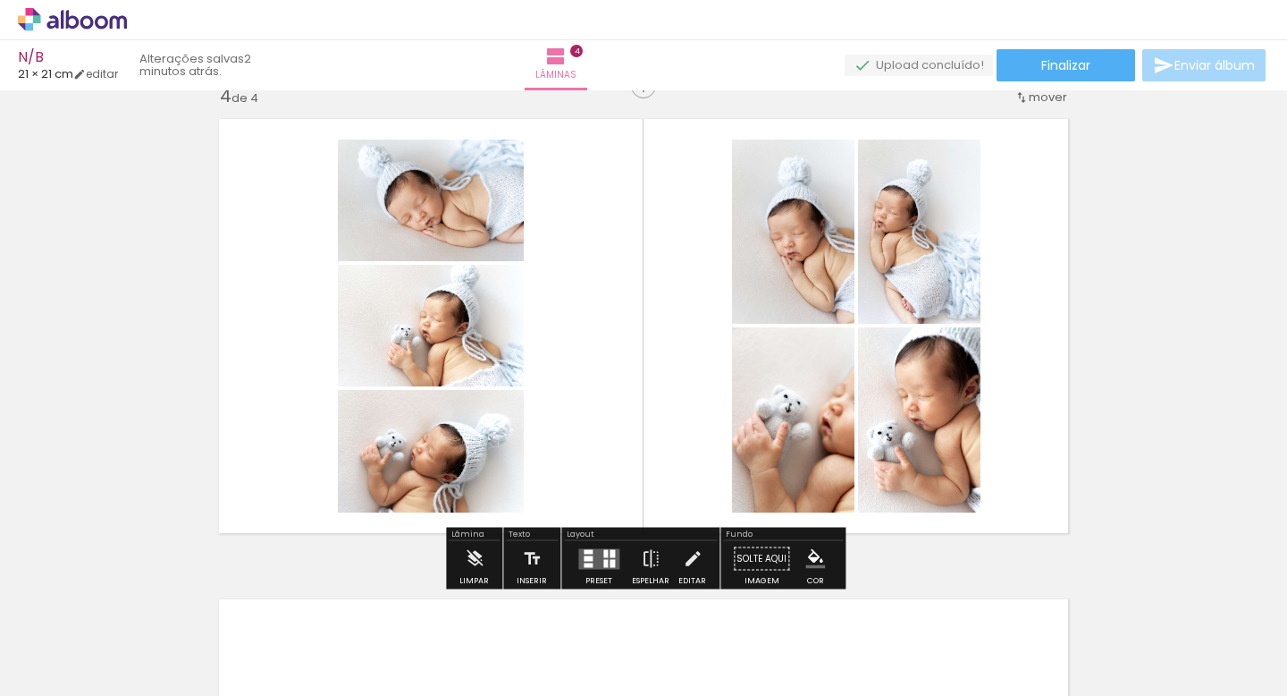
click at [584, 411] on quentale-layouter at bounding box center [643, 325] width 871 height 435
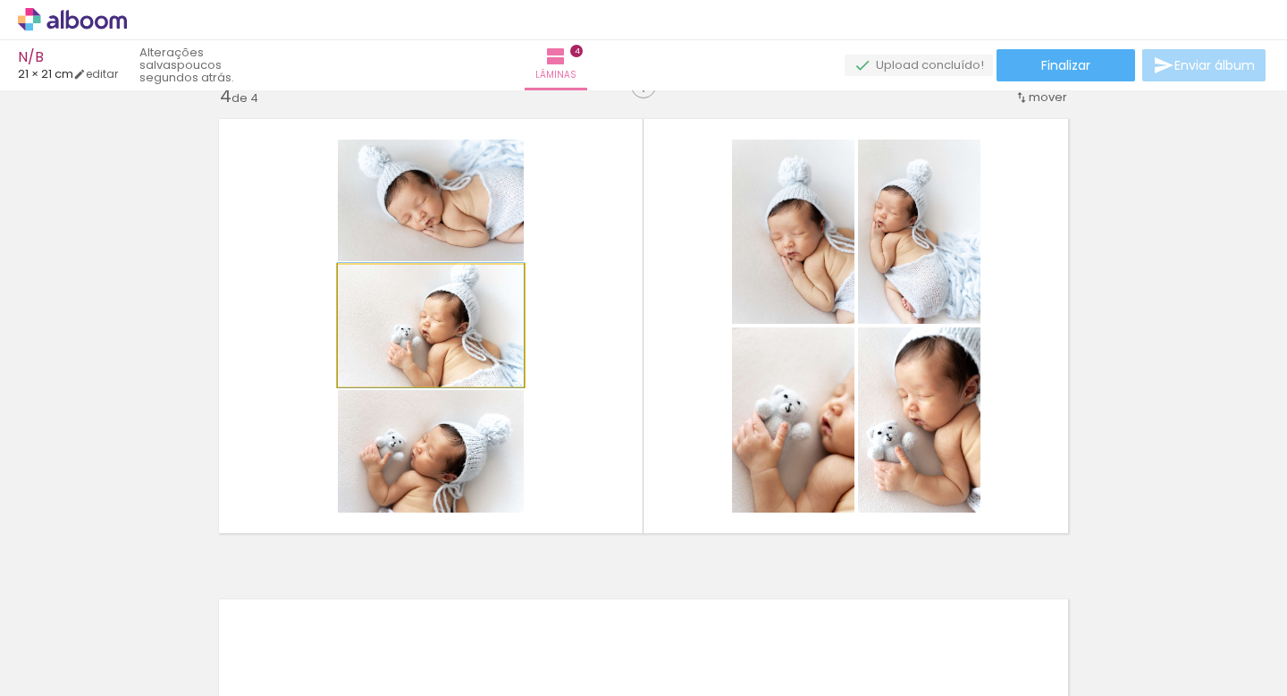
click at [355, 281] on iron-icon at bounding box center [357, 283] width 18 height 18
drag, startPoint x: 383, startPoint y: 285, endPoint x: 280, endPoint y: 272, distance: 103.7
click at [280, 272] on quentale-layouter at bounding box center [643, 325] width 871 height 435
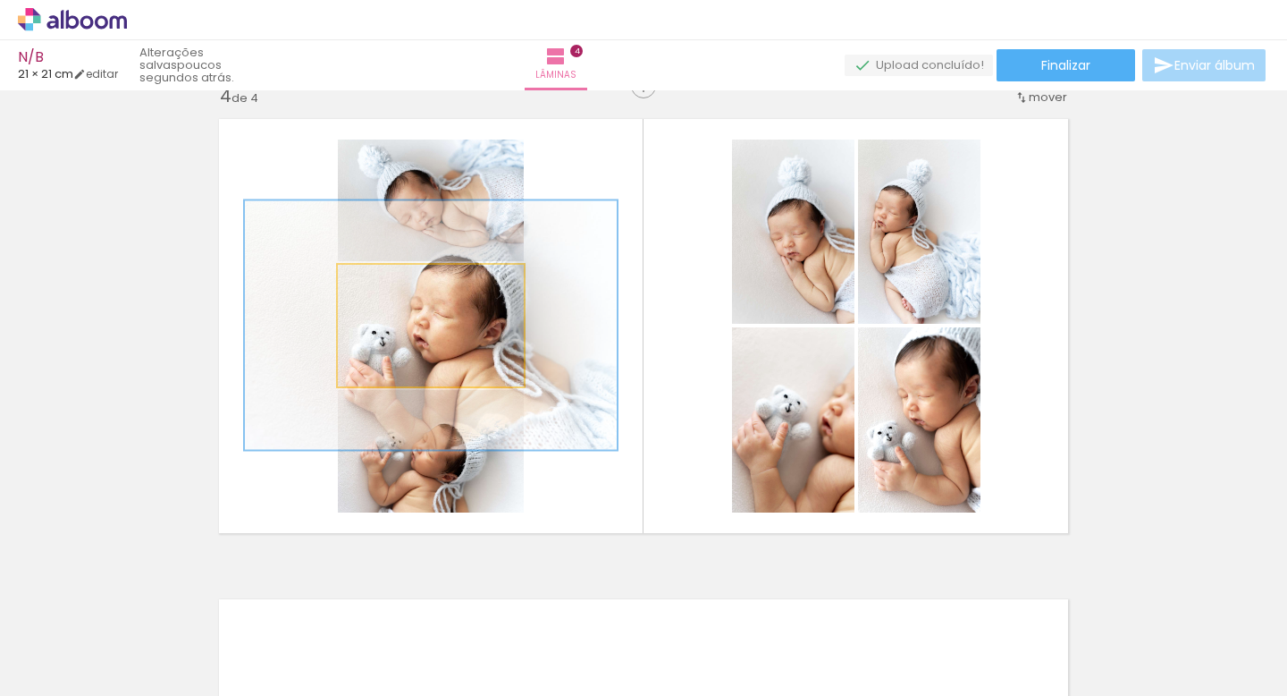
type paper-slider "200"
drag, startPoint x: 379, startPoint y: 283, endPoint x: 474, endPoint y: 291, distance: 95.1
click at [474, 269] on div "P&B Largura Cor" at bounding box center [435, 269] width 186 height 0
click at [471, 346] on quentale-photo at bounding box center [431, 326] width 186 height 122
click at [477, 340] on quentale-photo at bounding box center [431, 326] width 186 height 122
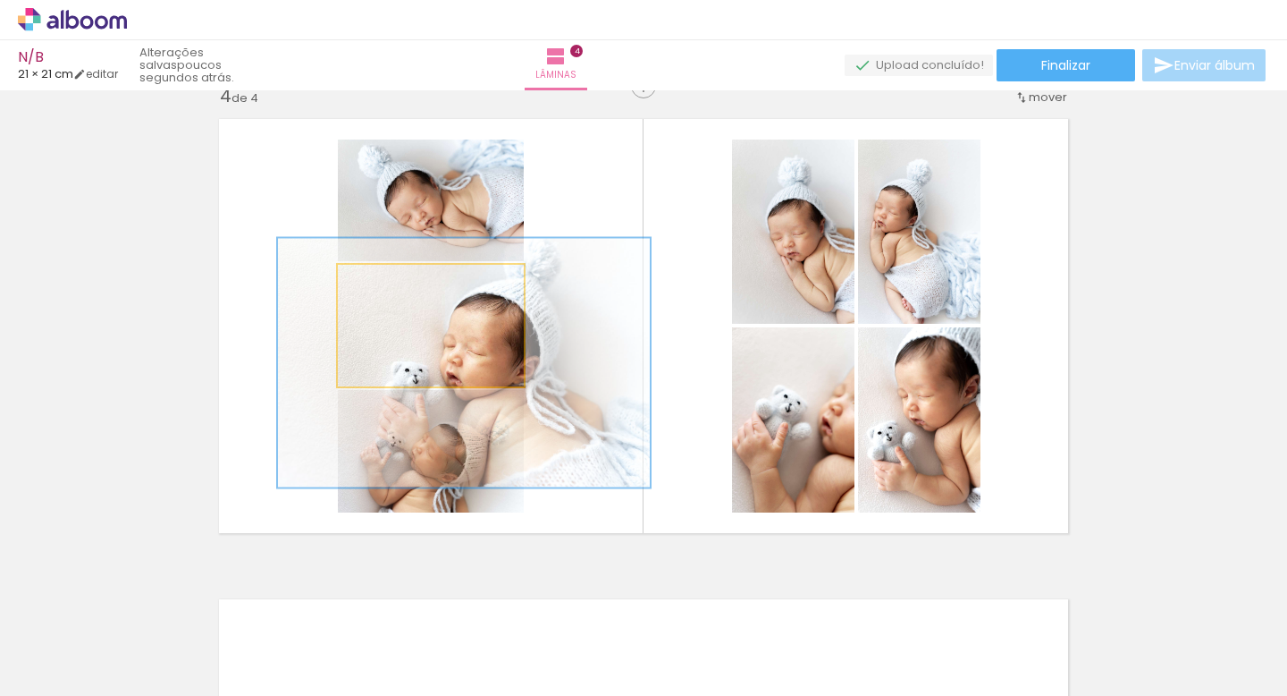
drag, startPoint x: 477, startPoint y: 340, endPoint x: 510, endPoint y: 377, distance: 50.0
click at [510, 377] on div at bounding box center [464, 363] width 372 height 249
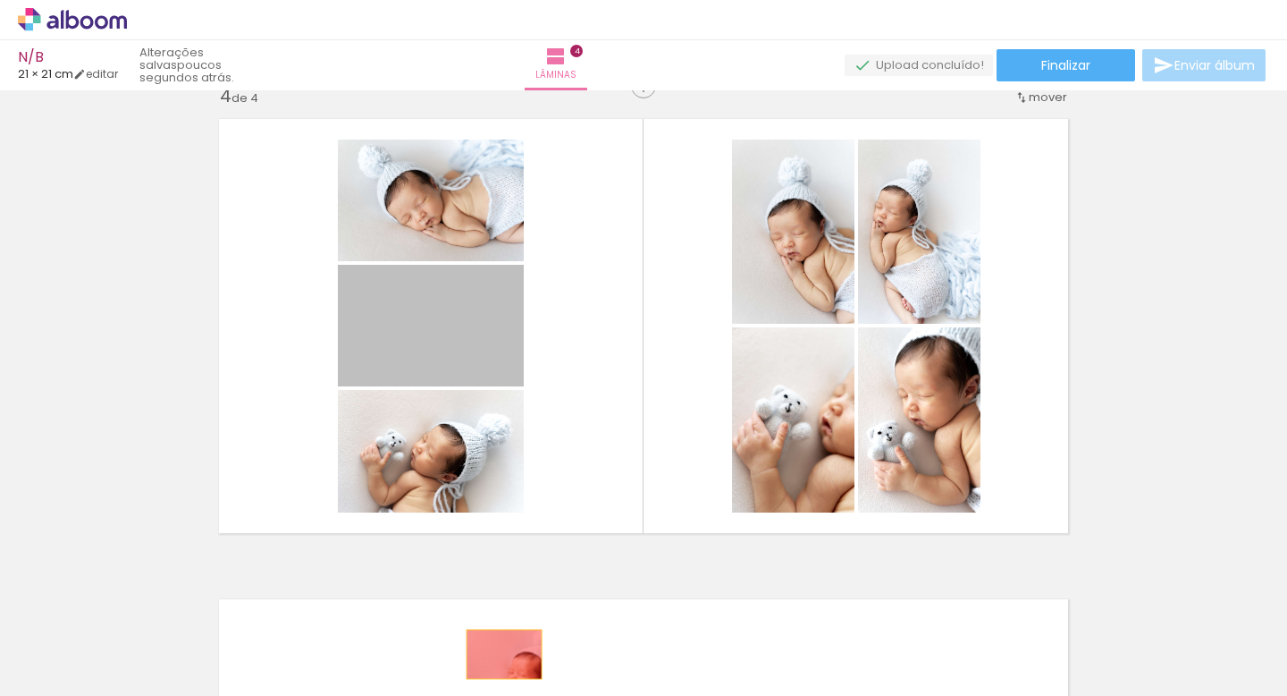
drag, startPoint x: 494, startPoint y: 327, endPoint x: 501, endPoint y: 650, distance: 322.8
click at [501, 650] on quentale-workspace at bounding box center [643, 348] width 1287 height 696
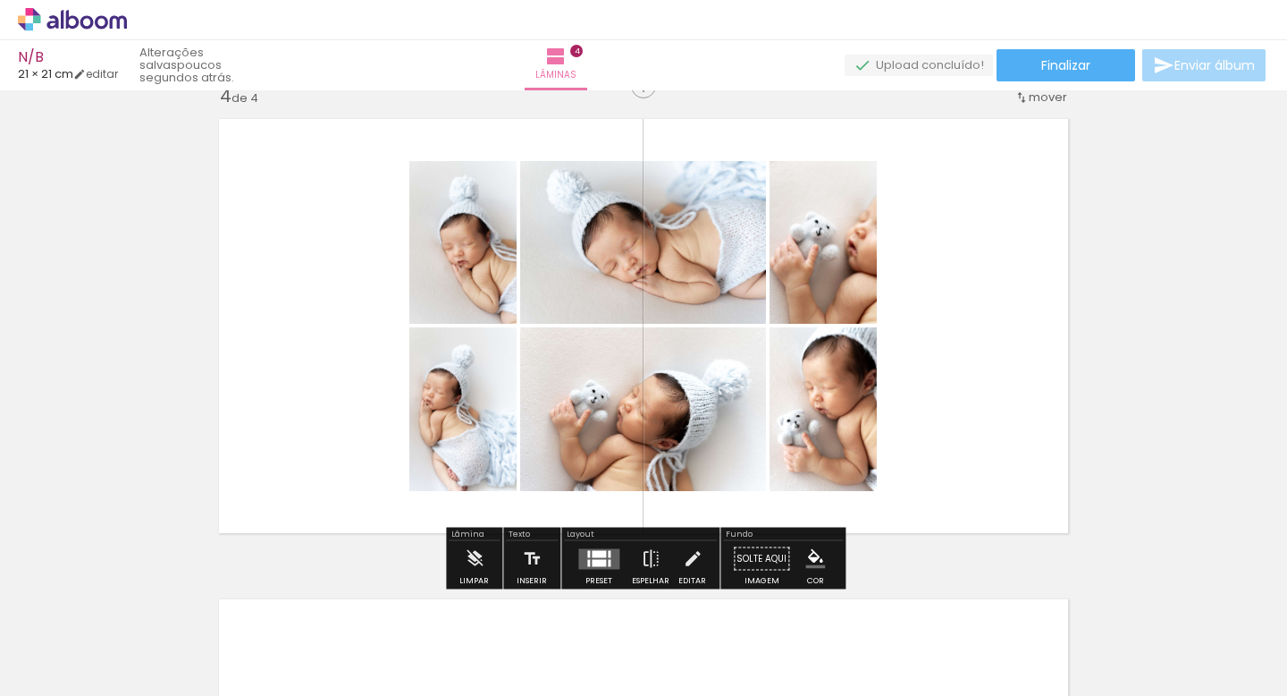
click at [608, 557] on quentale-layouter at bounding box center [598, 558] width 41 height 21
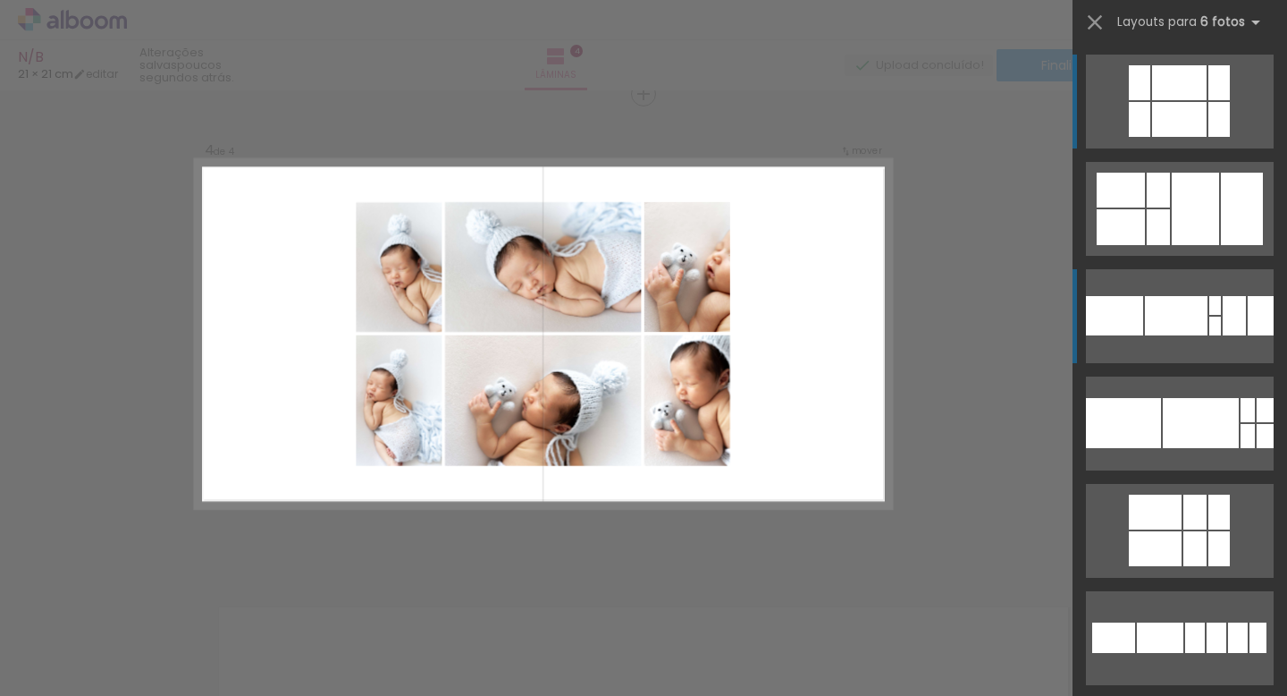
scroll to position [1463, 0]
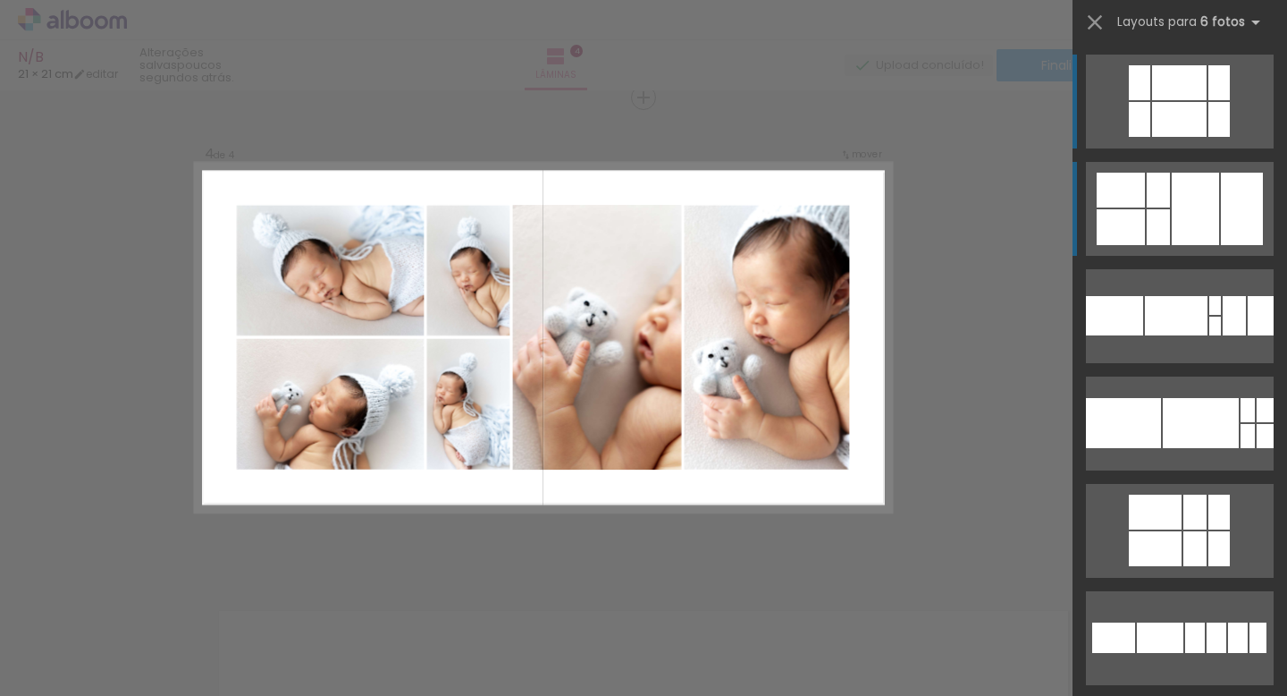
click at [1169, 199] on div at bounding box center [1158, 190] width 23 height 35
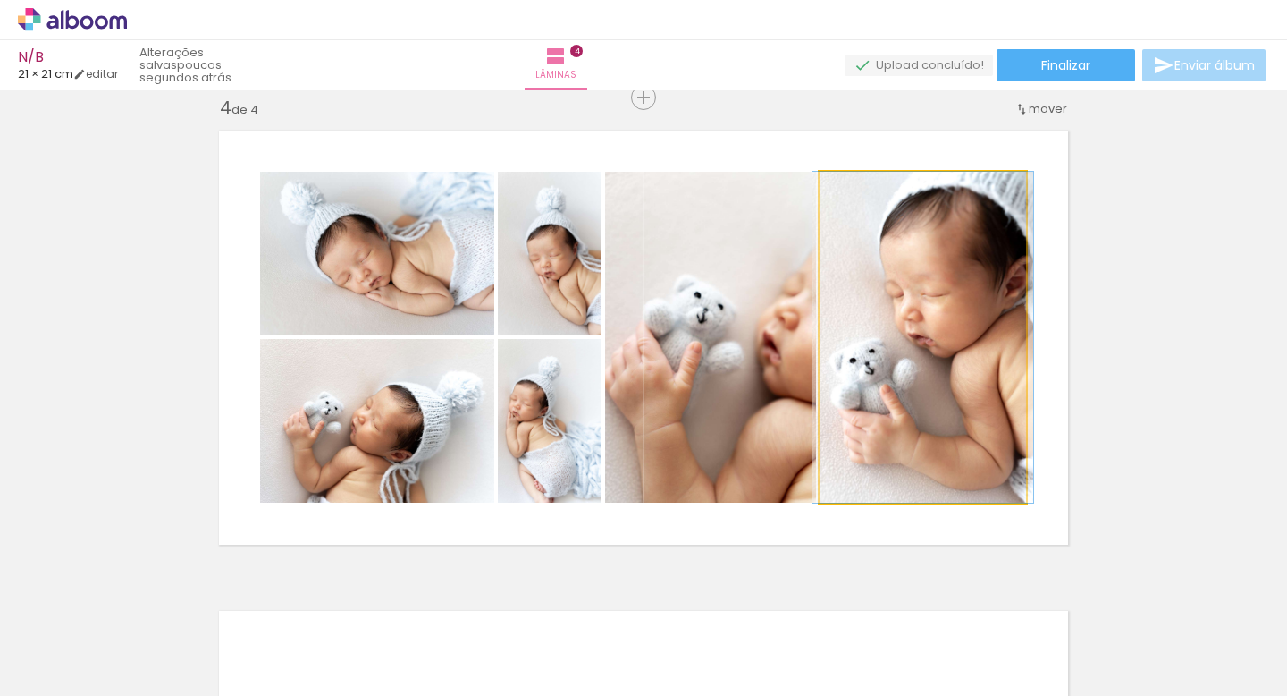
click at [889, 419] on quentale-photo at bounding box center [923, 337] width 207 height 331
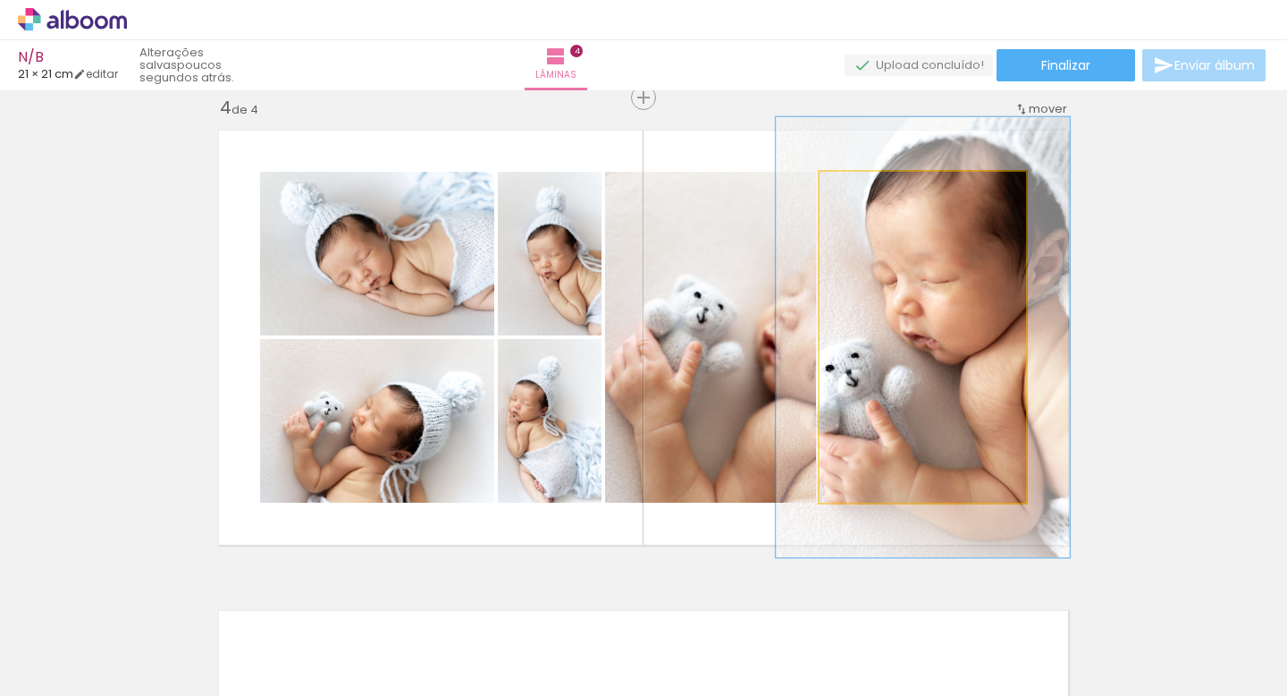
drag, startPoint x: 861, startPoint y: 190, endPoint x: 882, endPoint y: 193, distance: 20.9
click at [882, 193] on div at bounding box center [882, 190] width 16 height 16
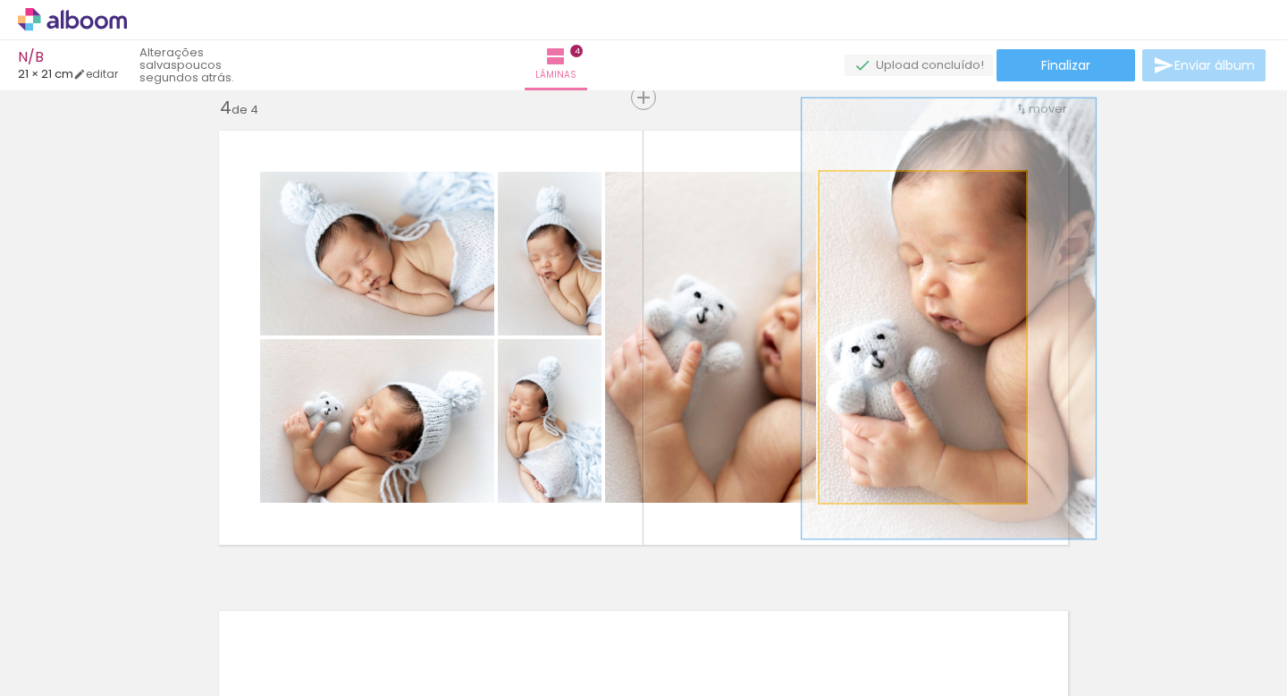
drag, startPoint x: 901, startPoint y: 400, endPoint x: 927, endPoint y: 381, distance: 32.0
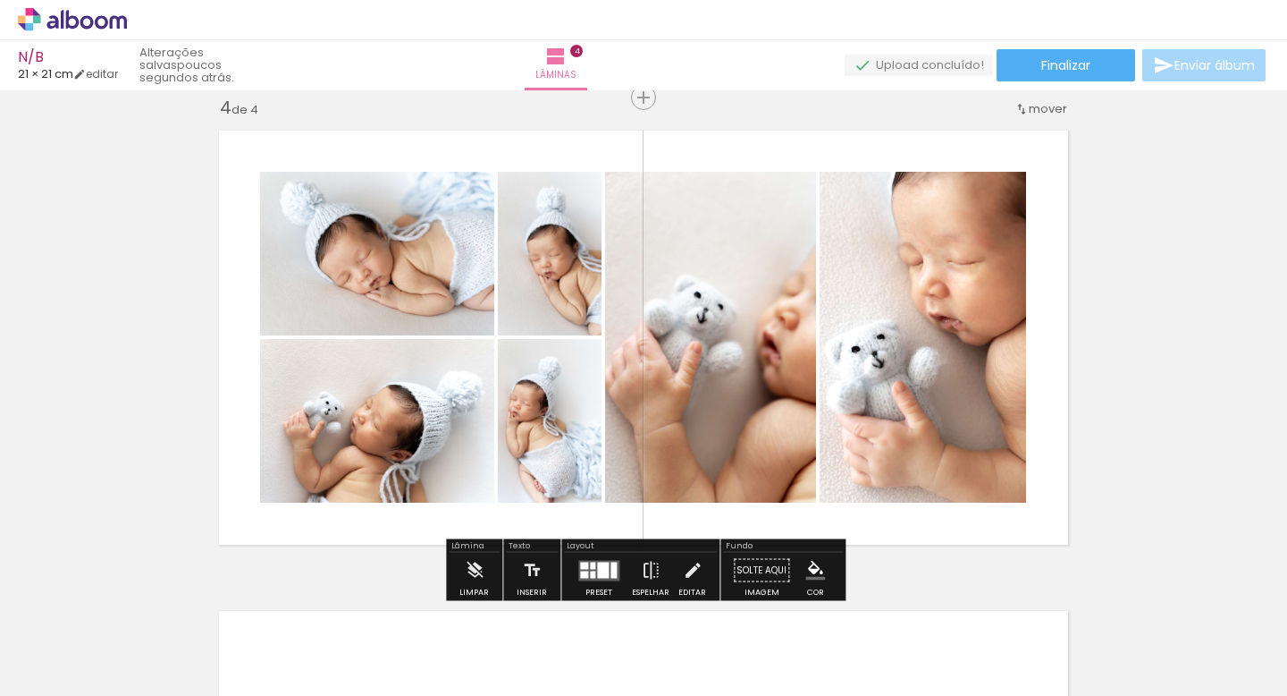
click at [913, 342] on quentale-photo at bounding box center [923, 337] width 207 height 331
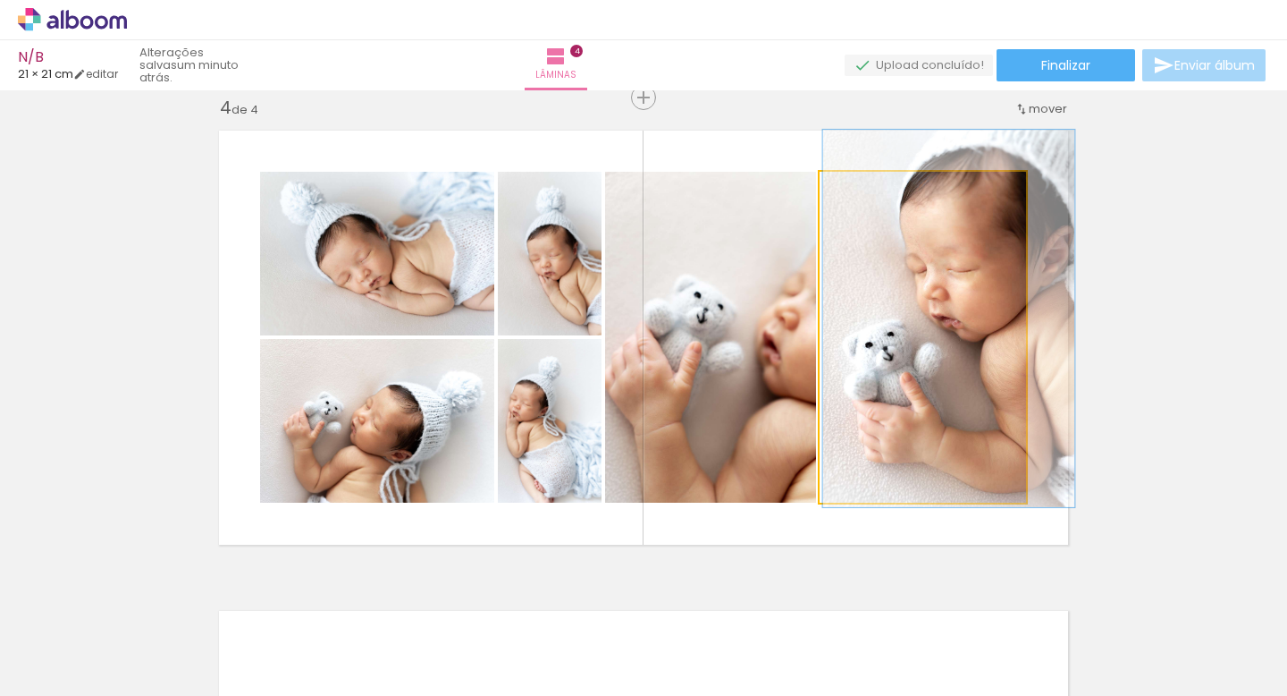
type paper-slider "114"
drag, startPoint x: 884, startPoint y: 190, endPoint x: 872, endPoint y: 190, distance: 12.5
click at [872, 190] on div at bounding box center [872, 190] width 16 height 16
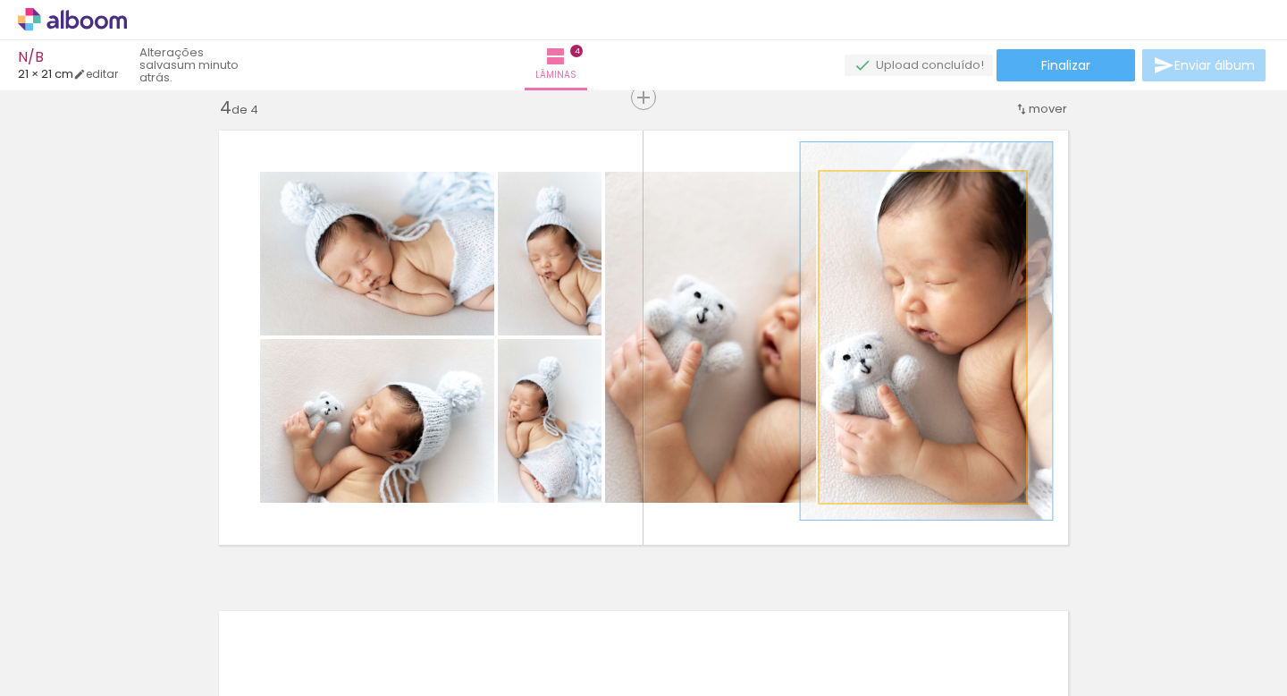
drag, startPoint x: 958, startPoint y: 329, endPoint x: 935, endPoint y: 342, distance: 25.6
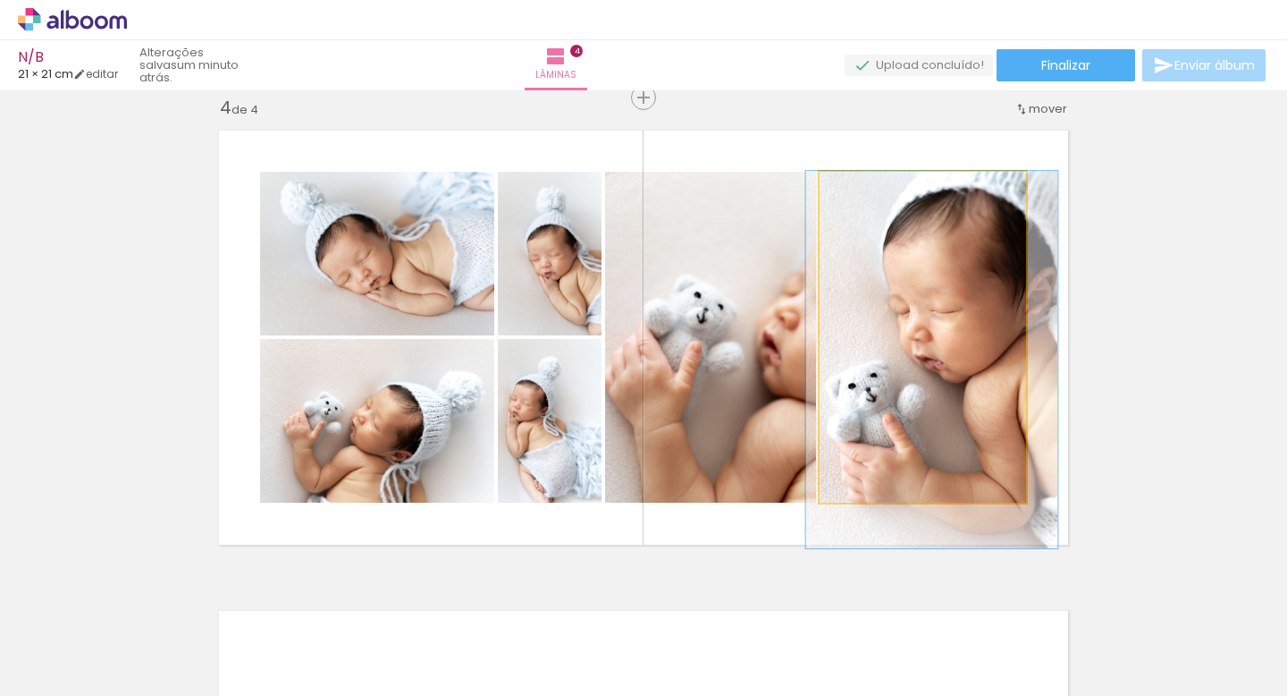
drag, startPoint x: 959, startPoint y: 366, endPoint x: 963, endPoint y: 407, distance: 41.3
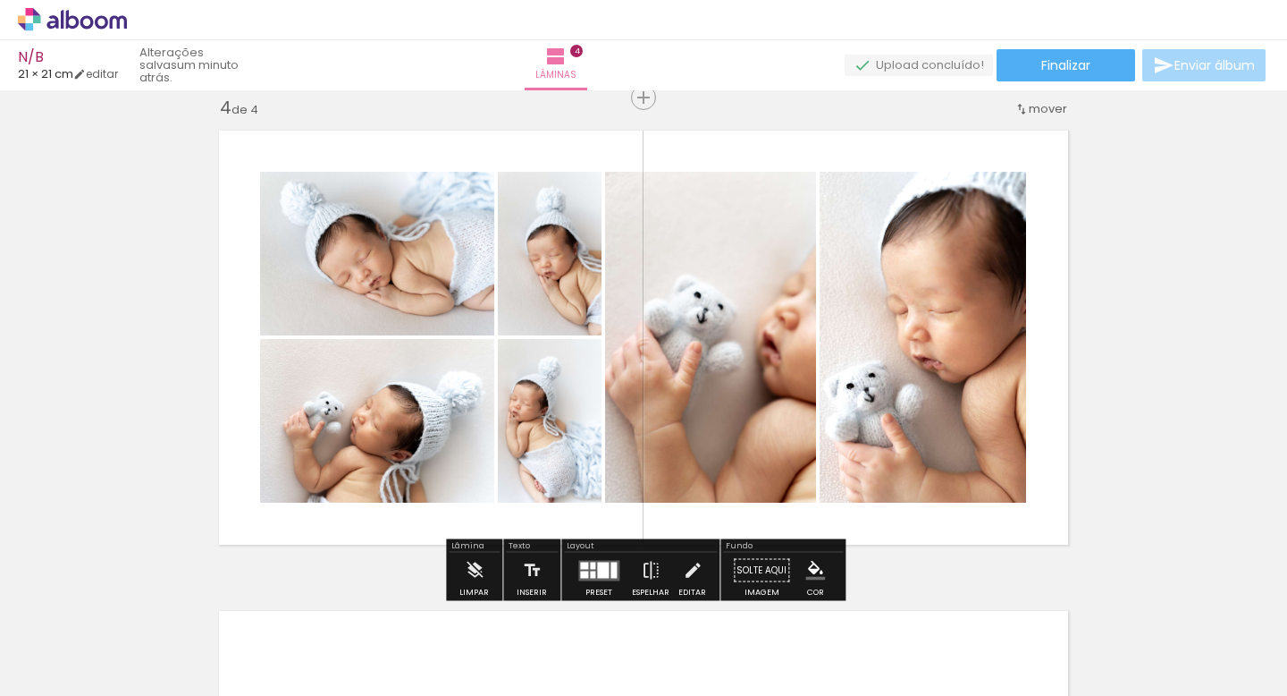
click at [781, 362] on quentale-photo at bounding box center [710, 337] width 211 height 331
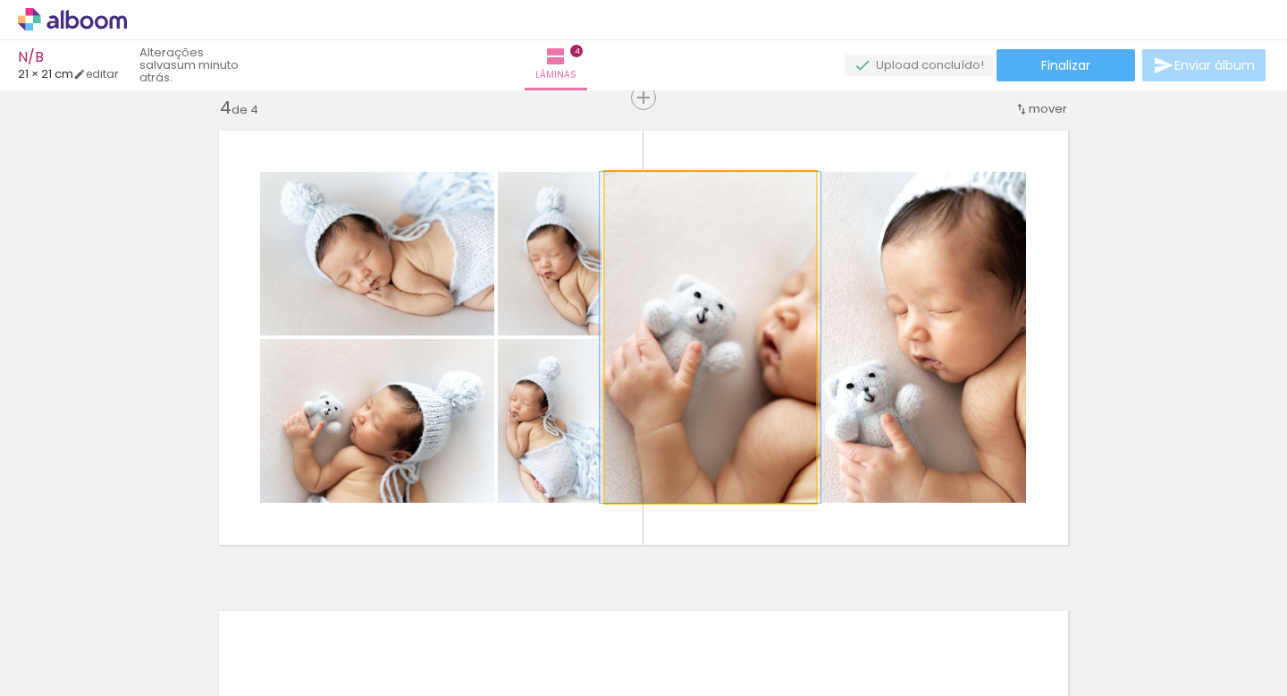
type paper-slider "100"
drag, startPoint x: 646, startPoint y: 184, endPoint x: 590, endPoint y: 179, distance: 55.7
click at [0, 0] on slot at bounding box center [0, 0] width 0 height 0
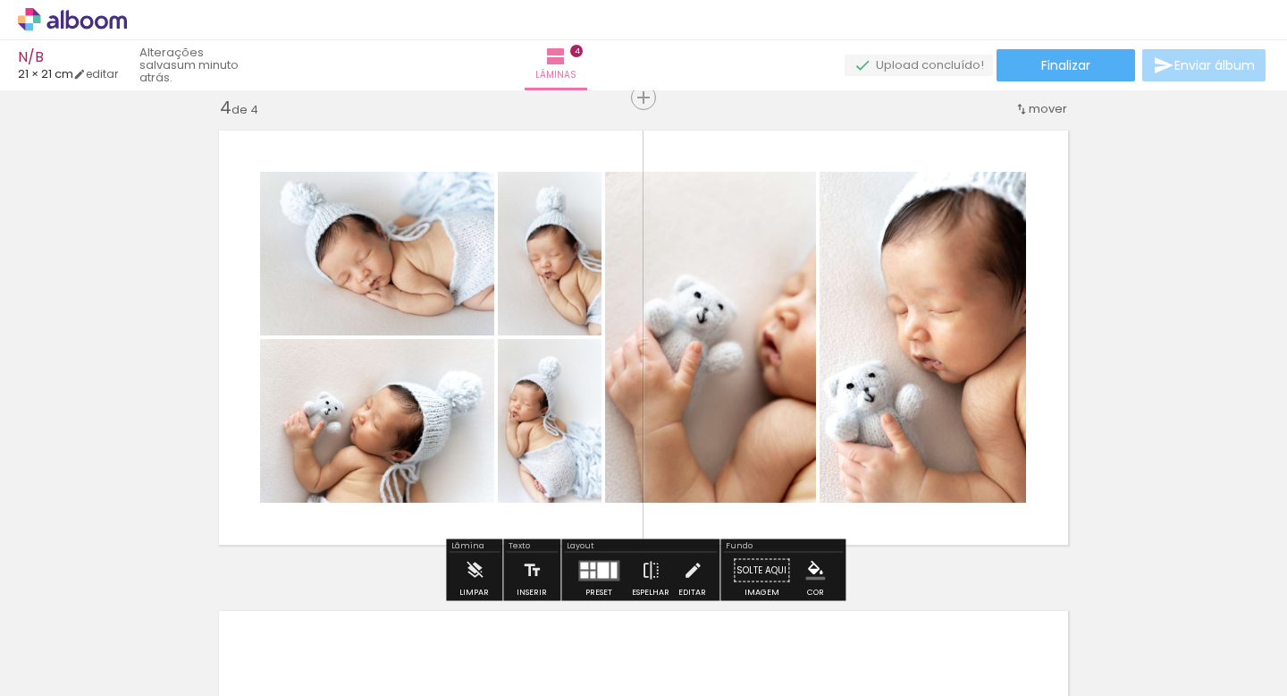
click at [1028, 333] on quentale-layouter at bounding box center [643, 337] width 871 height 435
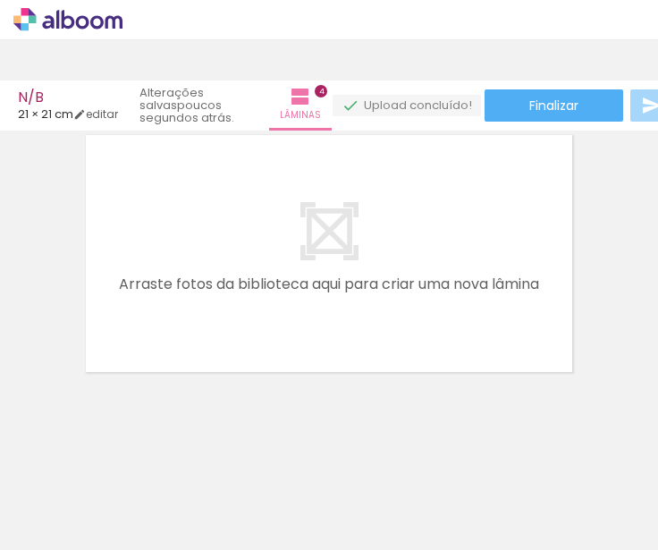
scroll to position [0, 1571]
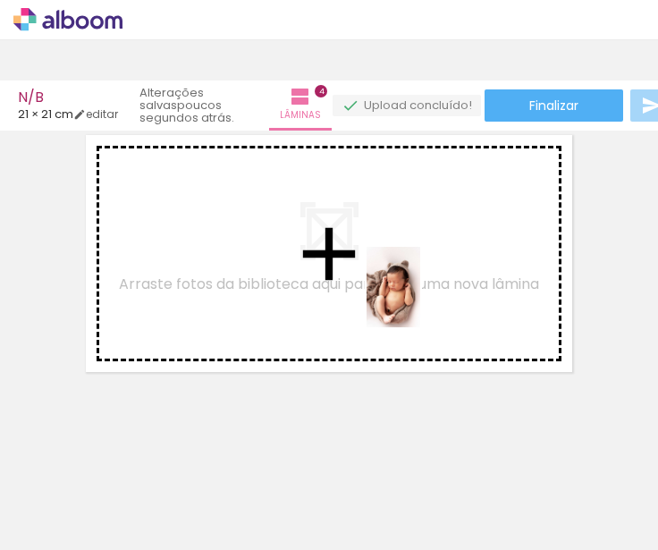
drag, startPoint x: 426, startPoint y: 499, endPoint x: 420, endPoint y: 300, distance: 198.6
click at [420, 300] on quentale-workspace at bounding box center [329, 275] width 658 height 550
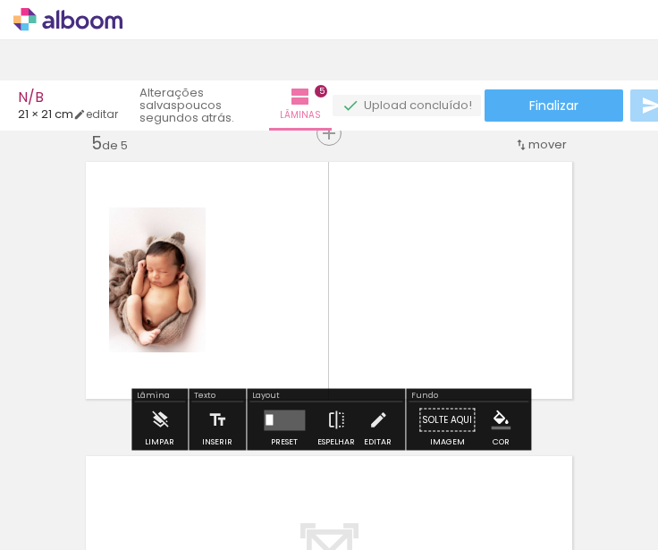
scroll to position [1199, 0]
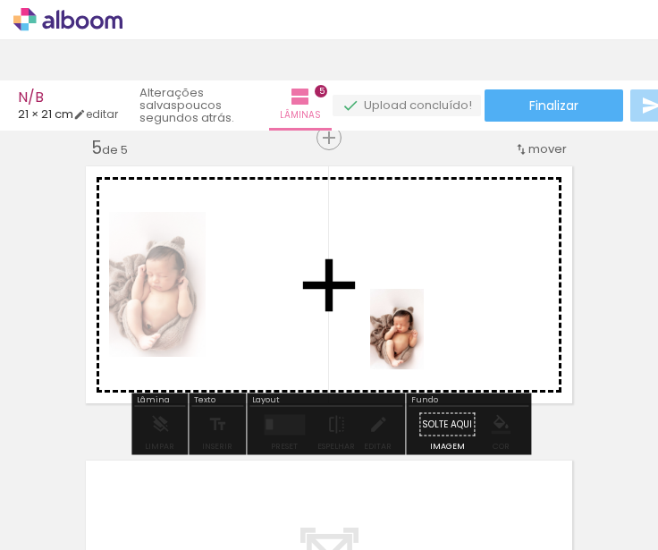
drag, startPoint x: 503, startPoint y: 506, endPoint x: 424, endPoint y: 342, distance: 181.9
click at [424, 342] on quentale-workspace at bounding box center [329, 275] width 658 height 550
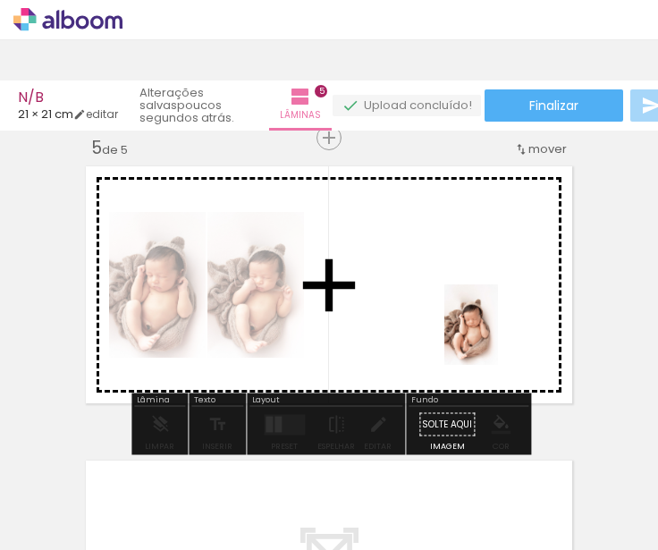
drag, startPoint x: 631, startPoint y: 503, endPoint x: 491, endPoint y: 332, distance: 221.7
click at [491, 332] on quentale-workspace at bounding box center [329, 275] width 658 height 550
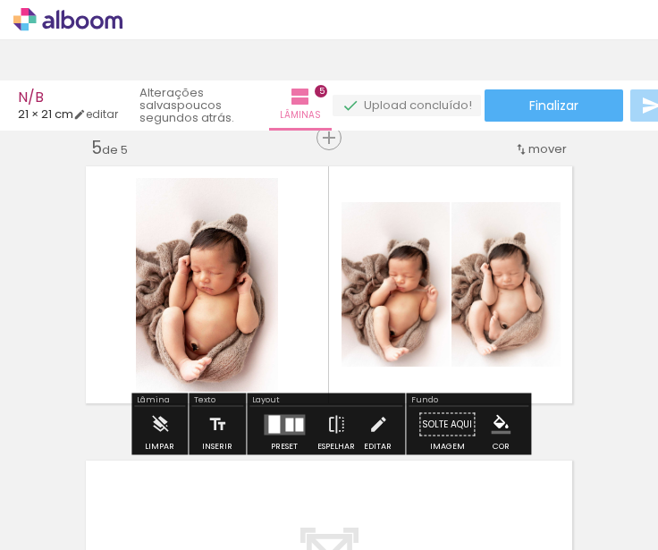
scroll to position [0, 1702]
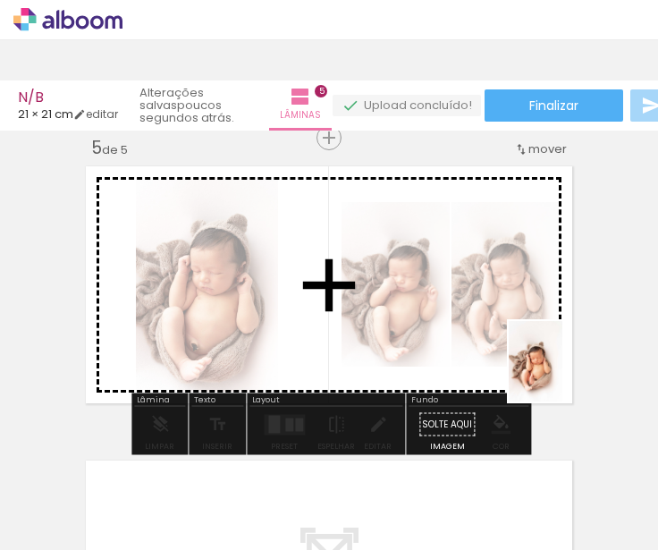
drag, startPoint x: 603, startPoint y: 515, endPoint x: 560, endPoint y: 373, distance: 148.5
click at [560, 373] on quentale-workspace at bounding box center [329, 275] width 658 height 550
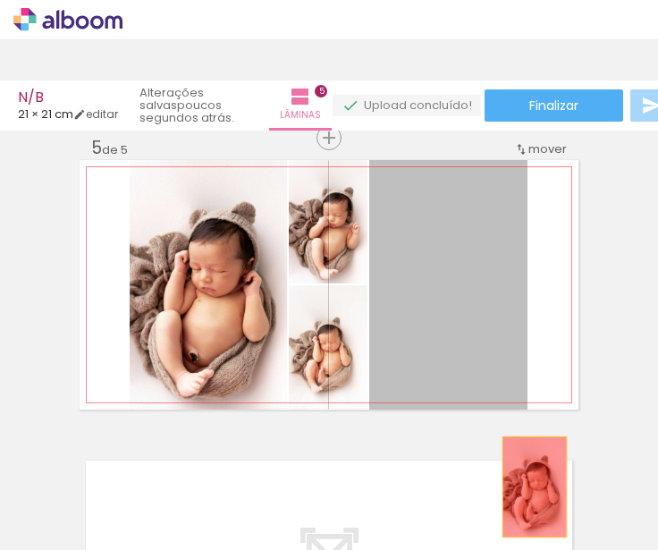
drag, startPoint x: 449, startPoint y: 317, endPoint x: 535, endPoint y: 485, distance: 189.5
click at [535, 485] on quentale-workspace at bounding box center [329, 275] width 658 height 550
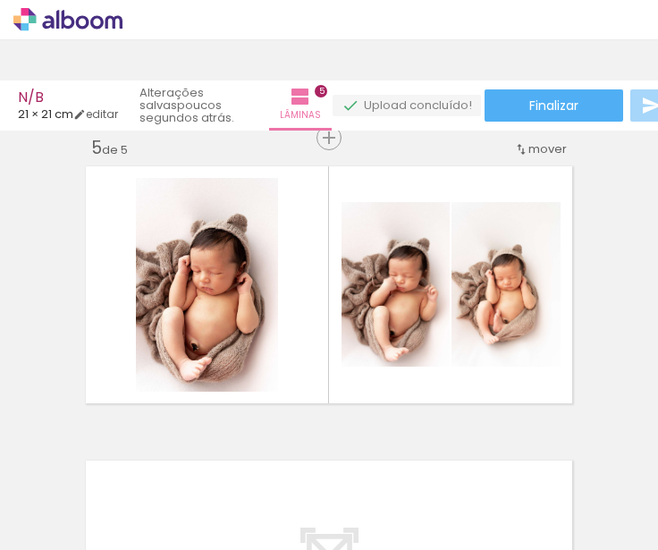
scroll to position [0, 1861]
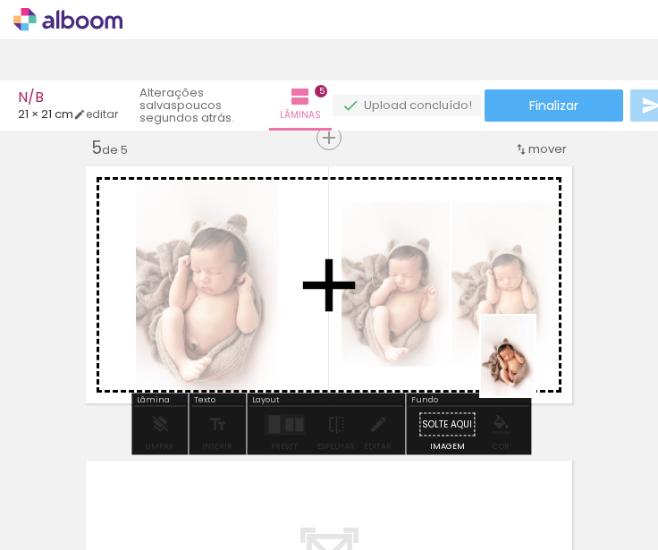
drag, startPoint x: 532, startPoint y: 510, endPoint x: 533, endPoint y: 369, distance: 140.4
click at [533, 369] on quentale-workspace at bounding box center [329, 275] width 658 height 550
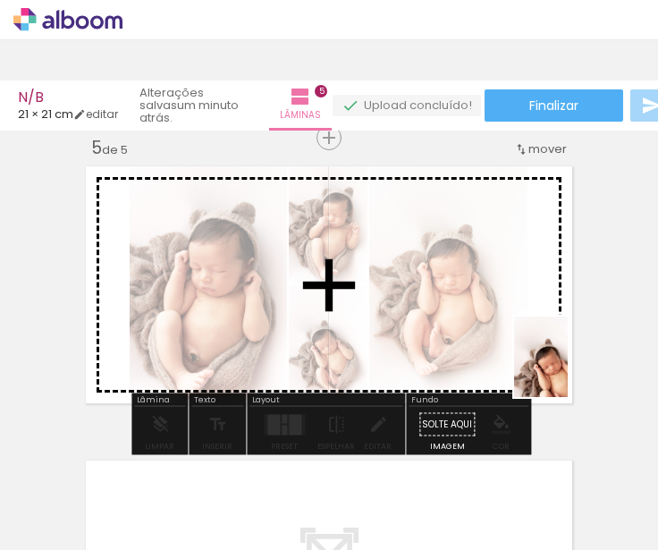
drag, startPoint x: 632, startPoint y: 490, endPoint x: 568, endPoint y: 370, distance: 136.0
click at [568, 370] on quentale-workspace at bounding box center [329, 275] width 658 height 550
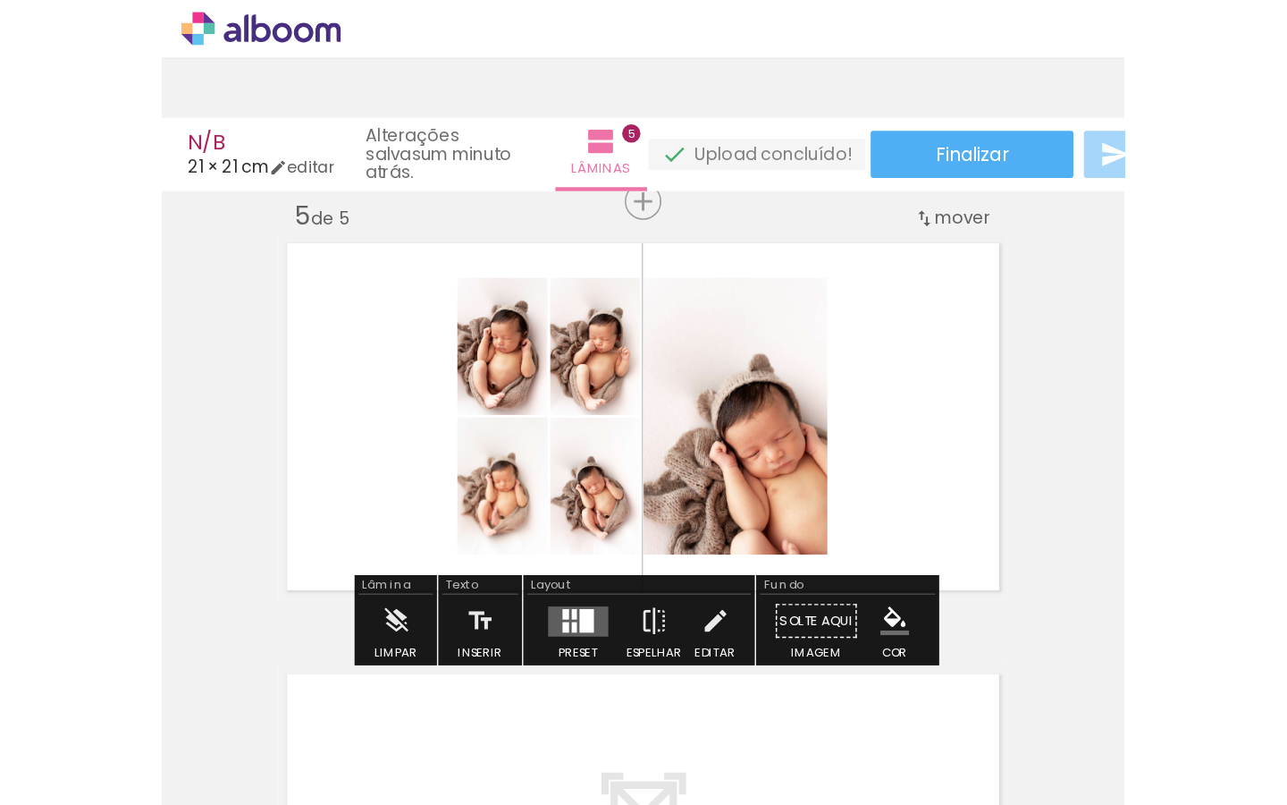
scroll to position [0, 2075]
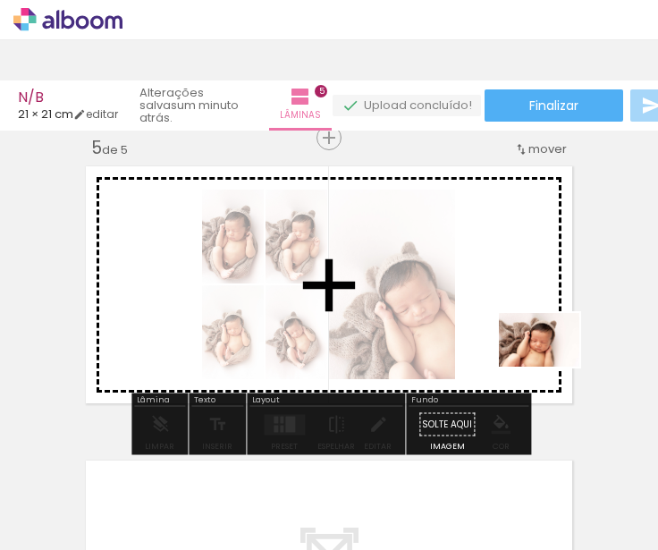
drag, startPoint x: 527, startPoint y: 506, endPoint x: 552, endPoint y: 367, distance: 140.8
click at [552, 367] on quentale-workspace at bounding box center [329, 275] width 658 height 550
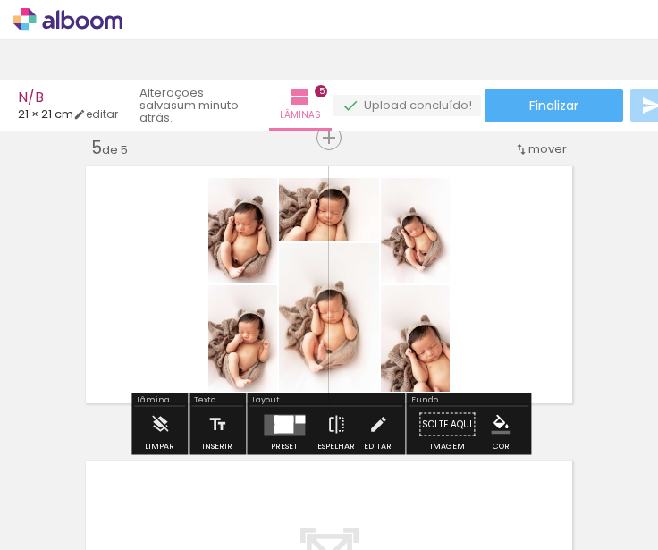
click at [289, 424] on div at bounding box center [283, 424] width 19 height 17
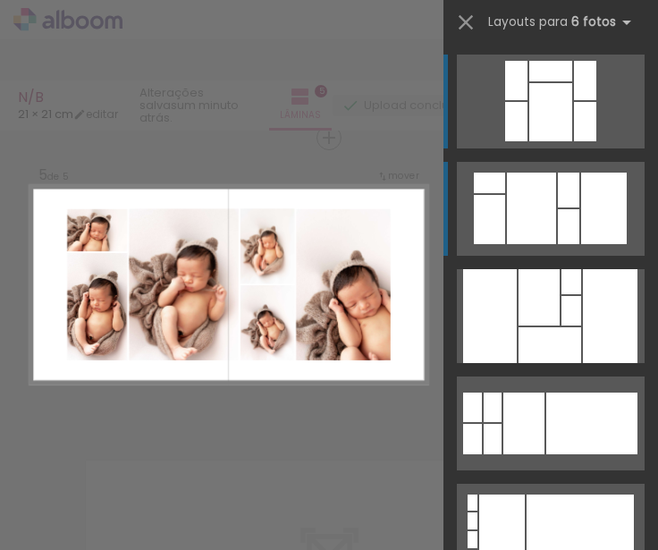
click at [570, 205] on div at bounding box center [568, 190] width 21 height 35
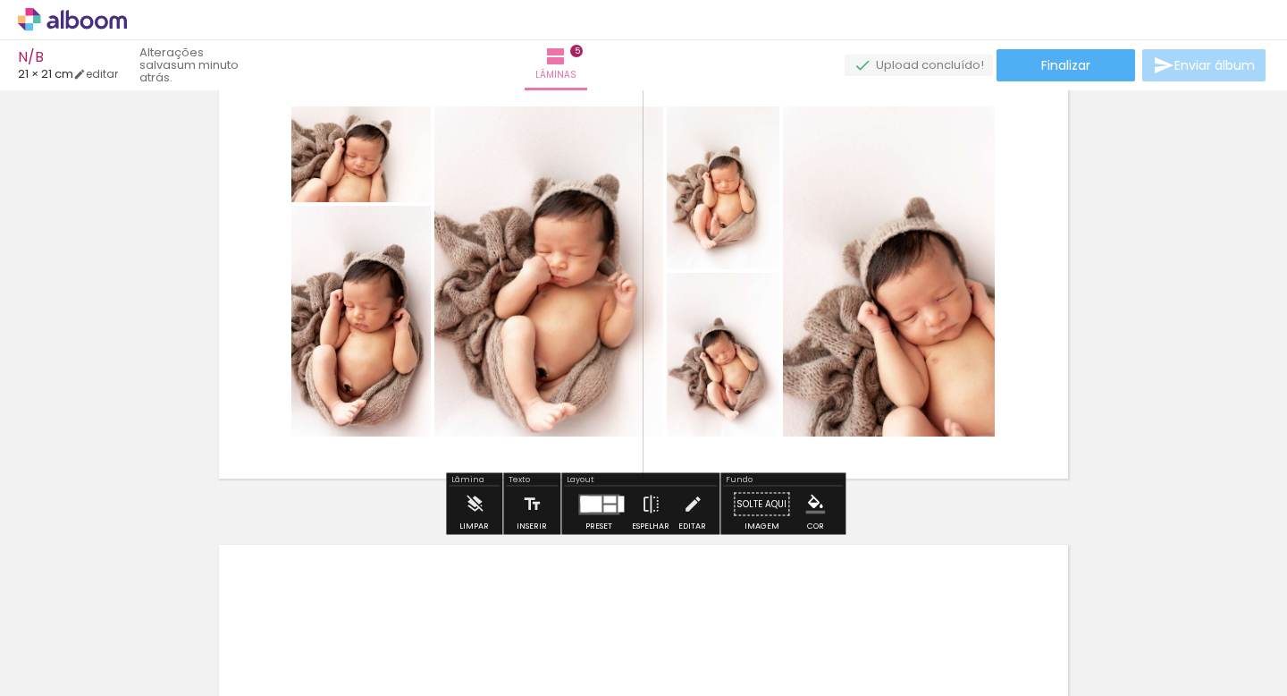
scroll to position [1994, 0]
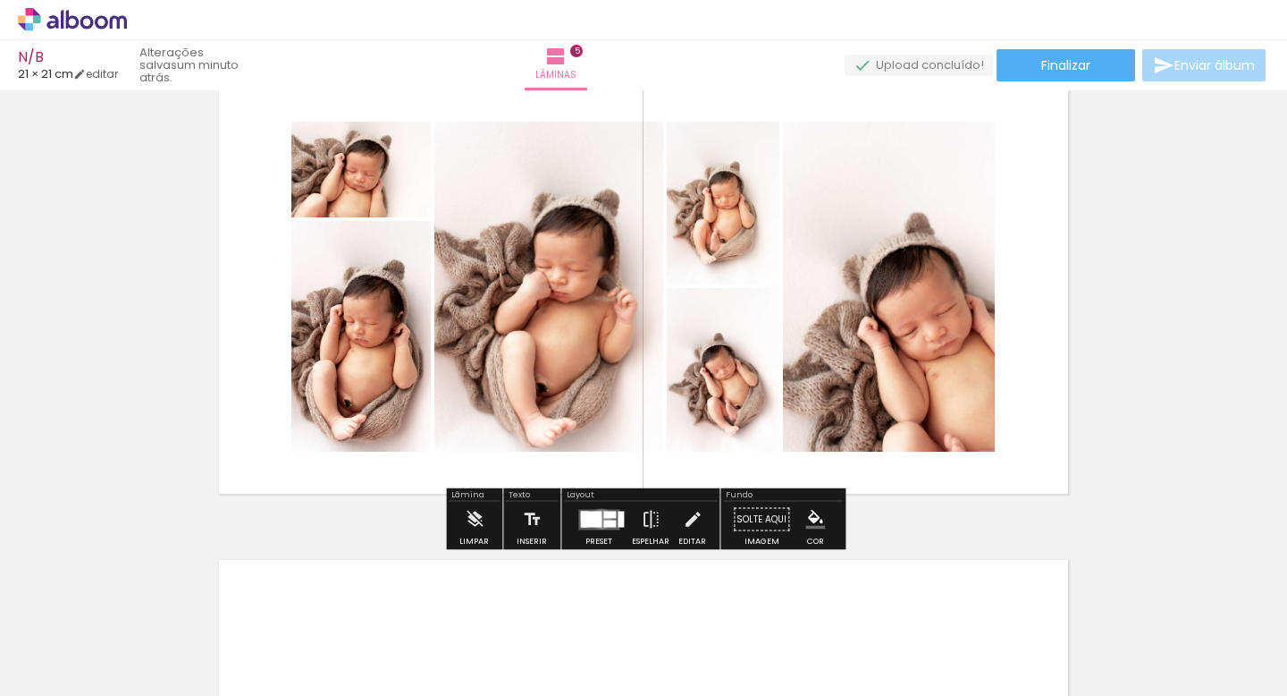
click at [597, 518] on quentale-layouter at bounding box center [598, 519] width 41 height 21
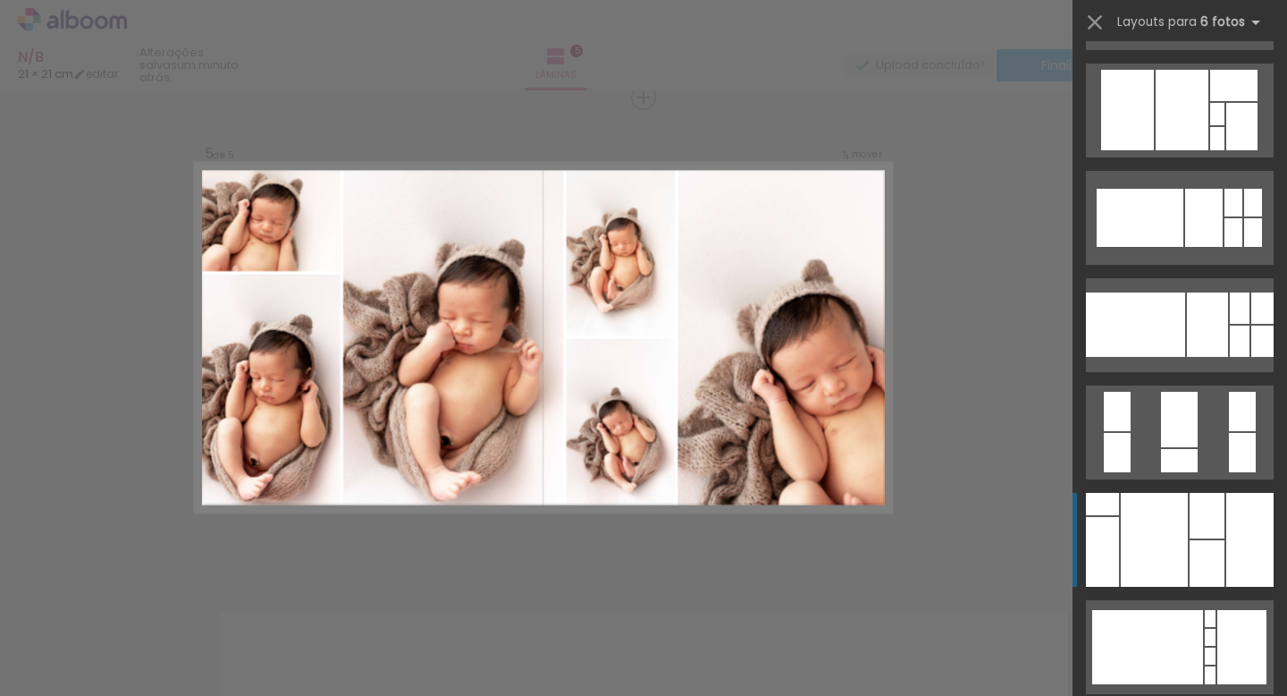
scroll to position [637, 0]
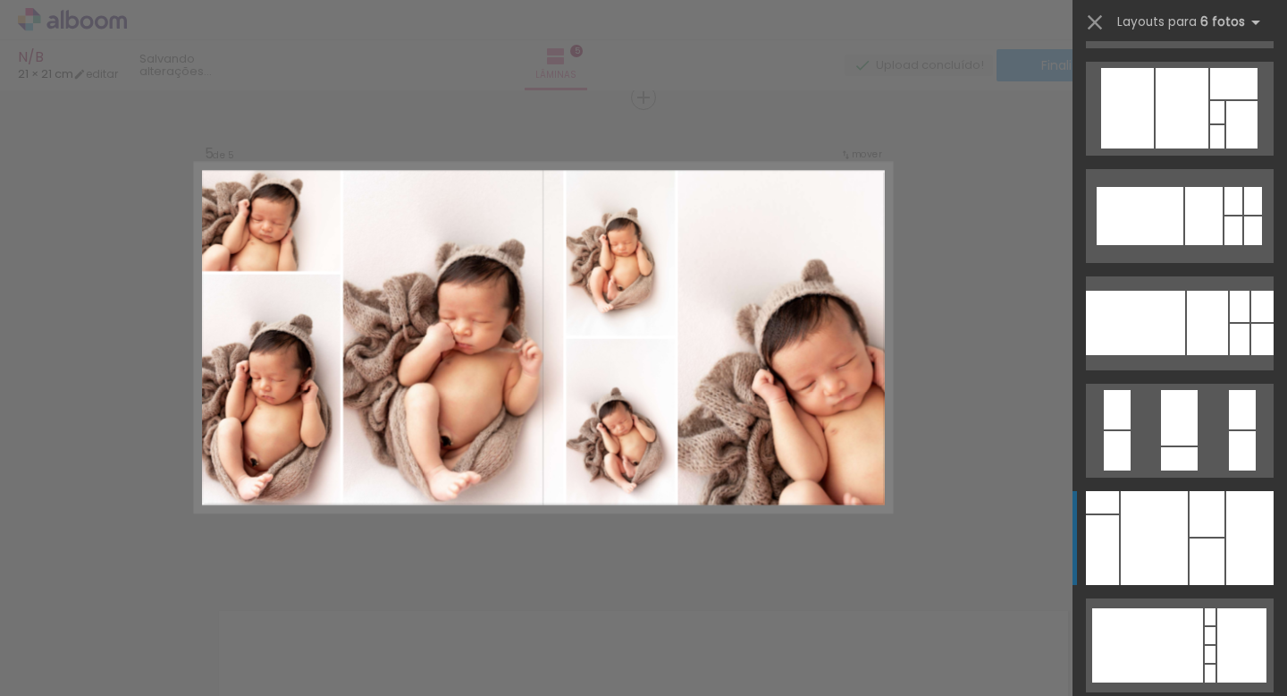
click at [1205, 568] on div at bounding box center [1207, 561] width 35 height 46
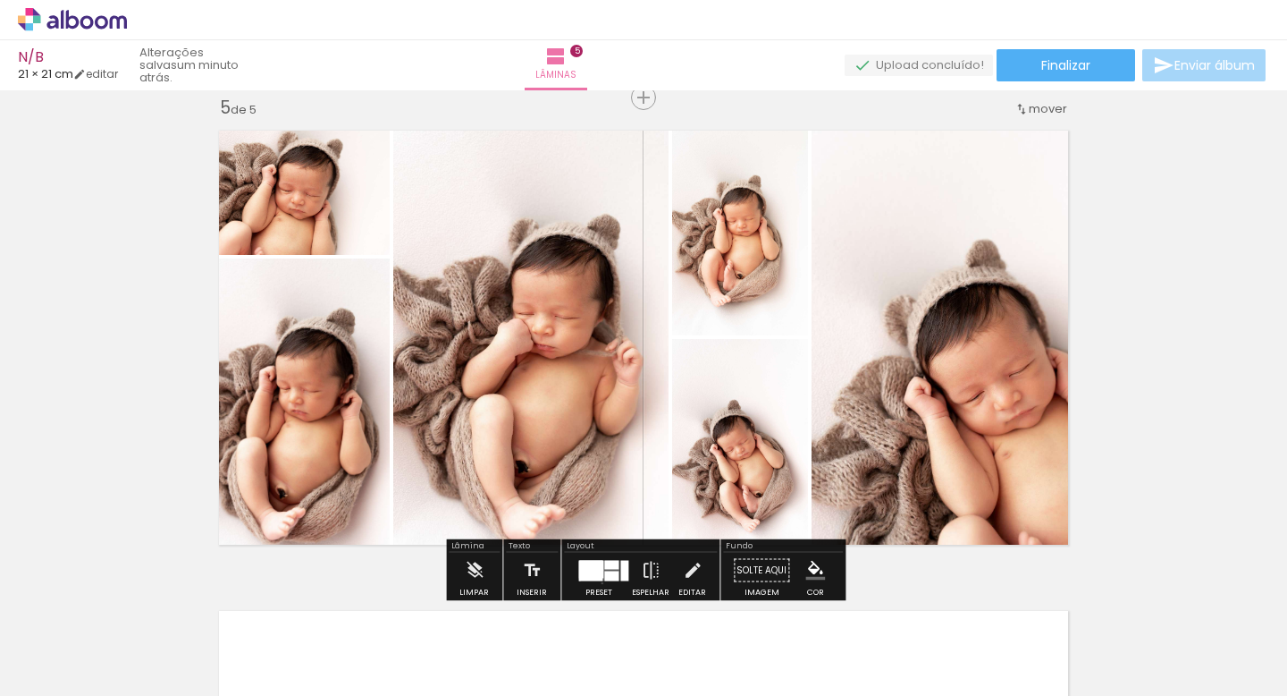
click at [598, 582] on div at bounding box center [599, 571] width 48 height 36
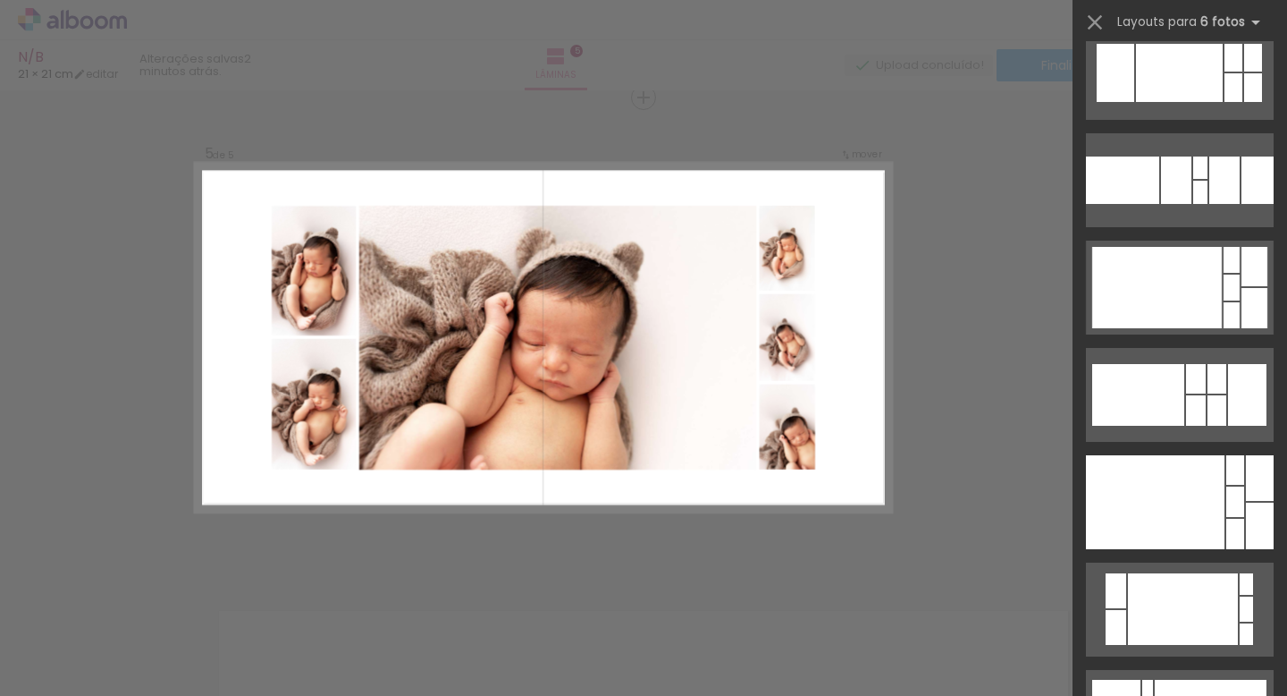
scroll to position [3788, 0]
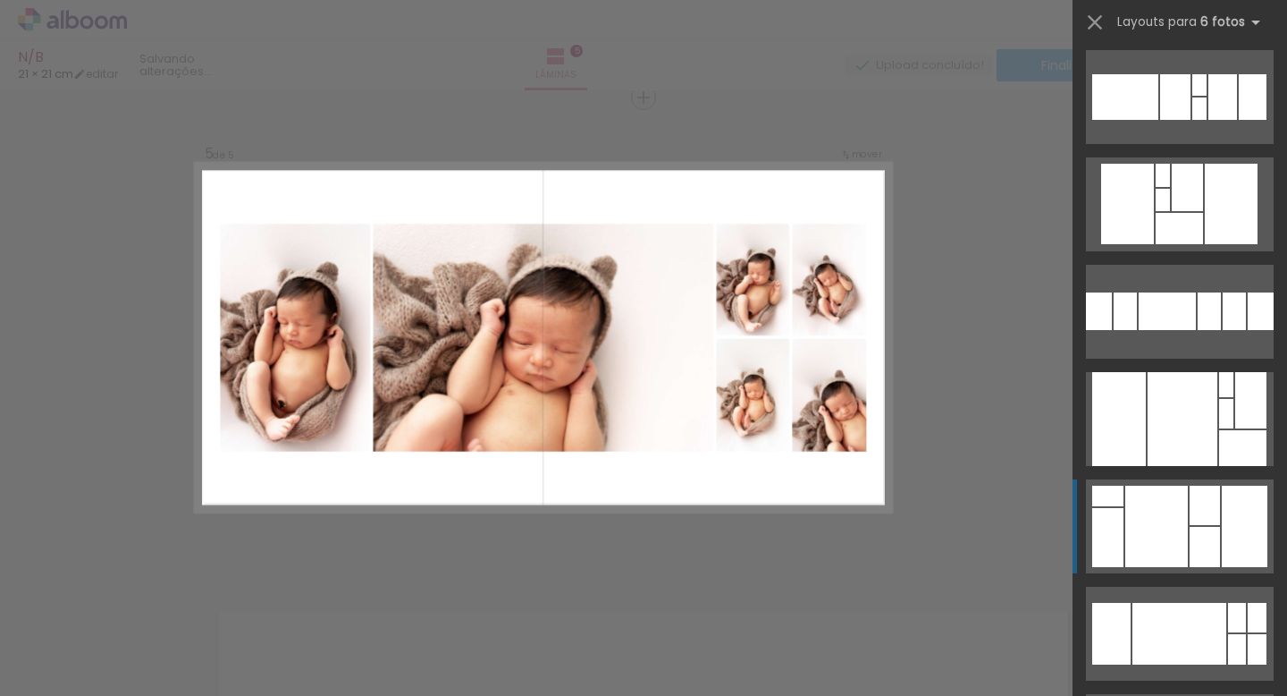
scroll to position [4834, 0]
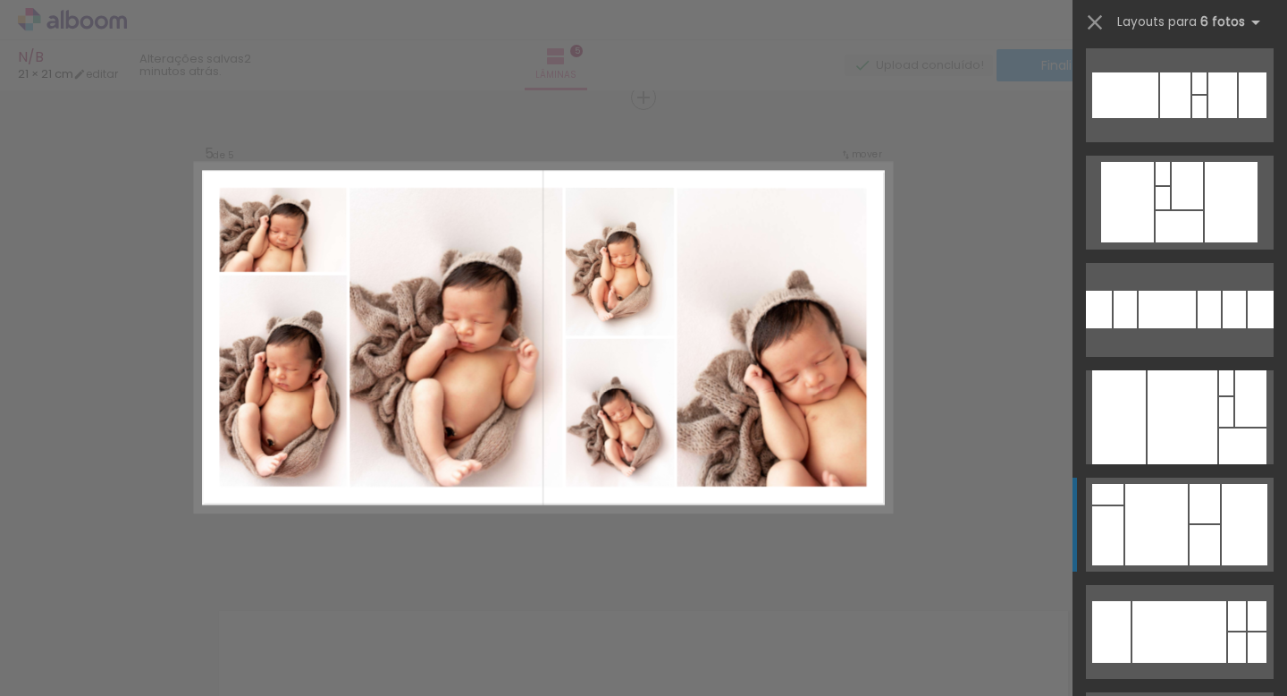
click at [1164, 526] on div at bounding box center [1157, 524] width 63 height 81
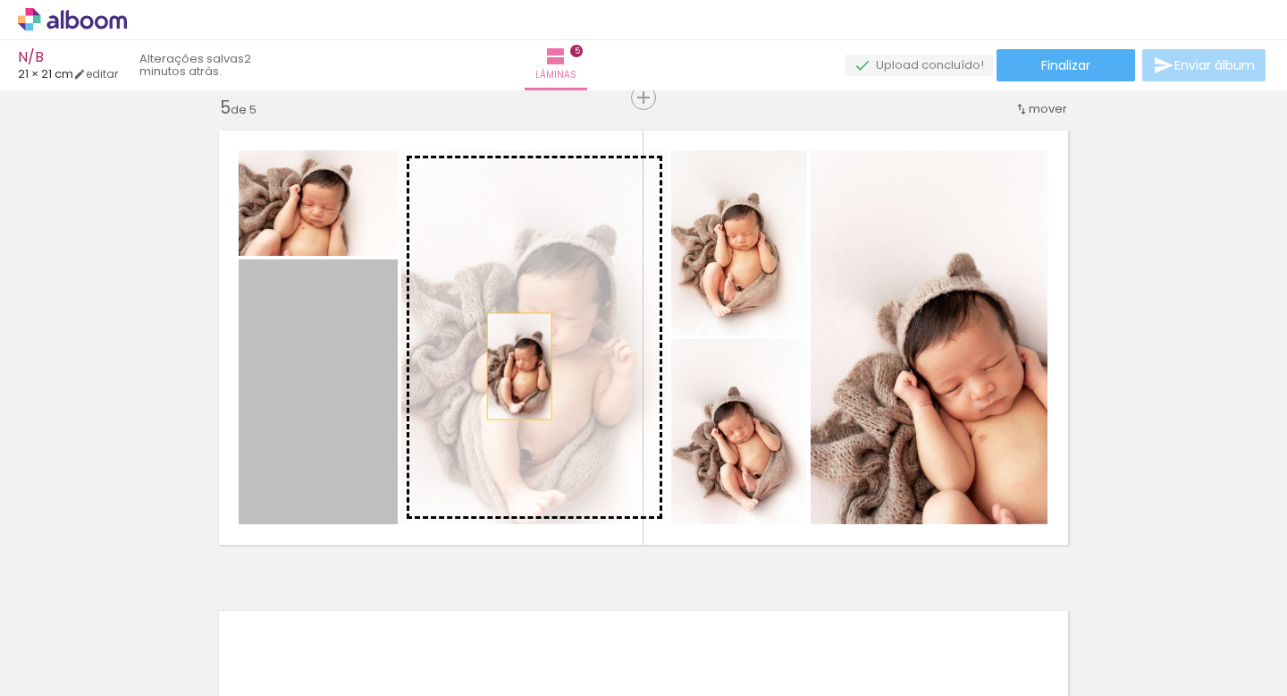
drag, startPoint x: 360, startPoint y: 380, endPoint x: 517, endPoint y: 364, distance: 157.3
click at [0, 0] on slot at bounding box center [0, 0] width 0 height 0
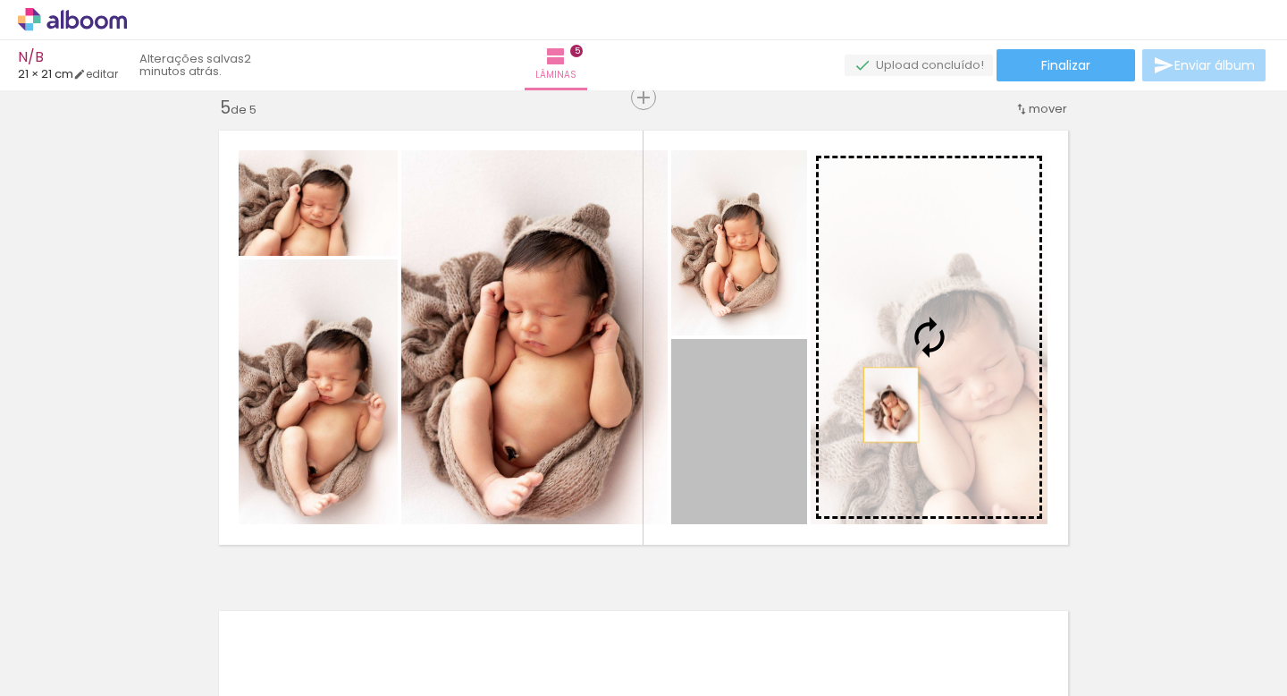
drag, startPoint x: 733, startPoint y: 426, endPoint x: 889, endPoint y: 403, distance: 157.2
click at [0, 0] on slot at bounding box center [0, 0] width 0 height 0
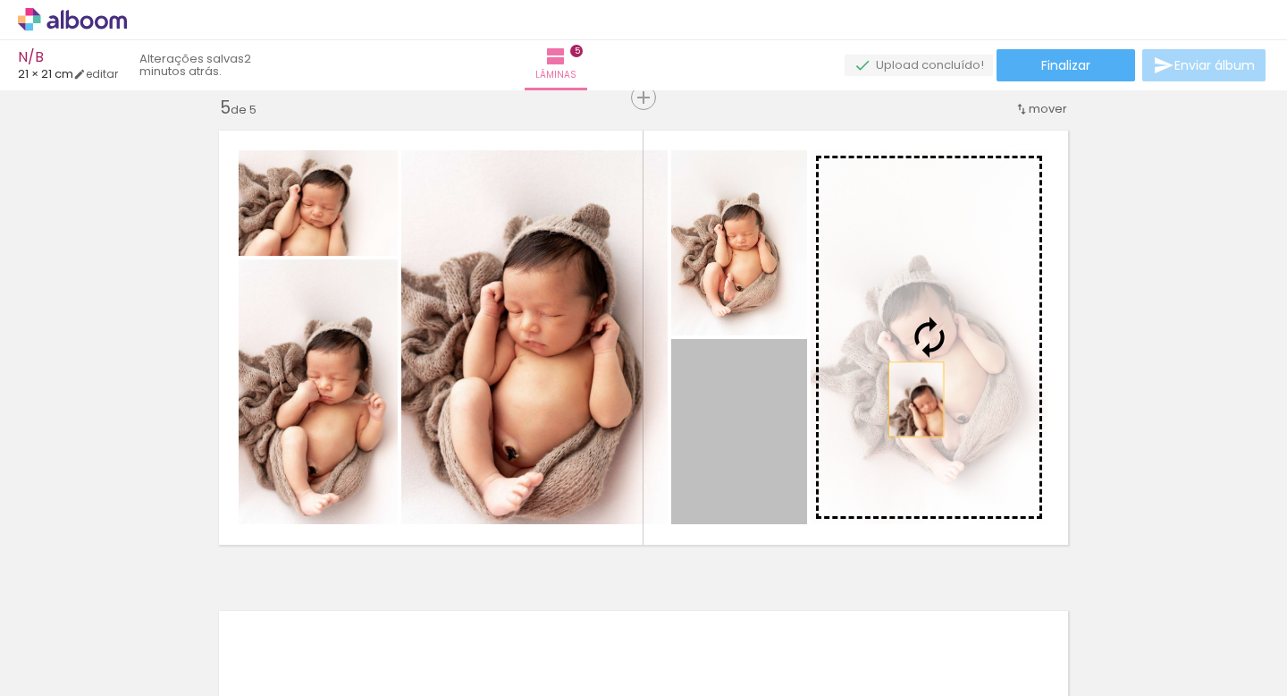
drag, startPoint x: 727, startPoint y: 444, endPoint x: 916, endPoint y: 399, distance: 194.1
click at [0, 0] on slot at bounding box center [0, 0] width 0 height 0
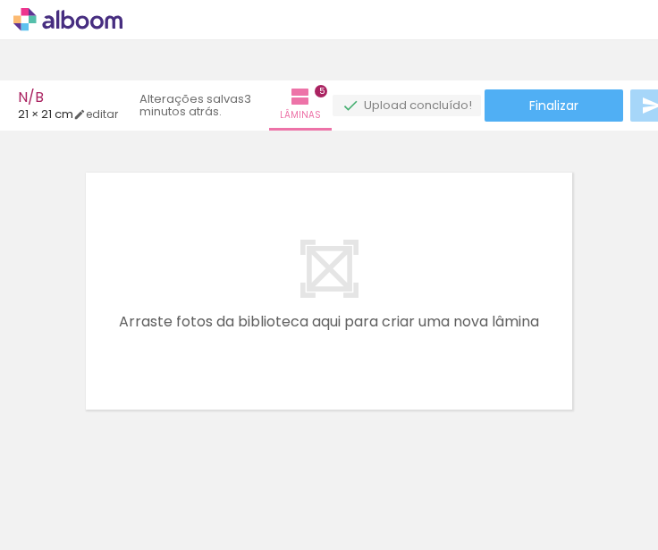
scroll to position [0, 1603]
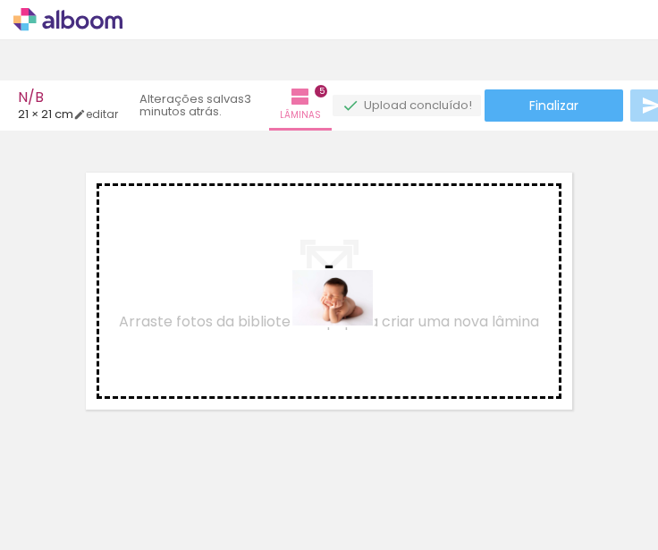
drag, startPoint x: 303, startPoint y: 510, endPoint x: 346, endPoint y: 324, distance: 190.9
click at [346, 324] on quentale-workspace at bounding box center [329, 275] width 658 height 550
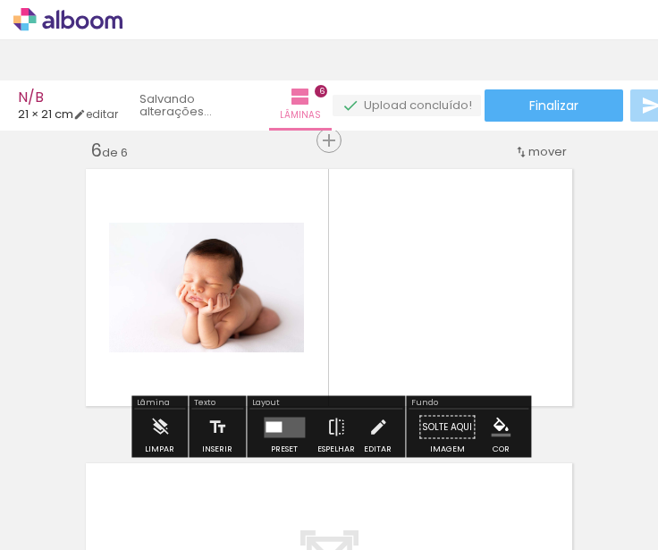
scroll to position [1493, 0]
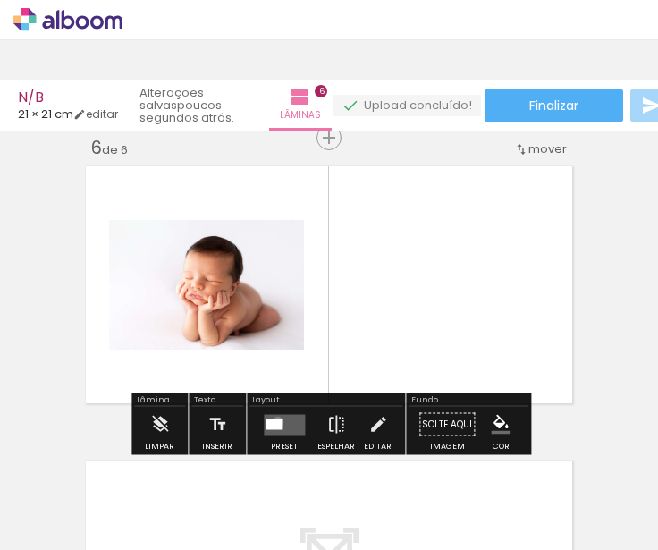
click at [274, 421] on div at bounding box center [274, 423] width 16 height 11
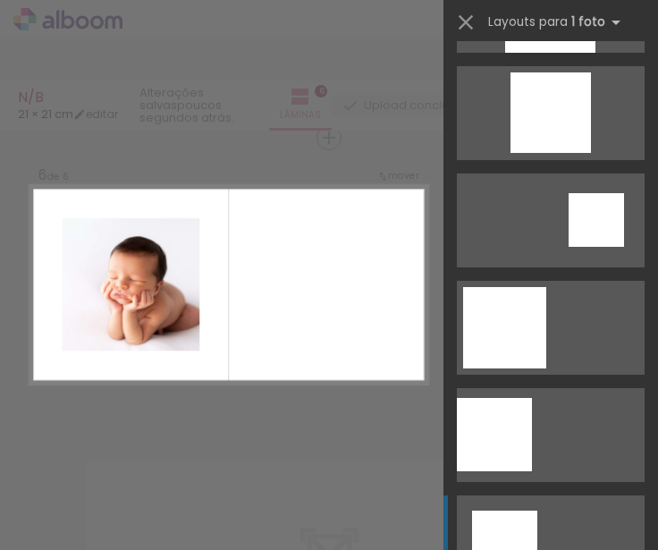
scroll to position [1835, 0]
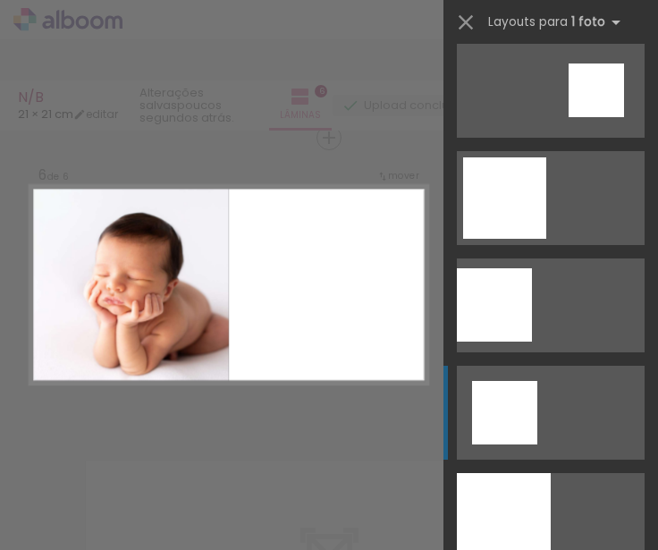
click at [550, 503] on div at bounding box center [504, 520] width 94 height 94
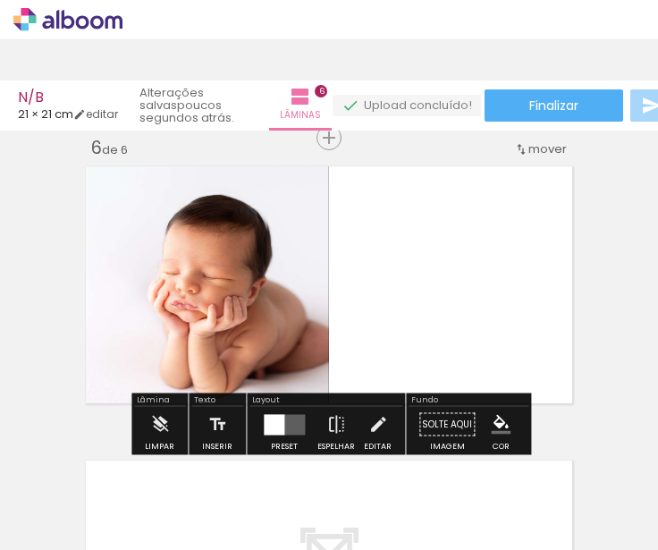
click at [485, 302] on quentale-layouter at bounding box center [329, 284] width 499 height 249
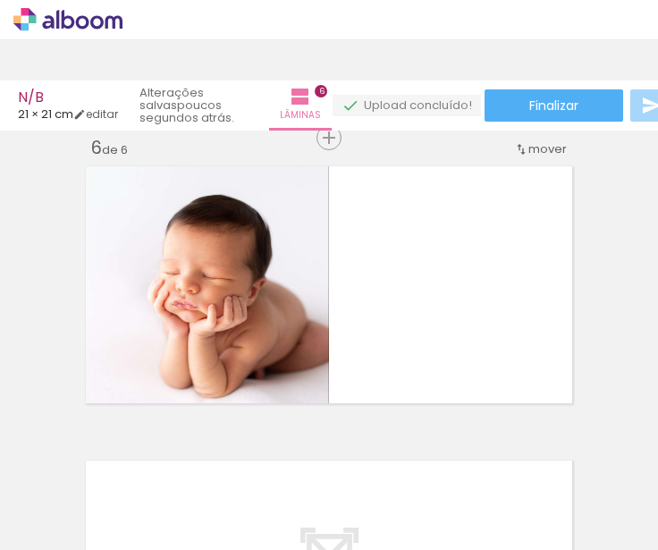
scroll to position [0, 5990]
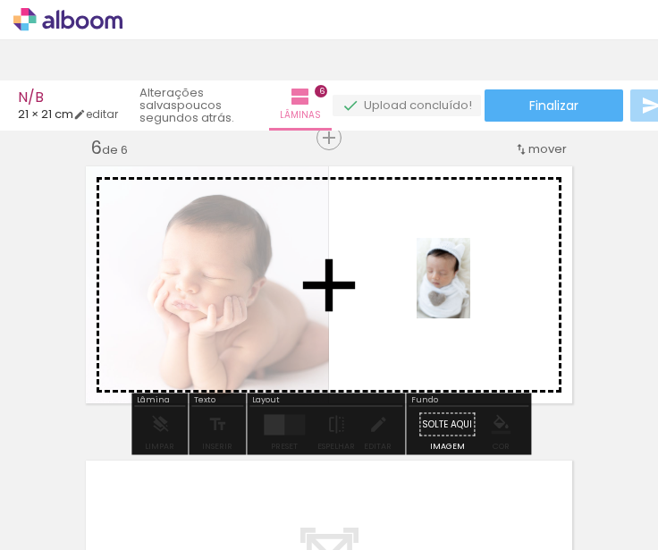
drag, startPoint x: 606, startPoint y: 508, endPoint x: 470, endPoint y: 291, distance: 255.5
click at [470, 291] on quentale-workspace at bounding box center [329, 275] width 658 height 550
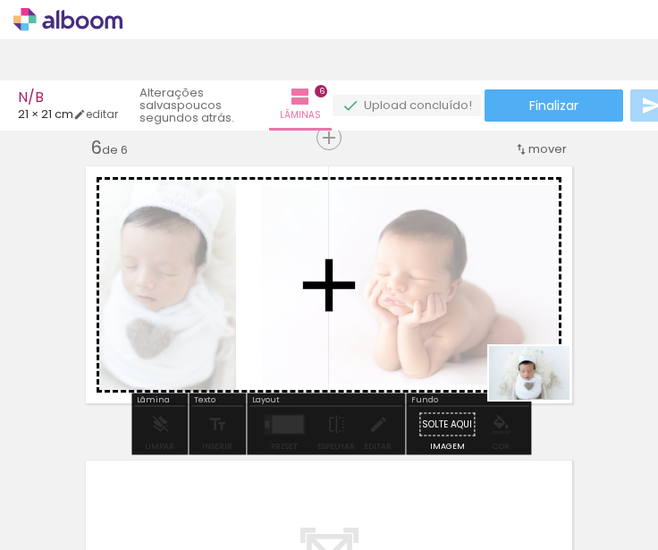
drag, startPoint x: 499, startPoint y: 502, endPoint x: 542, endPoint y: 399, distance: 111.4
click at [542, 399] on quentale-workspace at bounding box center [329, 275] width 658 height 550
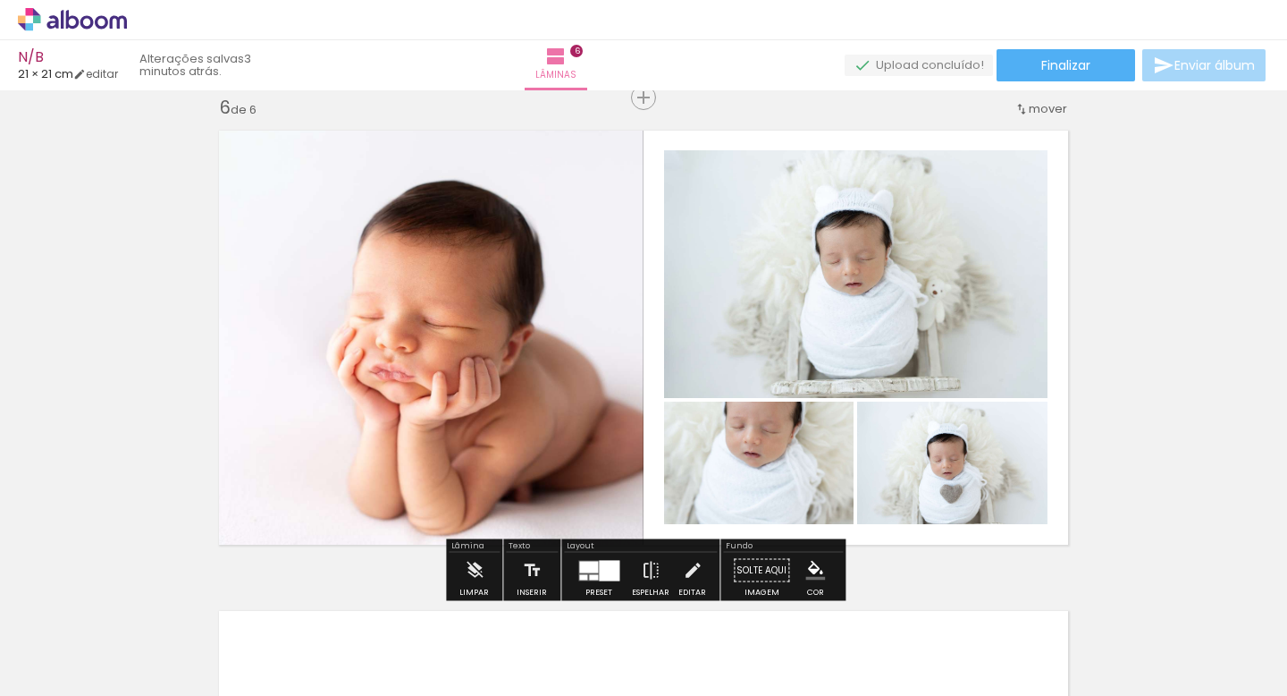
scroll to position [0, 5890]
click at [783, 479] on quentale-photo at bounding box center [759, 462] width 190 height 122
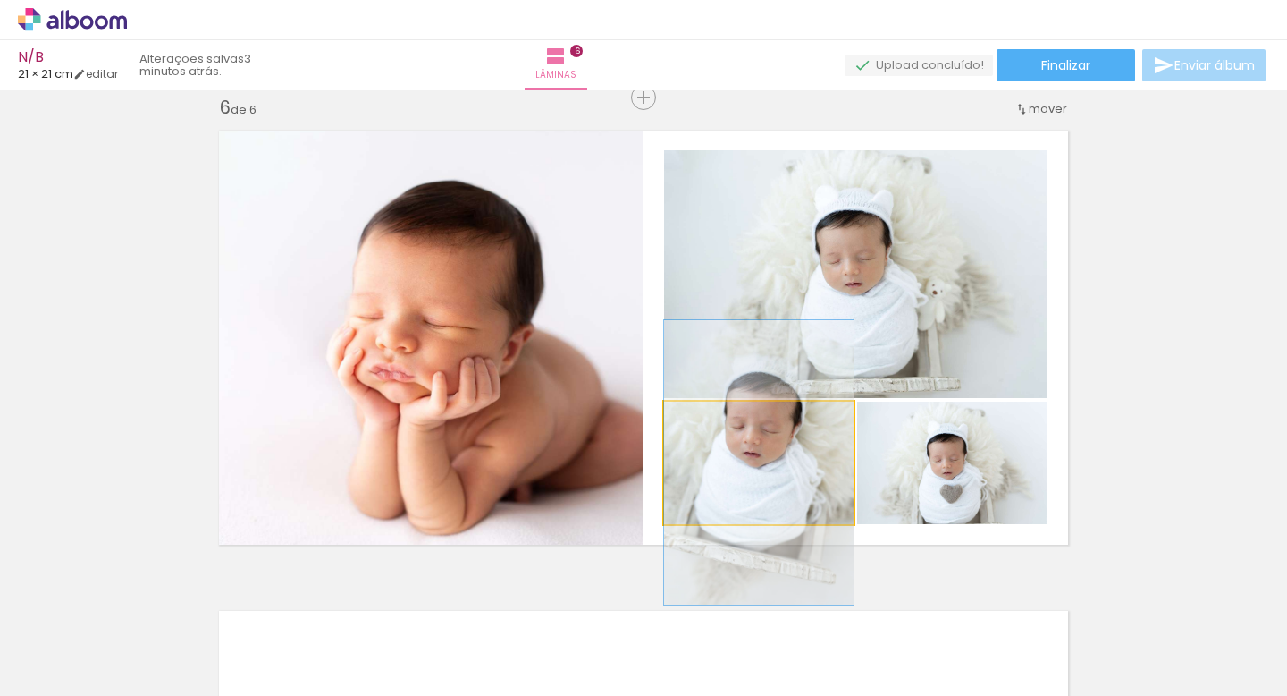
click at [783, 479] on quentale-photo at bounding box center [759, 462] width 190 height 122
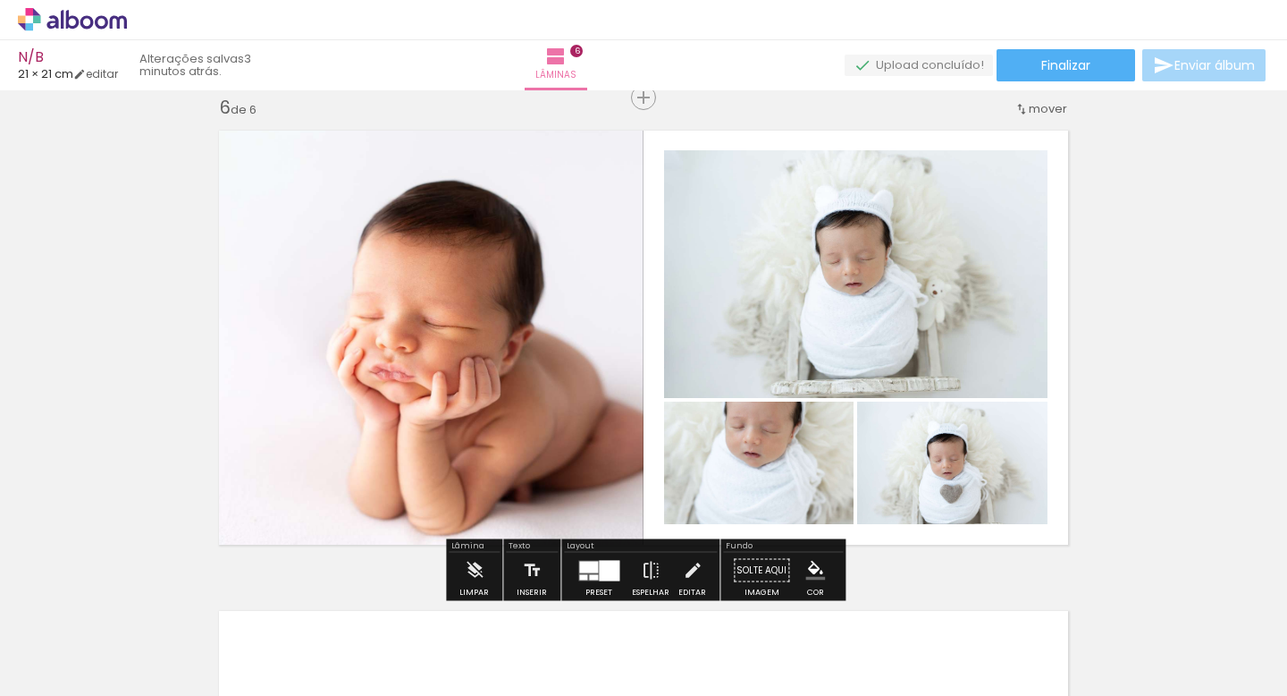
click at [589, 576] on div at bounding box center [593, 576] width 9 height 5
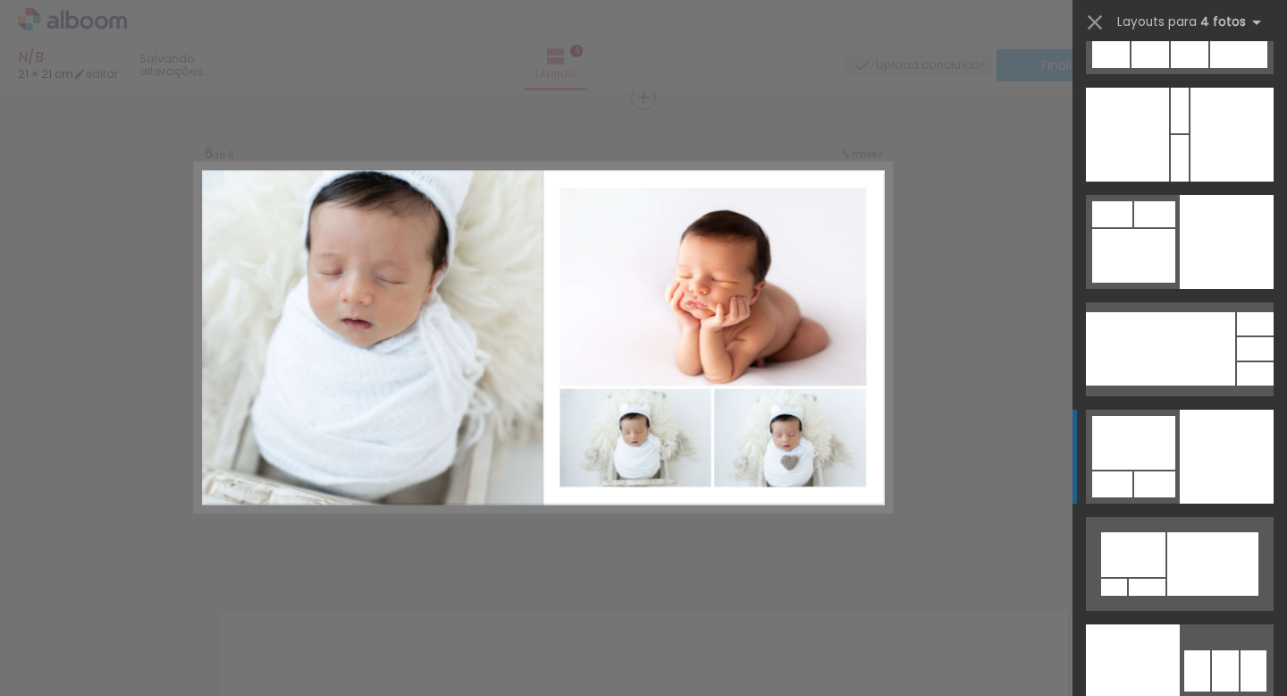
scroll to position [21136, 0]
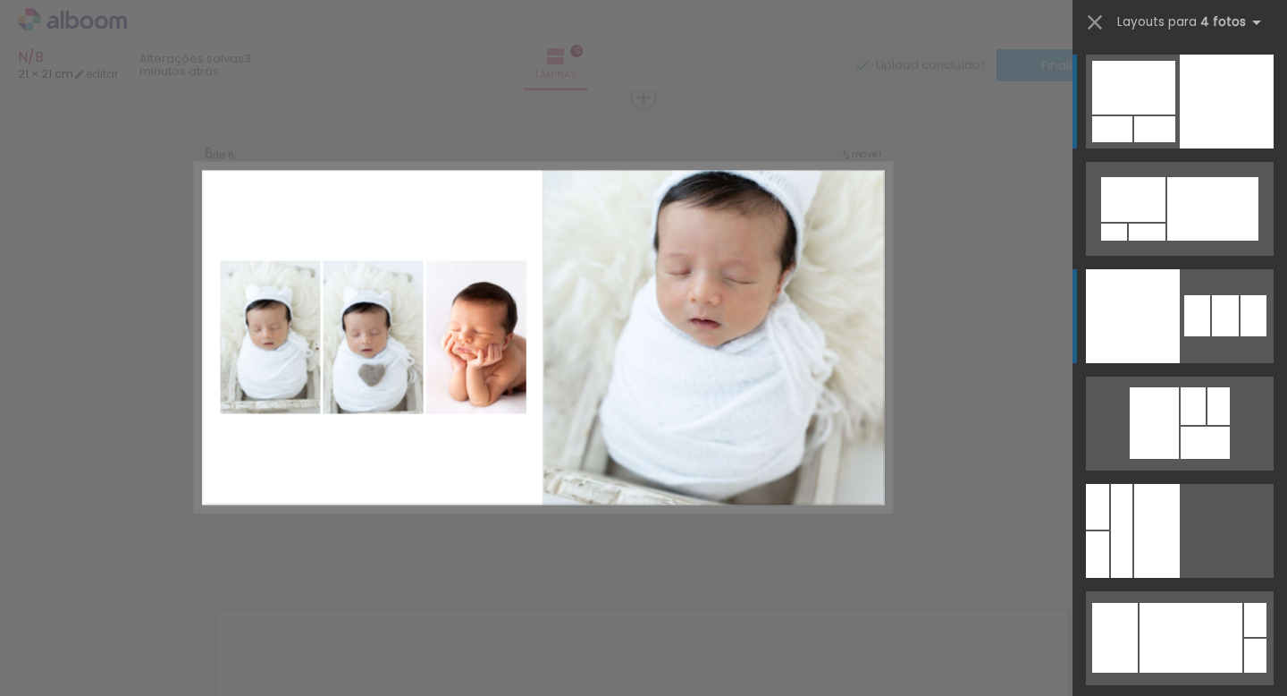
click at [1130, 305] on div at bounding box center [1133, 316] width 94 height 94
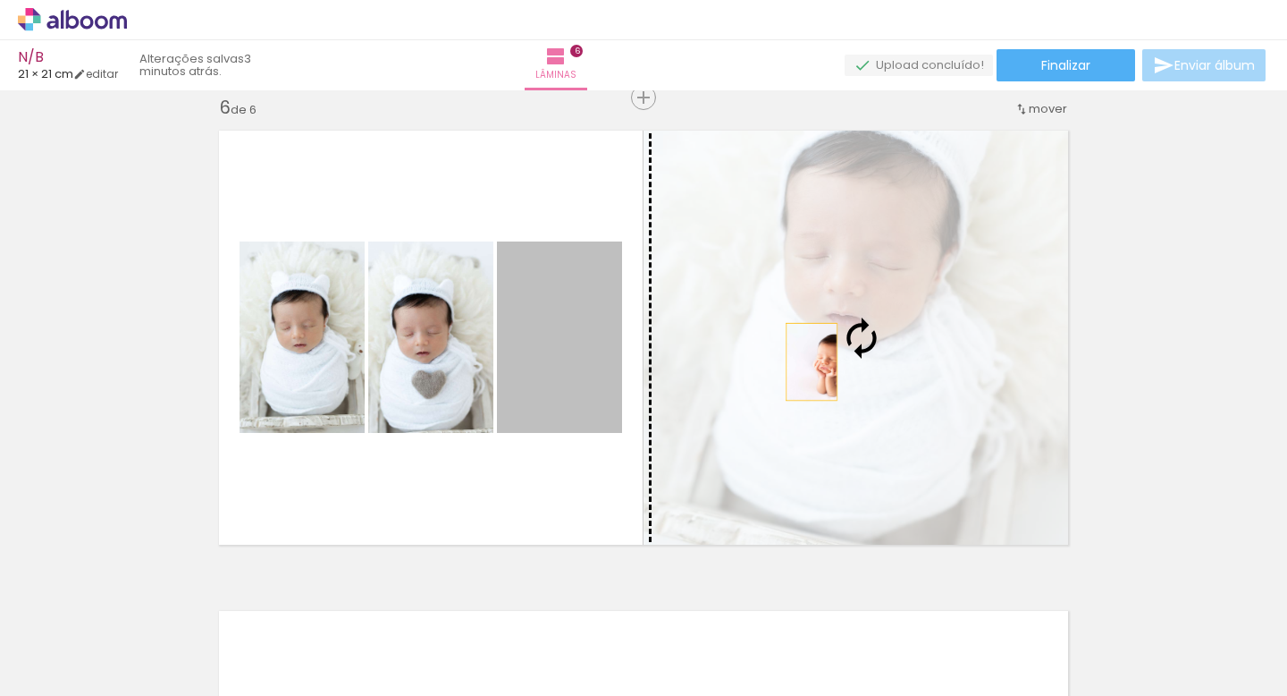
drag, startPoint x: 571, startPoint y: 376, endPoint x: 811, endPoint y: 361, distance: 240.0
click at [0, 0] on slot at bounding box center [0, 0] width 0 height 0
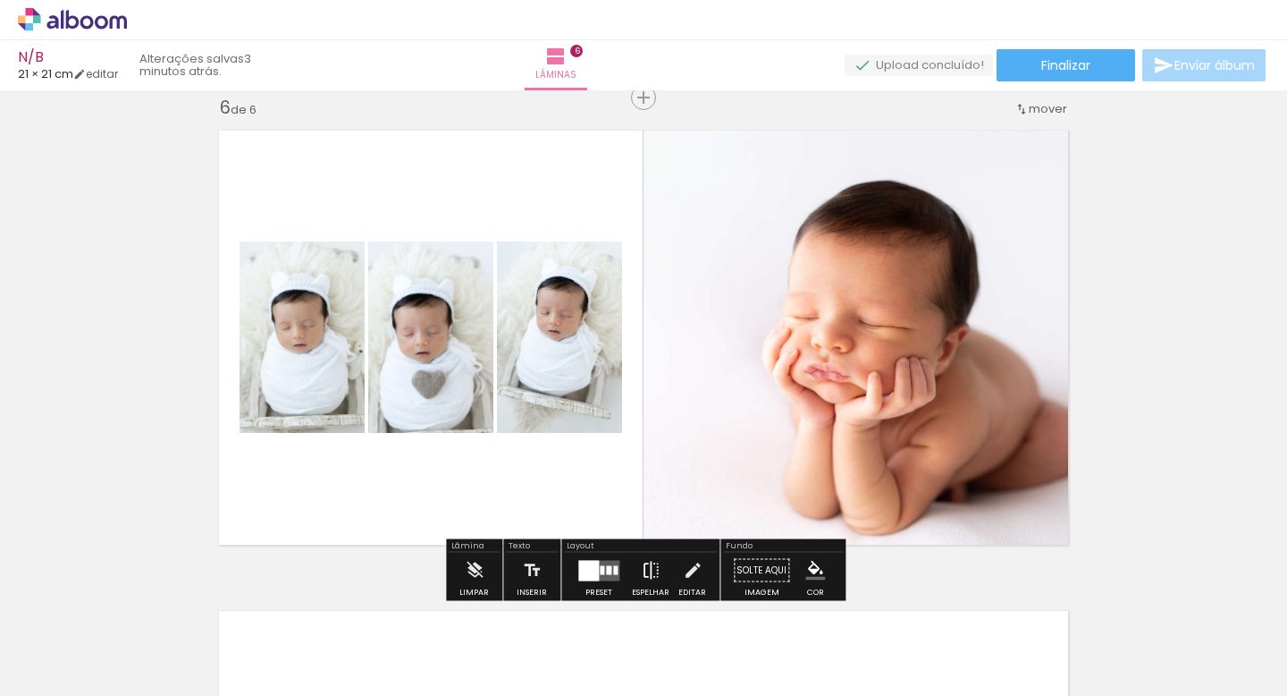
click at [649, 564] on iron-icon at bounding box center [651, 571] width 20 height 36
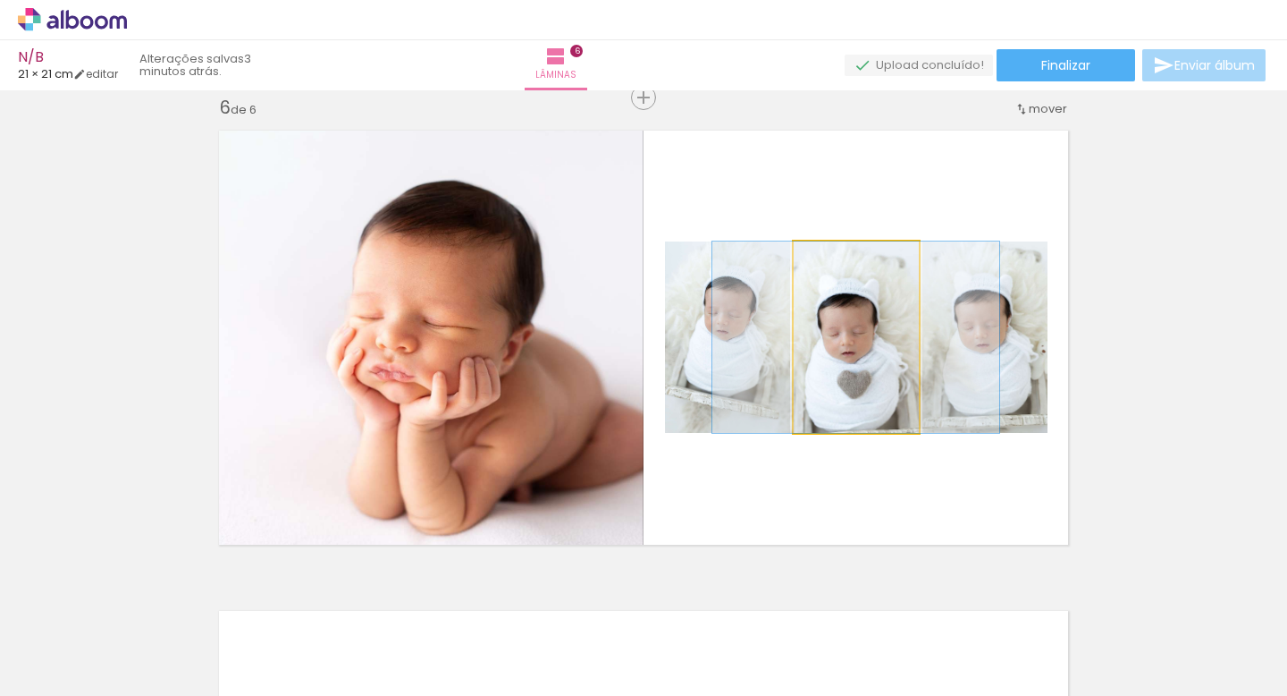
click at [856, 388] on quentale-photo at bounding box center [856, 336] width 125 height 191
drag, startPoint x: 856, startPoint y: 386, endPoint x: 857, endPoint y: 313, distance: 73.3
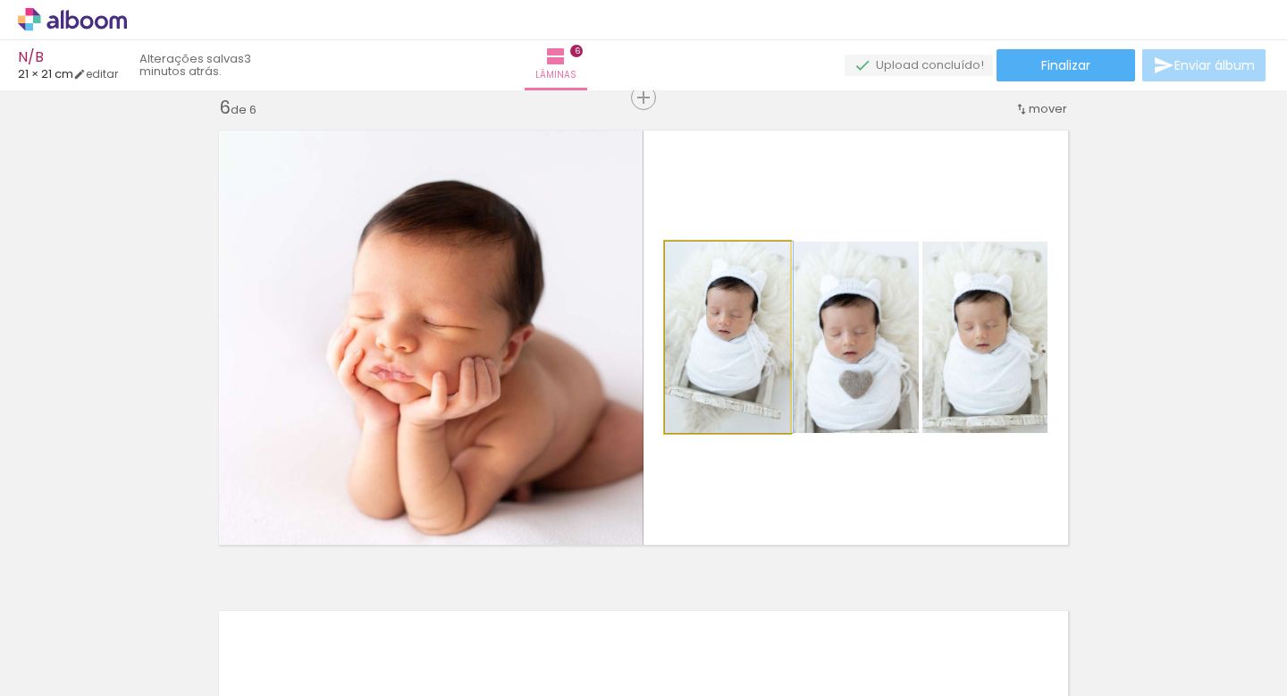
drag, startPoint x: 748, startPoint y: 387, endPoint x: 752, endPoint y: 414, distance: 27.1
click at [752, 414] on div at bounding box center [729, 336] width 128 height 191
drag, startPoint x: 749, startPoint y: 308, endPoint x: 746, endPoint y: 334, distance: 27.1
click at [746, 334] on div at bounding box center [729, 336] width 128 height 191
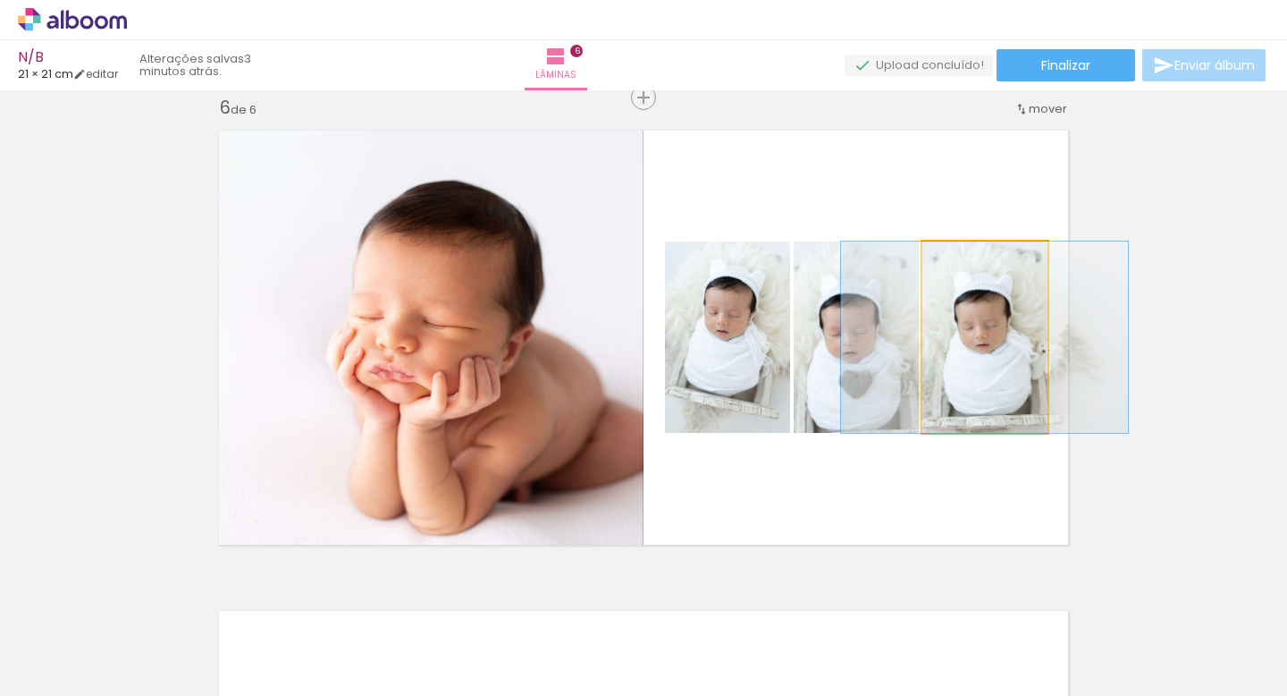
drag, startPoint x: 995, startPoint y: 372, endPoint x: 995, endPoint y: 328, distance: 43.8
click at [995, 328] on div at bounding box center [984, 336] width 287 height 191
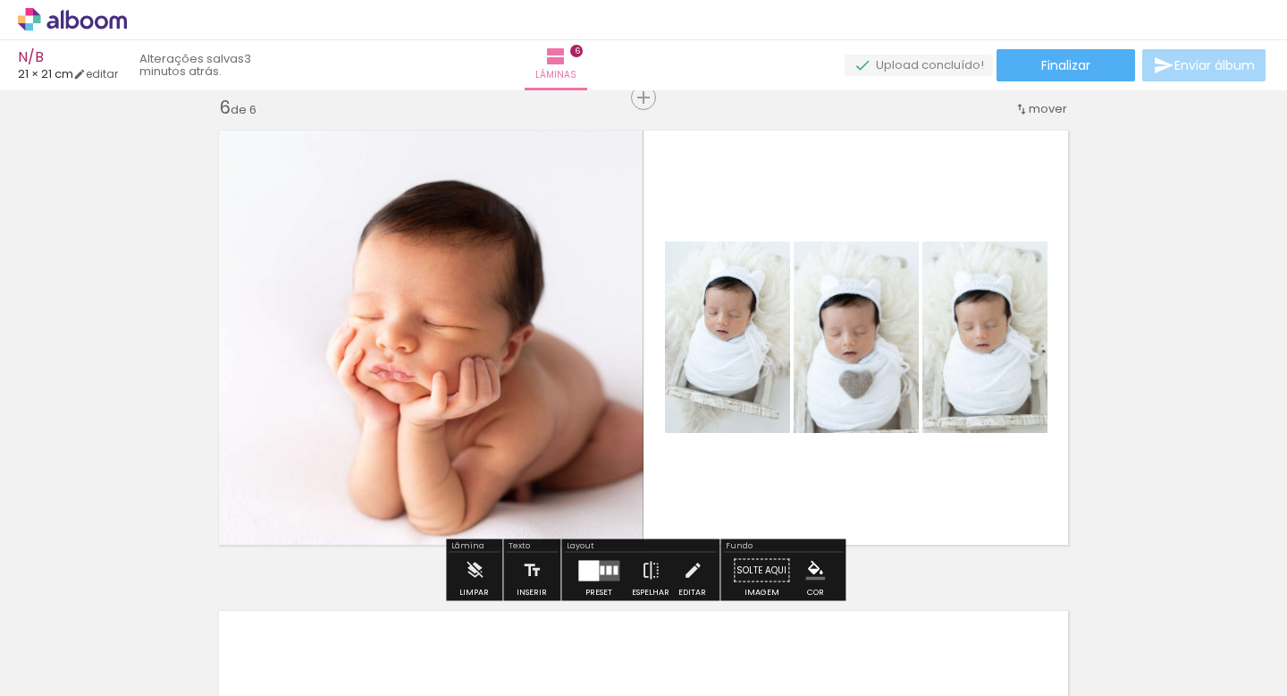
click at [978, 167] on quentale-layouter at bounding box center [643, 337] width 871 height 435
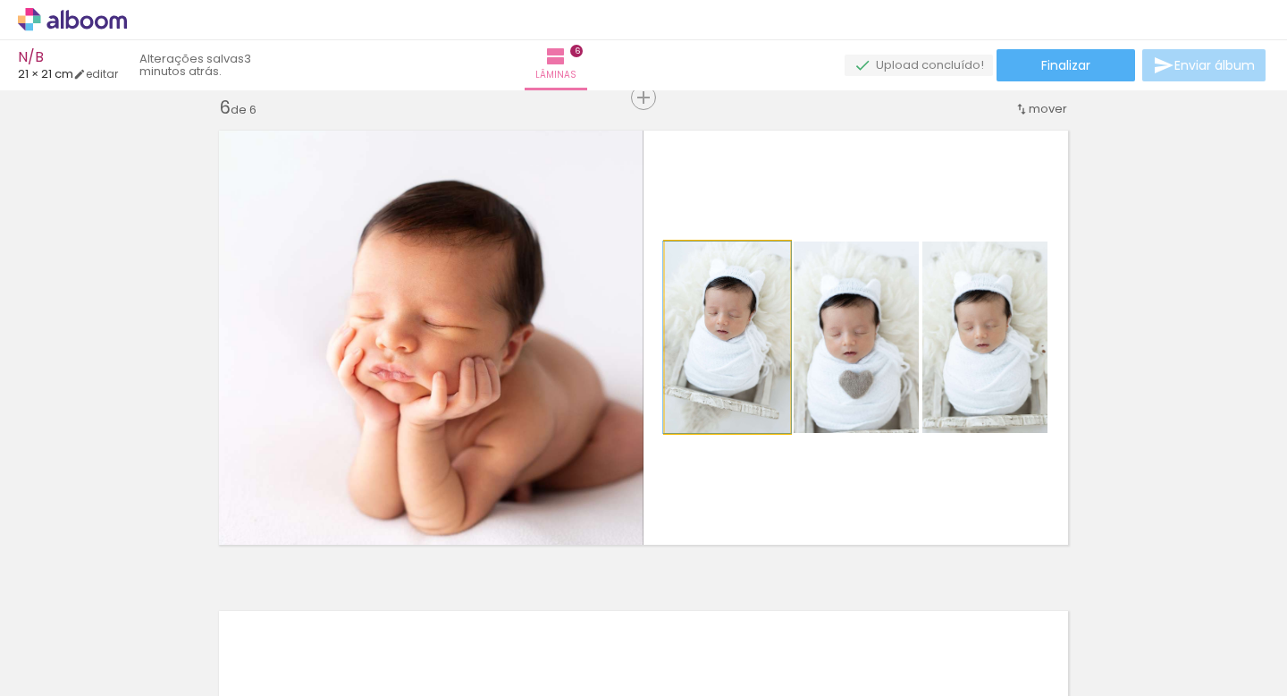
click at [728, 353] on quentale-photo at bounding box center [727, 336] width 125 height 191
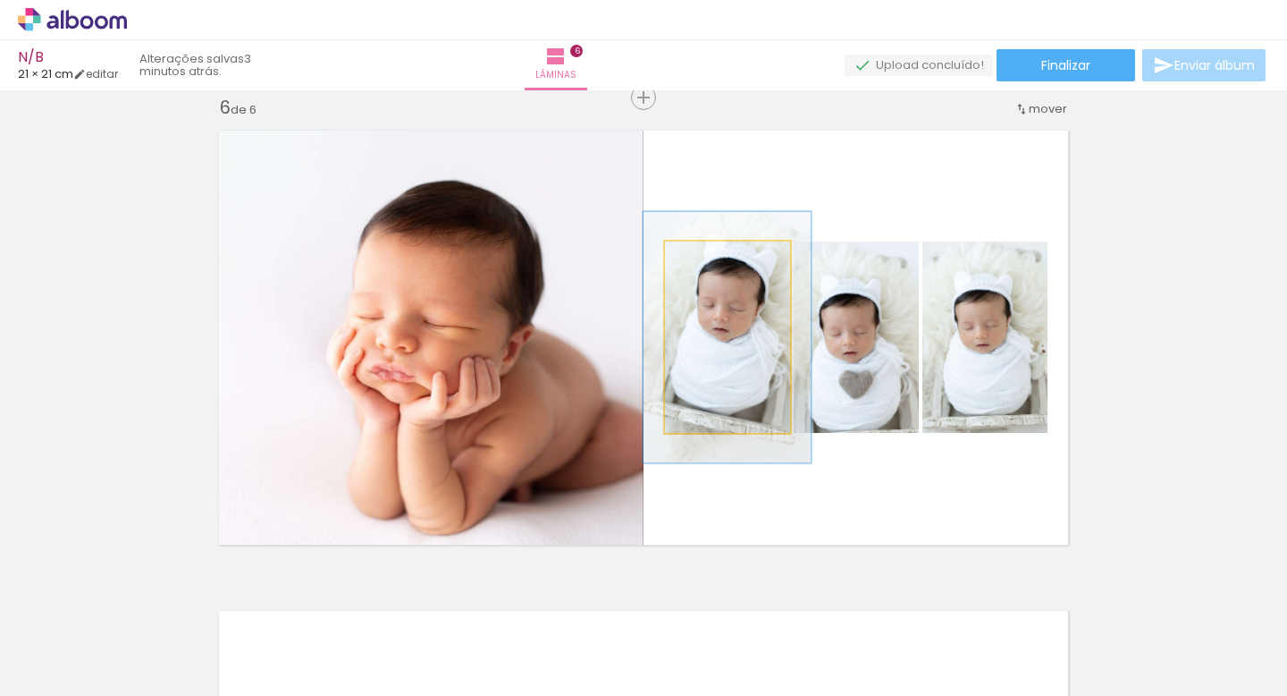
drag, startPoint x: 705, startPoint y: 258, endPoint x: 722, endPoint y: 258, distance: 16.1
click at [722, 258] on div at bounding box center [723, 260] width 16 height 16
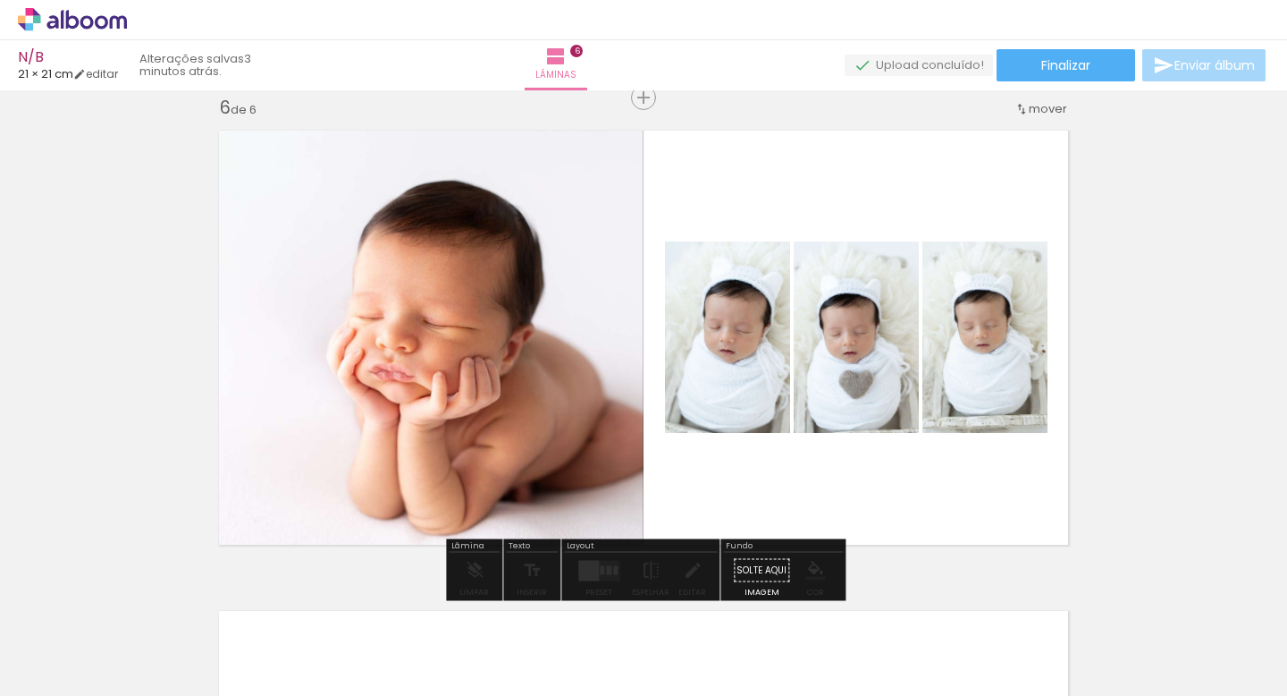
drag, startPoint x: 729, startPoint y: 376, endPoint x: 731, endPoint y: 394, distance: 19.0
click at [731, 394] on quentale-photo at bounding box center [727, 336] width 125 height 191
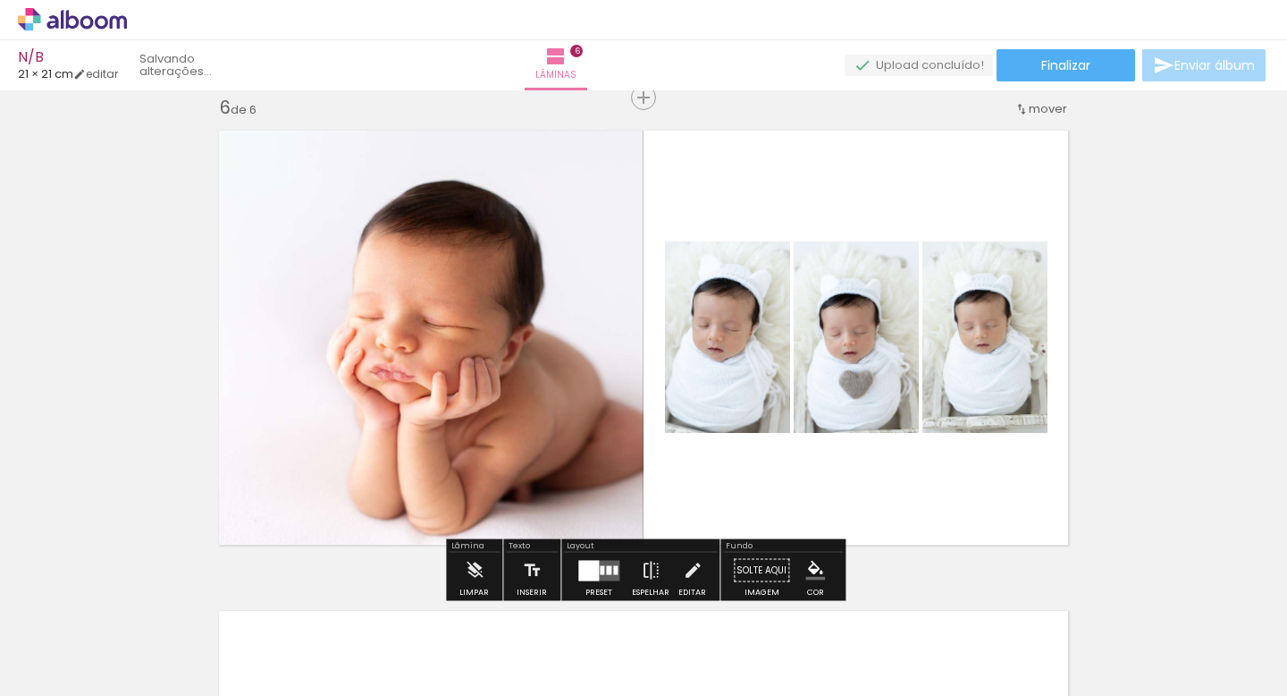
click at [895, 477] on quentale-layouter at bounding box center [643, 337] width 871 height 435
click at [593, 577] on div at bounding box center [588, 570] width 21 height 21
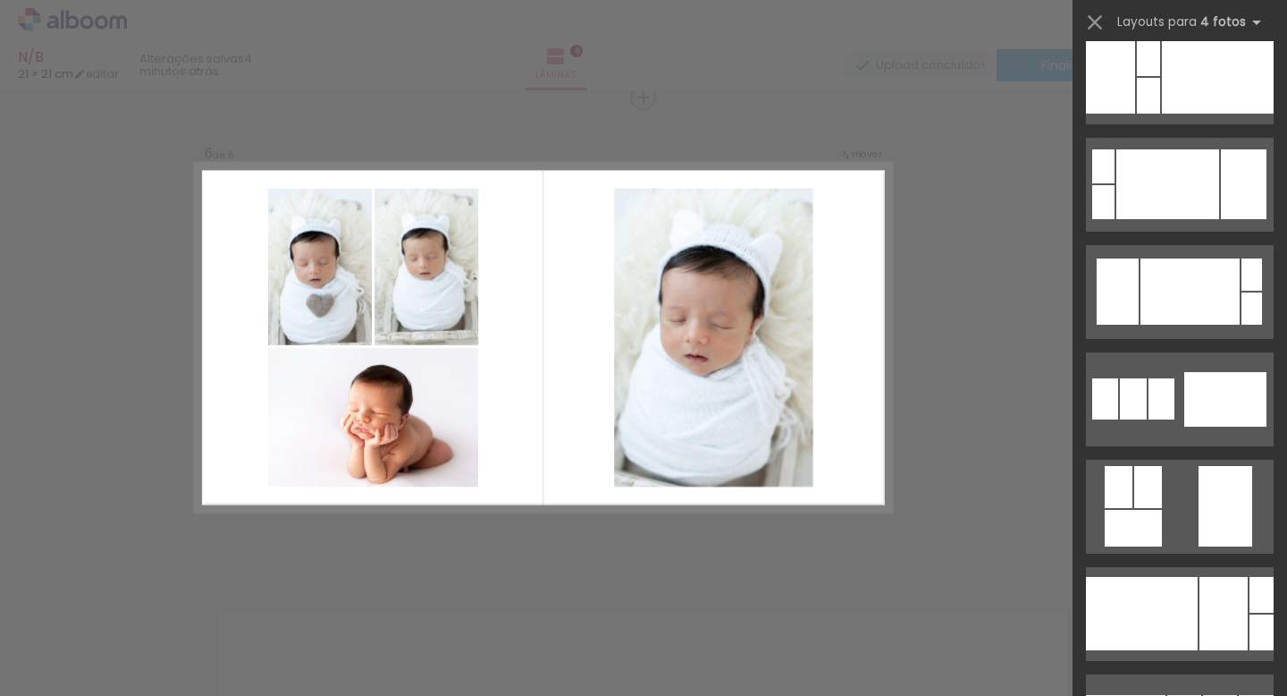
scroll to position [26008, 0]
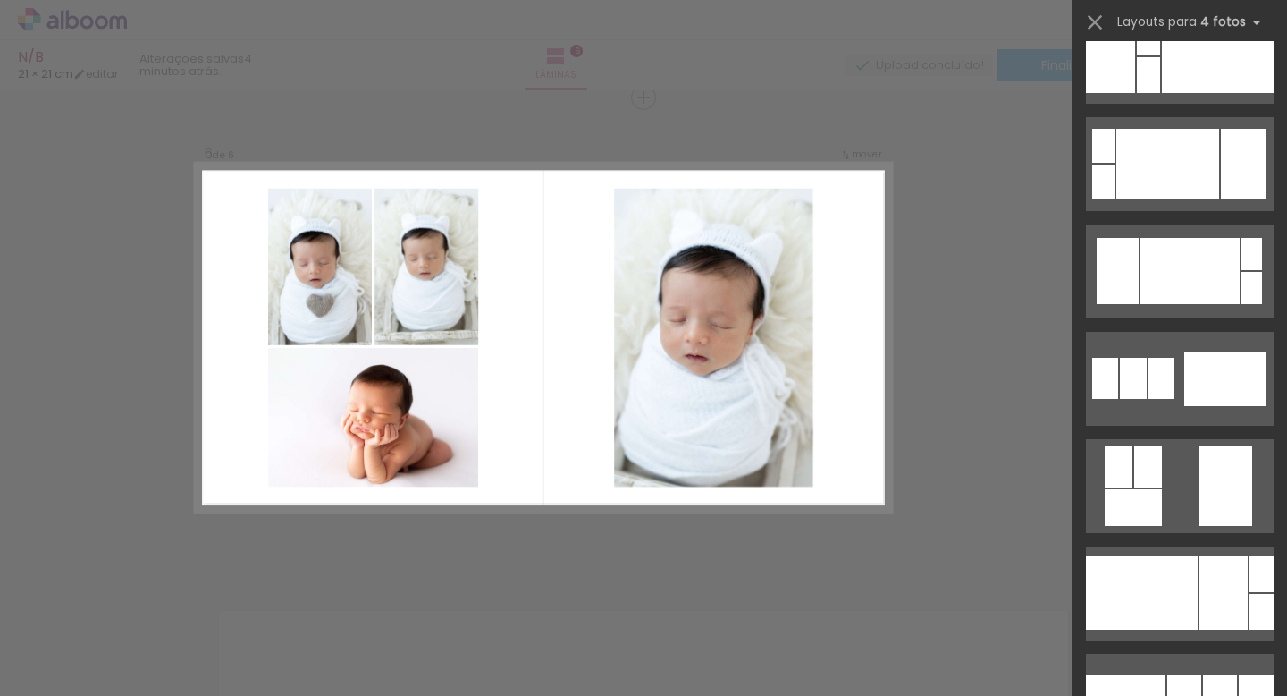
click at [1211, 496] on div at bounding box center [1226, 485] width 54 height 80
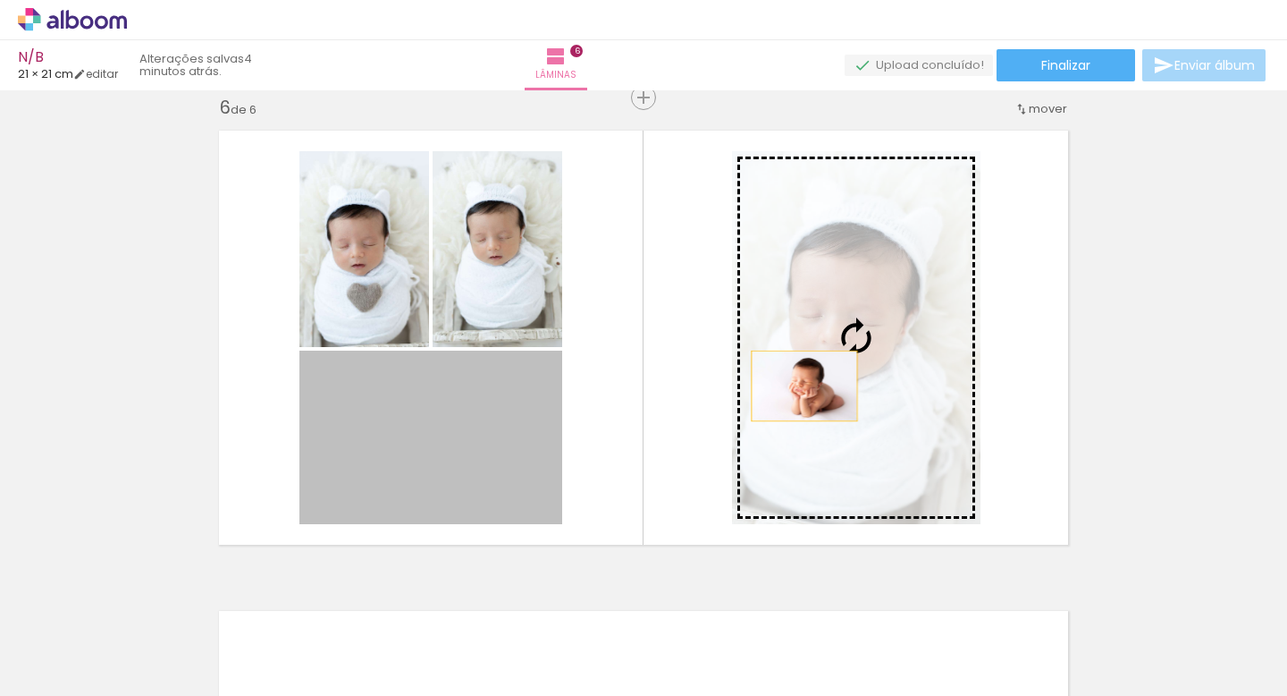
drag, startPoint x: 447, startPoint y: 438, endPoint x: 804, endPoint y: 385, distance: 360.6
click at [0, 0] on slot at bounding box center [0, 0] width 0 height 0
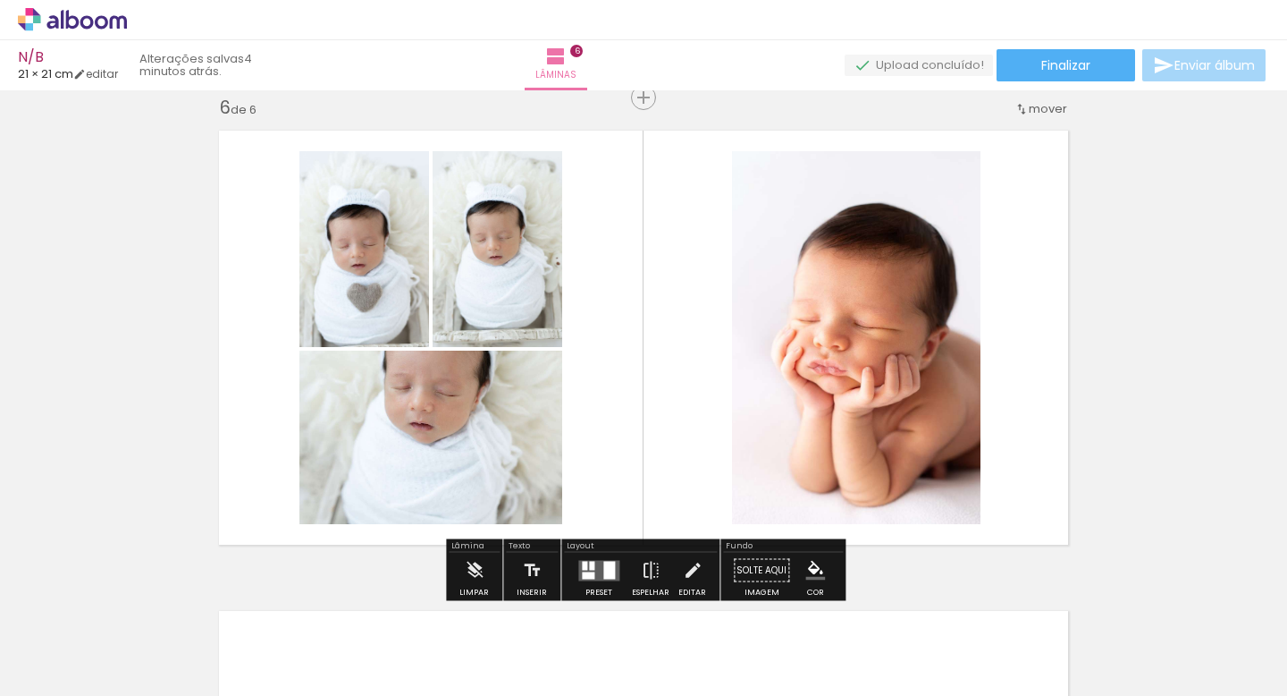
click at [820, 329] on quentale-photo at bounding box center [856, 337] width 249 height 373
click at [816, 329] on quentale-photo at bounding box center [856, 337] width 249 height 373
click at [684, 582] on iron-icon at bounding box center [693, 571] width 20 height 36
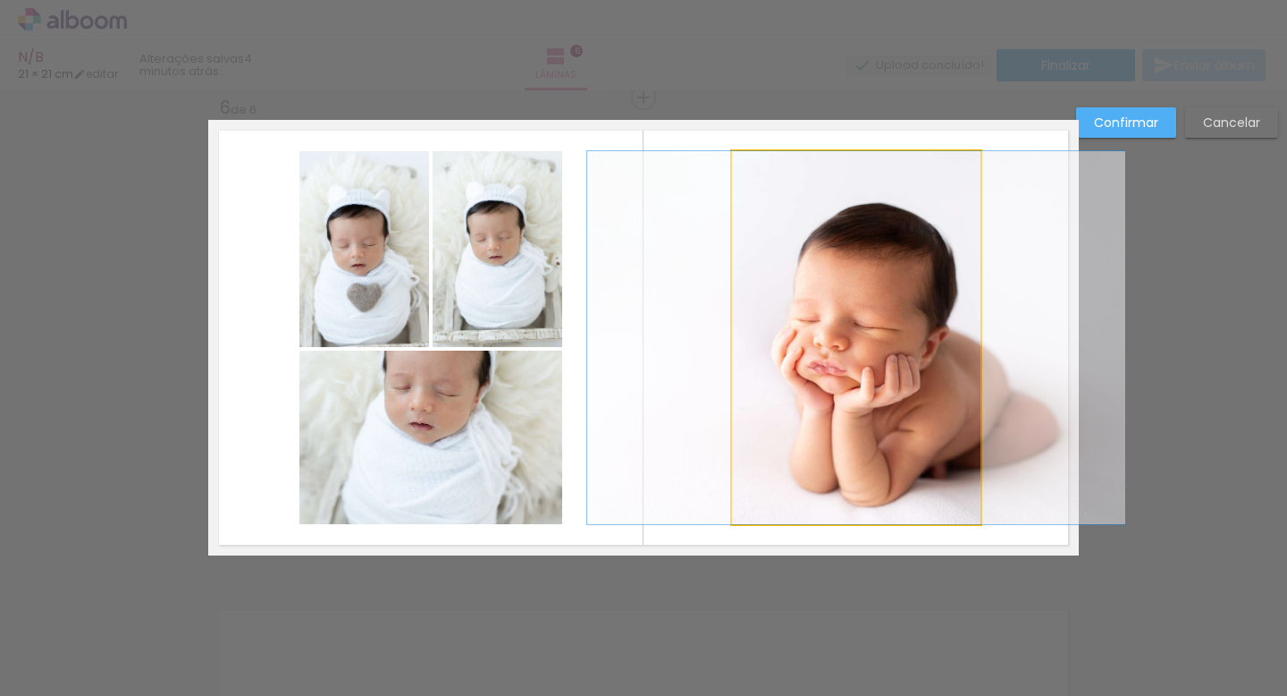
click at [802, 290] on quentale-photo at bounding box center [856, 337] width 249 height 373
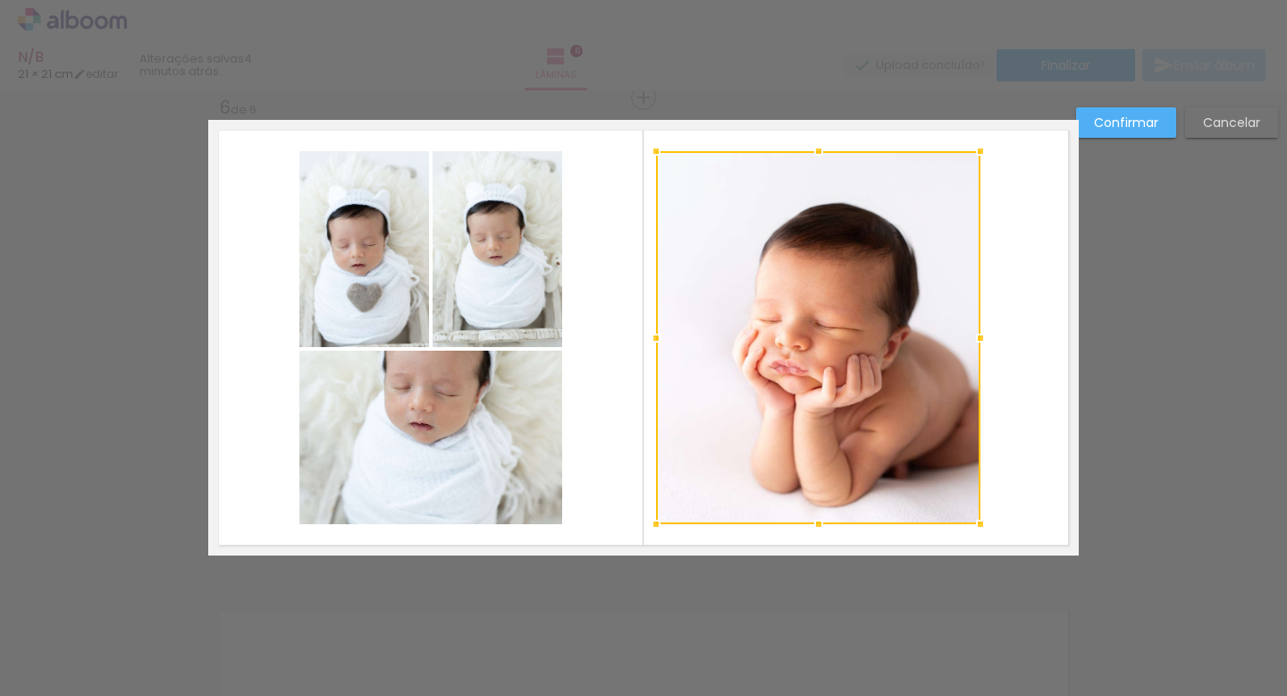
drag, startPoint x: 731, startPoint y: 336, endPoint x: 655, endPoint y: 334, distance: 76.0
click at [655, 334] on div at bounding box center [656, 338] width 36 height 36
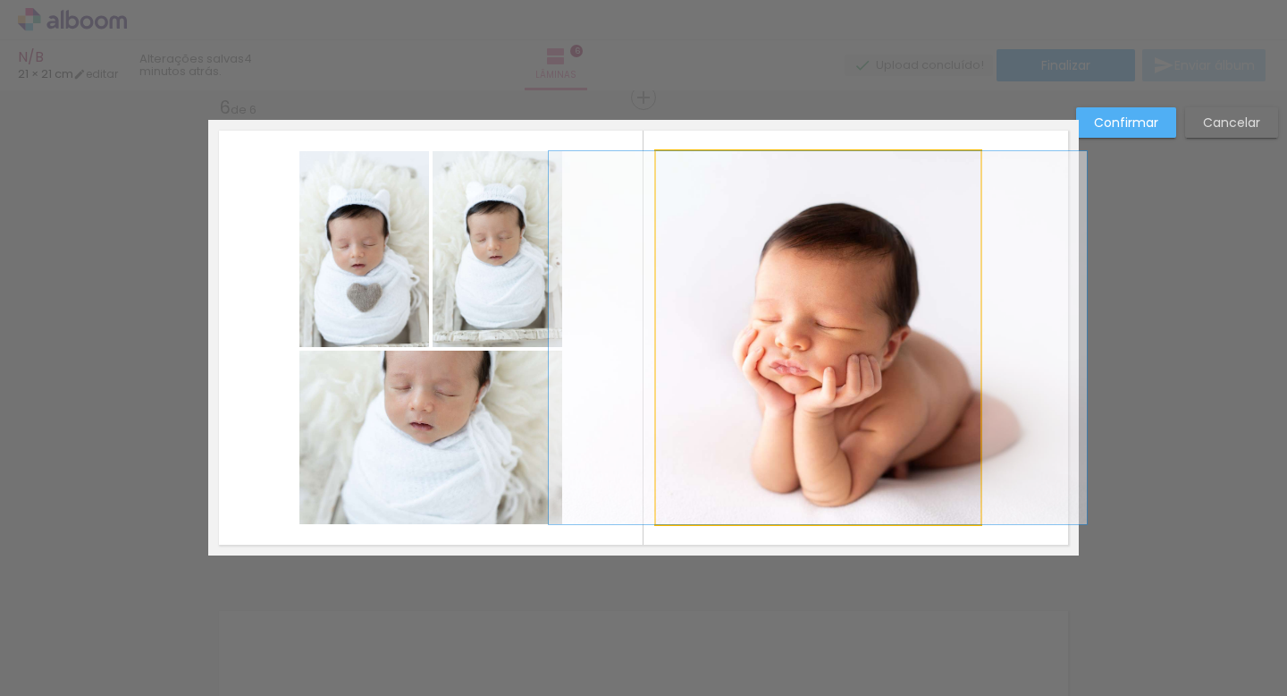
click at [965, 329] on quentale-photo at bounding box center [818, 337] width 325 height 373
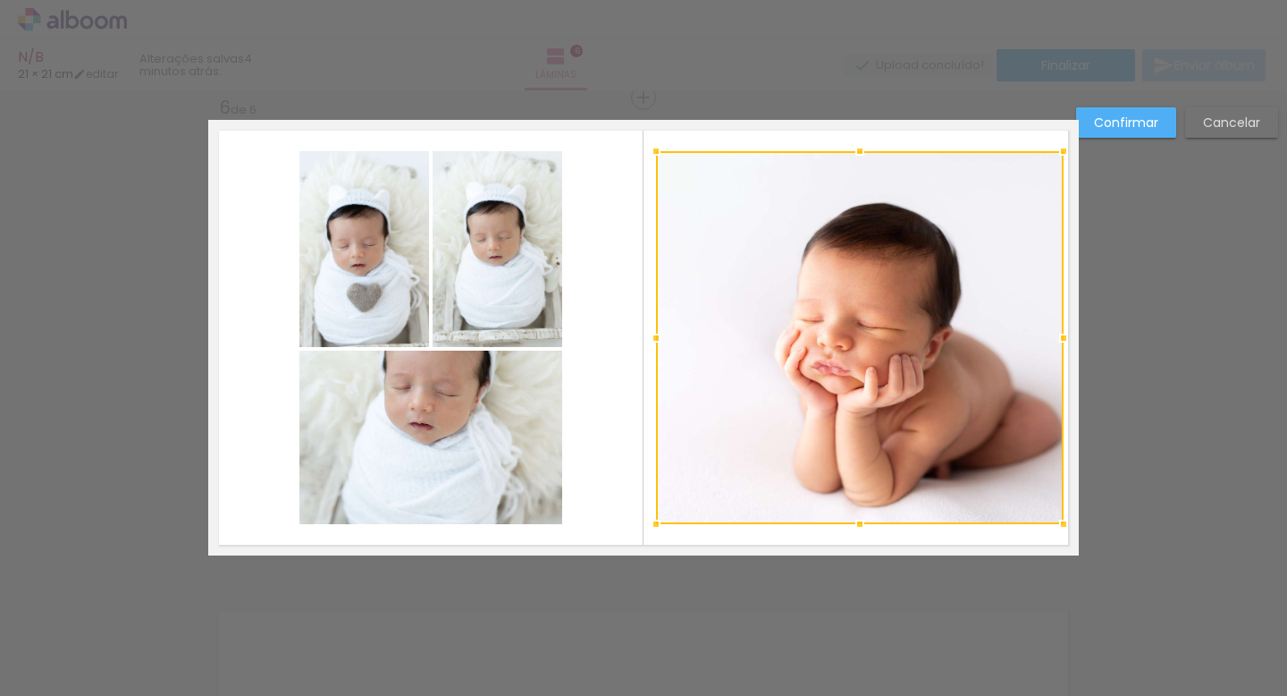
drag, startPoint x: 979, startPoint y: 336, endPoint x: 1062, endPoint y: 345, distance: 83.6
click at [1062, 345] on div at bounding box center [1064, 338] width 36 height 36
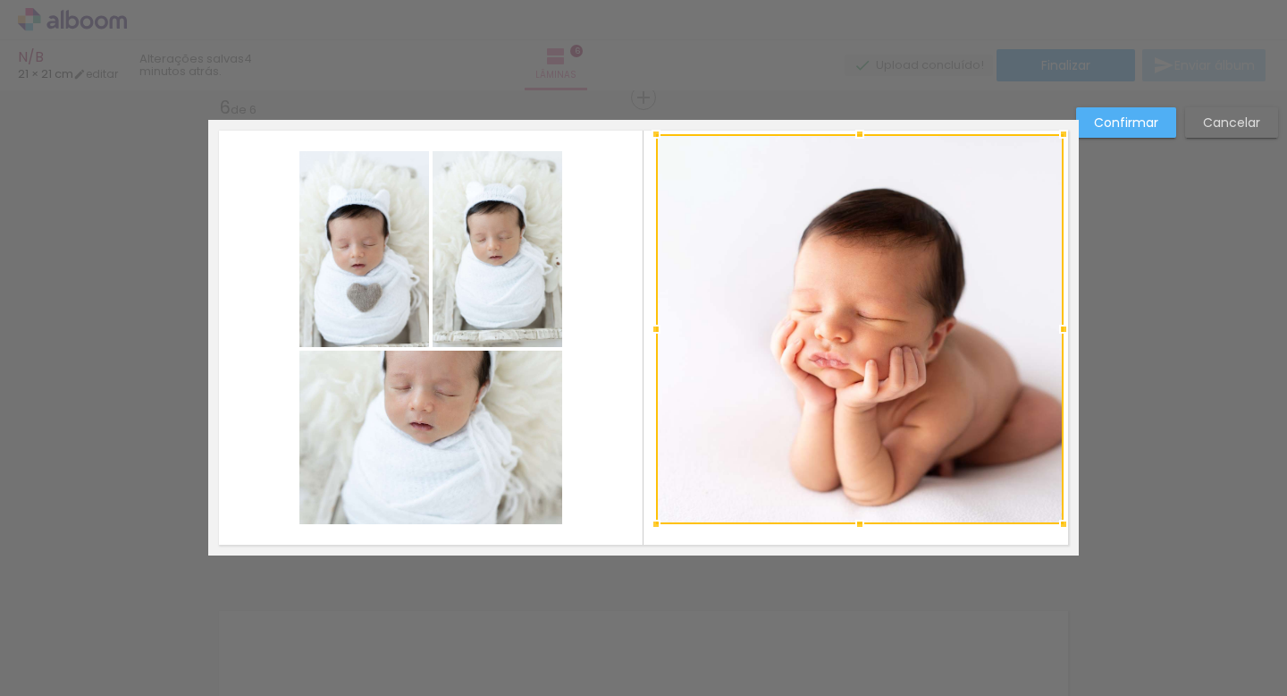
drag, startPoint x: 861, startPoint y: 149, endPoint x: 856, endPoint y: 131, distance: 18.7
click at [856, 131] on div at bounding box center [860, 134] width 36 height 36
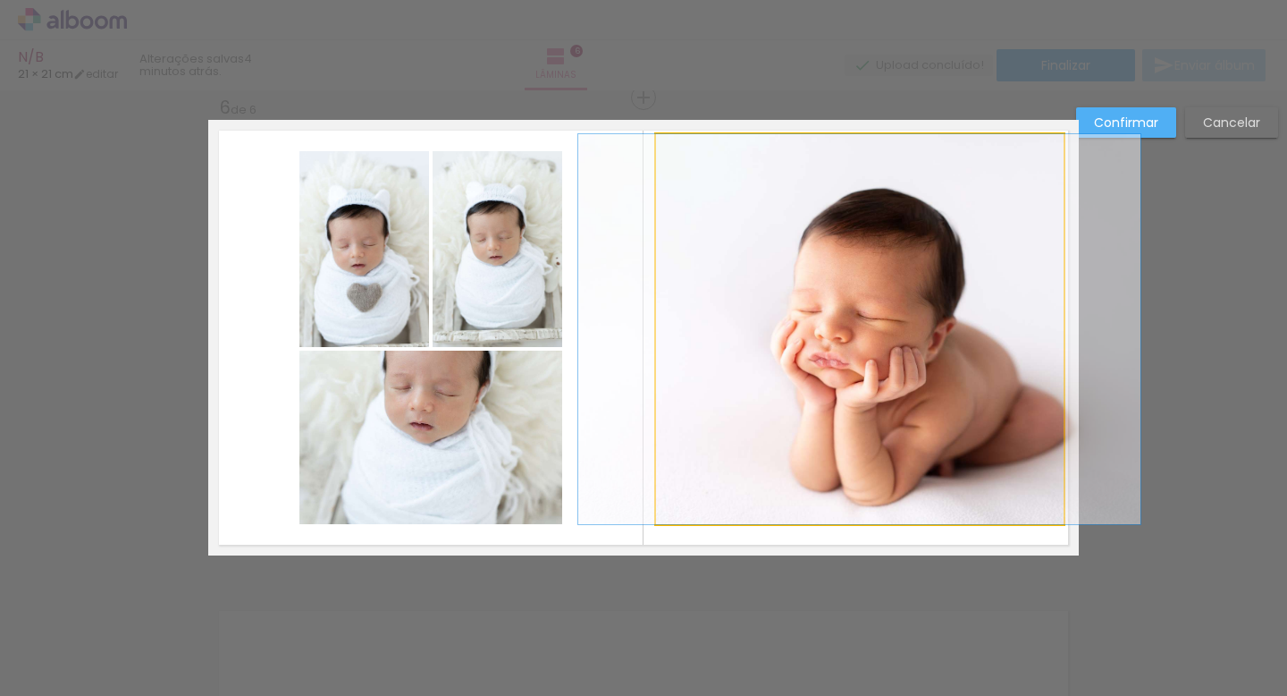
click at [693, 488] on quentale-photo at bounding box center [860, 329] width 408 height 390
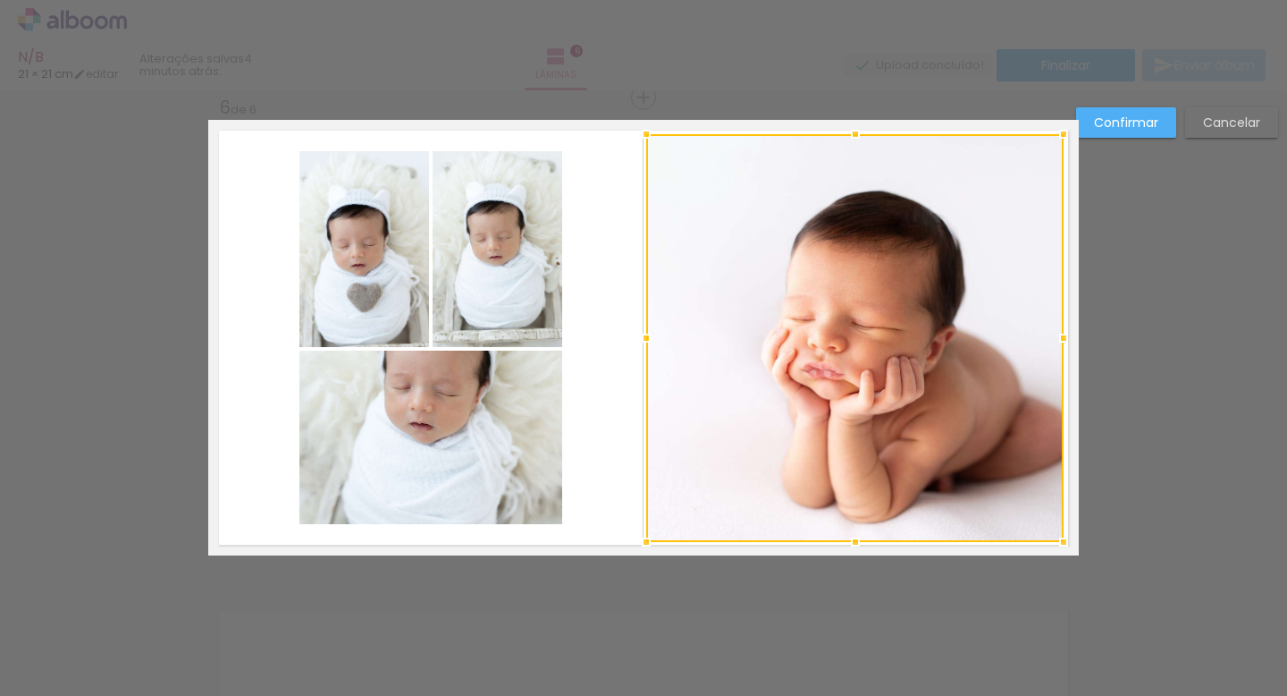
drag, startPoint x: 654, startPoint y: 521, endPoint x: 644, endPoint y: 539, distance: 20.4
click at [644, 539] on div at bounding box center [647, 542] width 36 height 36
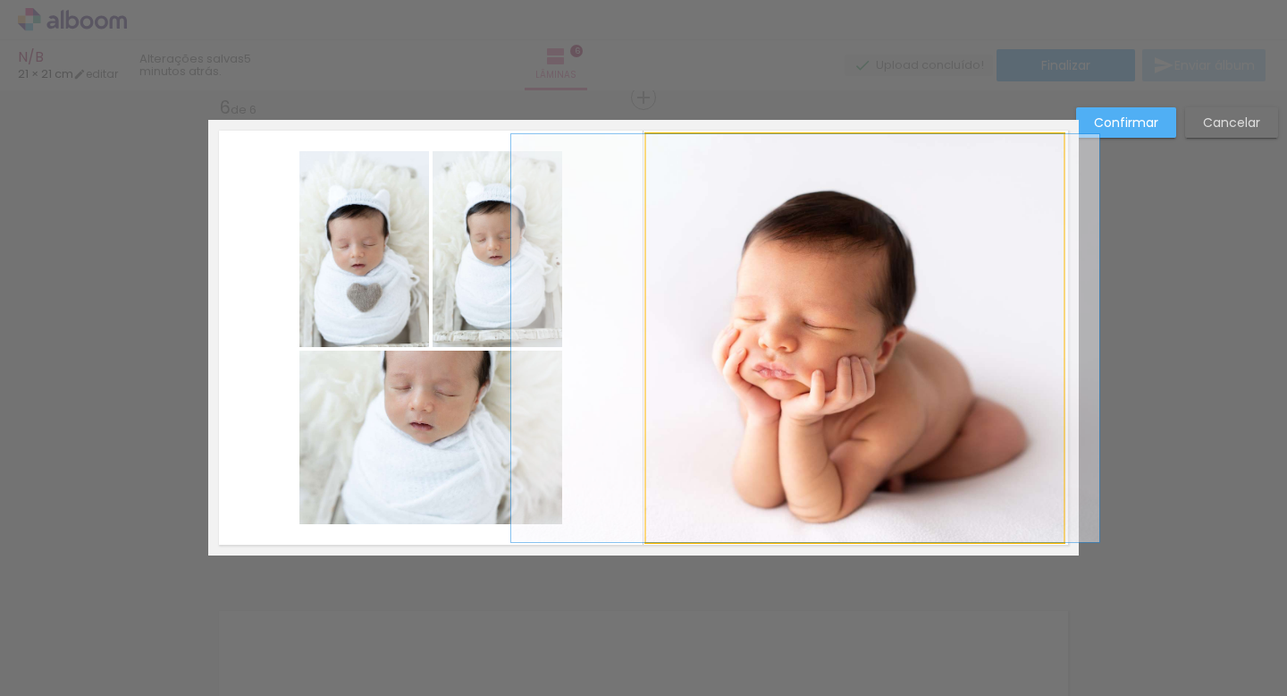
drag, startPoint x: 865, startPoint y: 360, endPoint x: 815, endPoint y: 366, distance: 49.5
click at [815, 366] on album-spread "6 de 6" at bounding box center [643, 337] width 871 height 435
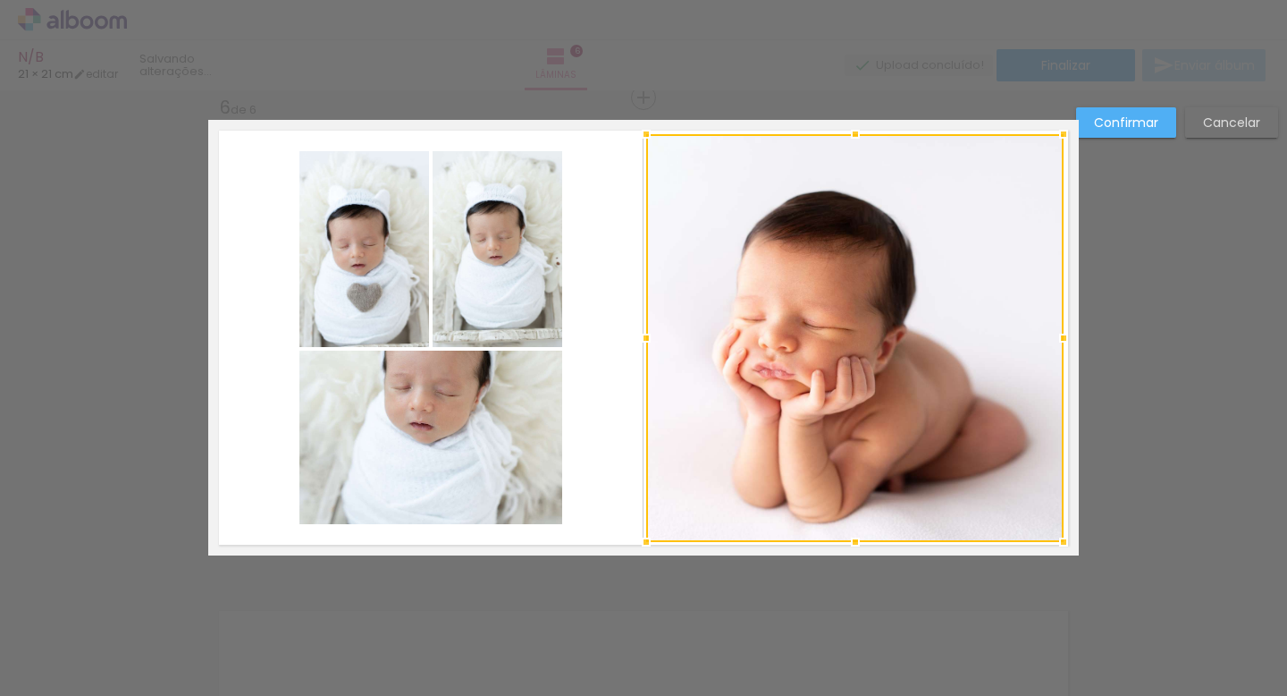
click at [442, 436] on quentale-photo at bounding box center [431, 436] width 263 height 173
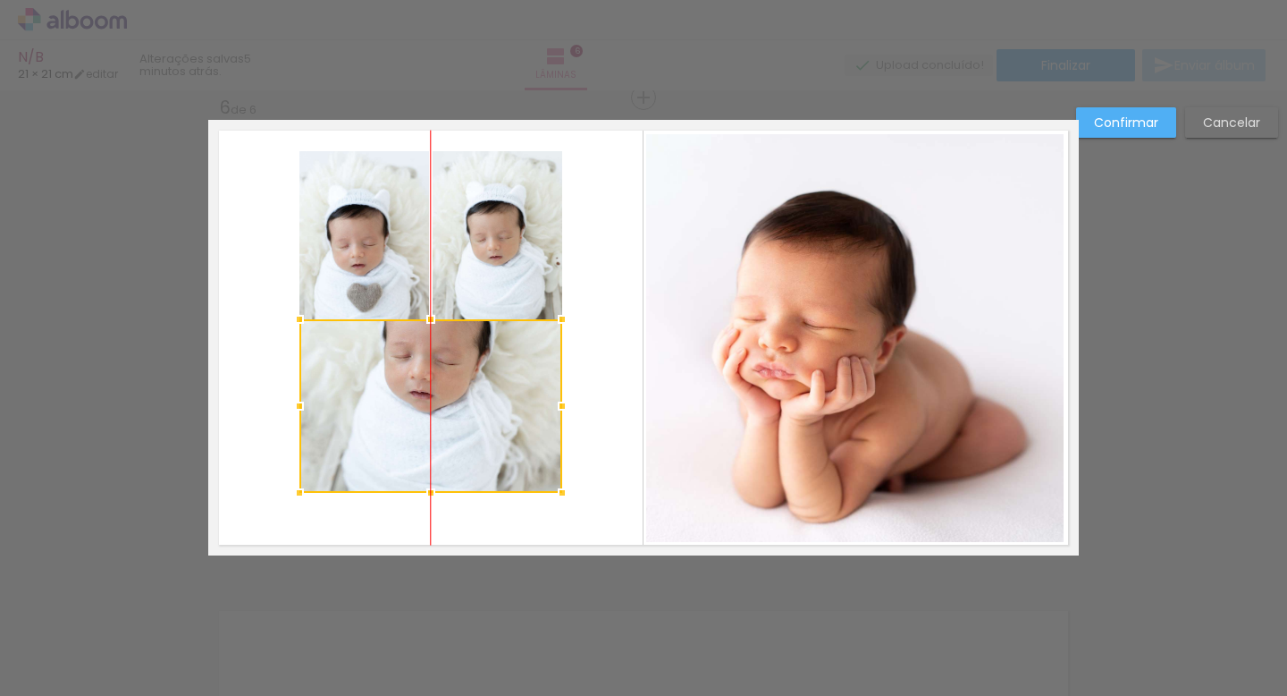
drag, startPoint x: 442, startPoint y: 436, endPoint x: 449, endPoint y: 406, distance: 31.2
click at [449, 406] on div at bounding box center [431, 405] width 263 height 173
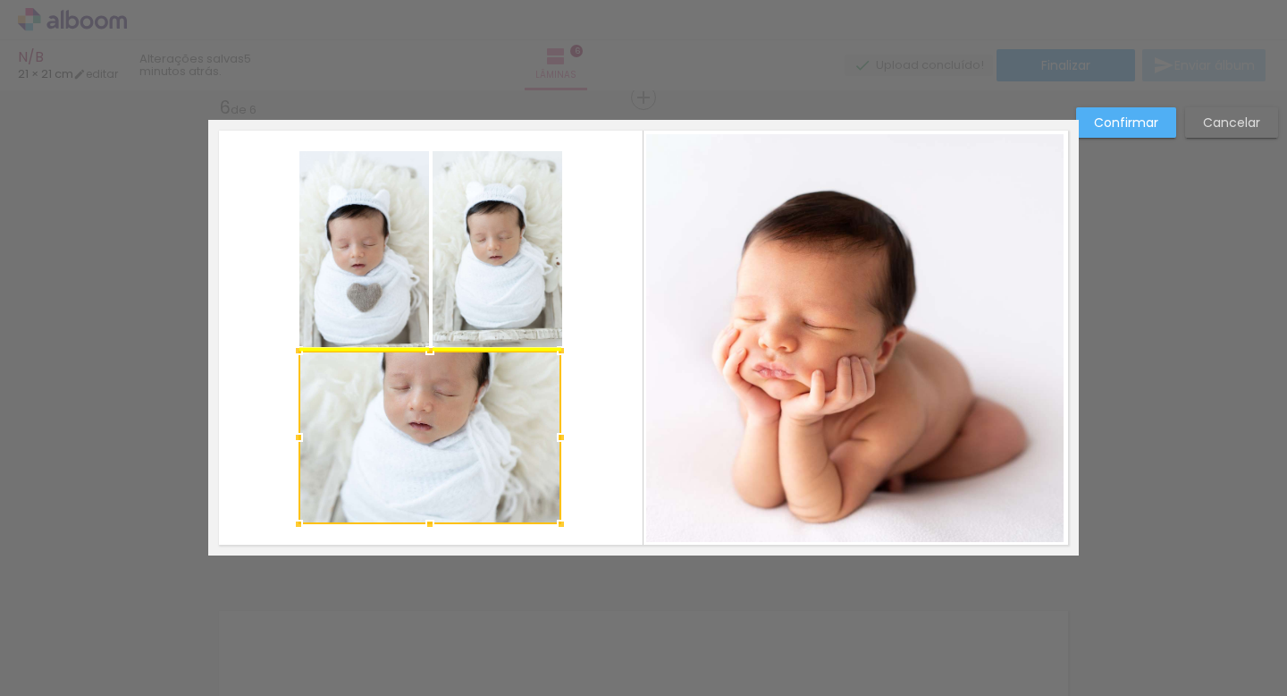
drag, startPoint x: 469, startPoint y: 373, endPoint x: 468, endPoint y: 405, distance: 32.2
click at [468, 405] on div at bounding box center [430, 436] width 263 height 173
click at [610, 404] on quentale-layouter at bounding box center [643, 337] width 871 height 435
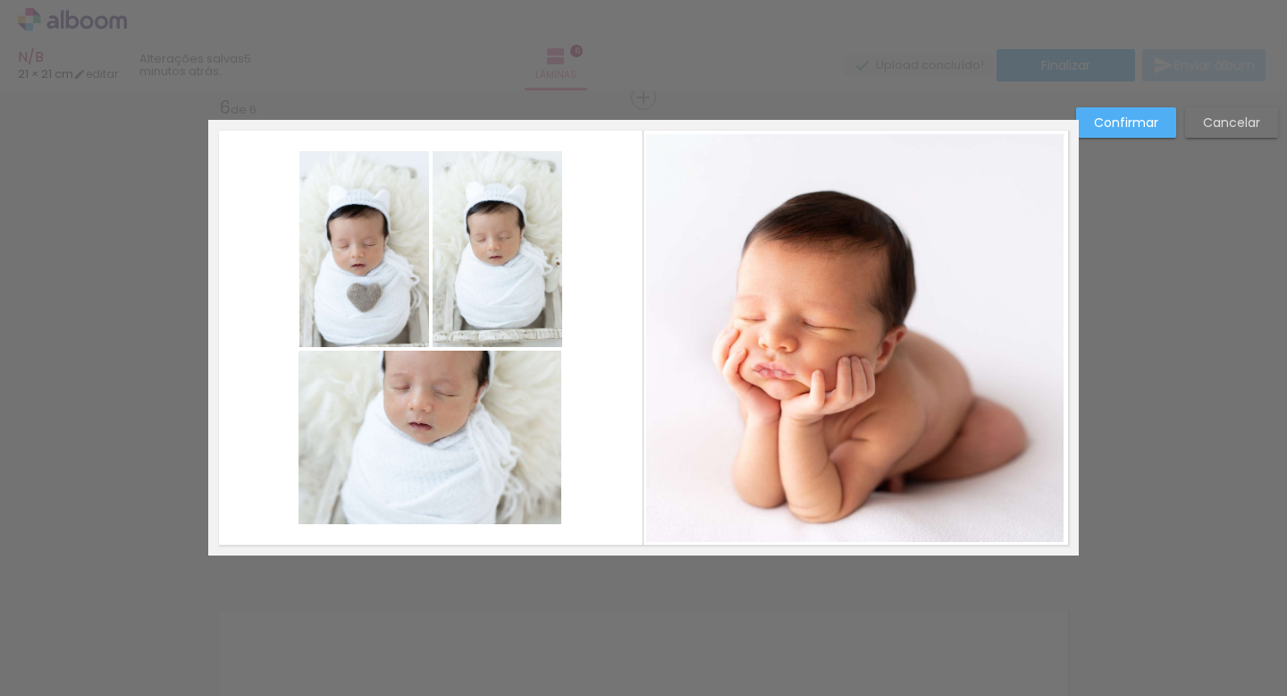
click at [0, 0] on slot "Confirmar" at bounding box center [0, 0] width 0 height 0
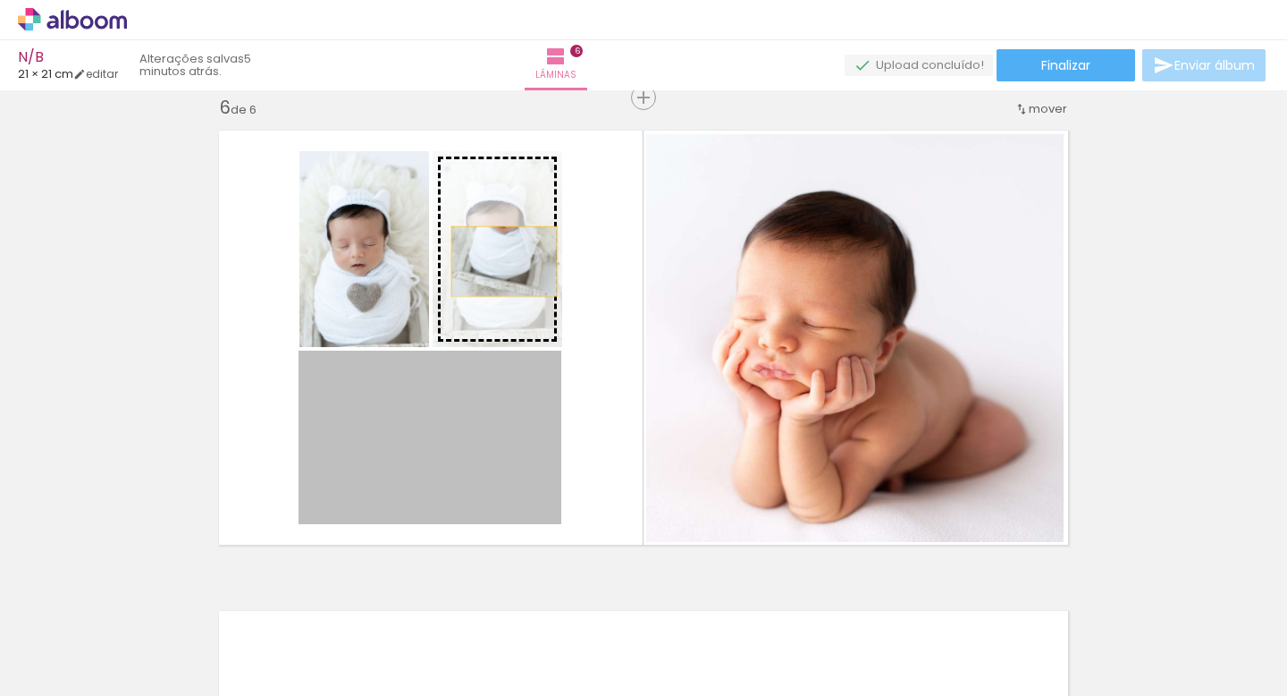
drag, startPoint x: 454, startPoint y: 418, endPoint x: 504, endPoint y: 262, distance: 163.4
click at [0, 0] on slot at bounding box center [0, 0] width 0 height 0
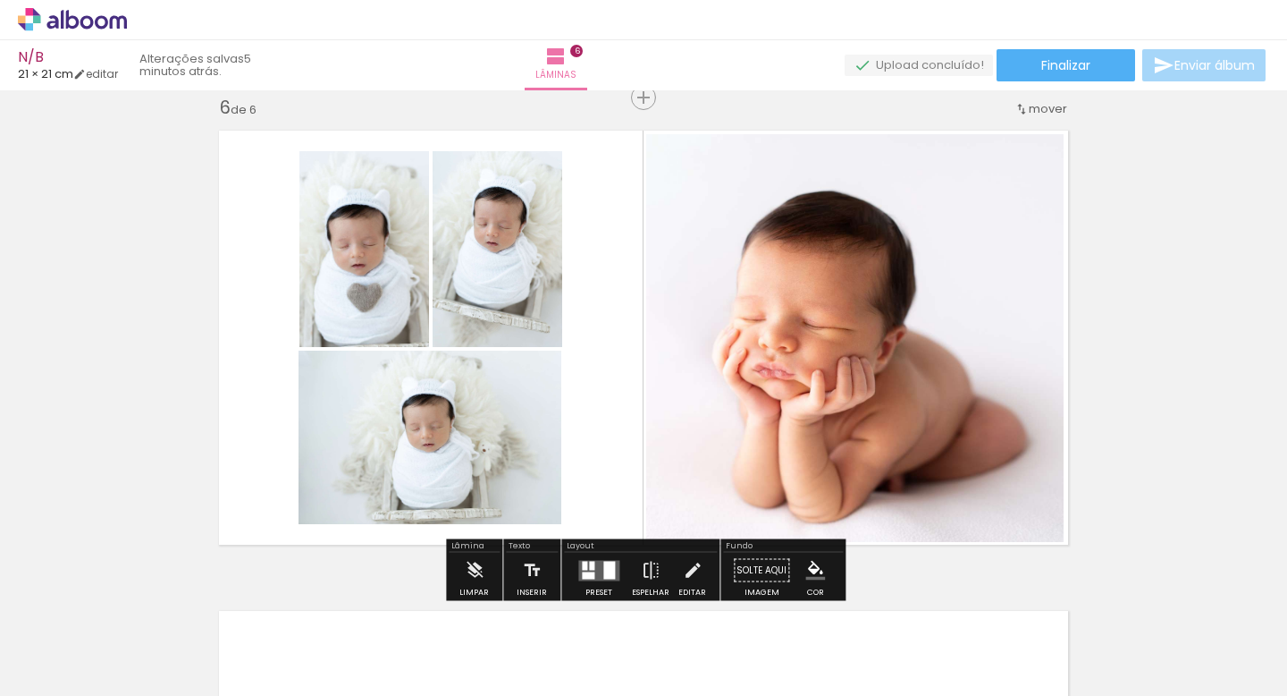
click at [500, 268] on quentale-photo at bounding box center [498, 249] width 130 height 196
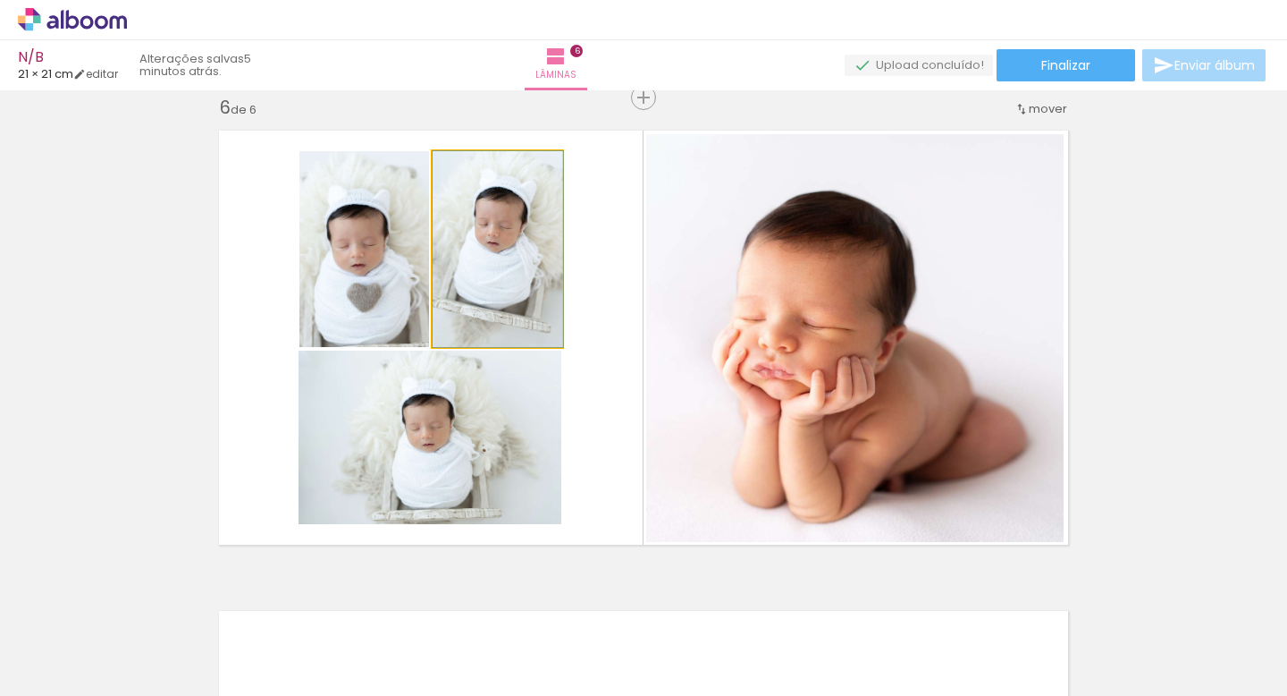
drag, startPoint x: 500, startPoint y: 241, endPoint x: 503, endPoint y: 269, distance: 27.9
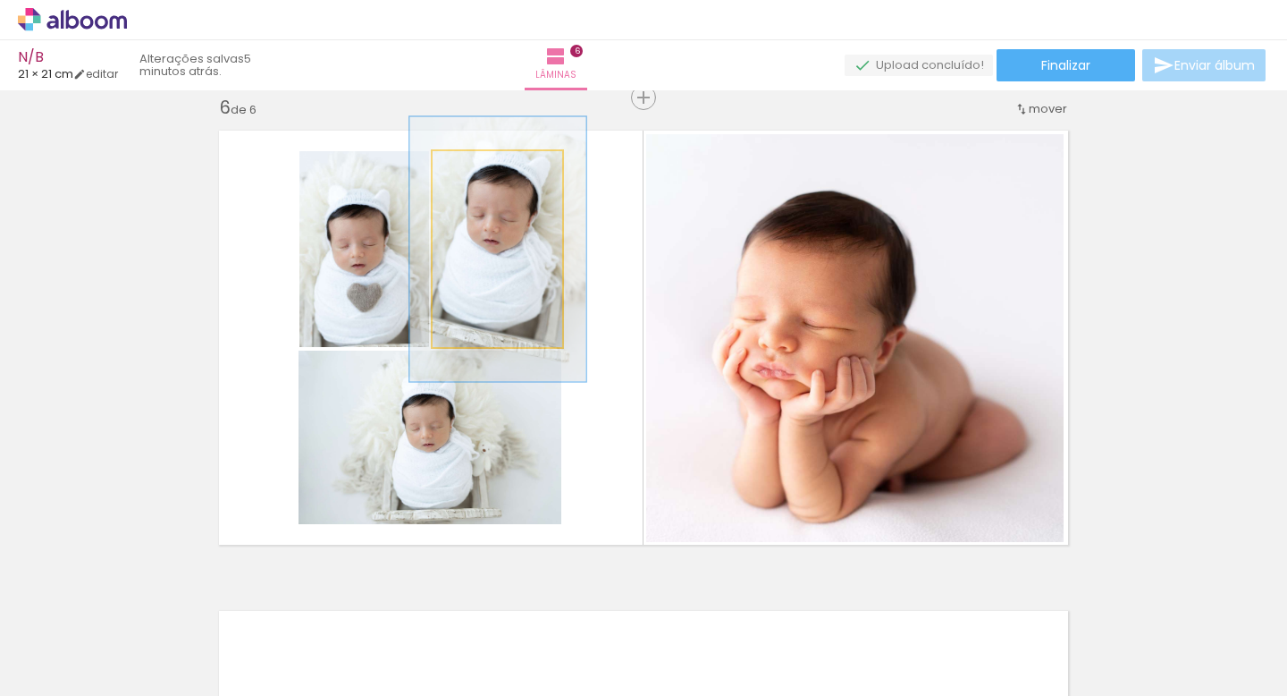
drag, startPoint x: 472, startPoint y: 167, endPoint x: 493, endPoint y: 171, distance: 20.9
type paper-slider "135"
click at [493, 171] on div at bounding box center [494, 170] width 16 height 16
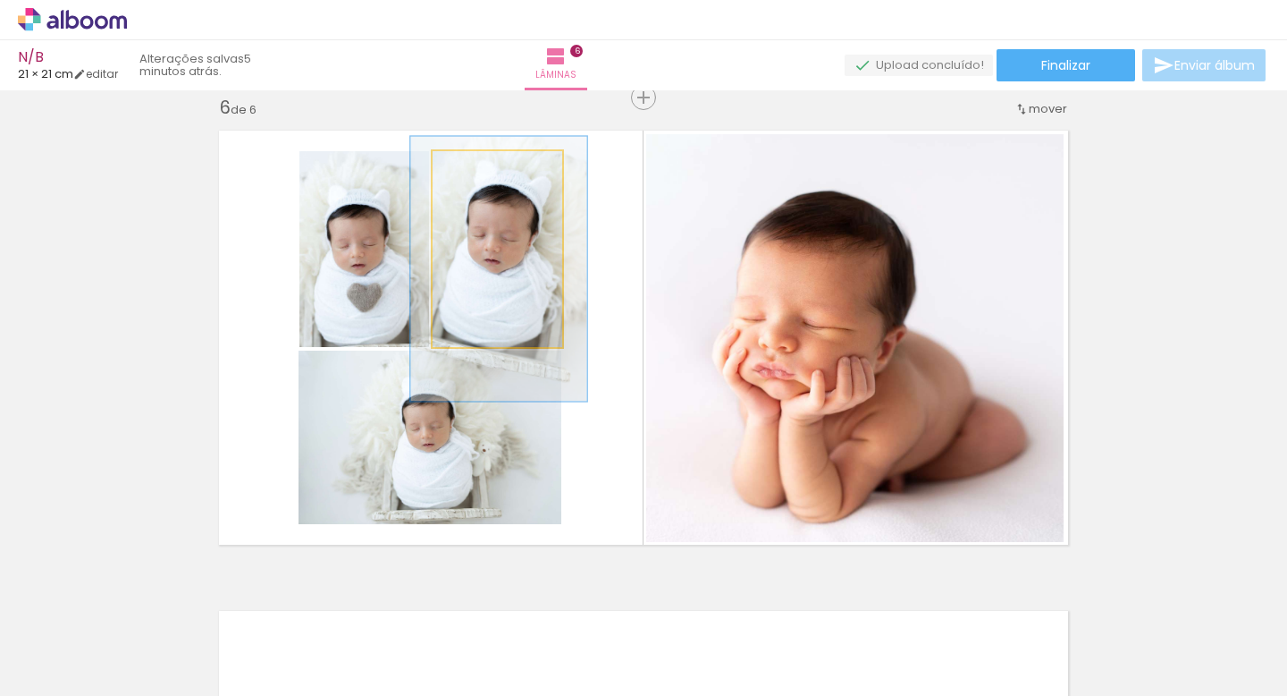
drag, startPoint x: 528, startPoint y: 266, endPoint x: 528, endPoint y: 285, distance: 18.8
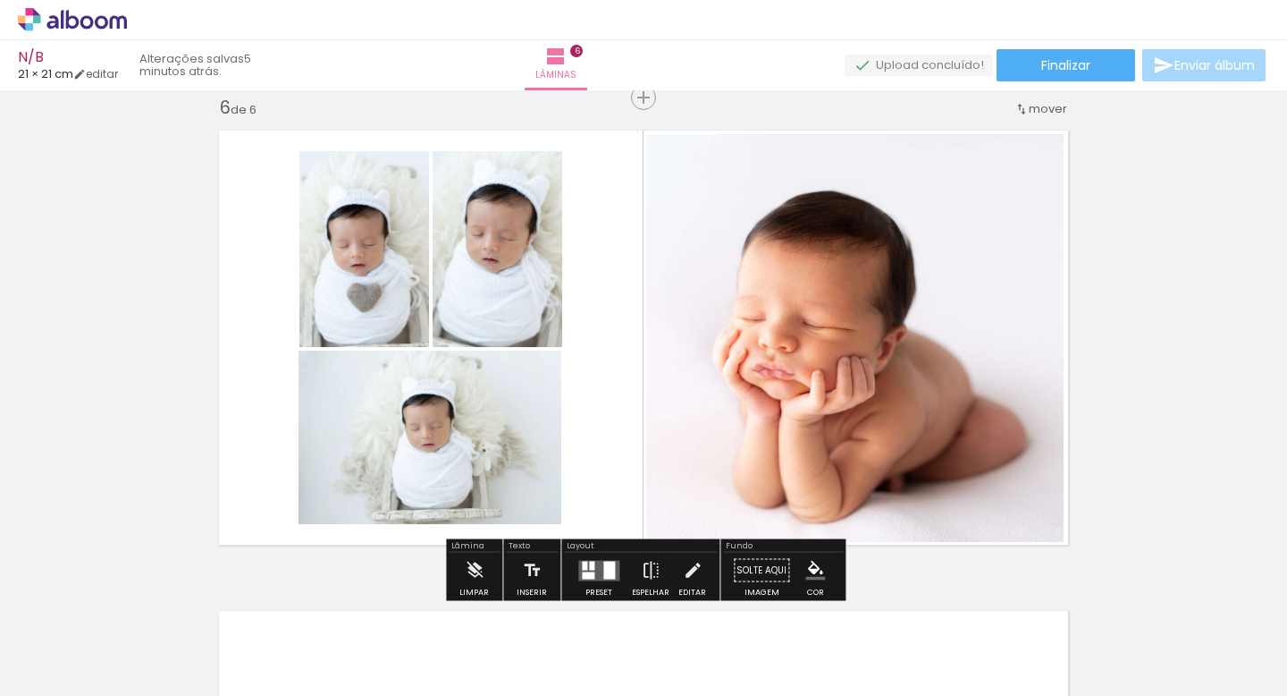
click at [613, 312] on quentale-layouter at bounding box center [643, 337] width 871 height 435
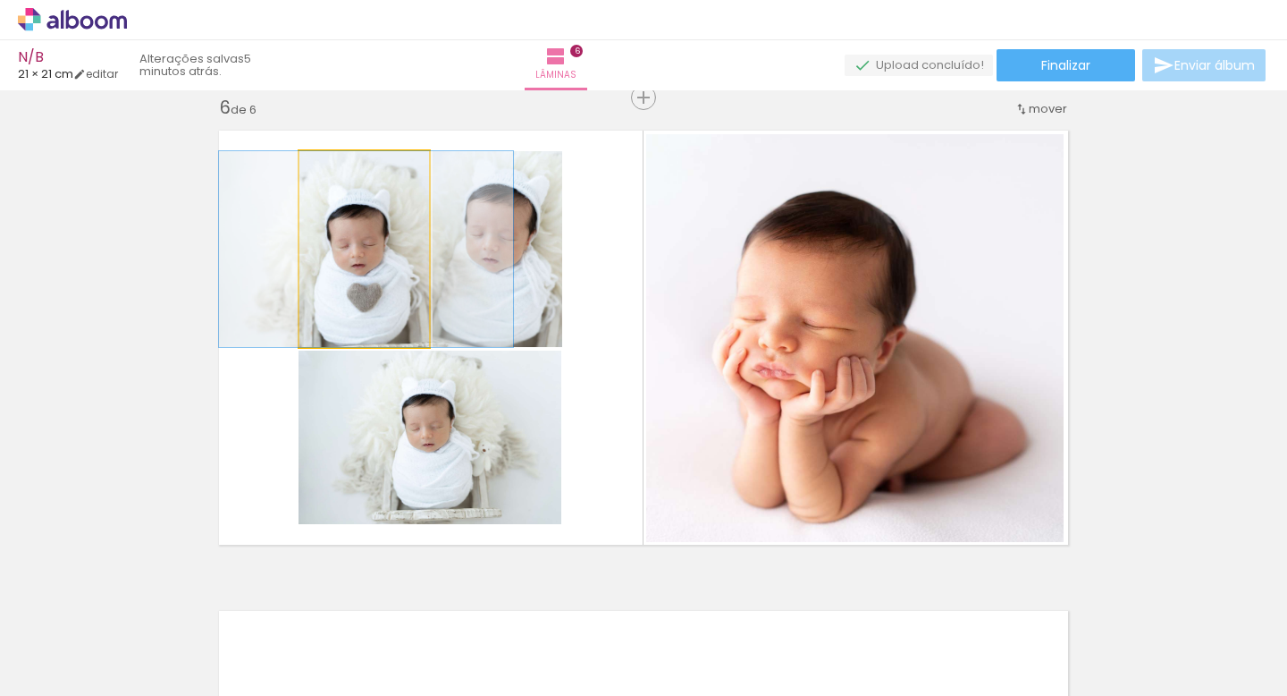
click at [321, 258] on quentale-photo at bounding box center [365, 249] width 130 height 196
drag, startPoint x: 337, startPoint y: 265, endPoint x: 333, endPoint y: 248, distance: 17.4
click at [333, 248] on div at bounding box center [362, 249] width 294 height 196
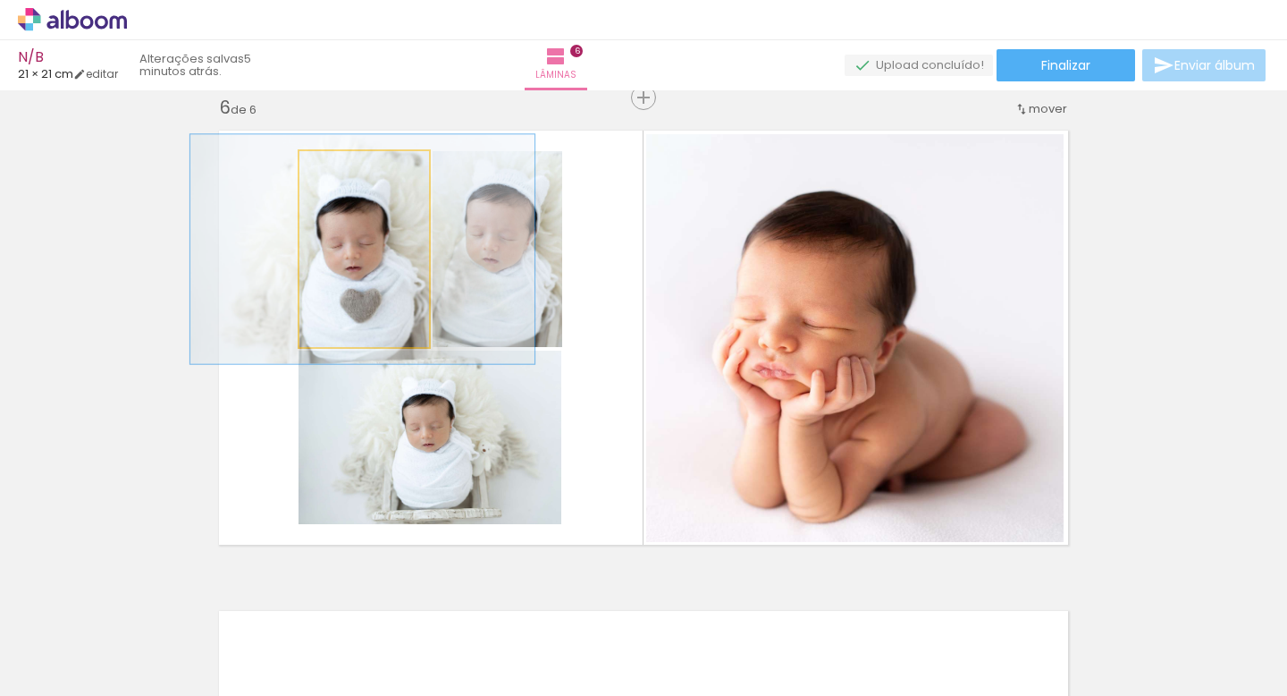
drag, startPoint x: 342, startPoint y: 165, endPoint x: 353, endPoint y: 168, distance: 12.2
click at [353, 168] on div at bounding box center [351, 170] width 16 height 16
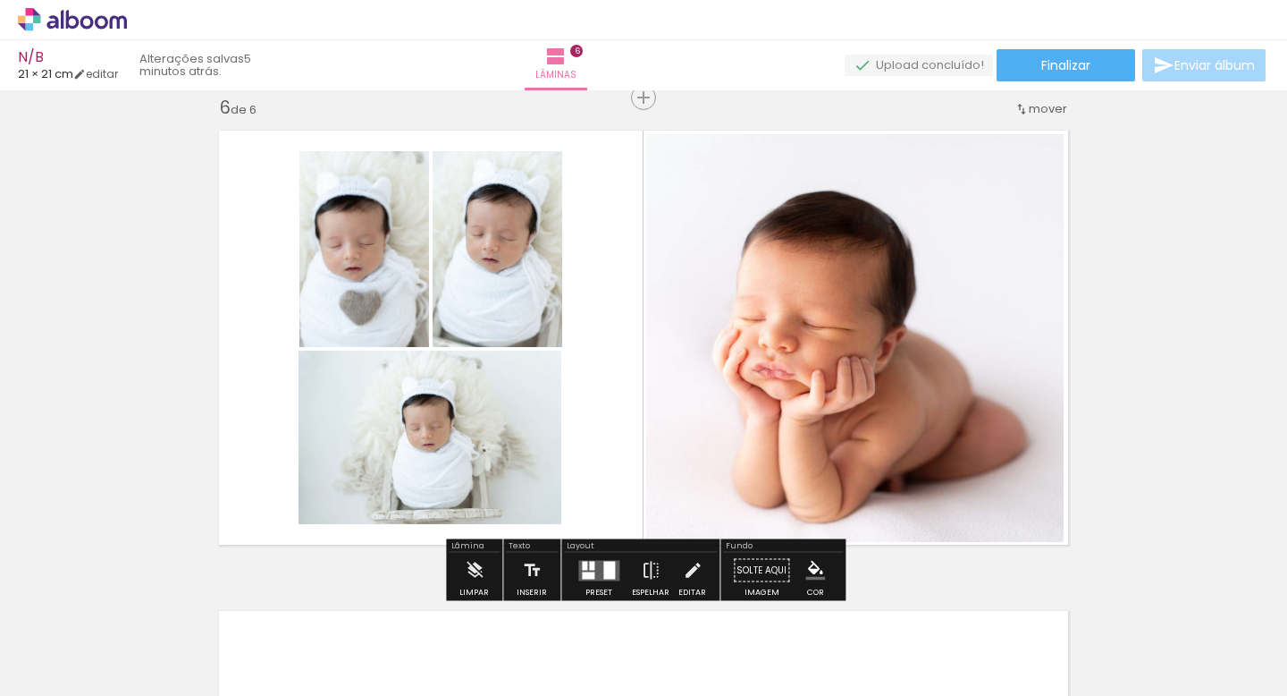
click at [351, 277] on paper-item at bounding box center [357, 277] width 32 height 13
click at [356, 200] on div at bounding box center [356, 198] width 21 height 18
click at [367, 239] on paper-item at bounding box center [357, 239] width 32 height 13
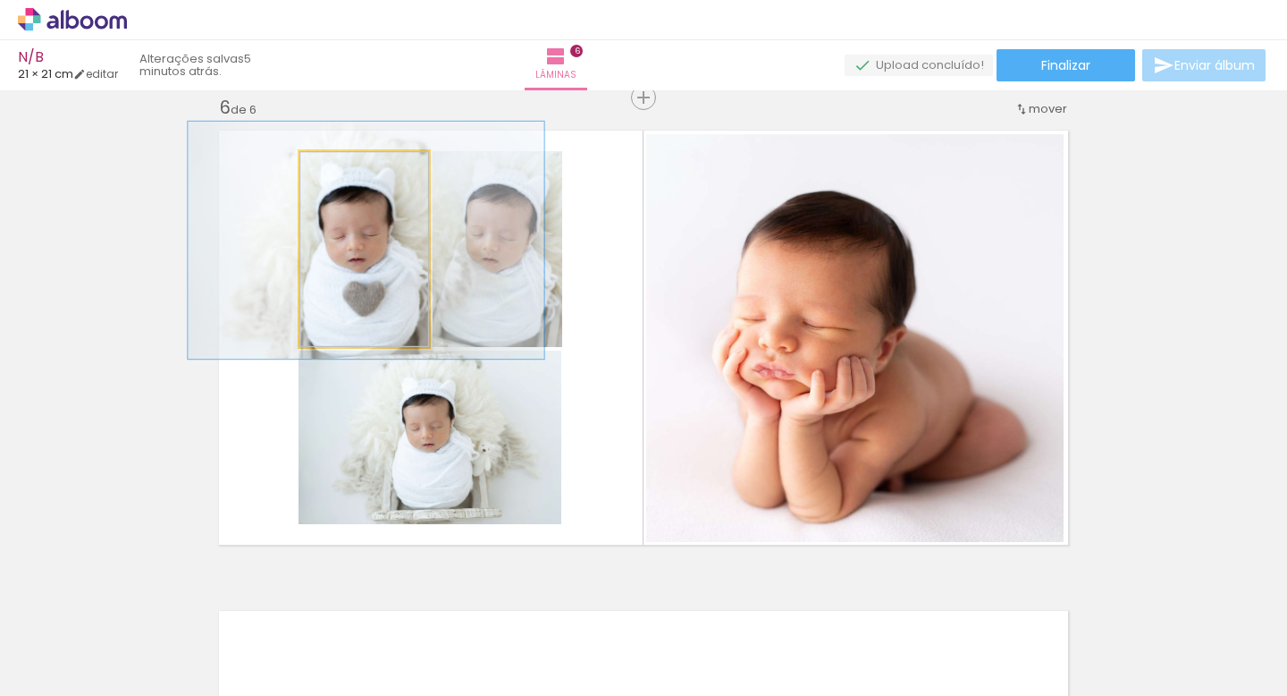
drag, startPoint x: 397, startPoint y: 297, endPoint x: 401, endPoint y: 288, distance: 10.0
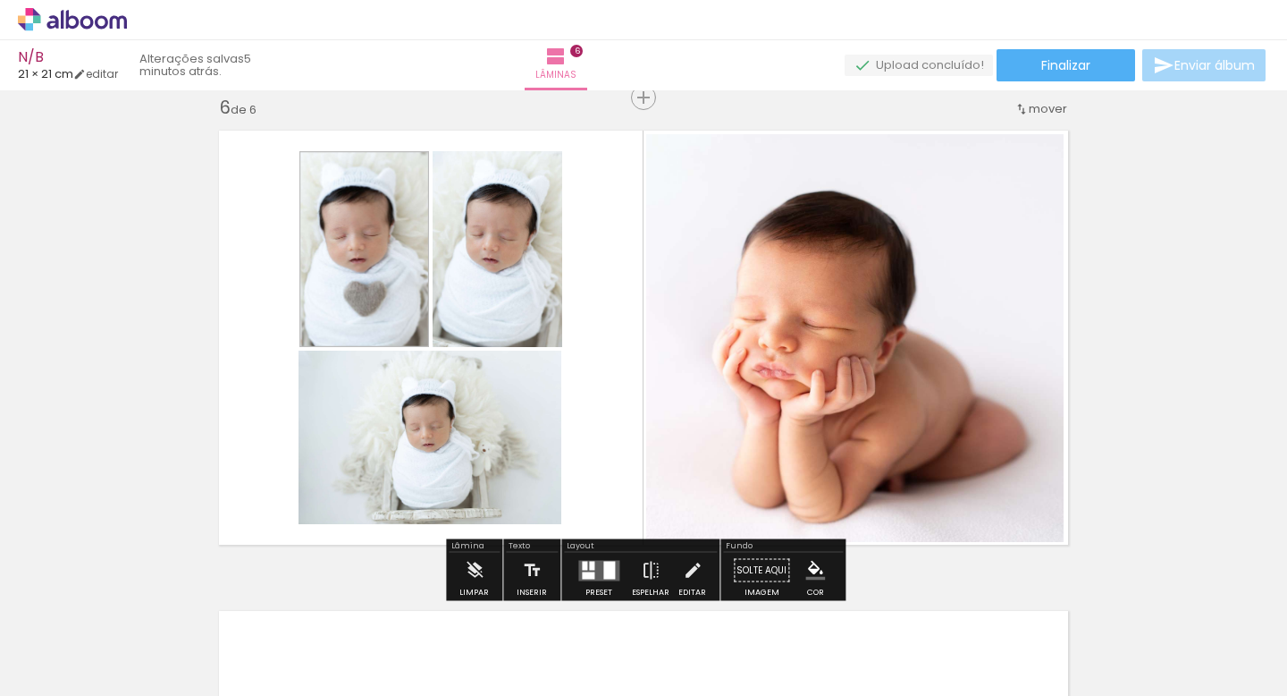
click at [227, 323] on quentale-layouter at bounding box center [643, 337] width 871 height 435
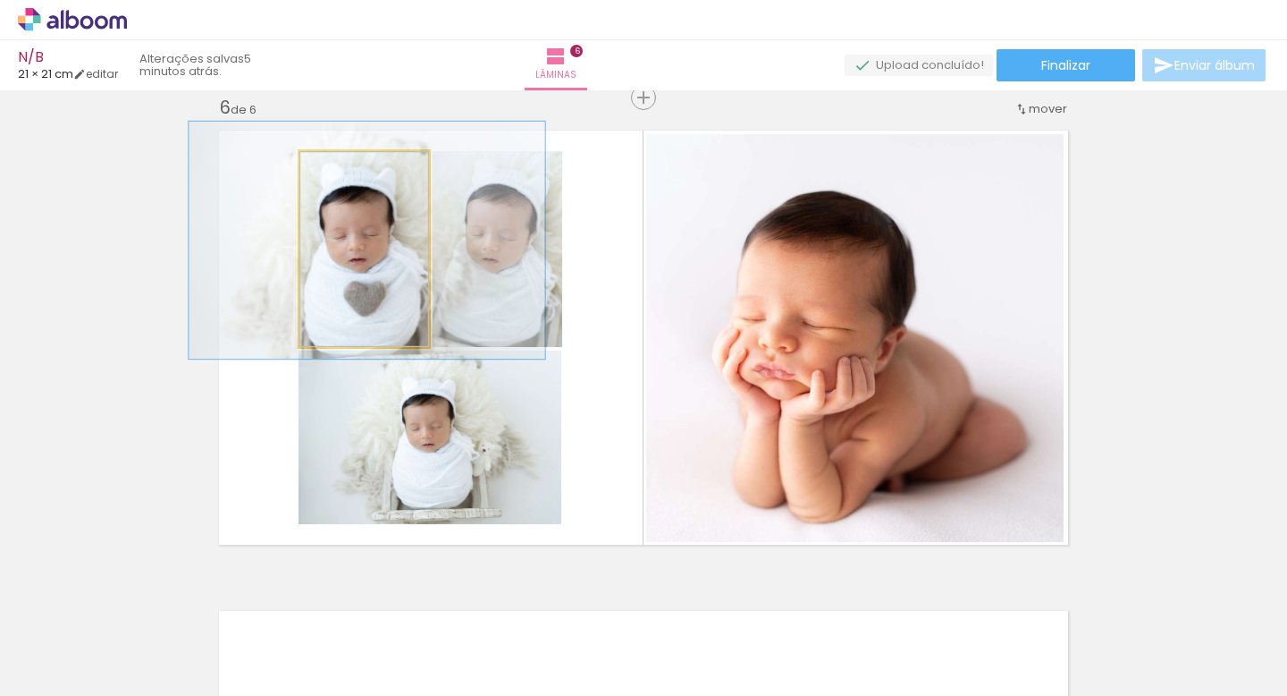
click at [374, 294] on quentale-photo at bounding box center [365, 249] width 130 height 196
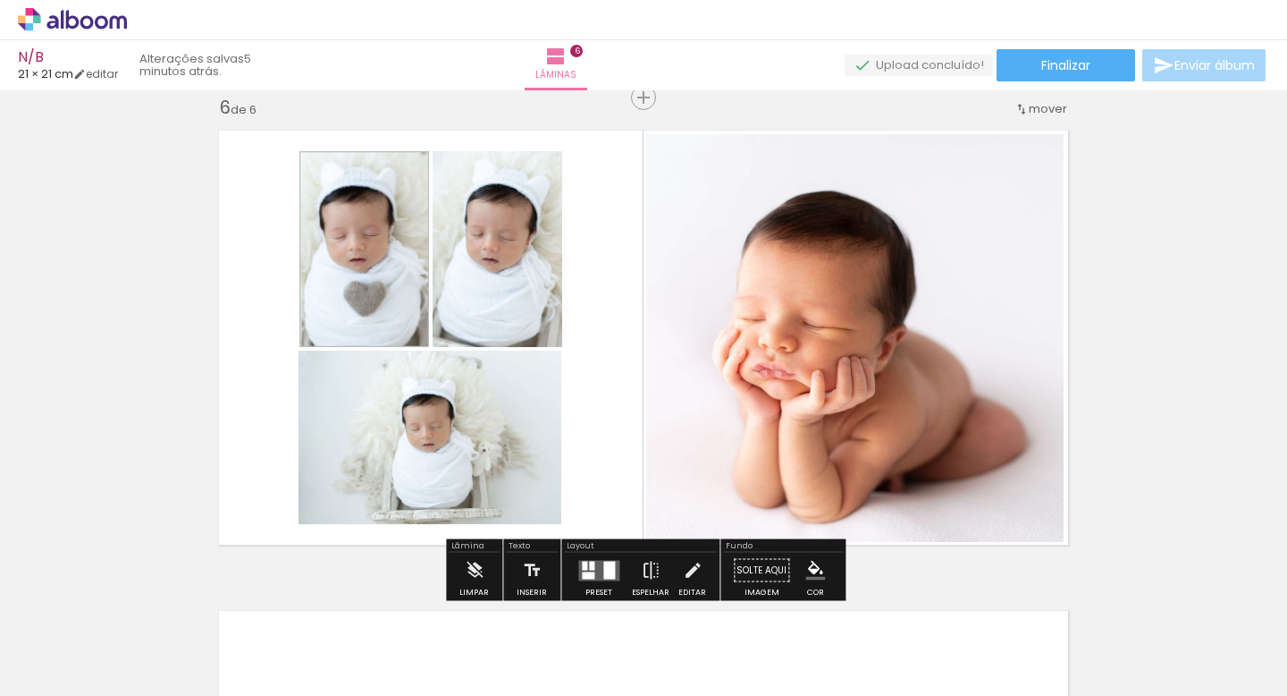
click at [355, 203] on div at bounding box center [356, 198] width 21 height 18
click at [561, 401] on quentale-layouter at bounding box center [643, 337] width 871 height 435
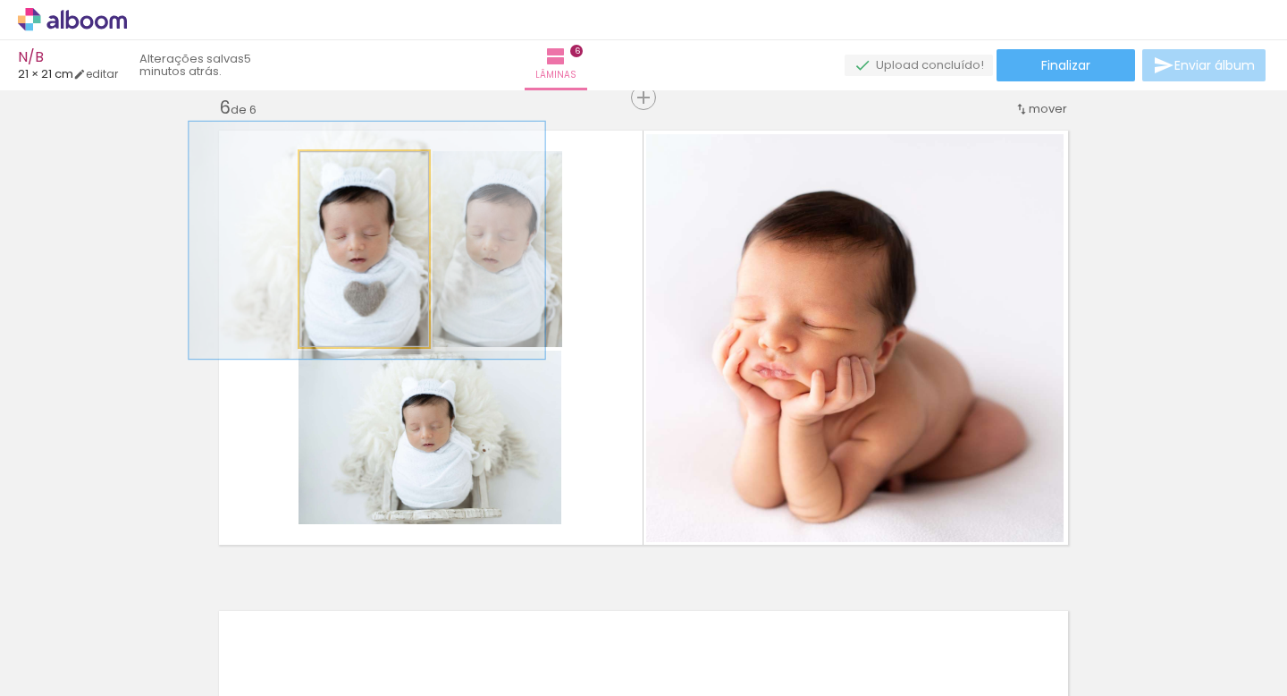
click at [371, 286] on quentale-photo at bounding box center [365, 249] width 130 height 196
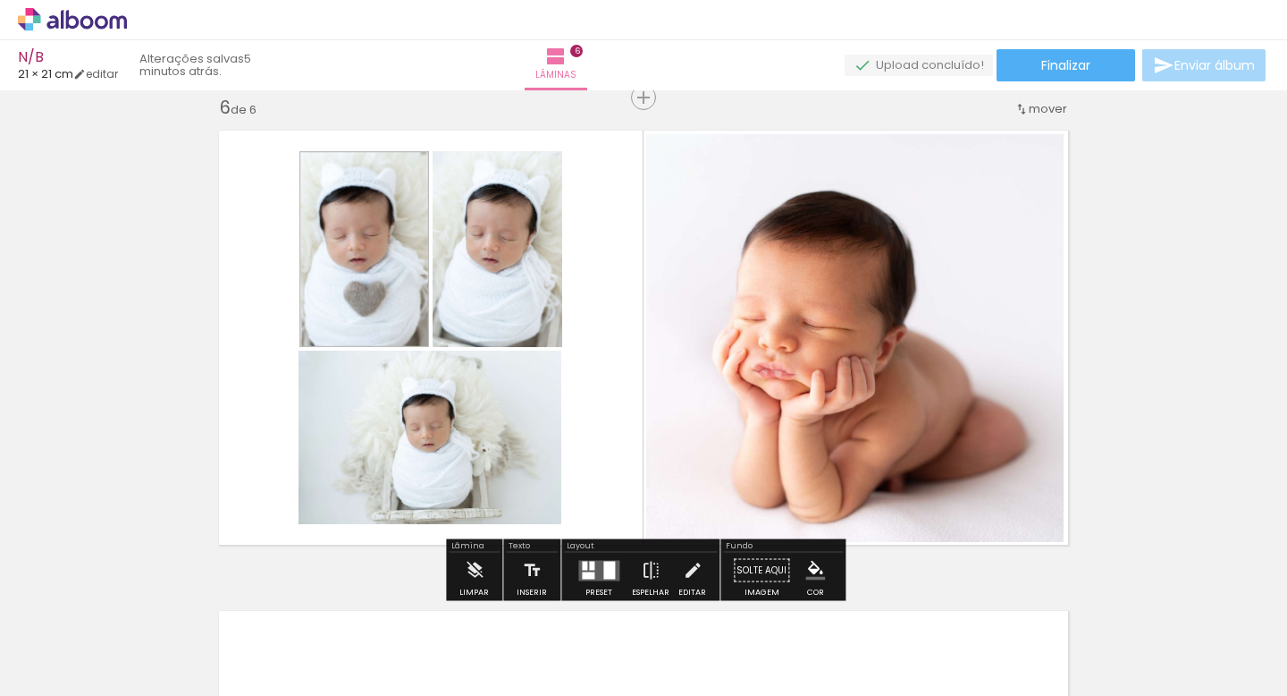
click at [371, 286] on quentale-photo at bounding box center [365, 249] width 130 height 196
click at [352, 200] on div at bounding box center [356, 198] width 21 height 18
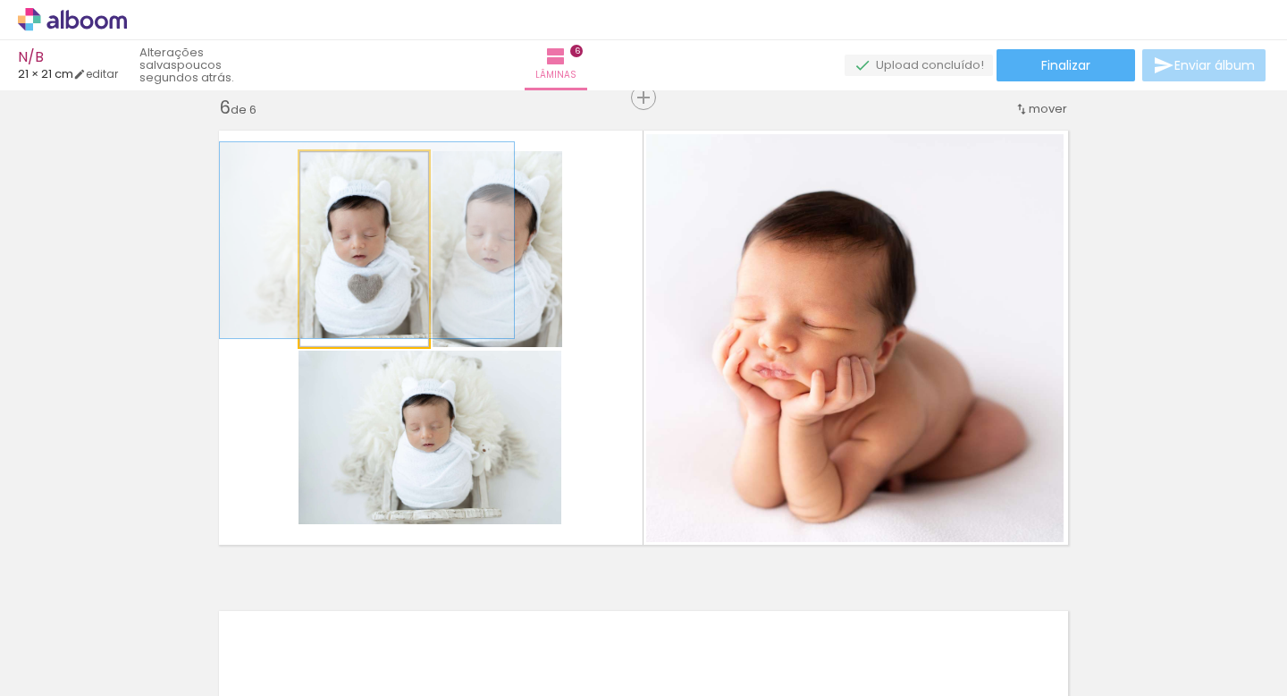
drag, startPoint x: 352, startPoint y: 173, endPoint x: 331, endPoint y: 173, distance: 21.5
type paper-slider "100"
click at [331, 173] on div at bounding box center [340, 170] width 29 height 29
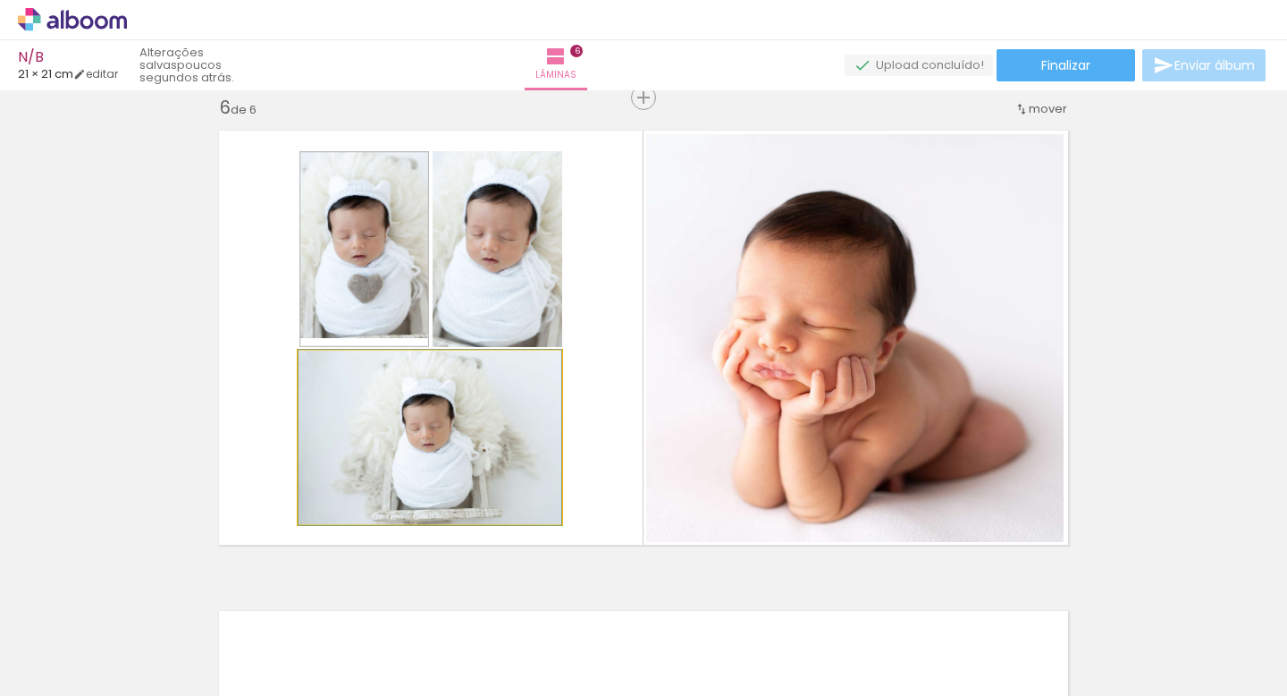
click at [411, 350] on quentale-photo at bounding box center [430, 436] width 263 height 173
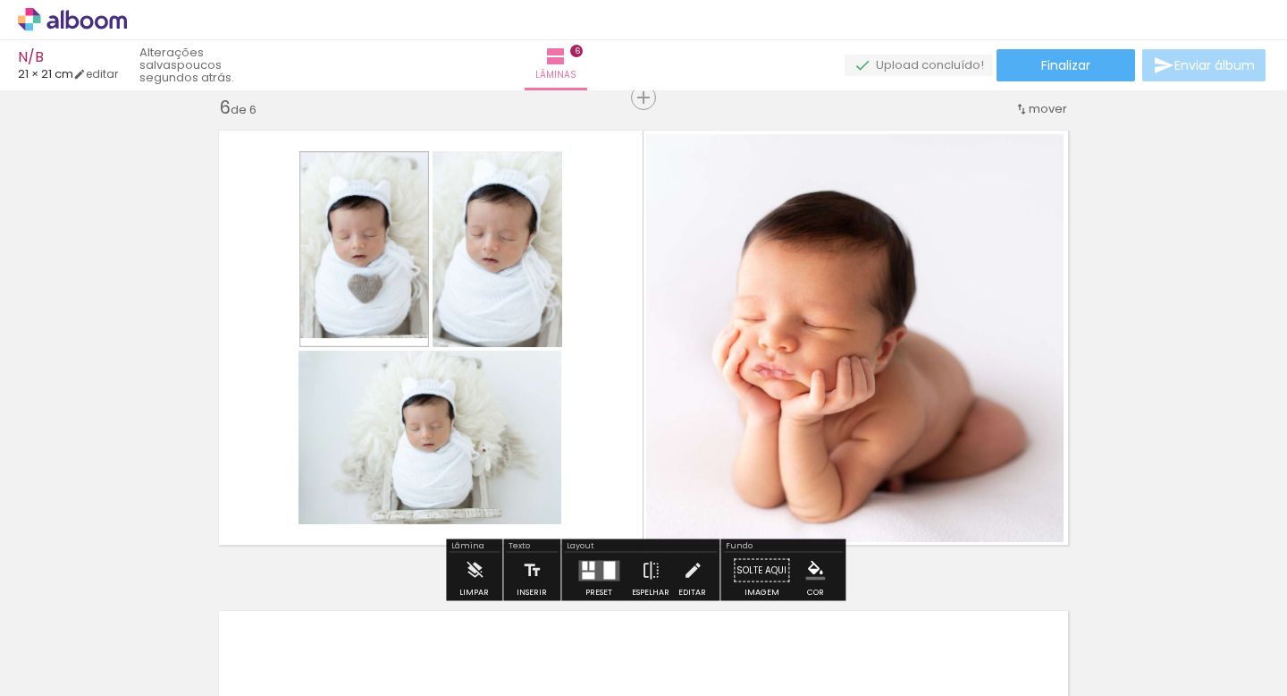
click at [412, 342] on div at bounding box center [365, 249] width 130 height 196
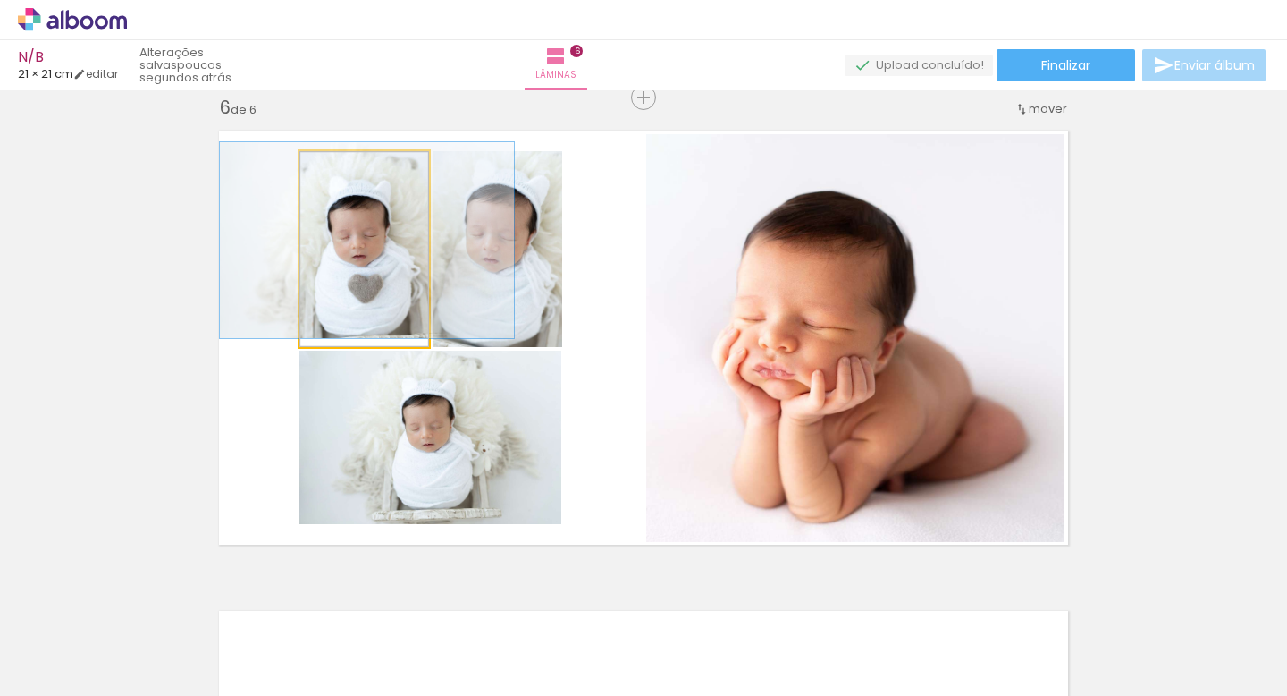
click at [413, 342] on div at bounding box center [365, 249] width 130 height 196
click at [405, 285] on quentale-photo at bounding box center [365, 249] width 130 height 196
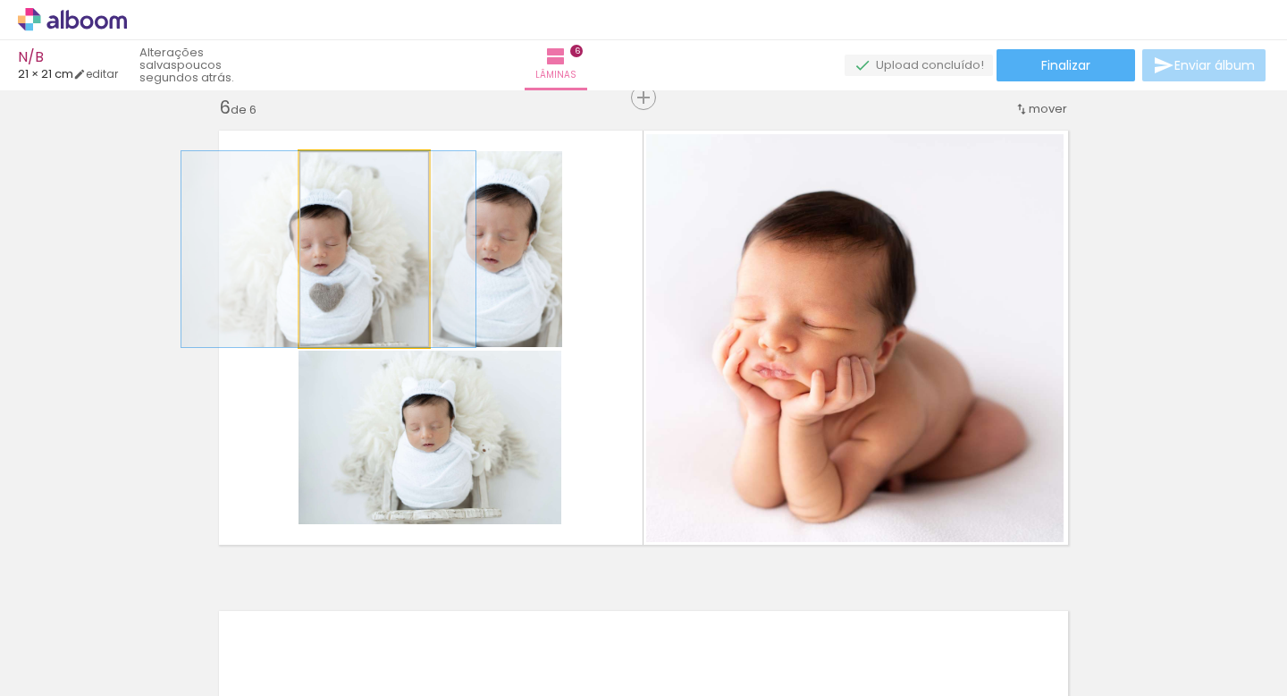
drag, startPoint x: 405, startPoint y: 285, endPoint x: 363, endPoint y: 281, distance: 42.3
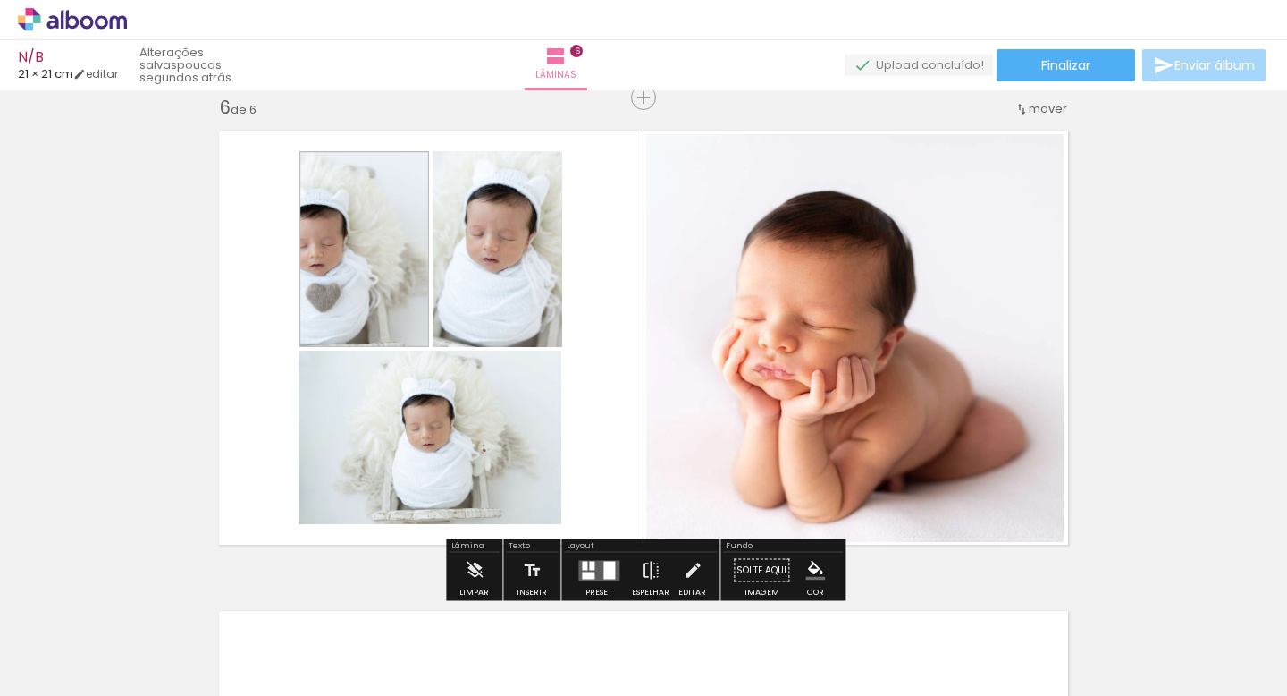
click at [364, 312] on iron-icon "color picker" at bounding box center [358, 311] width 21 height 17
click at [368, 152] on paper-item "#ffffff" at bounding box center [368, 157] width 18 height 18
click at [286, 308] on quentale-layouter at bounding box center [643, 337] width 871 height 435
click at [374, 283] on quentale-photo at bounding box center [365, 249] width 130 height 196
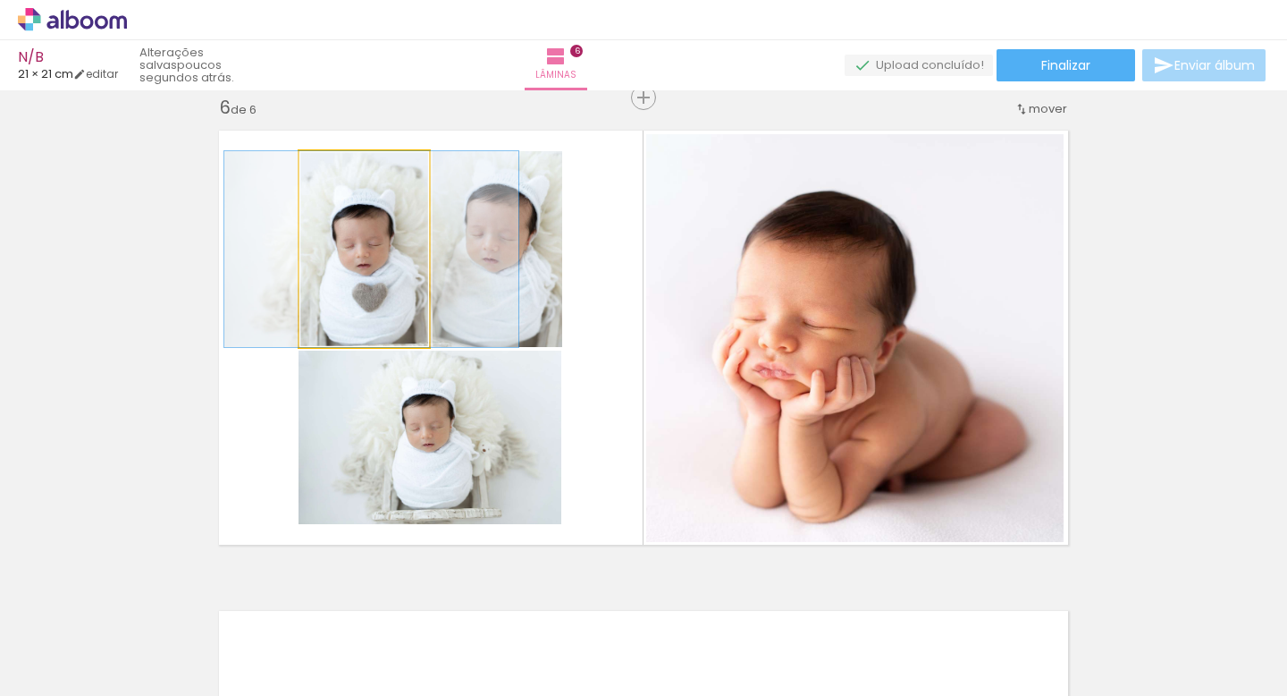
drag, startPoint x: 343, startPoint y: 269, endPoint x: 390, endPoint y: 244, distance: 52.8
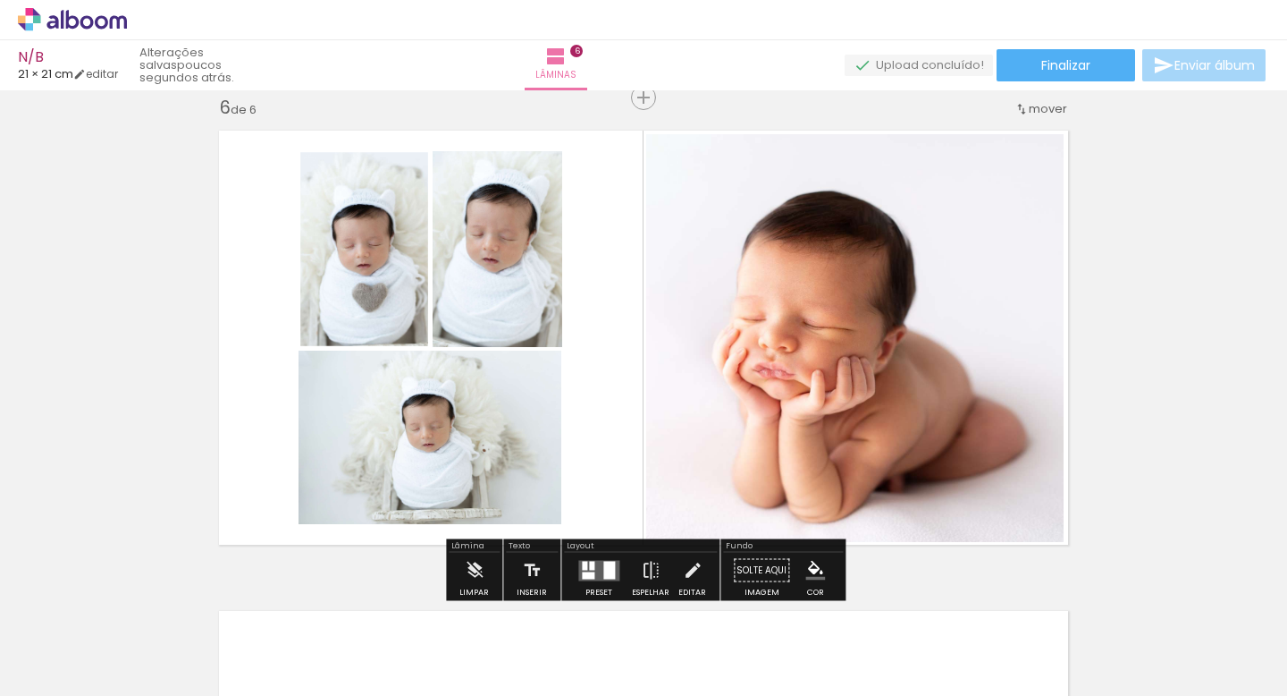
click at [610, 294] on quentale-layouter at bounding box center [643, 337] width 871 height 435
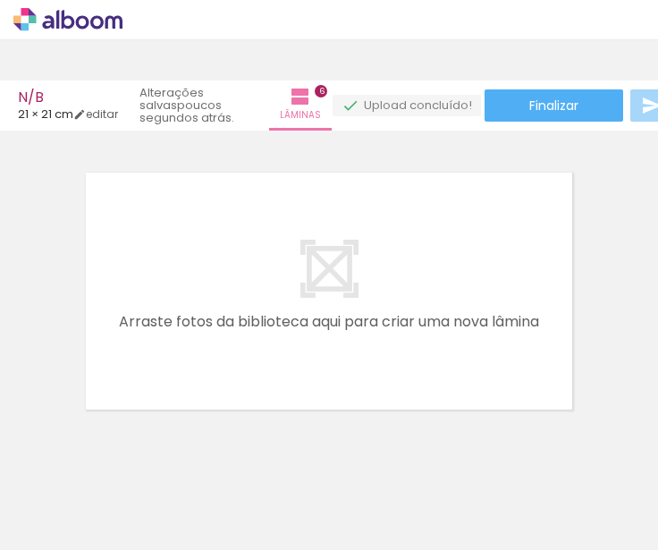
scroll to position [0, 3123]
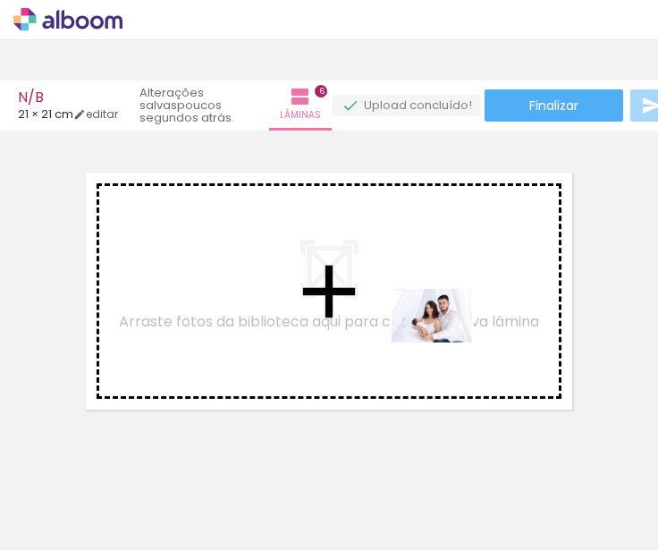
drag, startPoint x: 484, startPoint y: 509, endPoint x: 445, endPoint y: 342, distance: 171.6
click at [445, 342] on quentale-workspace at bounding box center [329, 275] width 658 height 550
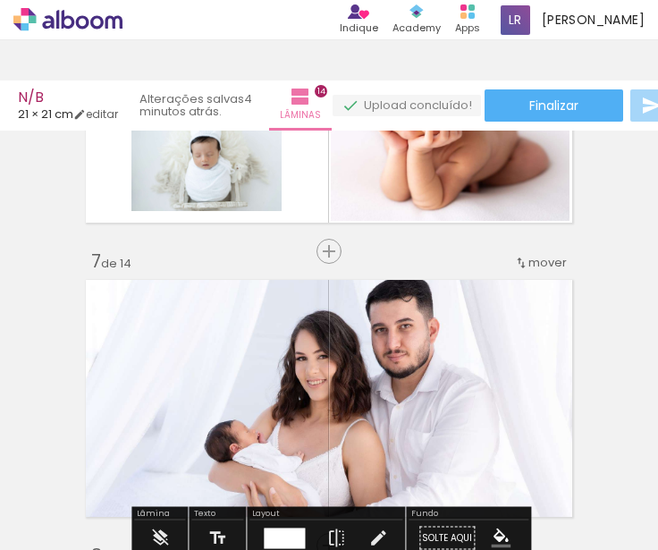
scroll to position [1677, 0]
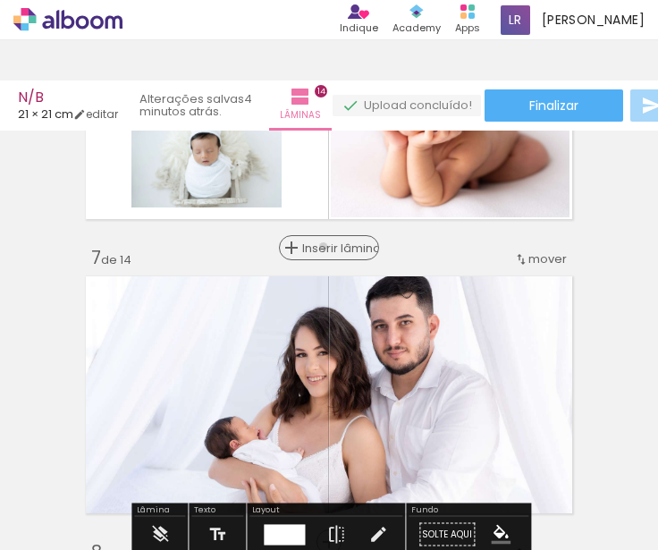
click at [331, 247] on span "Inserir lâmina" at bounding box center [337, 248] width 70 height 12
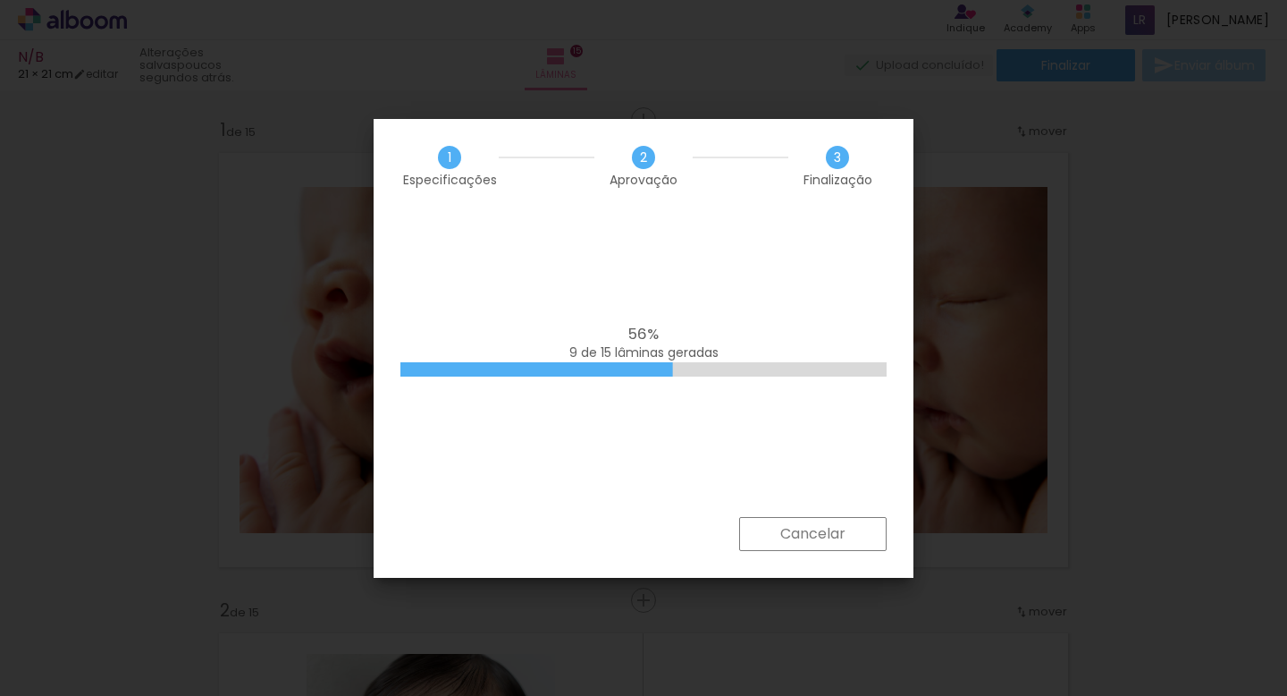
scroll to position [0, 6174]
click at [1127, 334] on iron-overlay-backdrop at bounding box center [643, 348] width 1287 height 696
